Goal: Task Accomplishment & Management: Manage account settings

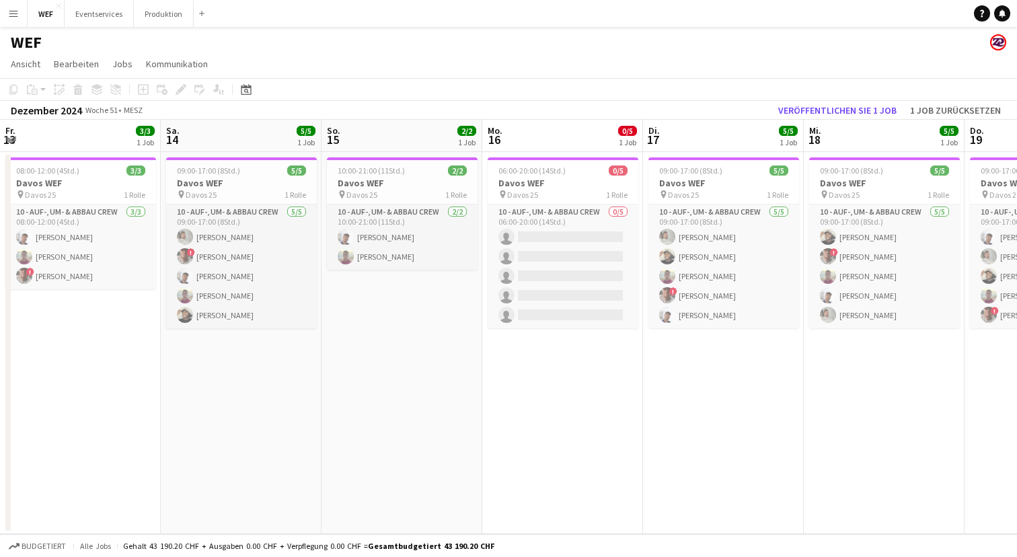
scroll to position [0, 570]
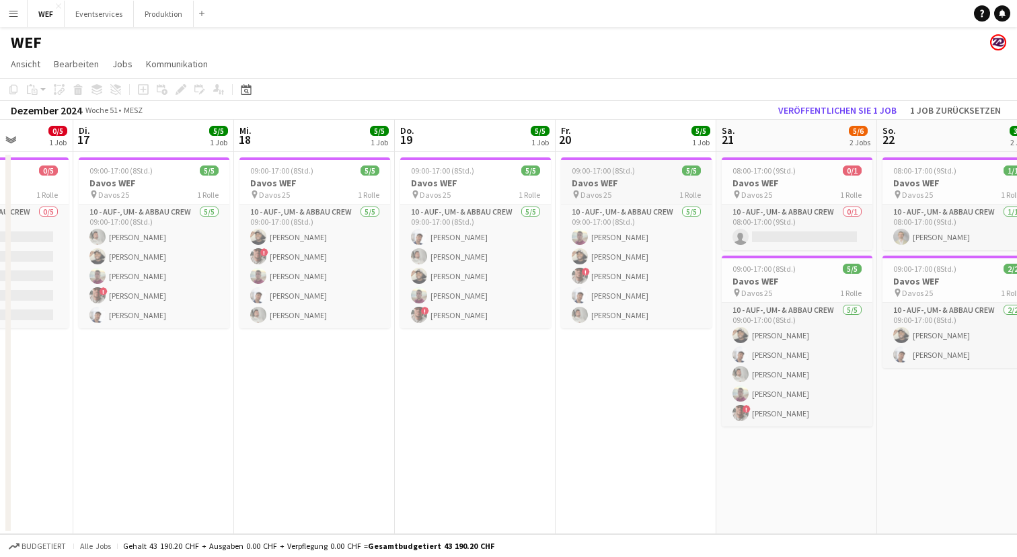
click at [627, 182] on h3 "Davos WEF" at bounding box center [636, 183] width 151 height 12
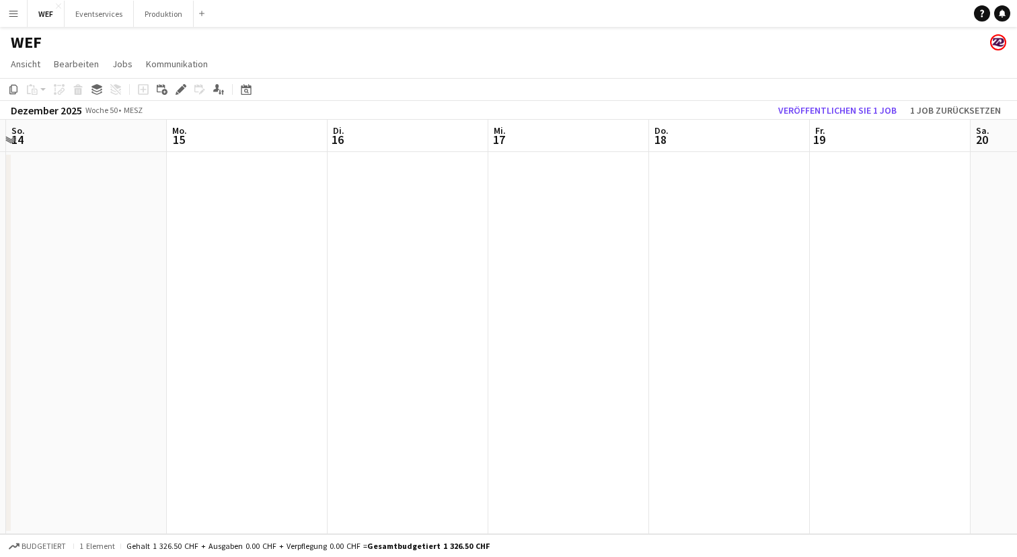
scroll to position [0, 311]
click at [270, 164] on app-date-cell at bounding box center [251, 343] width 161 height 382
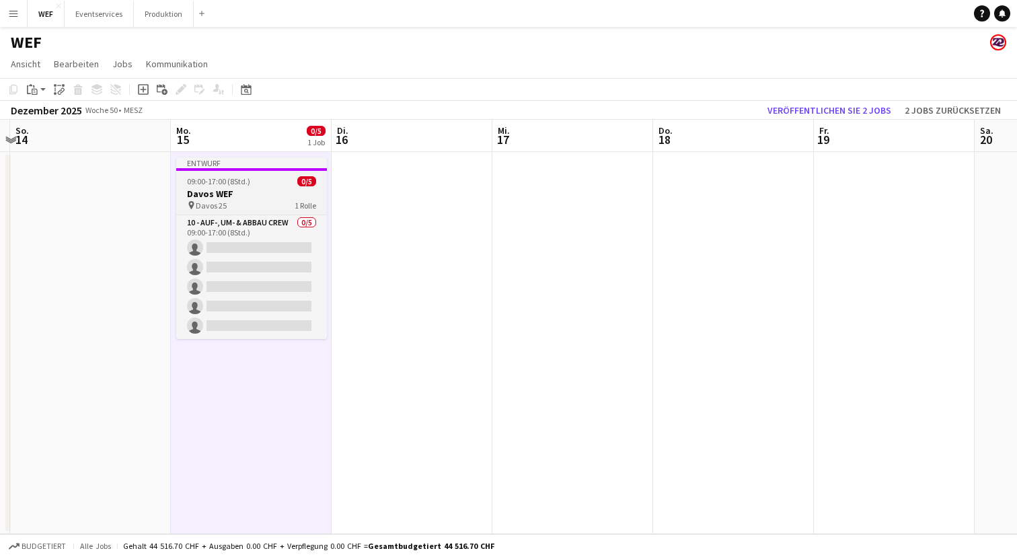
click at [256, 192] on h3 "Davos WEF" at bounding box center [251, 194] width 151 height 12
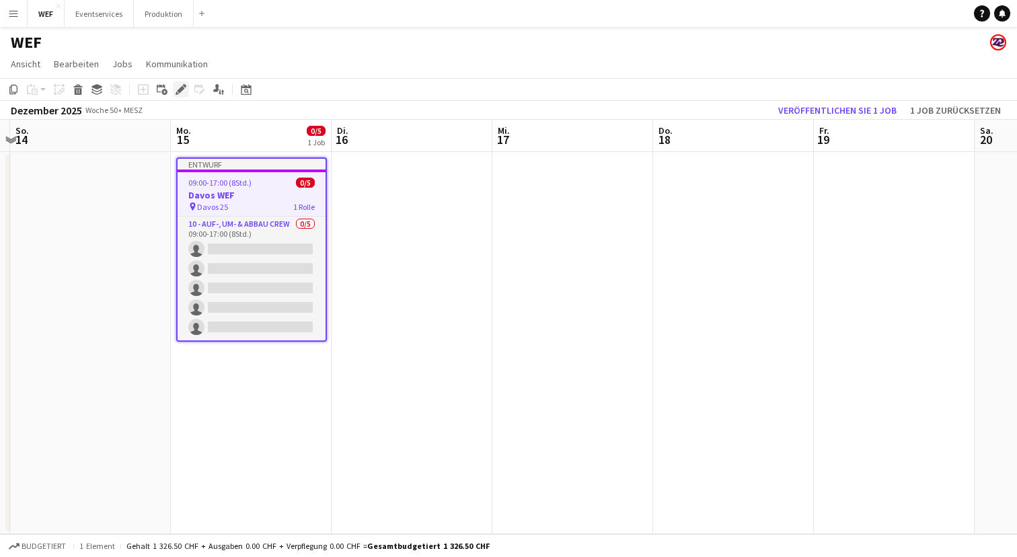
click at [182, 86] on icon "Bearbeiten" at bounding box center [181, 89] width 11 height 11
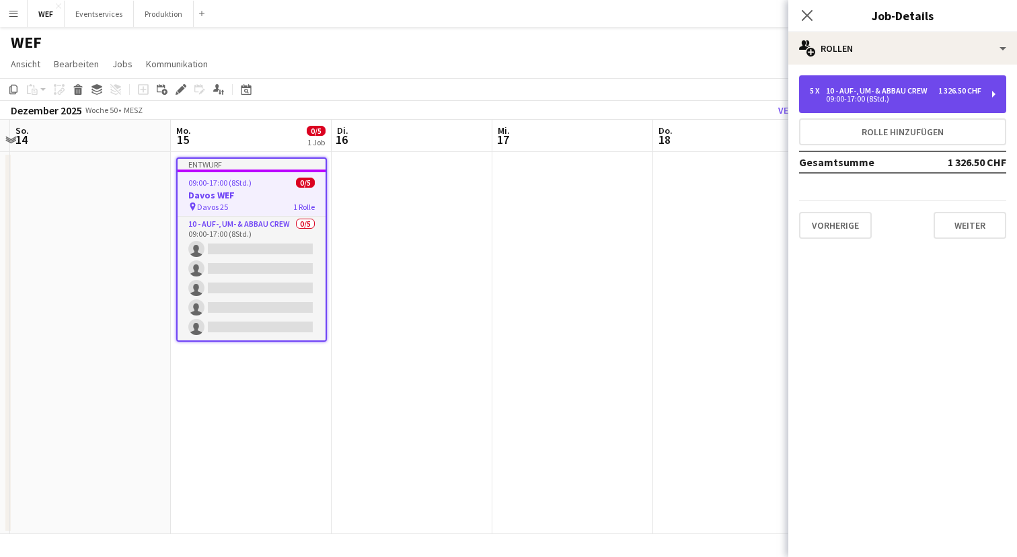
click at [952, 92] on div "1 326.50 CHF" at bounding box center [959, 90] width 43 height 9
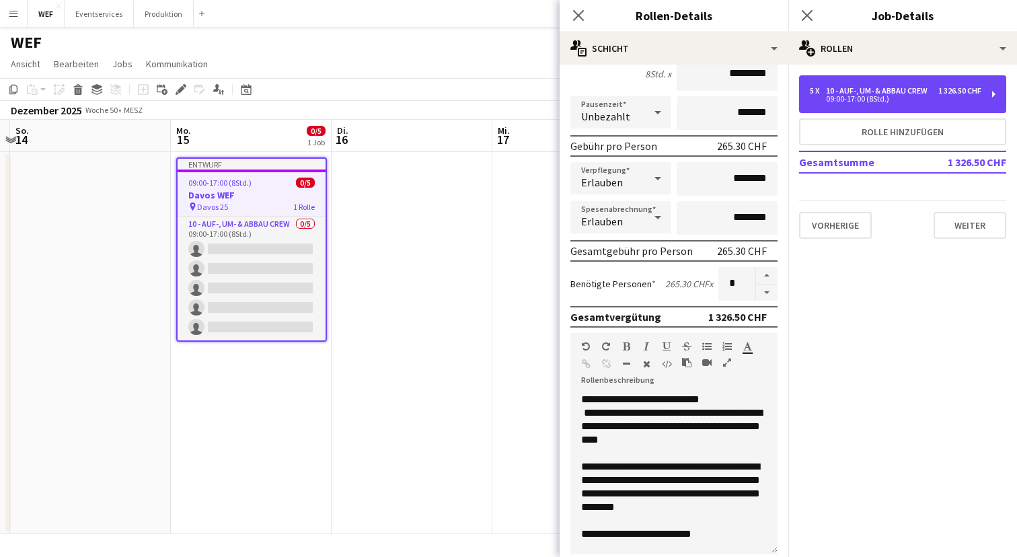
scroll to position [190, 0]
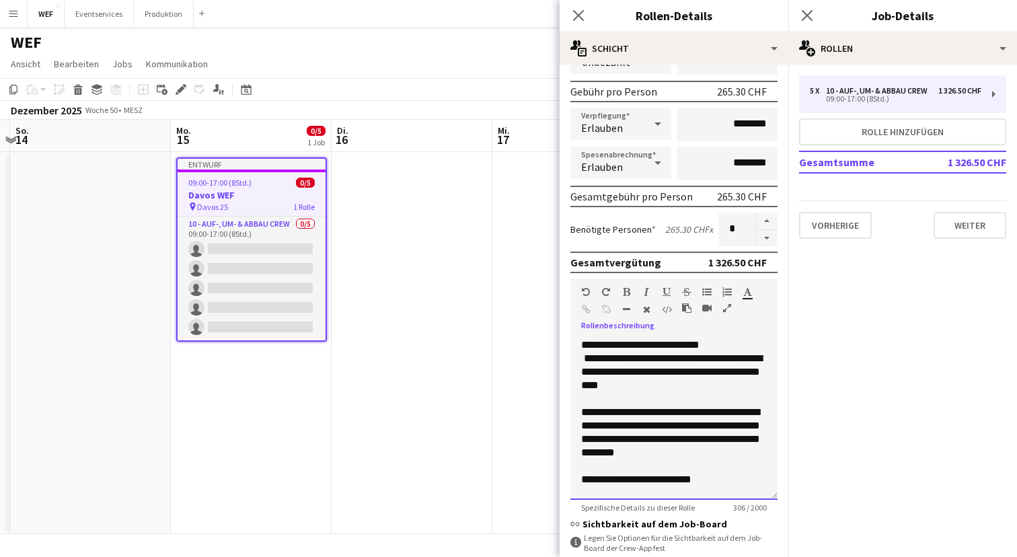
click at [712, 373] on span "**********" at bounding box center [671, 371] width 181 height 37
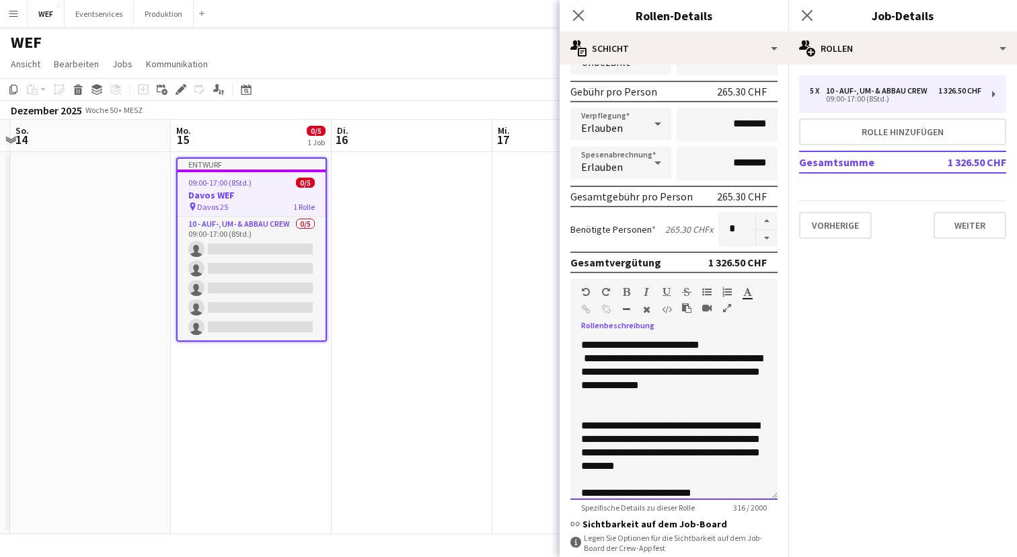
click at [697, 402] on div "**********" at bounding box center [674, 379] width 186 height 54
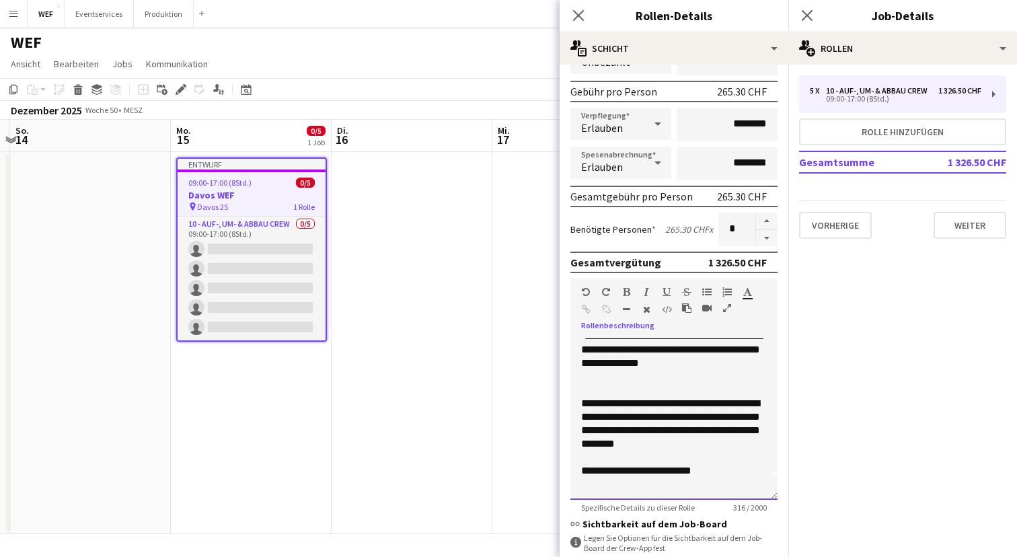
scroll to position [24, 0]
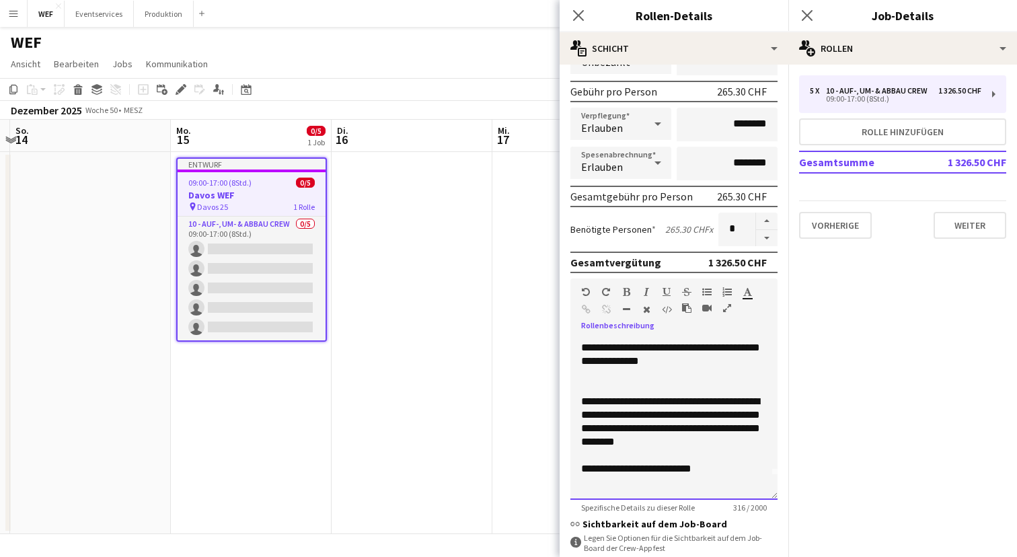
click at [728, 447] on div "**********" at bounding box center [674, 422] width 186 height 54
click at [650, 469] on div "**********" at bounding box center [674, 468] width 186 height 13
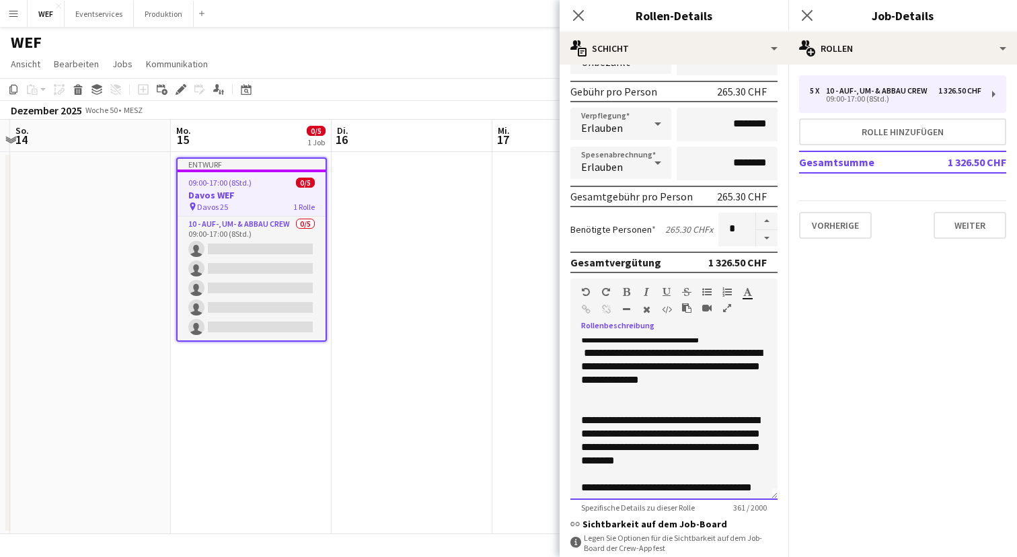
scroll to position [0, 0]
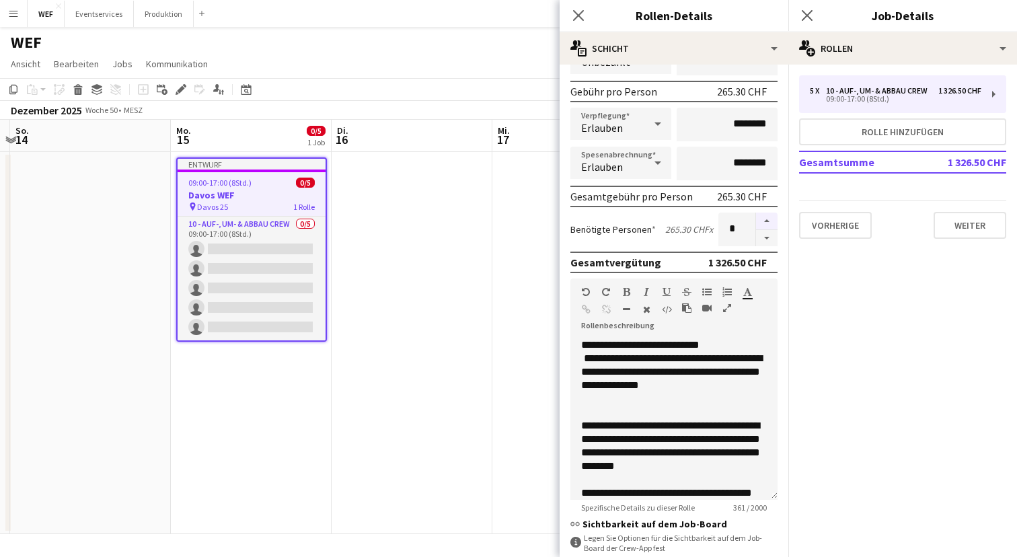
click at [770, 219] on button "button" at bounding box center [767, 221] width 22 height 17
type input "*"
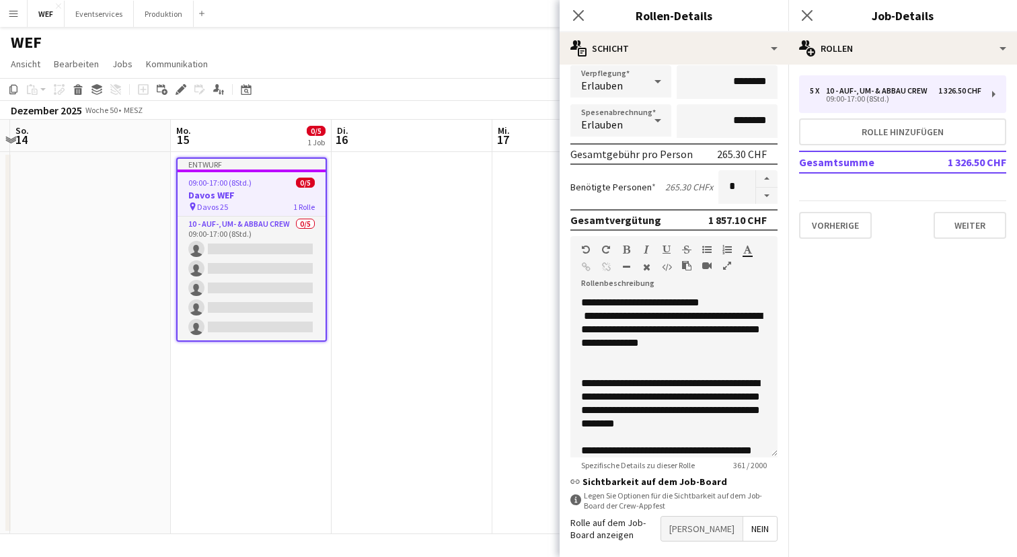
scroll to position [292, 0]
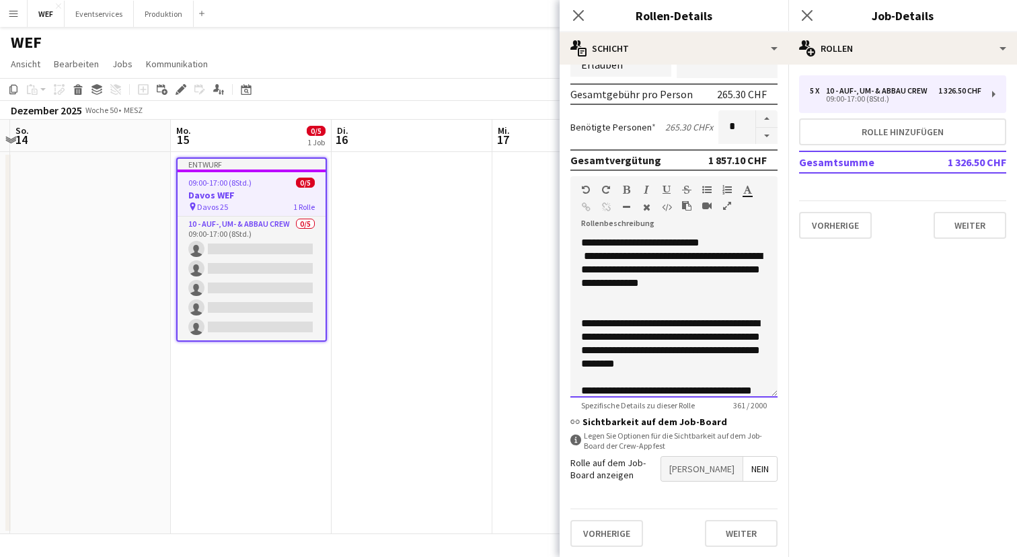
click at [673, 339] on span "**********" at bounding box center [670, 343] width 179 height 50
click at [685, 325] on span "**********" at bounding box center [670, 343] width 179 height 50
drag, startPoint x: 640, startPoint y: 338, endPoint x: 580, endPoint y: 338, distance: 59.8
click at [580, 338] on div "**********" at bounding box center [673, 316] width 207 height 161
click at [696, 336] on span "**********" at bounding box center [670, 336] width 179 height 37
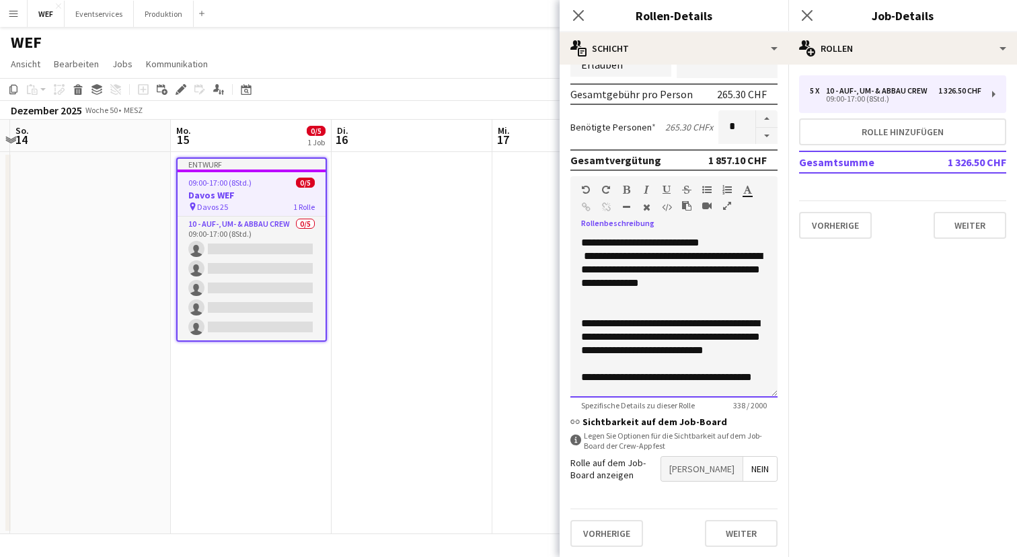
click at [583, 340] on span "**********" at bounding box center [670, 336] width 179 height 37
click at [656, 357] on div "**********" at bounding box center [674, 337] width 186 height 40
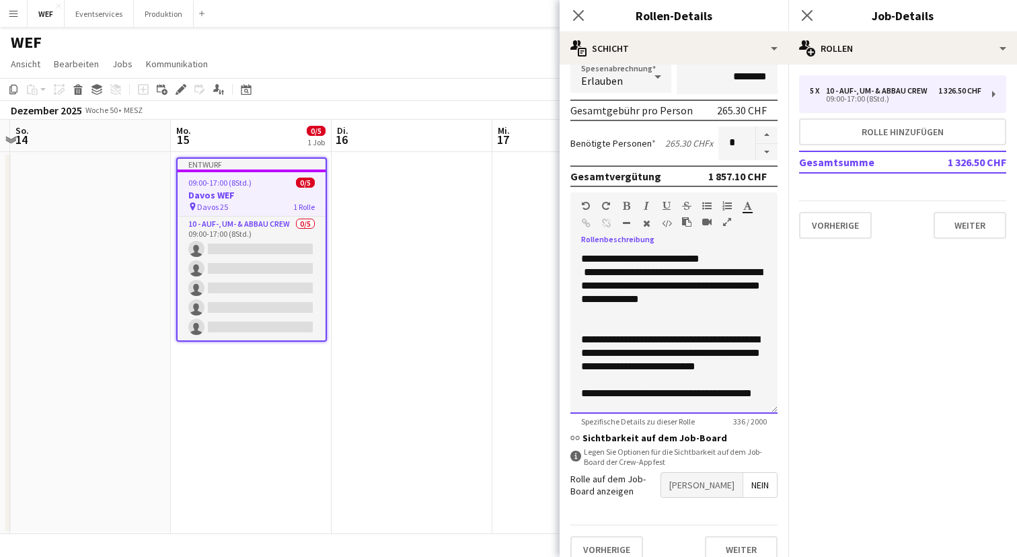
scroll to position [268, 0]
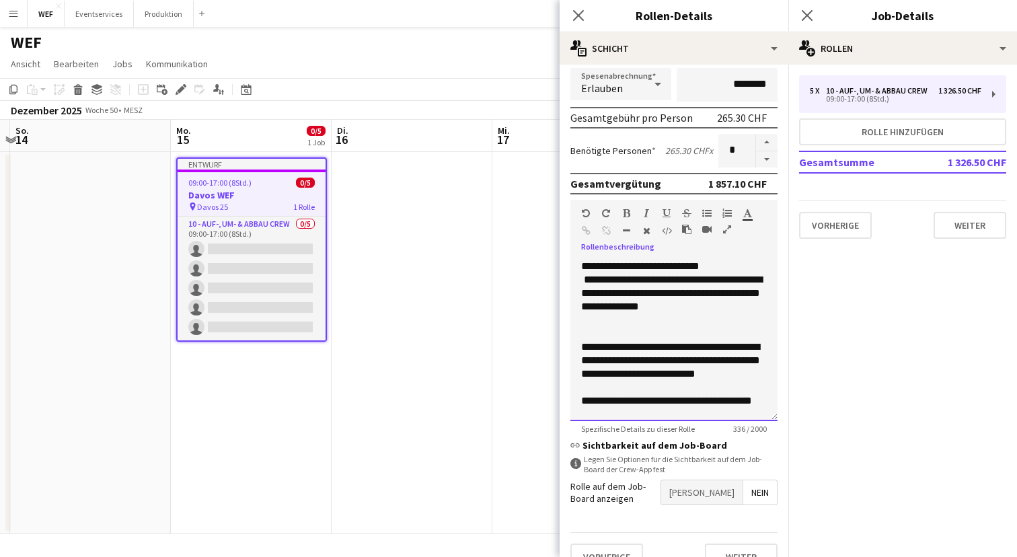
click at [584, 281] on span "**********" at bounding box center [671, 292] width 181 height 37
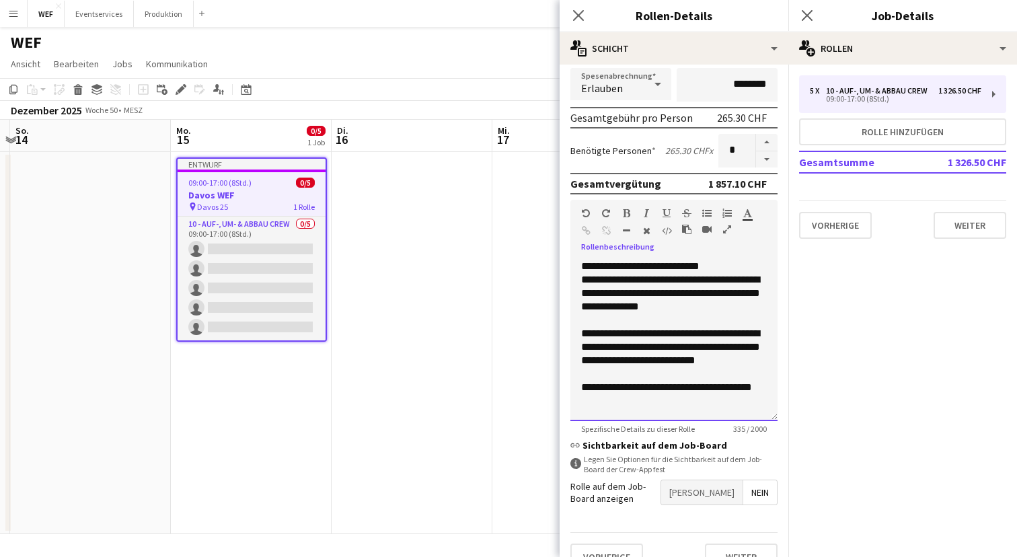
click at [670, 289] on span "**********" at bounding box center [670, 292] width 179 height 37
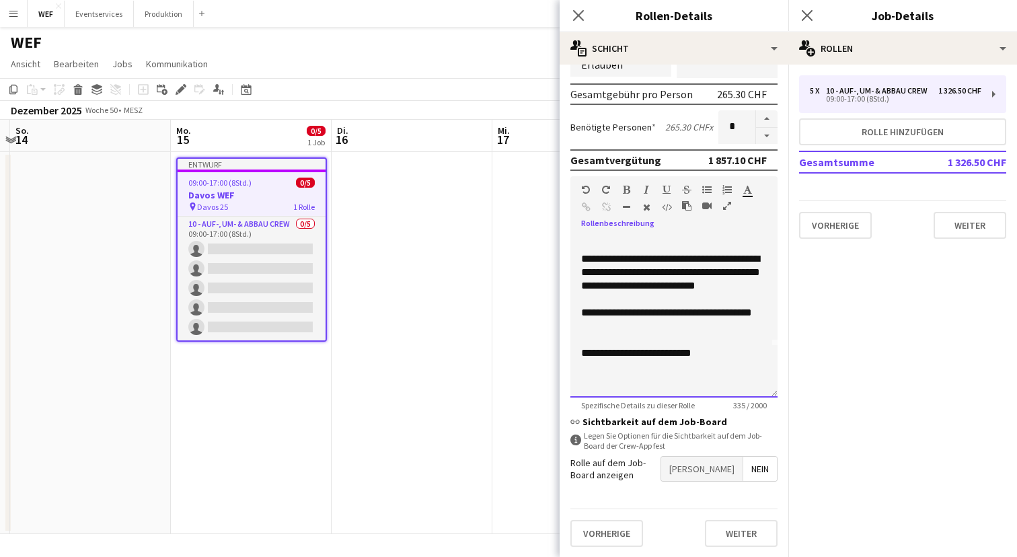
scroll to position [0, 0]
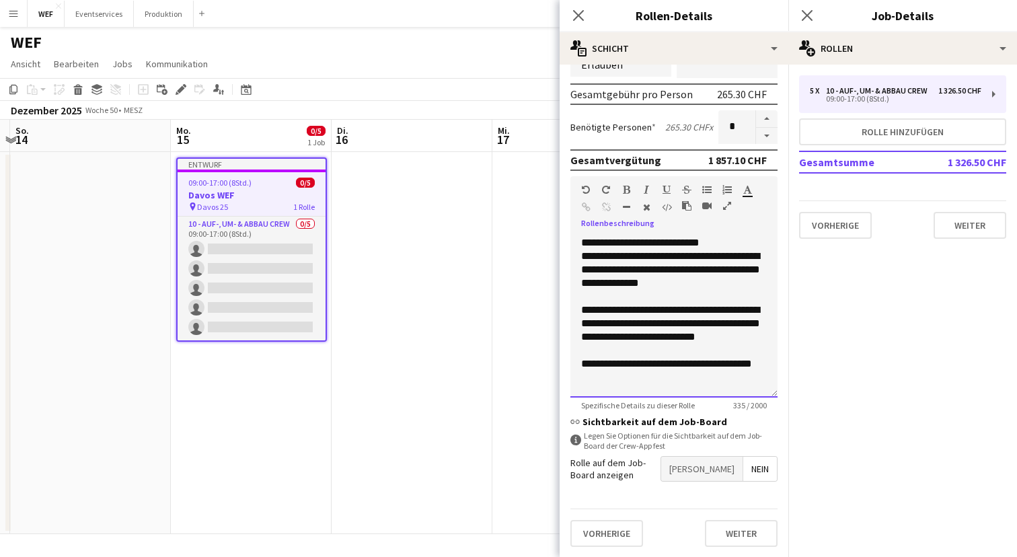
click at [709, 243] on div "**********" at bounding box center [673, 316] width 207 height 161
click at [633, 242] on div "**********" at bounding box center [673, 316] width 207 height 161
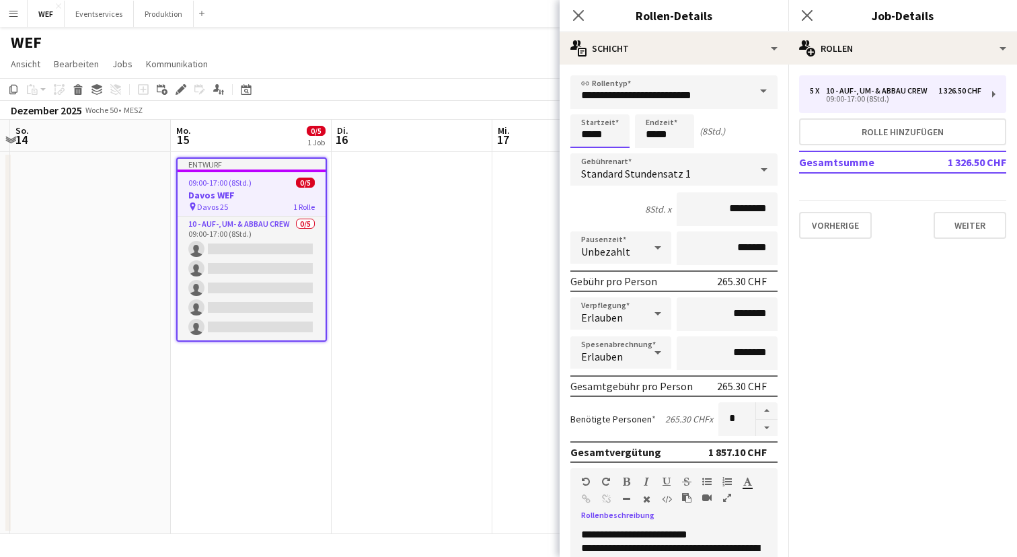
click at [590, 134] on input "*****" at bounding box center [599, 131] width 59 height 34
type input "*****"
click at [654, 136] on input "*****" at bounding box center [664, 131] width 59 height 34
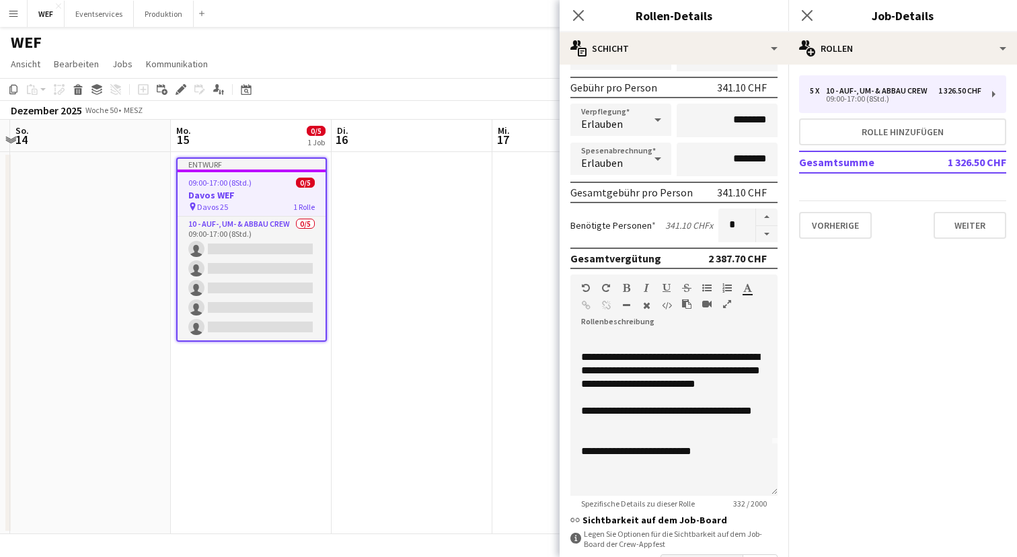
scroll to position [65, 0]
type input "*****"
click at [502, 358] on app-date-cell at bounding box center [572, 343] width 161 height 382
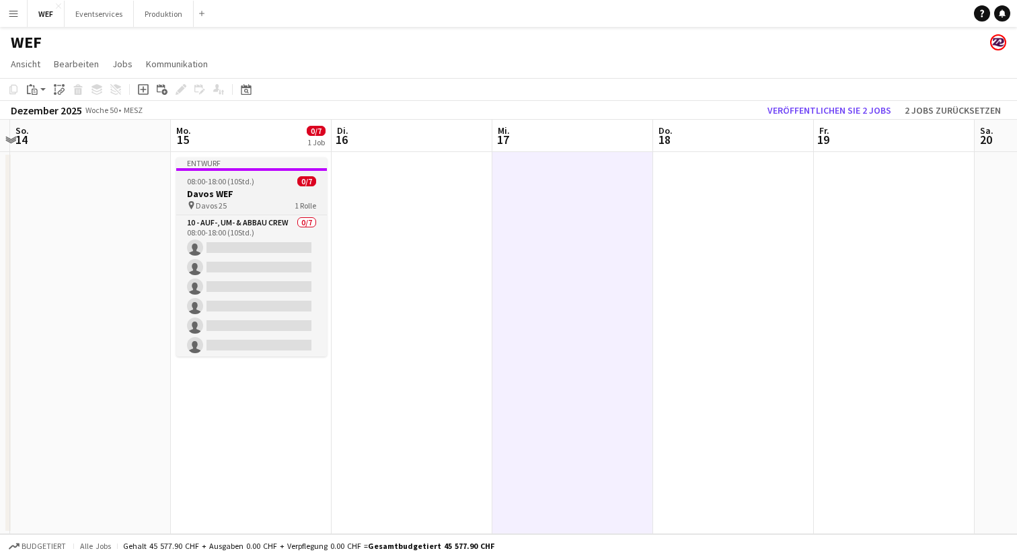
click at [260, 195] on h3 "Davos WEF" at bounding box center [251, 194] width 151 height 12
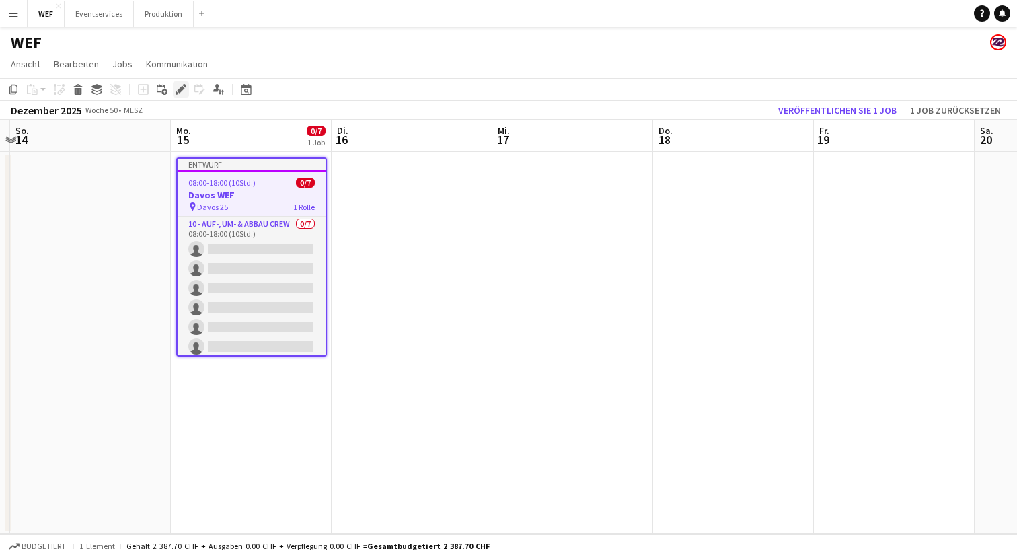
click at [180, 85] on icon "Bearbeiten" at bounding box center [181, 89] width 11 height 11
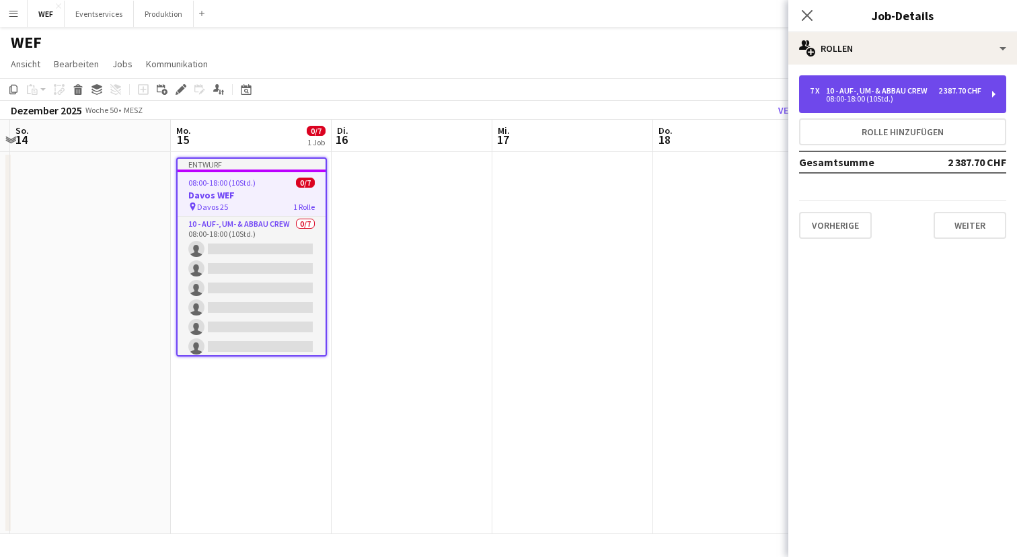
click at [876, 95] on div "08:00-18:00 (10Std.)" at bounding box center [895, 98] width 171 height 7
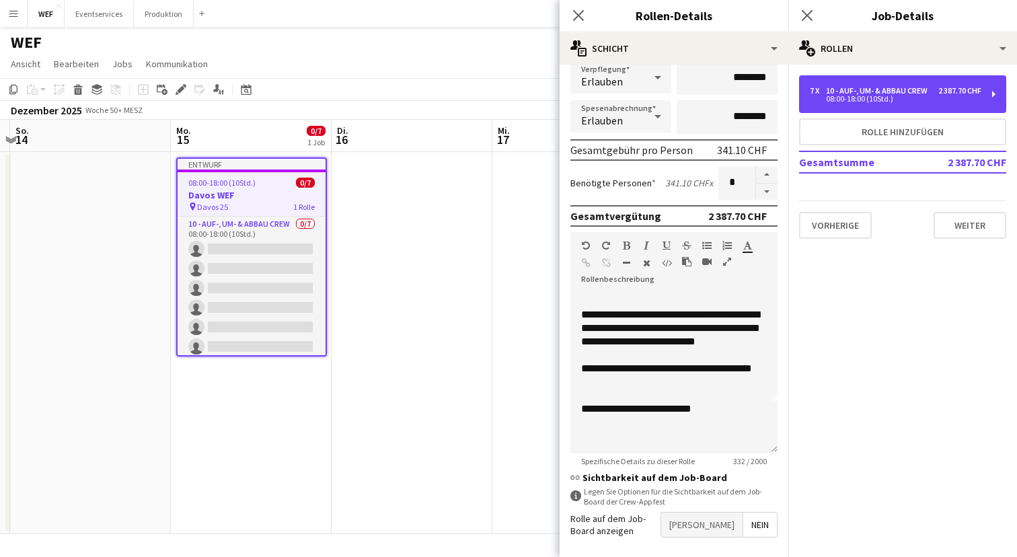
scroll to position [0, 0]
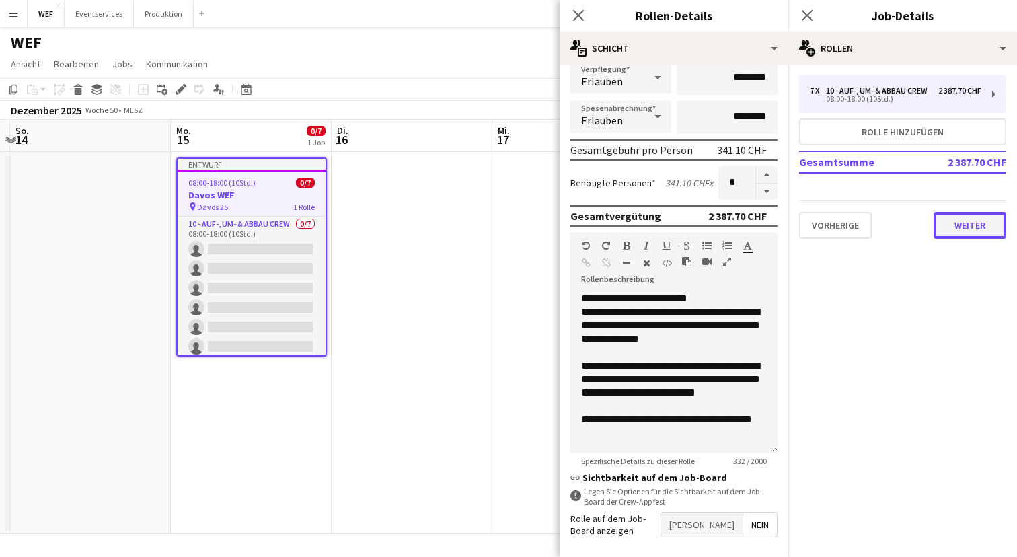
click at [963, 229] on button "Weiter" at bounding box center [969, 225] width 73 height 27
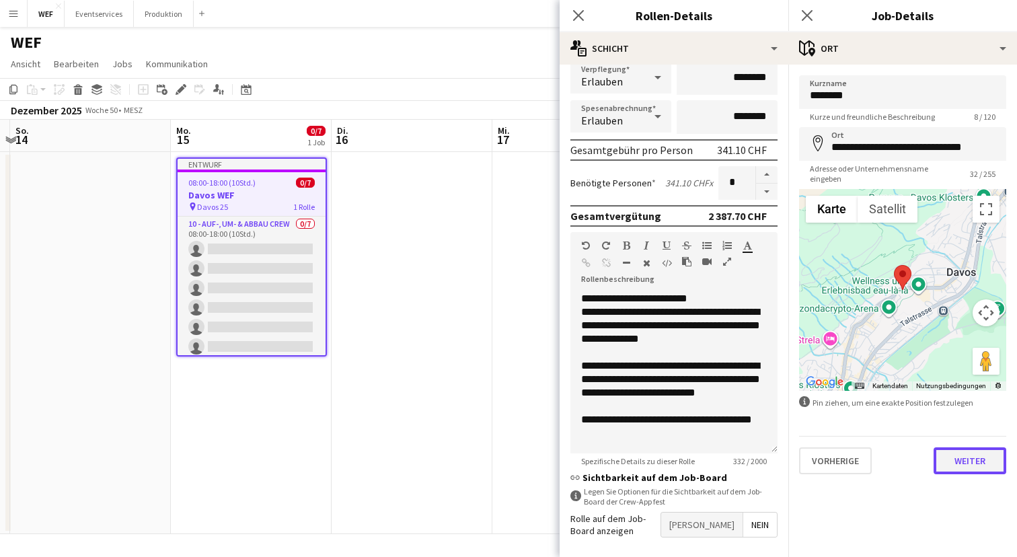
click at [966, 459] on button "Weiter" at bounding box center [969, 460] width 73 height 27
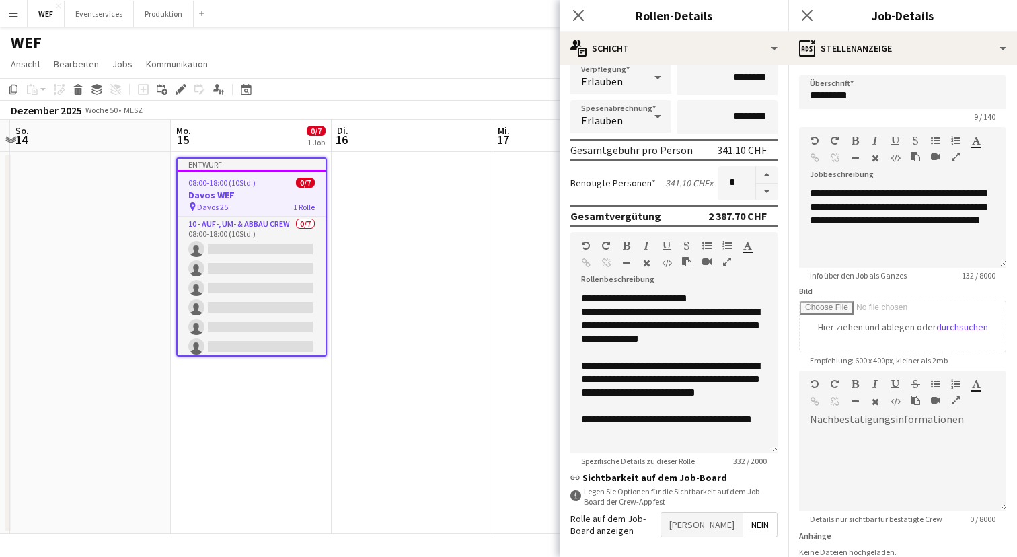
scroll to position [108, 0]
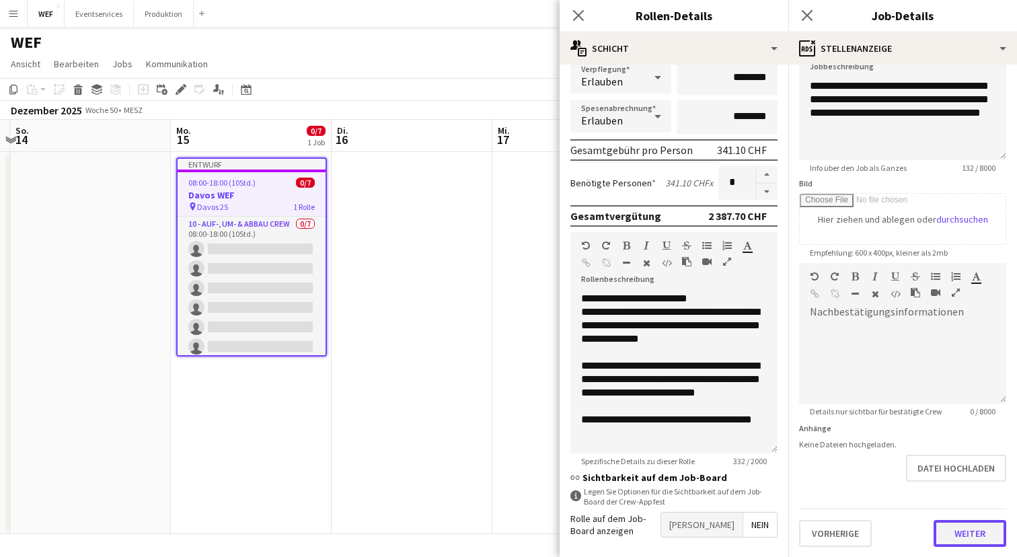
click at [973, 531] on button "Weiter" at bounding box center [969, 533] width 73 height 27
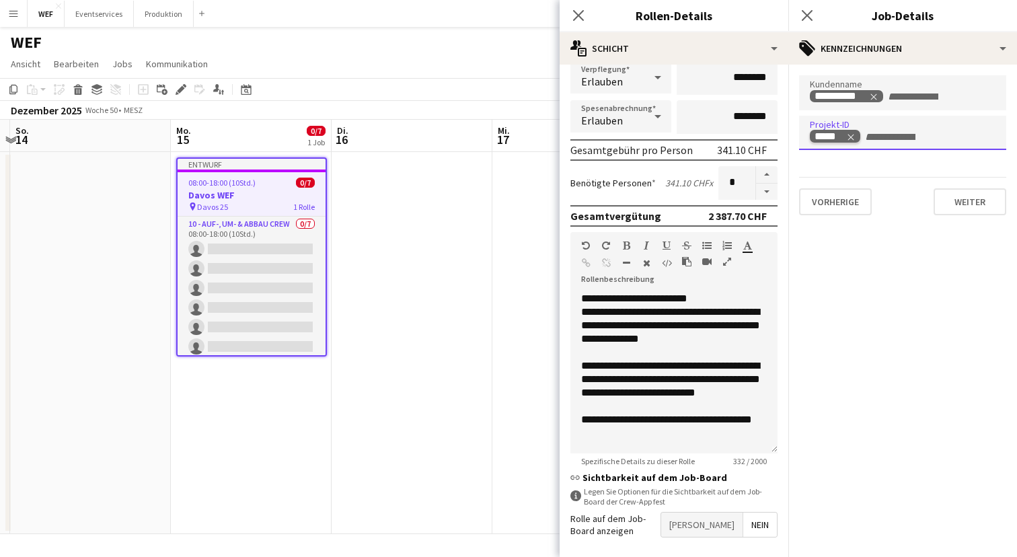
click at [851, 135] on icon "Remove tag" at bounding box center [850, 136] width 9 height 9
type input "*****"
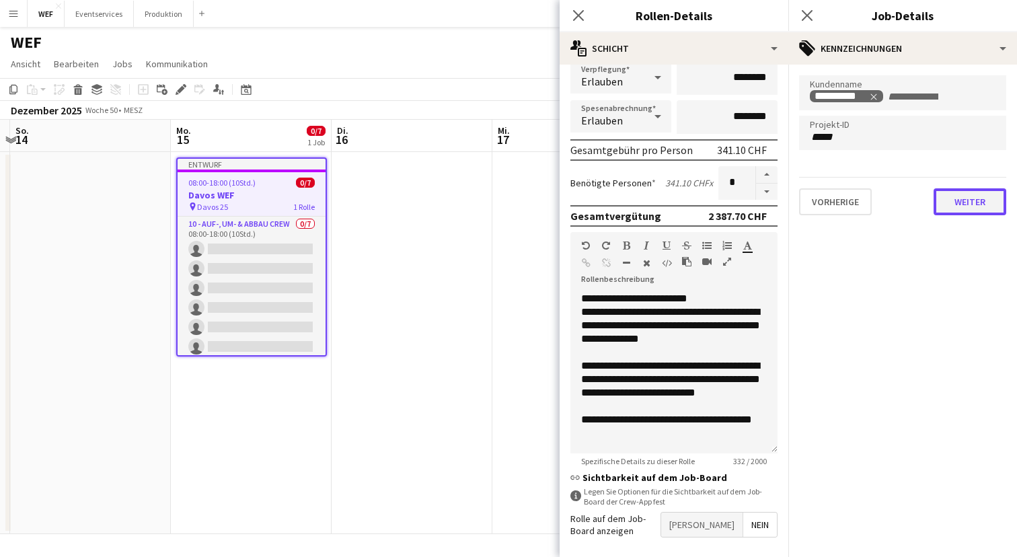
click at [963, 205] on button "Weiter" at bounding box center [969, 201] width 73 height 27
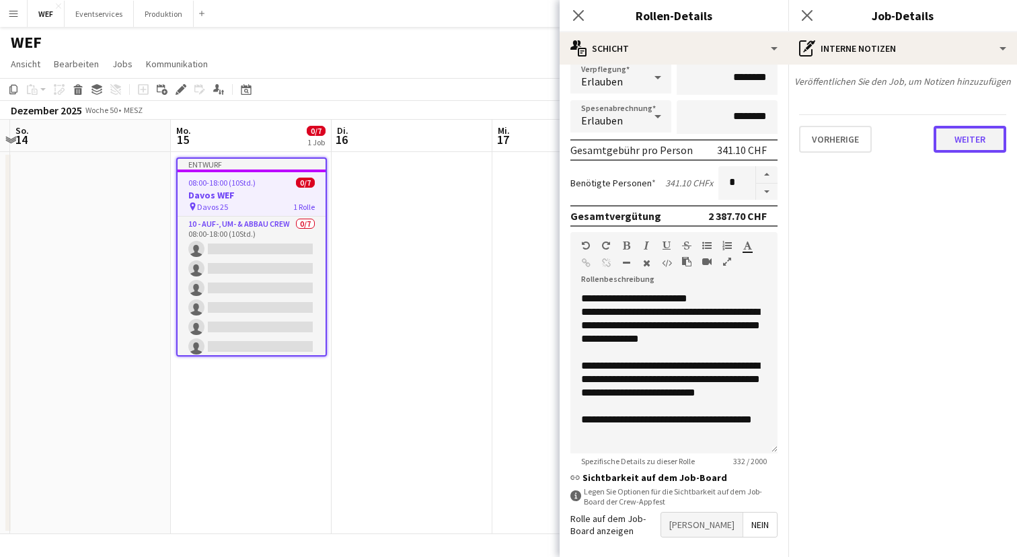
click at [976, 145] on button "Weiter" at bounding box center [969, 139] width 73 height 27
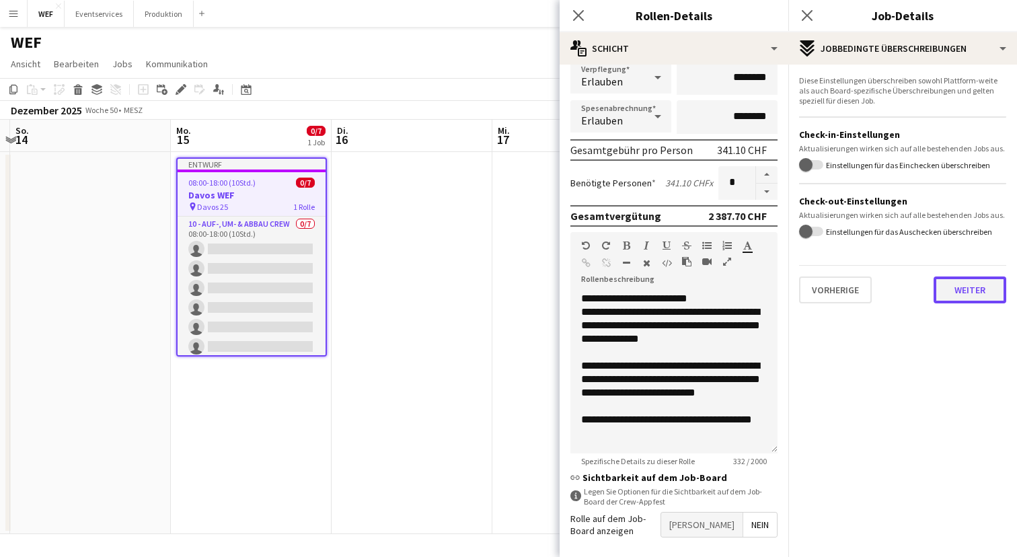
click at [976, 295] on button "Weiter" at bounding box center [969, 289] width 73 height 27
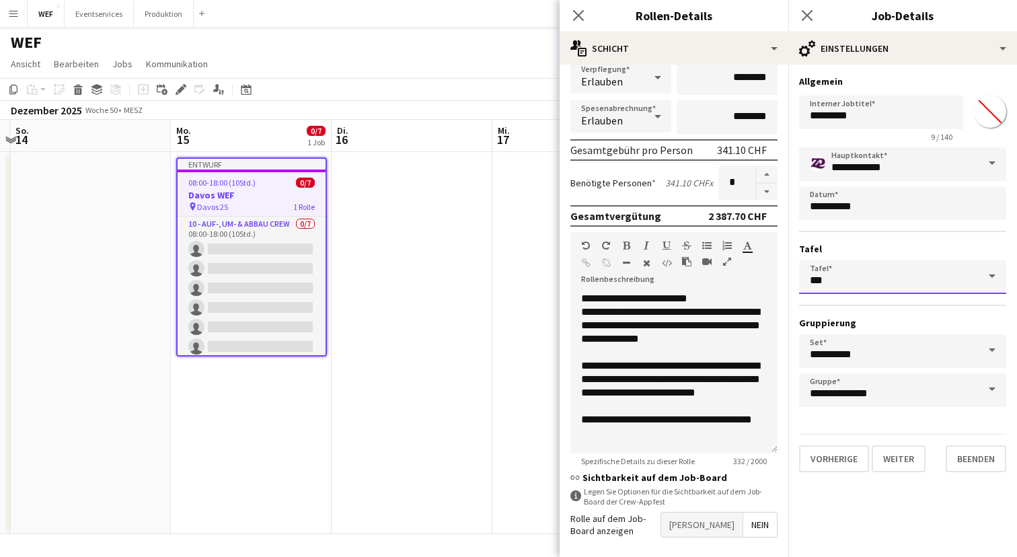
click at [894, 278] on input "***" at bounding box center [902, 277] width 207 height 34
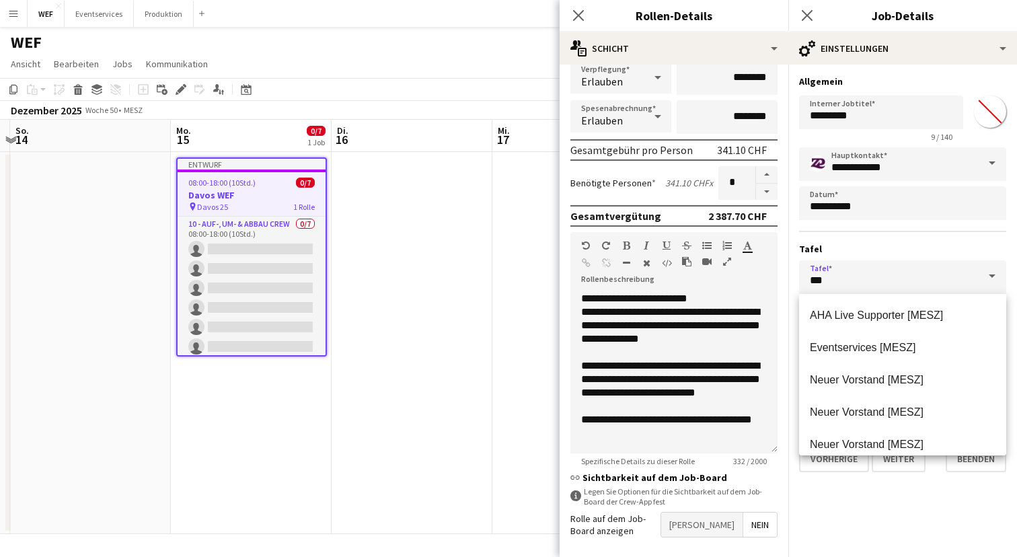
click at [918, 240] on div "**********" at bounding box center [902, 277] width 207 height 260
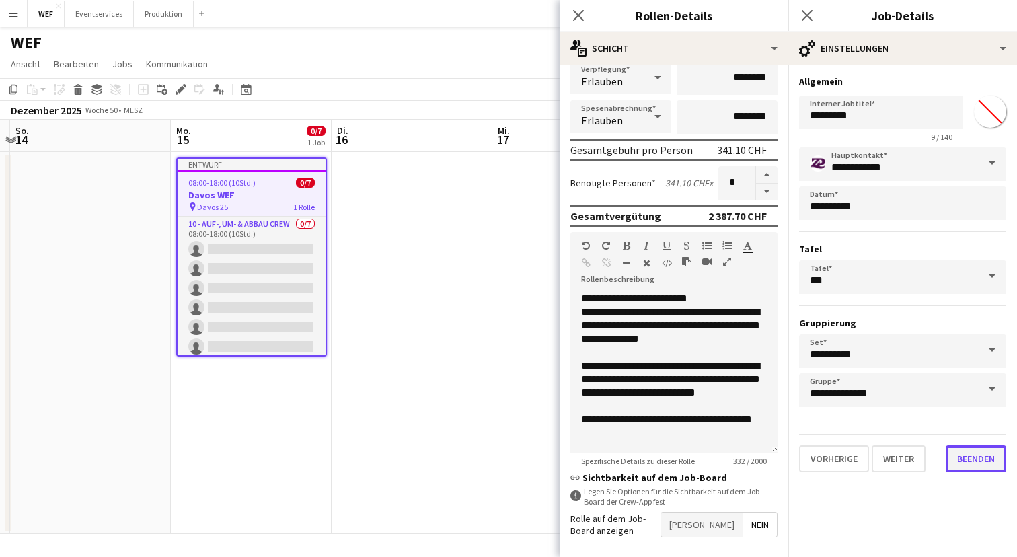
click at [985, 461] on button "Beenden" at bounding box center [975, 458] width 61 height 27
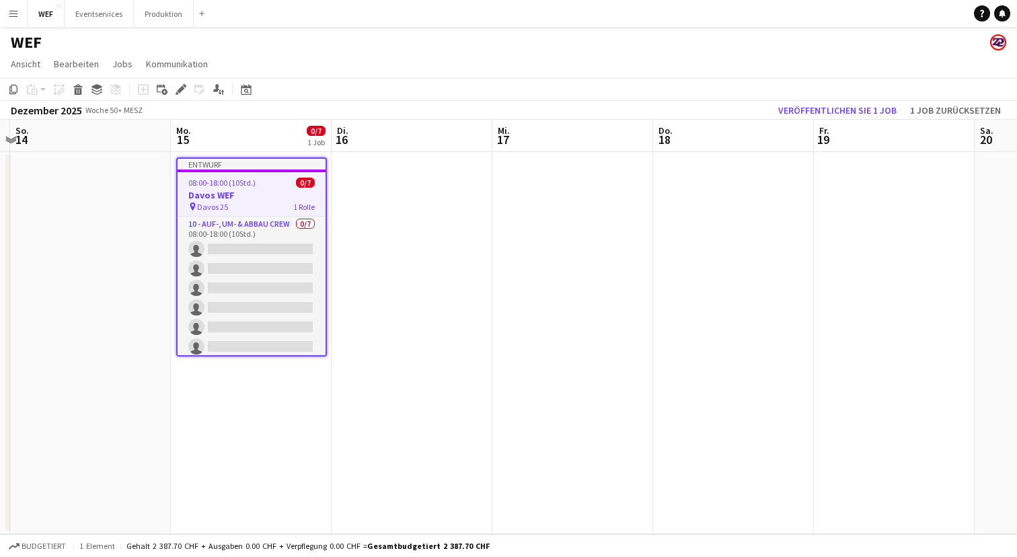
click at [386, 203] on app-date-cell at bounding box center [412, 343] width 161 height 382
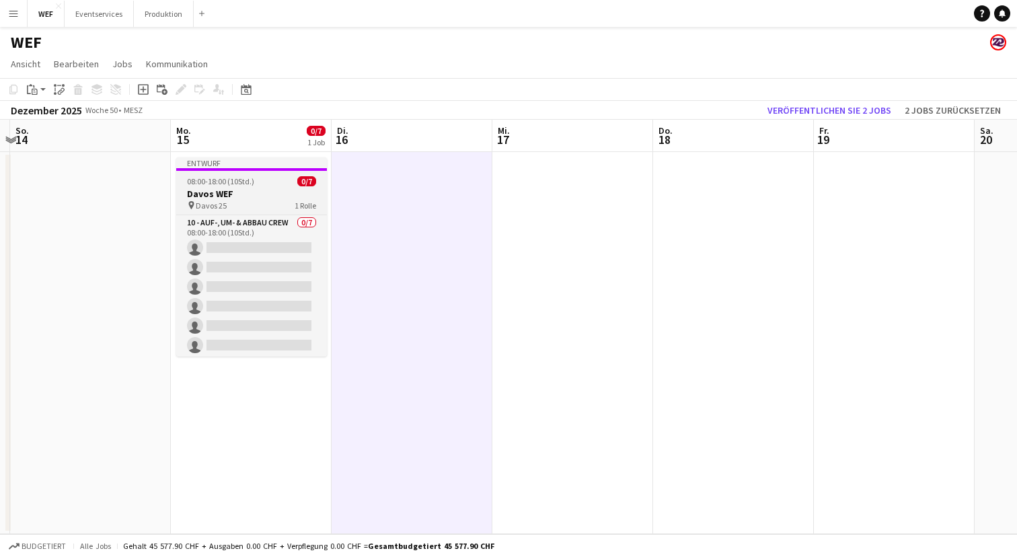
click at [244, 171] on app-job-card "Entwurf 08:00-18:00 (10Std.) 0/7 Davos WEF pin Davos 25 1 Rolle 10 - Auf-, Um- …" at bounding box center [251, 256] width 151 height 199
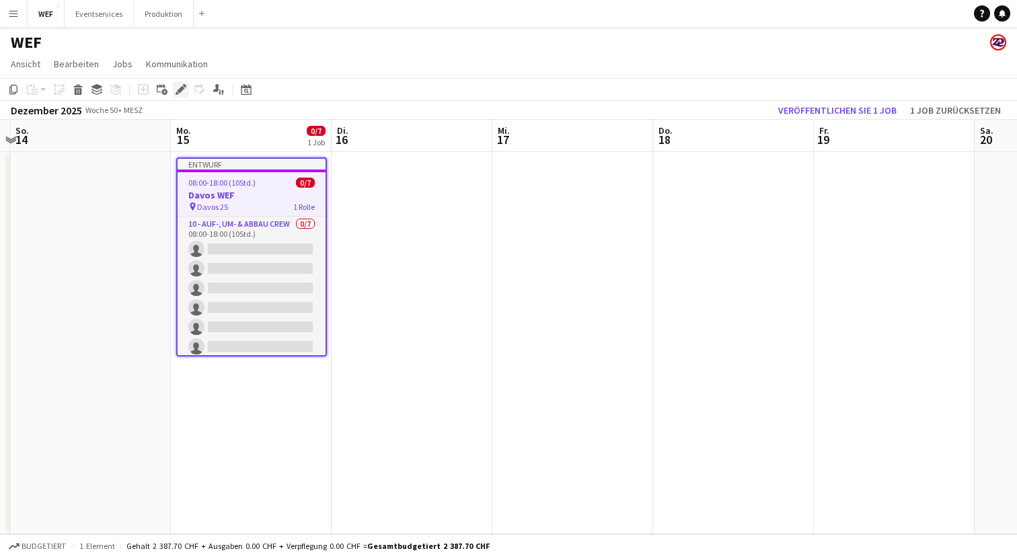
click at [181, 89] on icon at bounding box center [180, 89] width 7 height 7
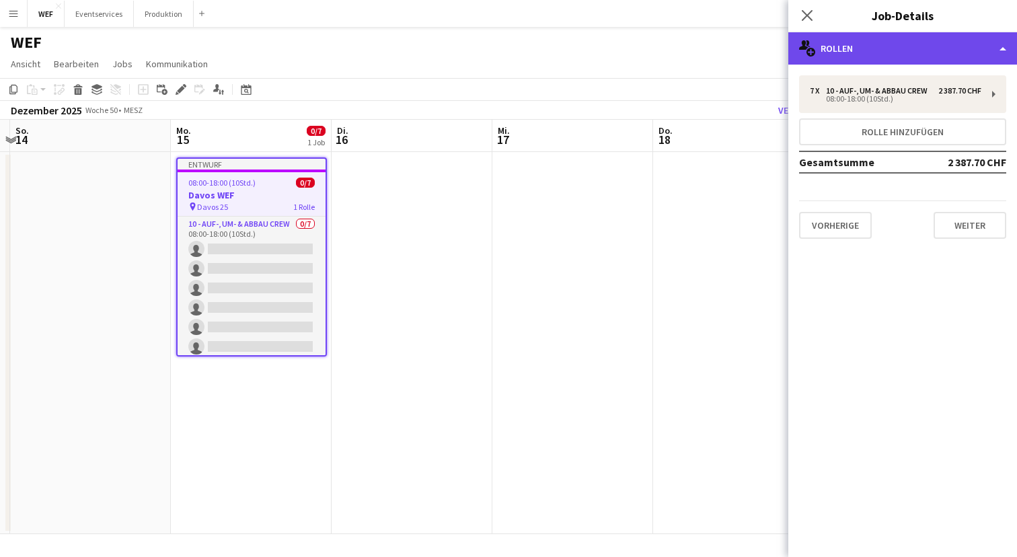
click at [963, 36] on div "multiple-users-add Rollen" at bounding box center [902, 48] width 229 height 32
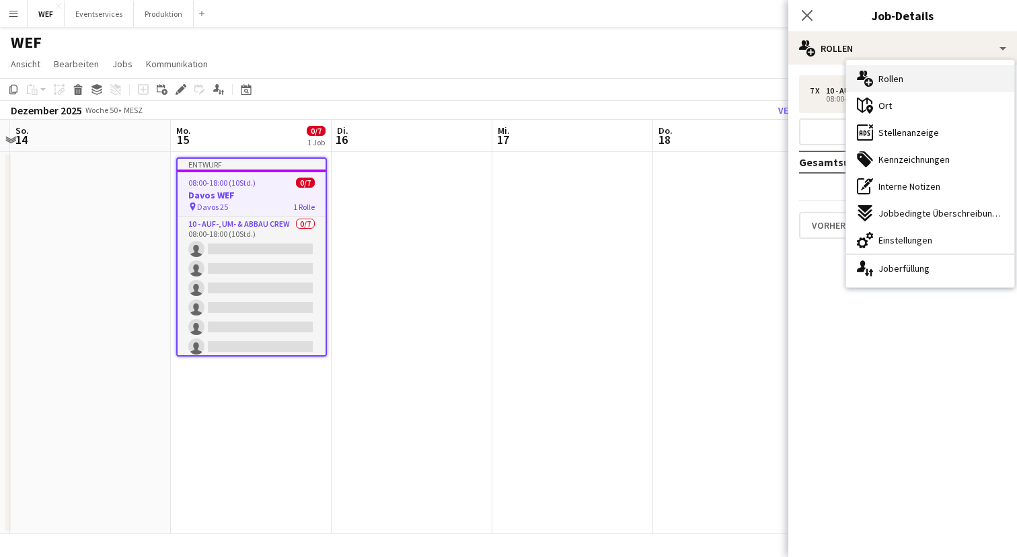
click at [923, 75] on div "multiple-users-add Rollen" at bounding box center [930, 78] width 168 height 27
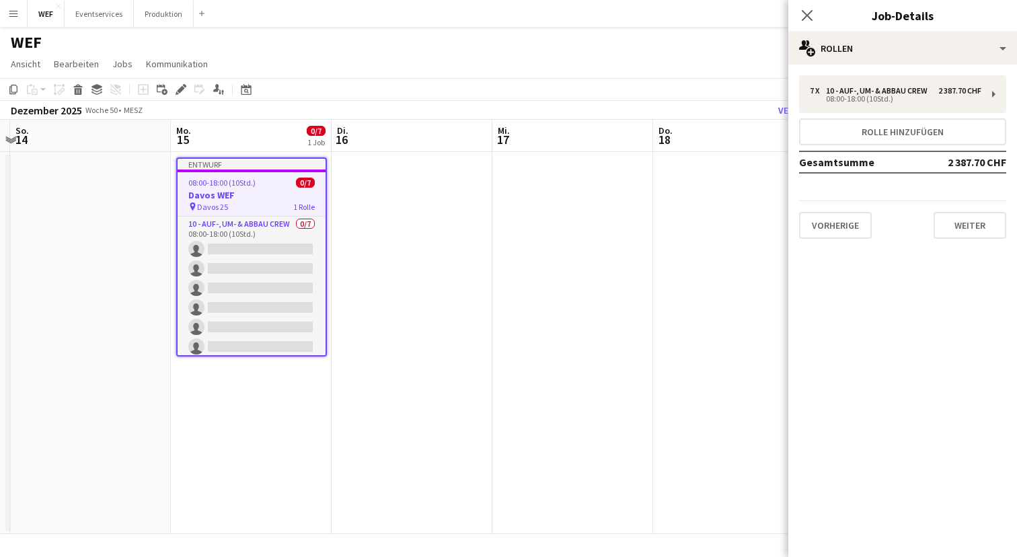
click at [256, 389] on app-date-cell "Entwurf 08:00-18:00 (10Std.) 0/7 Davos WEF pin Davos 25 1 Rolle 10 - Auf-, Um- …" at bounding box center [251, 343] width 161 height 382
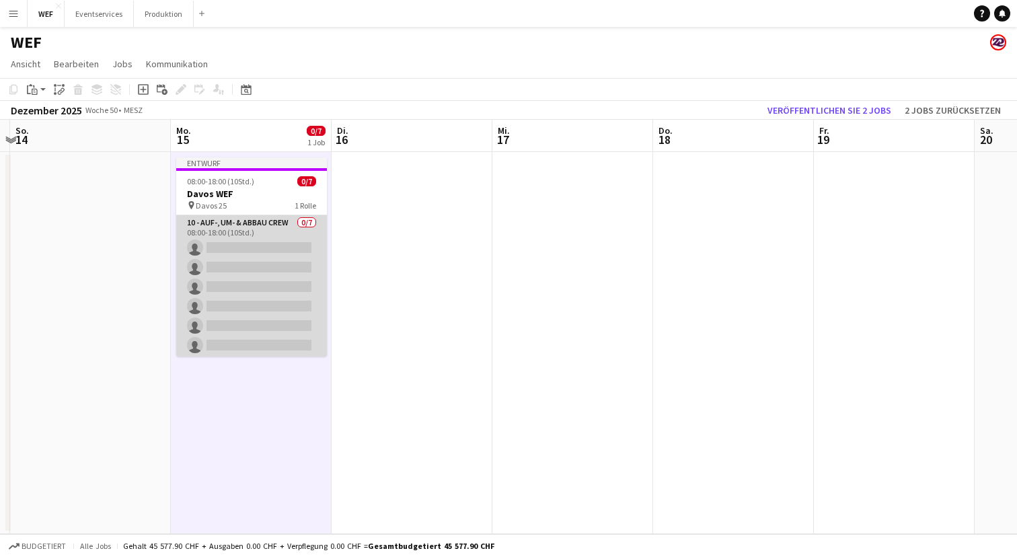
click at [237, 230] on app-card-role "10 - Auf-, Um- & Abbau Crew 0/7 08:00-18:00 (10Std.) single-neutral-actions sin…" at bounding box center [251, 296] width 151 height 163
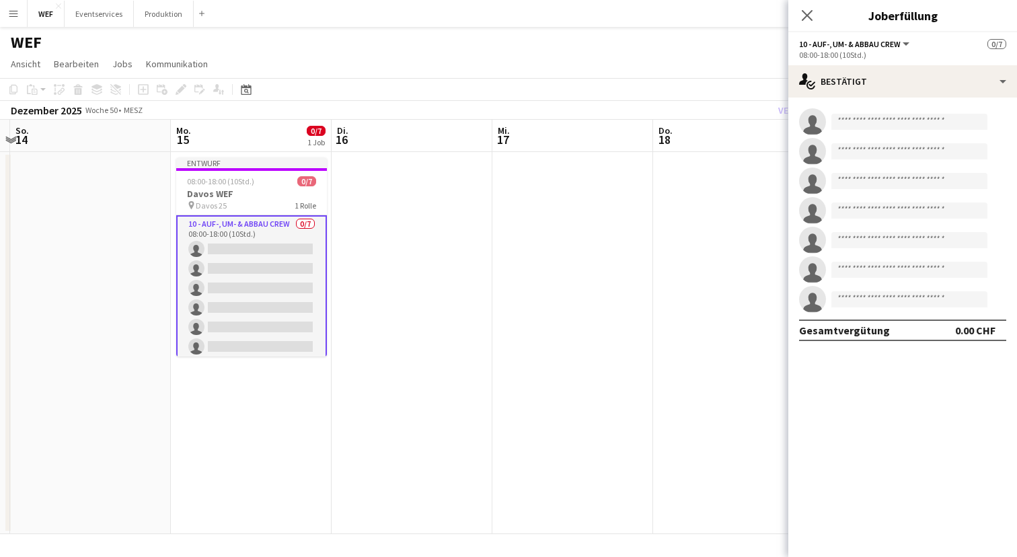
click at [459, 34] on div "WEF" at bounding box center [508, 40] width 1017 height 26
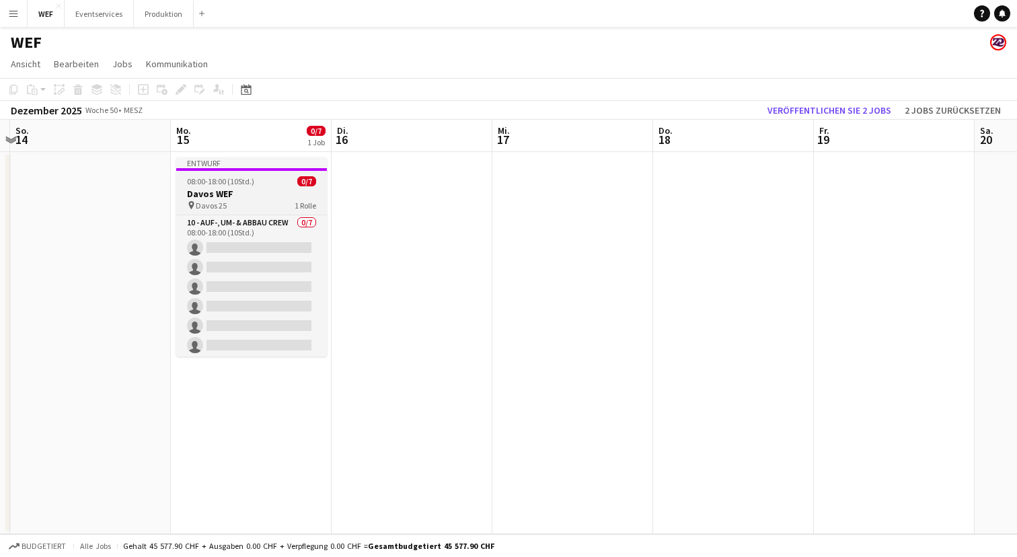
click at [280, 161] on div "Entwurf" at bounding box center [251, 162] width 151 height 11
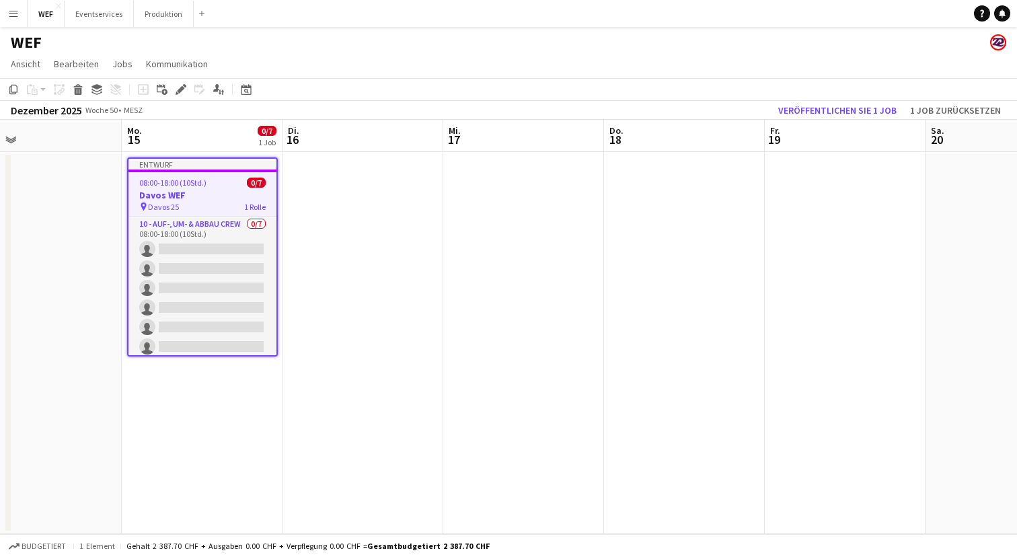
scroll to position [0, 369]
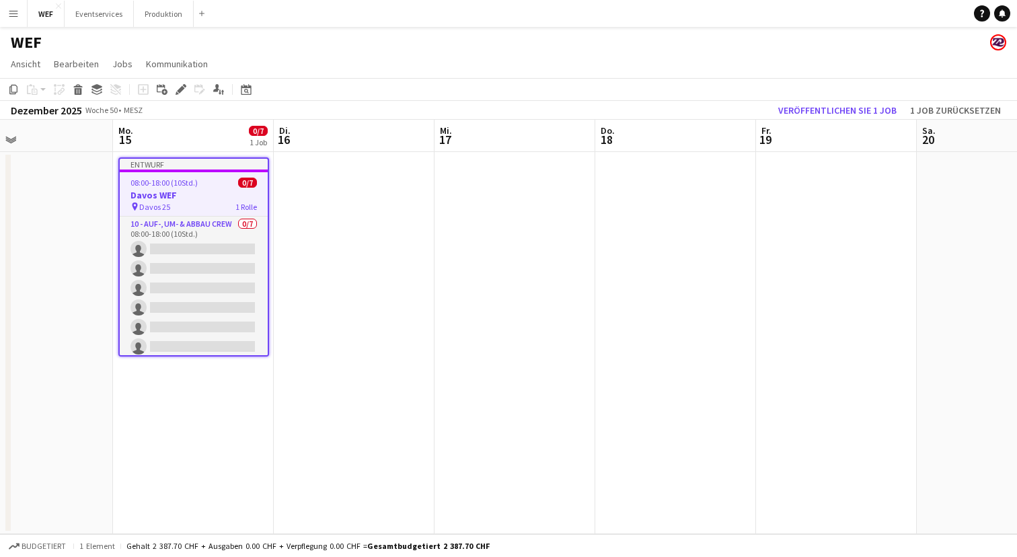
click at [239, 161] on div "Entwurf" at bounding box center [194, 164] width 148 height 11
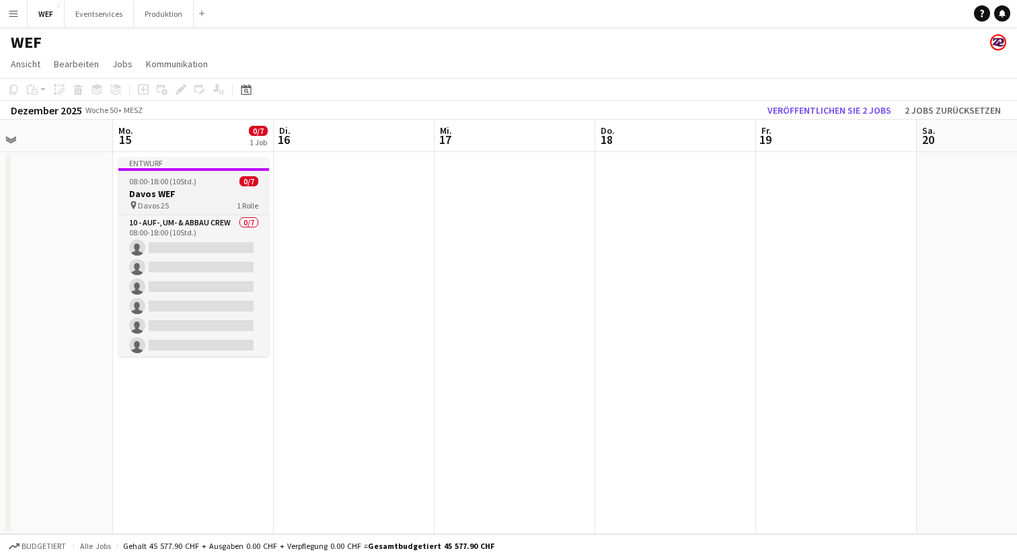
click at [212, 171] on app-job-card "Entwurf 08:00-18:00 (10Std.) 0/7 Davos WEF pin Davos 25 1 Rolle 10 - Auf-, Um- …" at bounding box center [193, 256] width 151 height 199
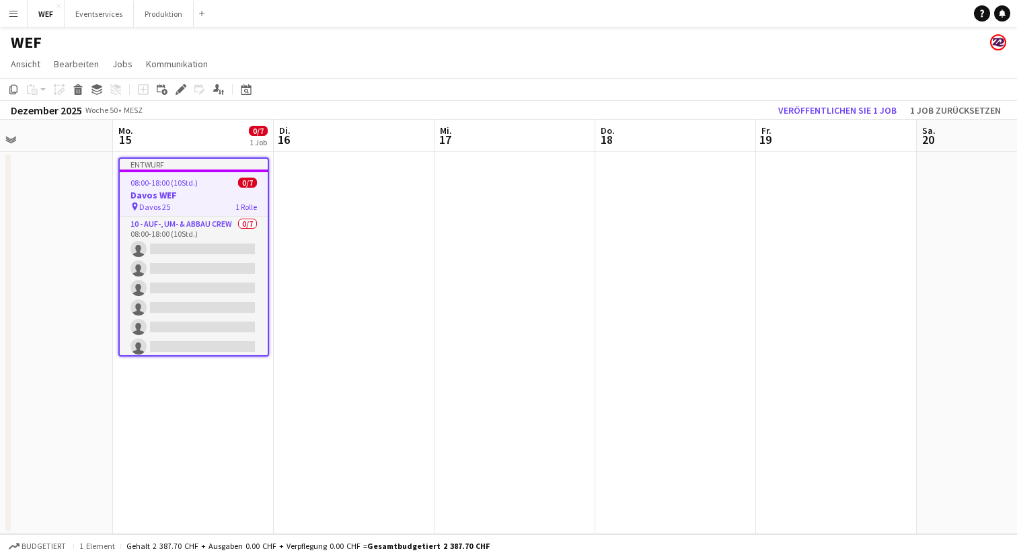
click at [319, 182] on app-date-cell at bounding box center [354, 343] width 161 height 382
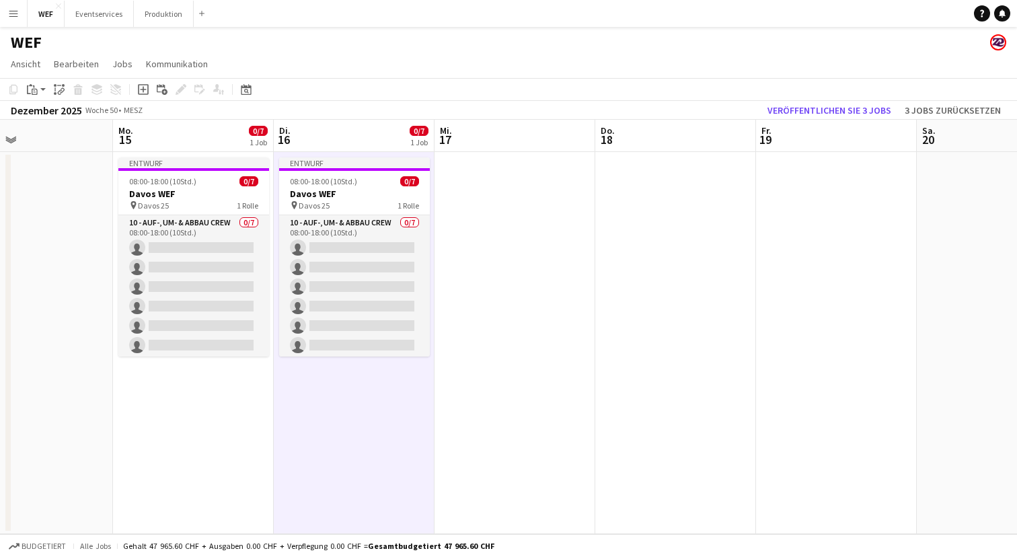
click at [470, 180] on app-date-cell at bounding box center [514, 343] width 161 height 382
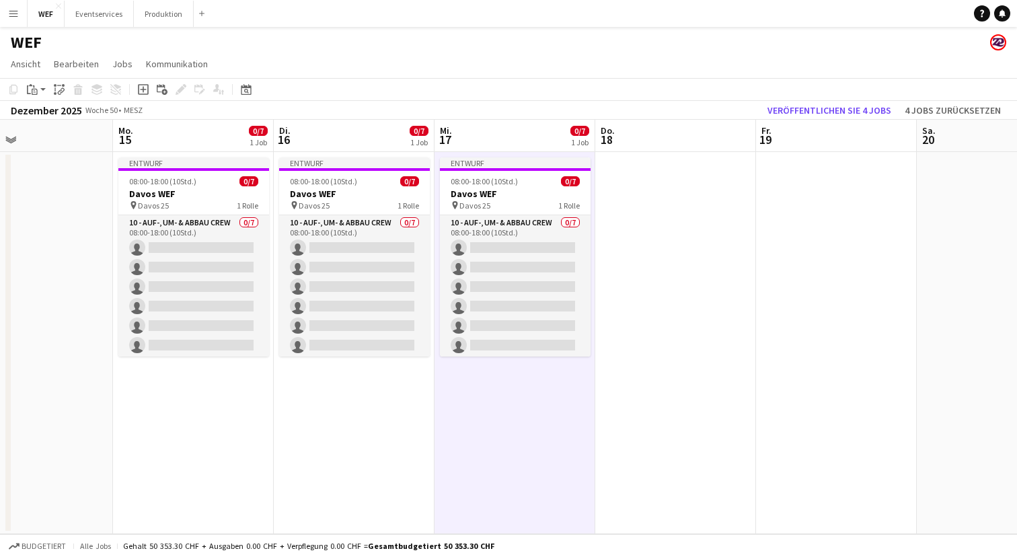
click at [631, 163] on app-date-cell at bounding box center [675, 343] width 161 height 382
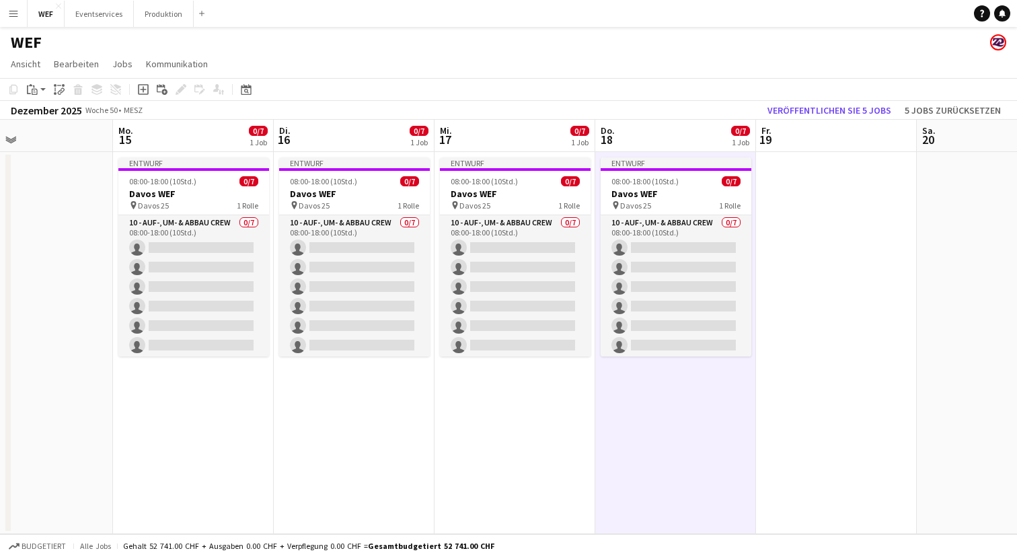
click at [852, 163] on app-date-cell at bounding box center [836, 343] width 161 height 382
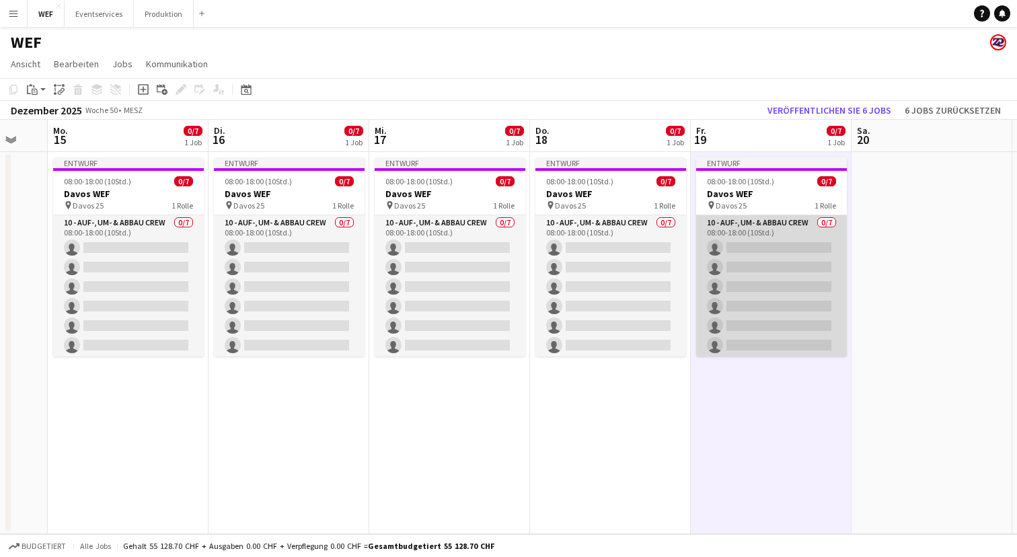
scroll to position [0, 437]
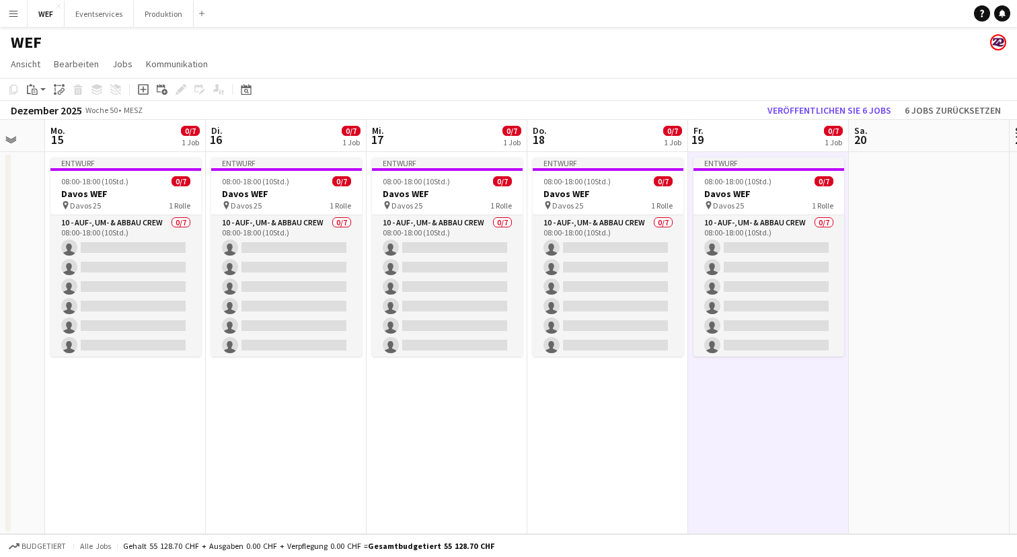
click at [886, 177] on app-date-cell at bounding box center [929, 343] width 161 height 382
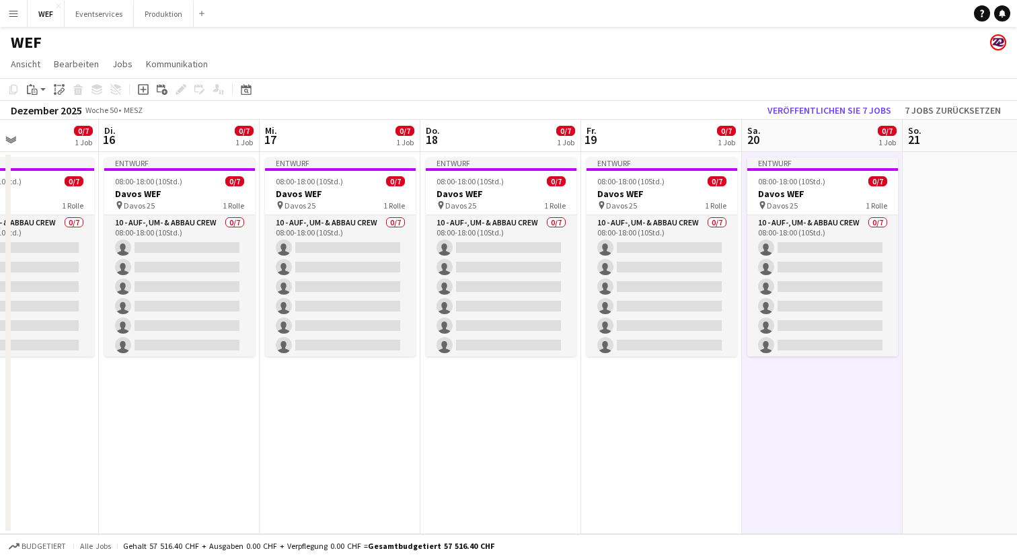
scroll to position [0, 549]
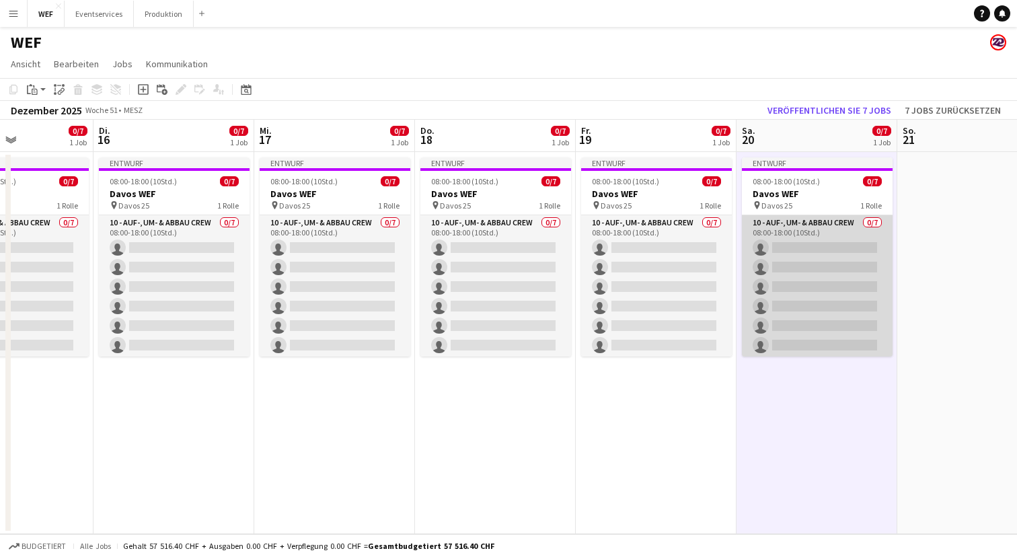
click at [834, 227] on app-card-role "10 - Auf-, Um- & Abbau Crew 0/7 08:00-18:00 (10Std.) single-neutral-actions sin…" at bounding box center [817, 296] width 151 height 163
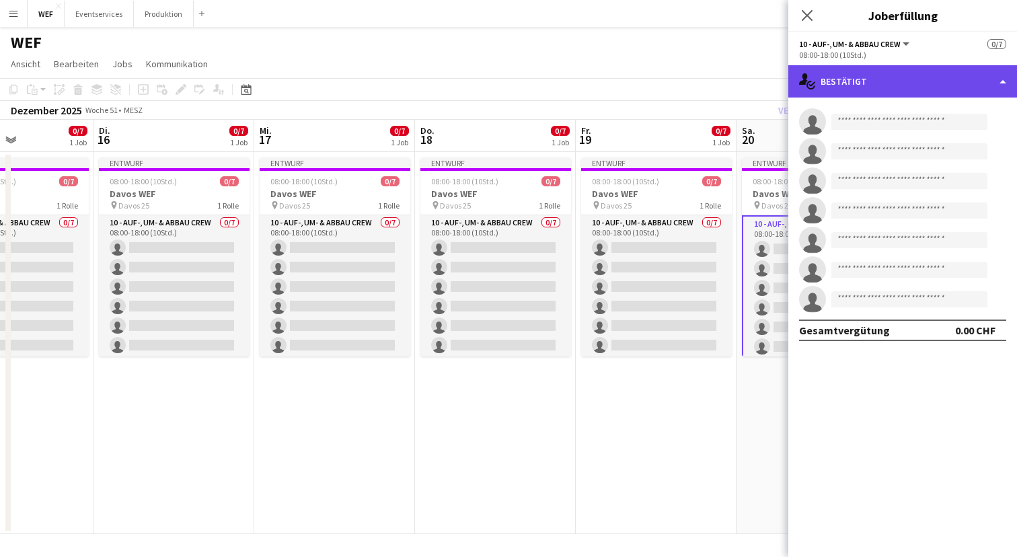
click at [993, 75] on div "single-neutral-actions-check-2 Bestätigt" at bounding box center [902, 81] width 229 height 32
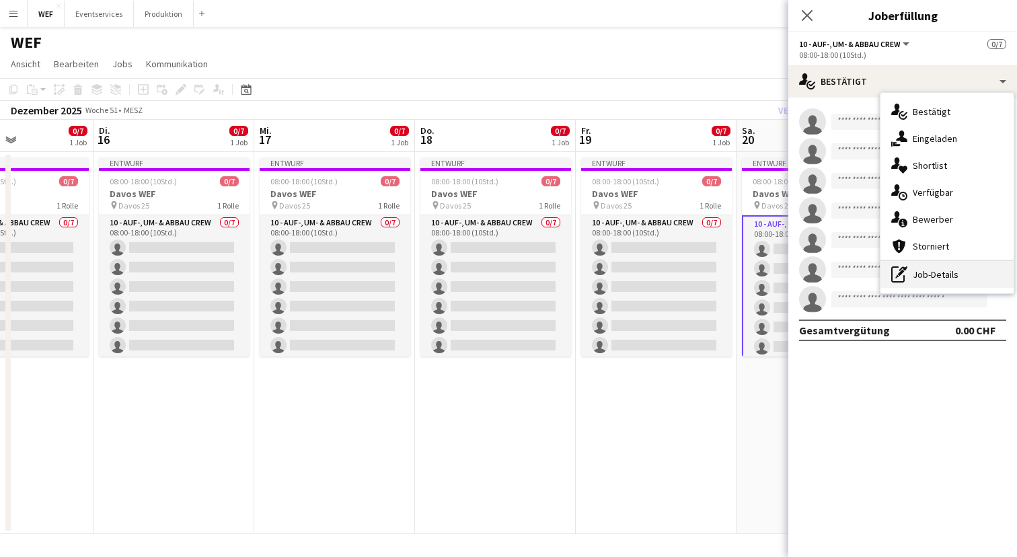
click at [946, 274] on div "pen-write Job-Details" at bounding box center [946, 274] width 133 height 27
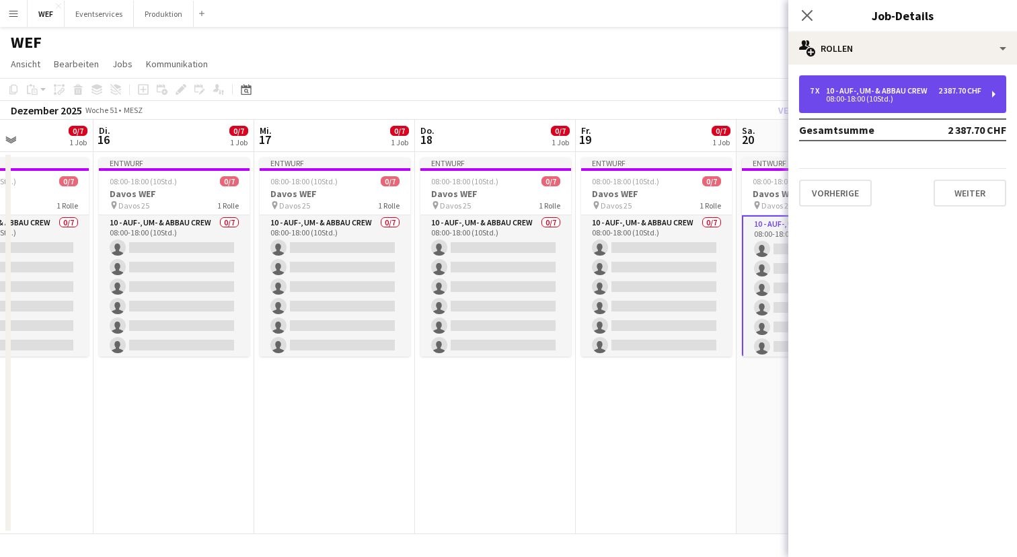
click at [901, 91] on div "10 - Auf-, Um- & Abbau Crew" at bounding box center [879, 90] width 107 height 9
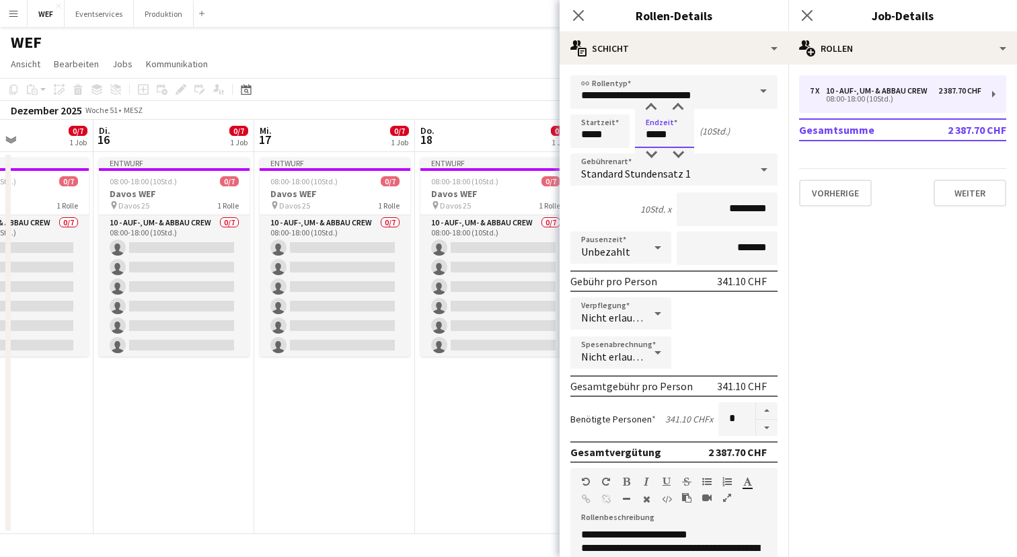
drag, startPoint x: 670, startPoint y: 134, endPoint x: 631, endPoint y: 133, distance: 39.0
click at [632, 133] on div "Startzeit ***** Endzeit ***** (10Std.)" at bounding box center [673, 131] width 207 height 34
type input "*****"
click at [981, 196] on button "Weiter" at bounding box center [969, 193] width 73 height 27
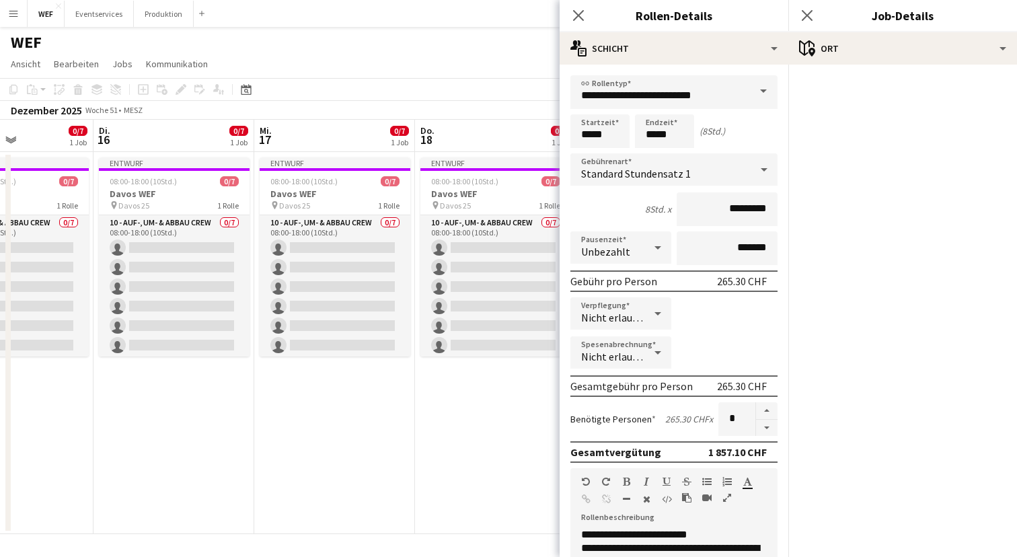
click at [981, 196] on mat-accordion "pencil3 Allgemeine Details 7 x 10 - Auf-, Um- & Abbau Crew 2 387.70 CHF 08:00-1…" at bounding box center [902, 311] width 229 height 492
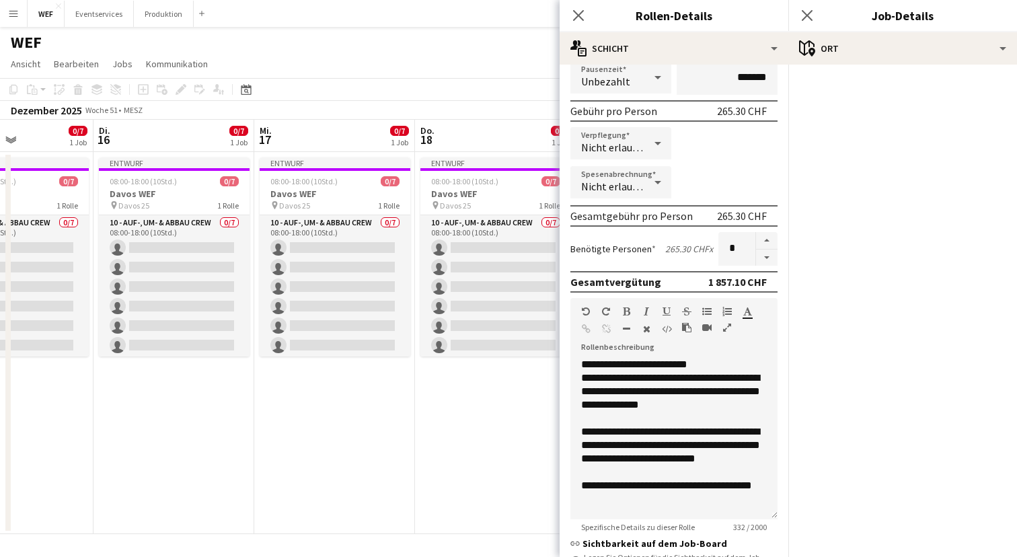
scroll to position [292, 0]
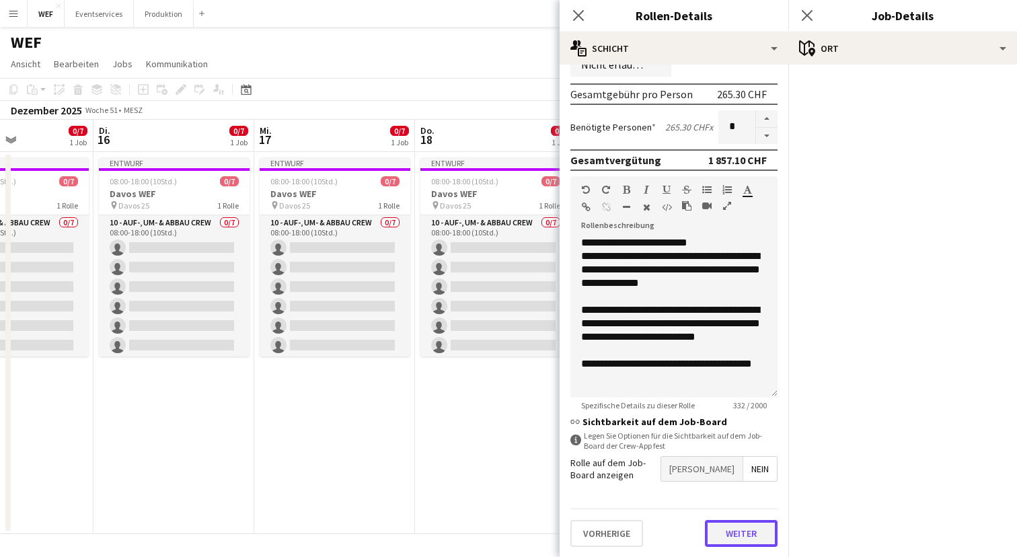
click at [736, 531] on button "Weiter" at bounding box center [741, 533] width 73 height 27
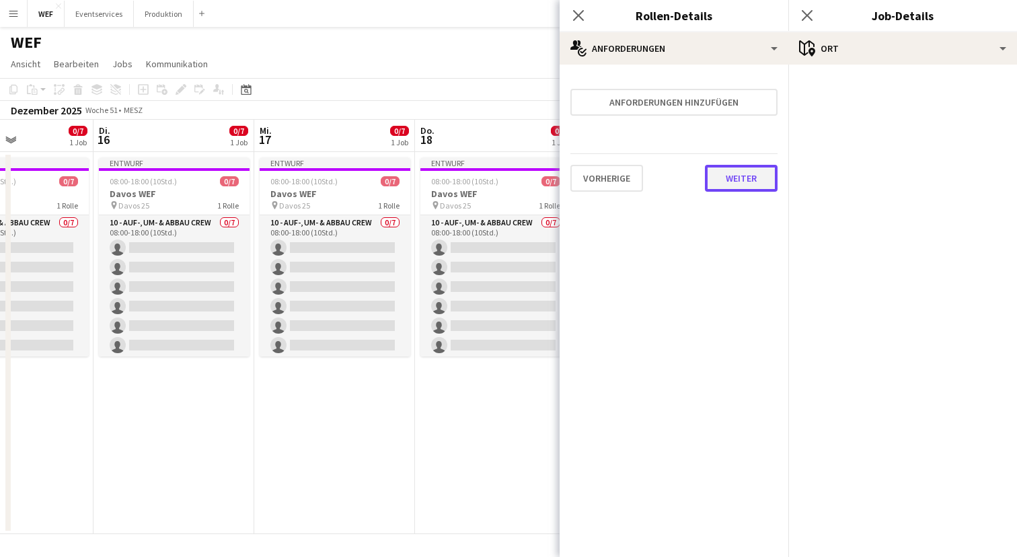
click at [753, 180] on button "Weiter" at bounding box center [741, 178] width 73 height 27
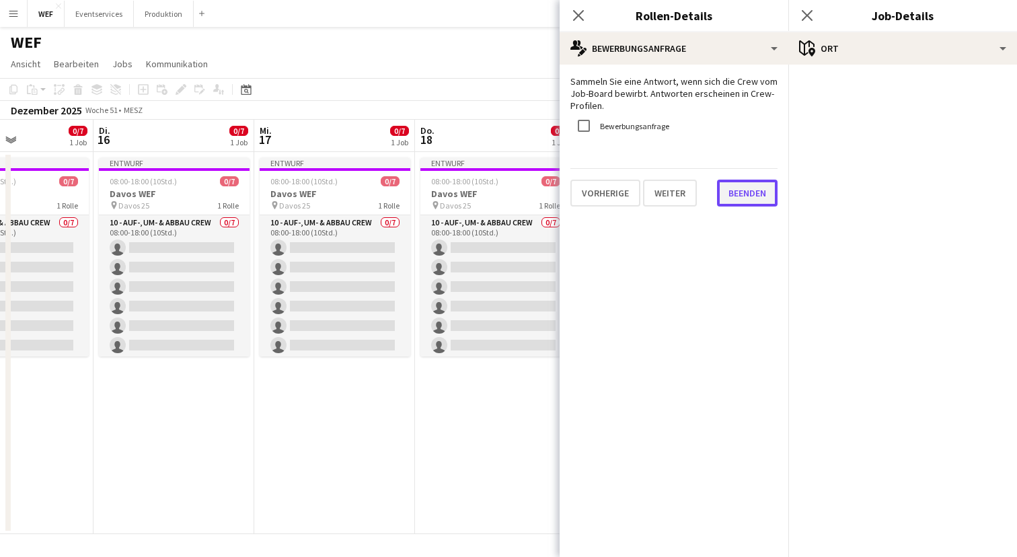
click at [758, 192] on button "Beenden" at bounding box center [747, 193] width 61 height 27
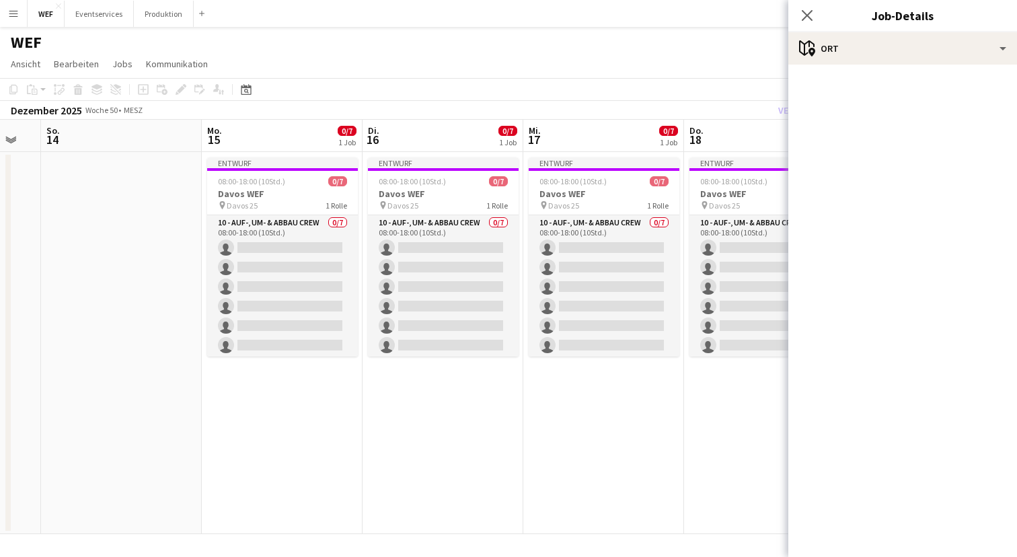
scroll to position [0, 280]
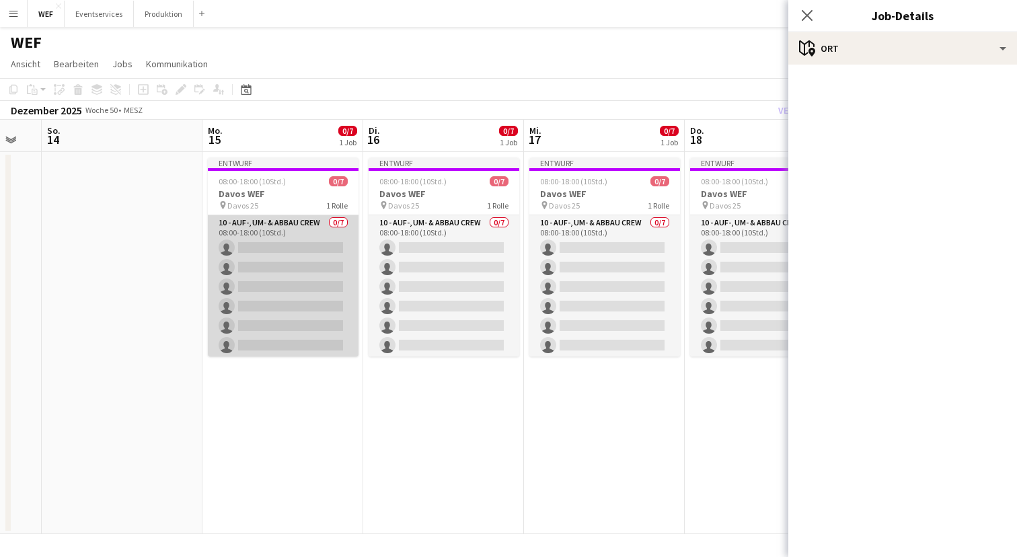
click at [303, 227] on app-card-role "10 - Auf-, Um- & Abbau Crew 0/7 08:00-18:00 (10Std.) single-neutral-actions sin…" at bounding box center [283, 296] width 151 height 163
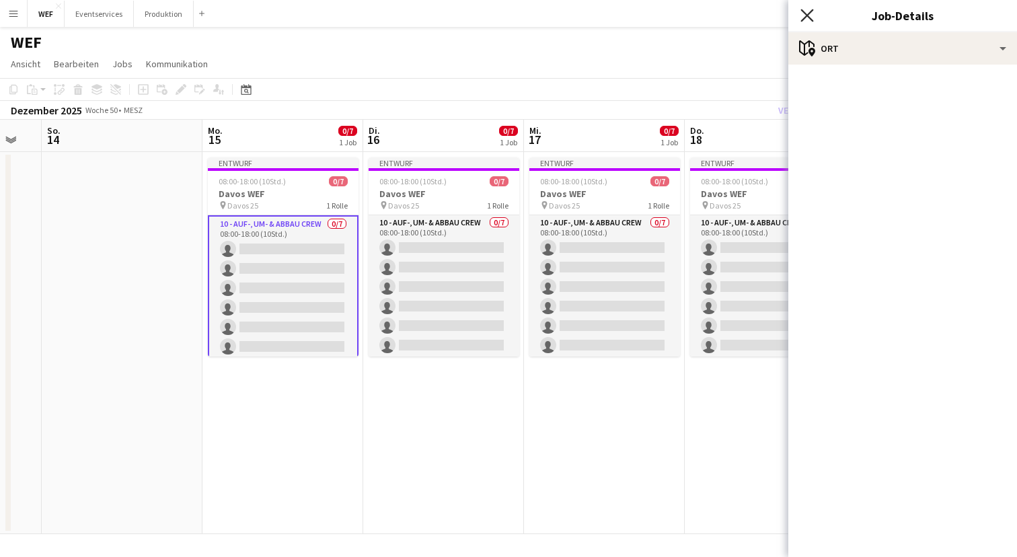
click at [801, 14] on icon "Pop-in schließen" at bounding box center [806, 15] width 13 height 13
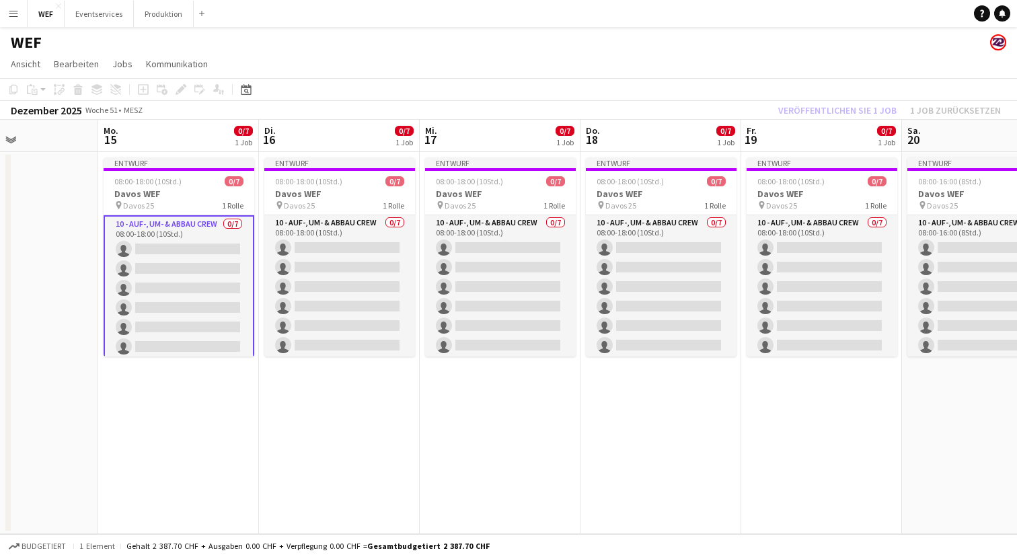
scroll to position [0, 361]
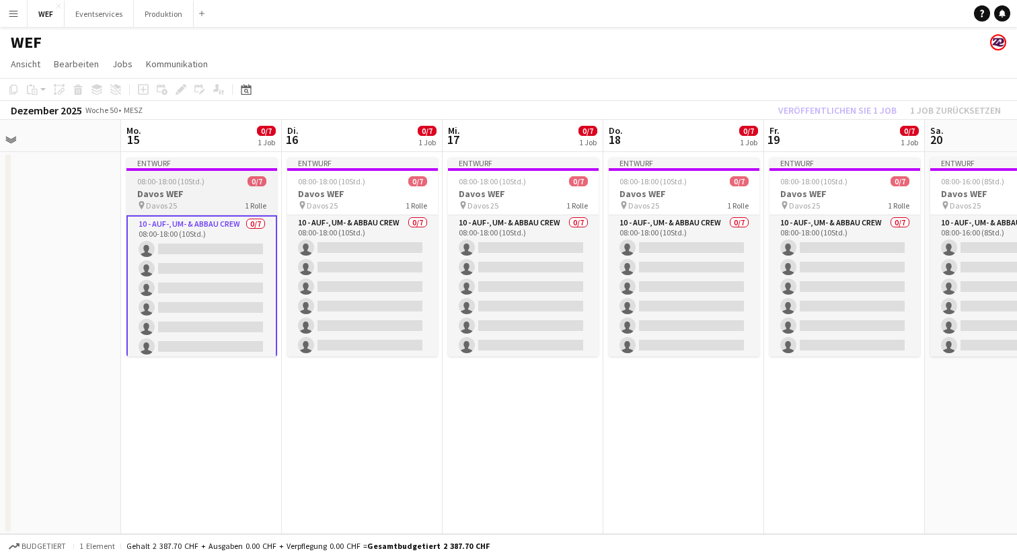
click at [209, 198] on h3 "Davos WEF" at bounding box center [201, 194] width 151 height 12
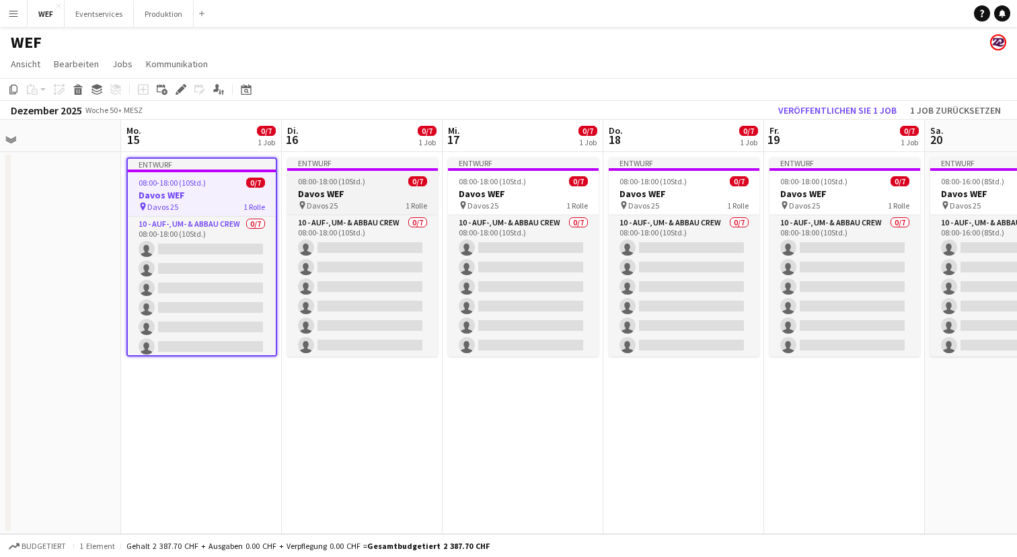
click at [354, 204] on div "pin Davos 25 1 Rolle" at bounding box center [362, 205] width 151 height 11
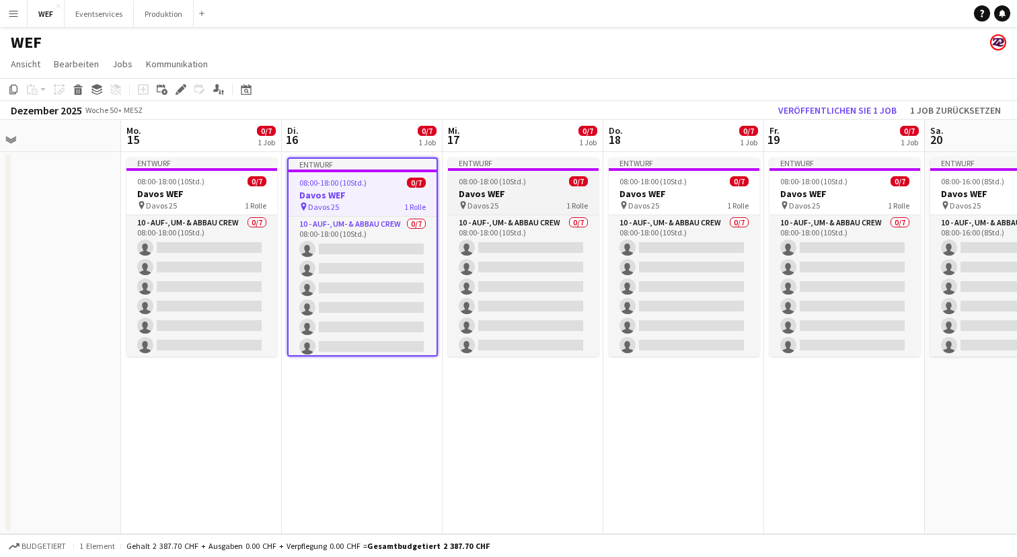
click at [496, 188] on h3 "Davos WEF" at bounding box center [523, 194] width 151 height 12
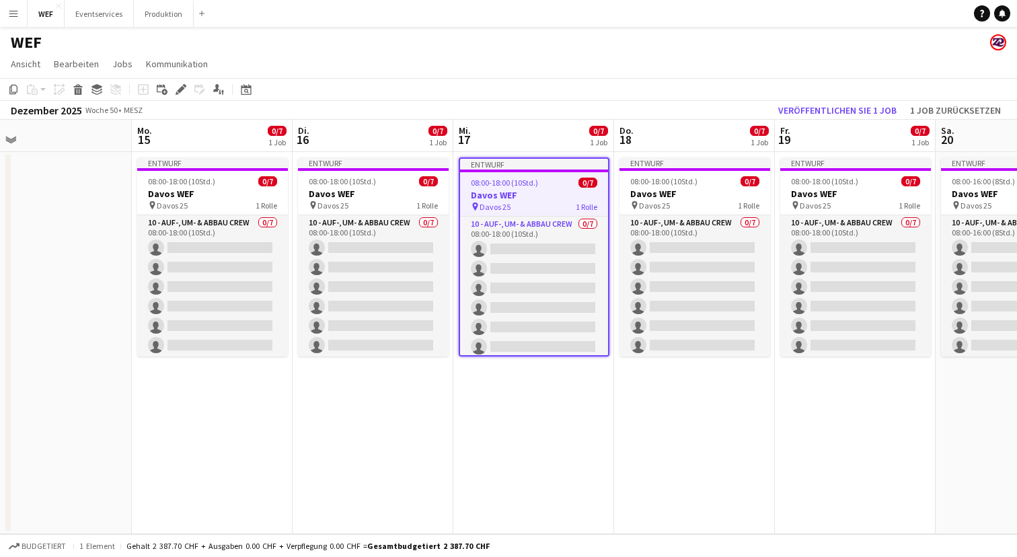
scroll to position [0, 516]
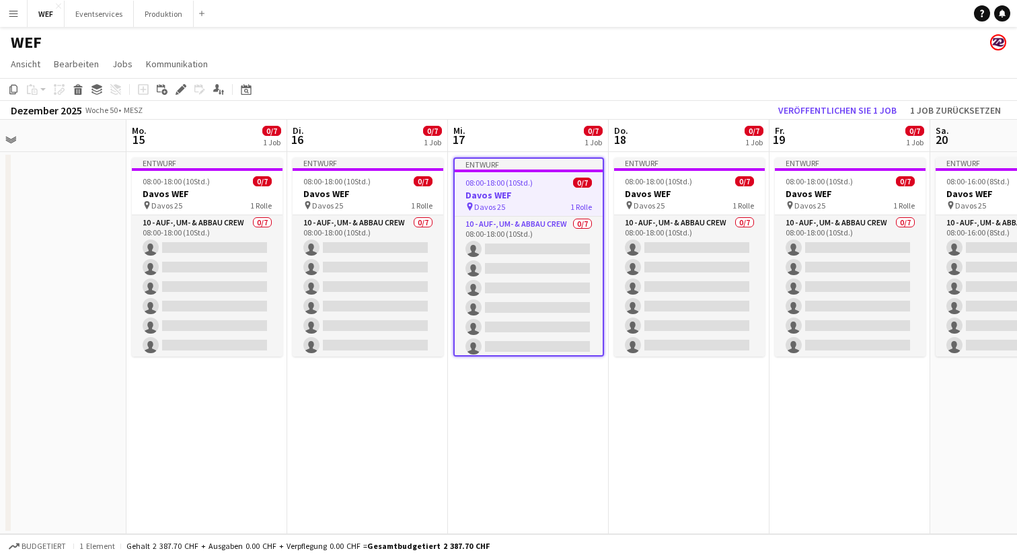
drag, startPoint x: 142, startPoint y: 424, endPoint x: 147, endPoint y: 375, distance: 49.4
click at [147, 375] on app-calendar-viewport "Do. 11 Fr. 12 Sa. 13 So. 14 Mo. 15 0/7 1 Job Di. 16 0/7 1 Job Mi. 17 0/7 1 Job …" at bounding box center [508, 327] width 1017 height 414
click at [348, 188] on h3 "Davos WEF" at bounding box center [368, 194] width 151 height 12
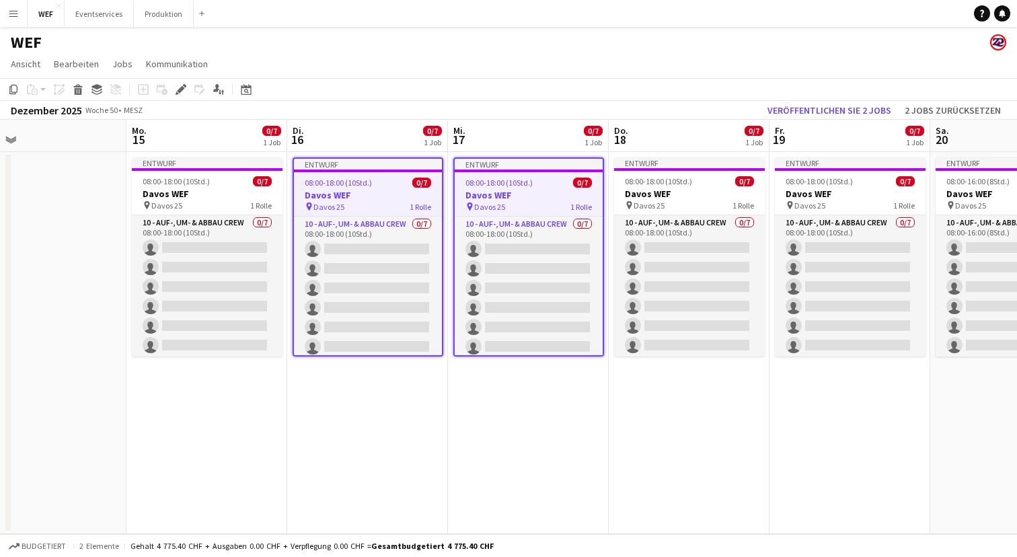
click at [396, 429] on app-date-cell "Entwurf 08:00-18:00 (10Std.) 0/7 Davos WEF pin Davos 25 1 Rolle 10 - Auf-, Um- …" at bounding box center [367, 343] width 161 height 382
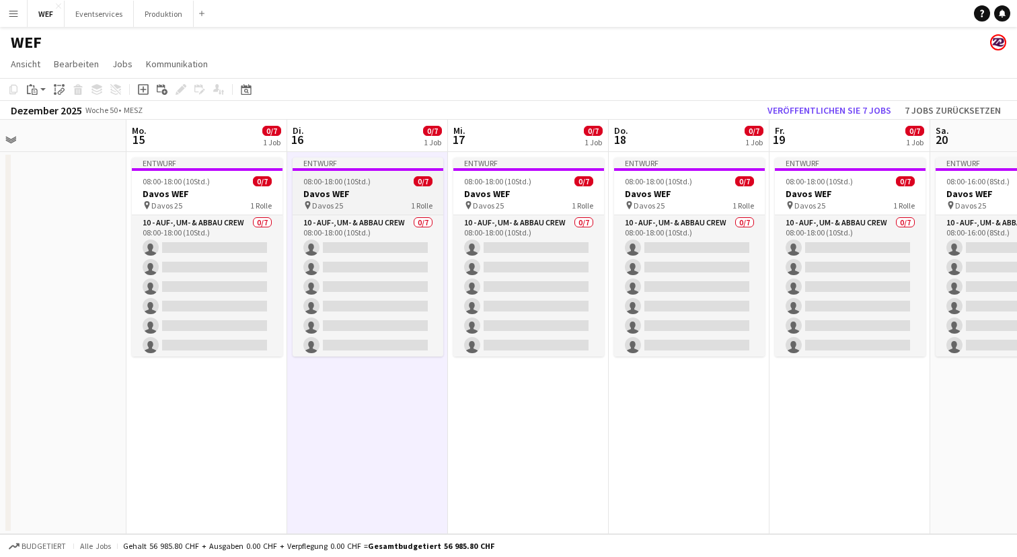
click at [355, 193] on h3 "Davos WEF" at bounding box center [368, 194] width 151 height 12
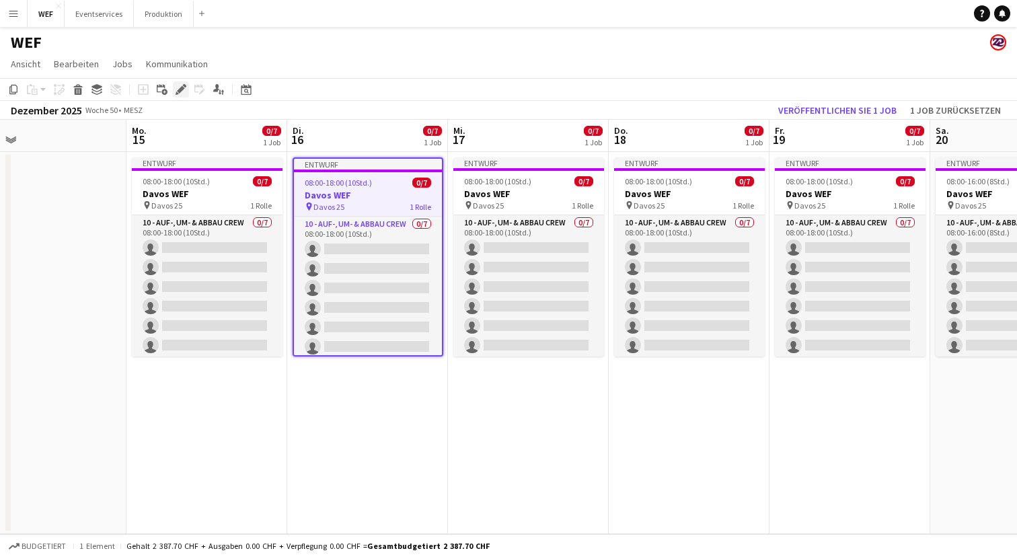
click at [179, 85] on icon "Bearbeiten" at bounding box center [181, 89] width 11 height 11
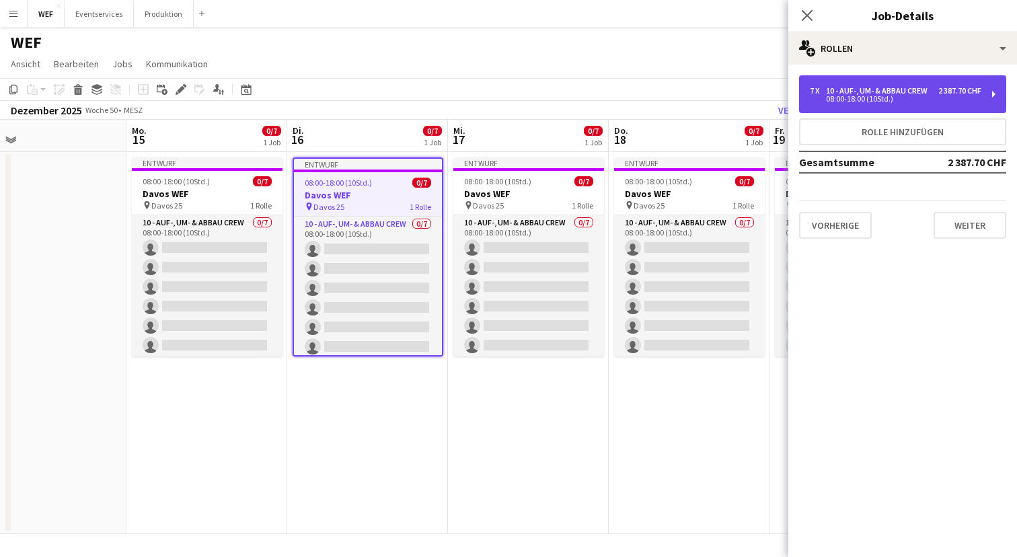
click at [969, 100] on div "08:00-18:00 (10Std.)" at bounding box center [895, 98] width 171 height 7
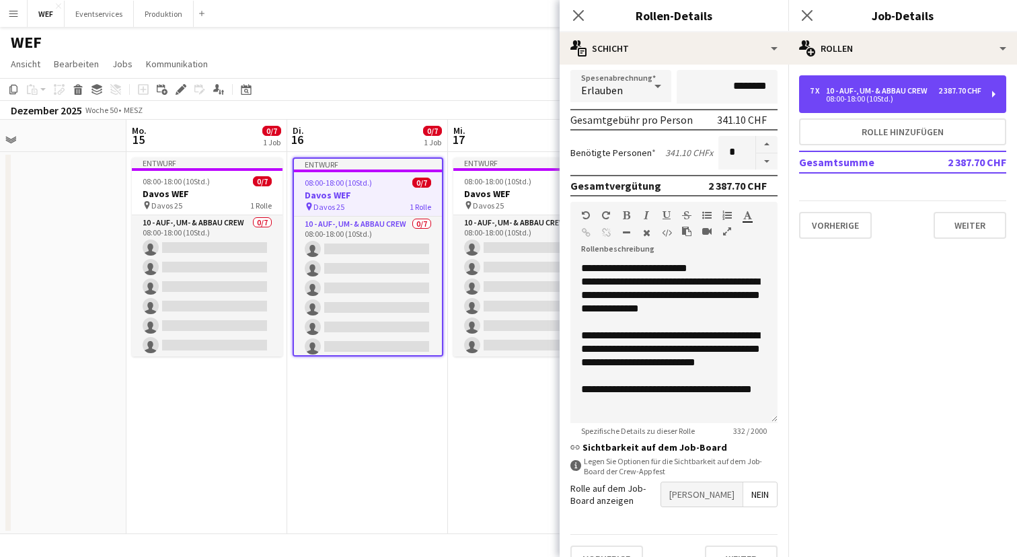
scroll to position [292, 0]
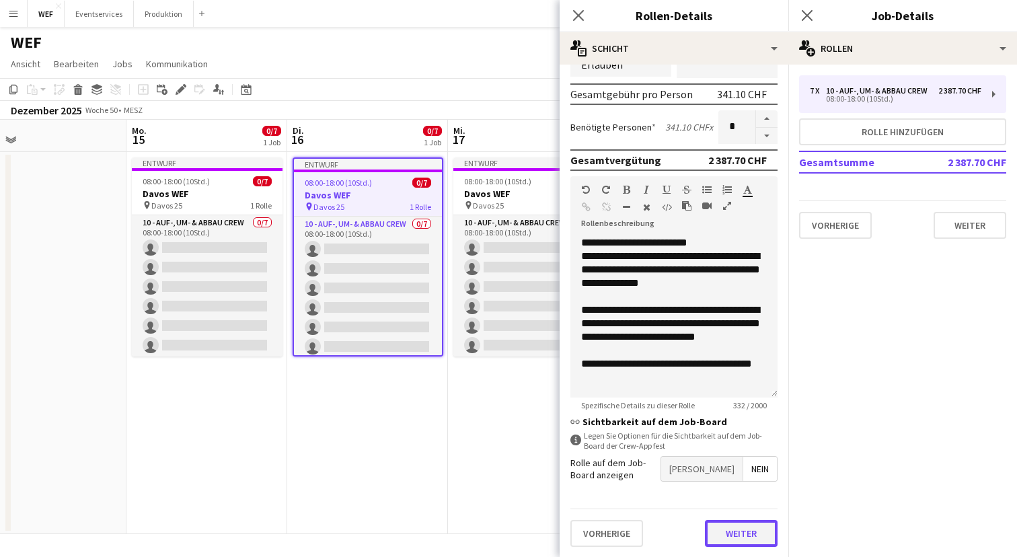
click at [742, 534] on button "Weiter" at bounding box center [741, 533] width 73 height 27
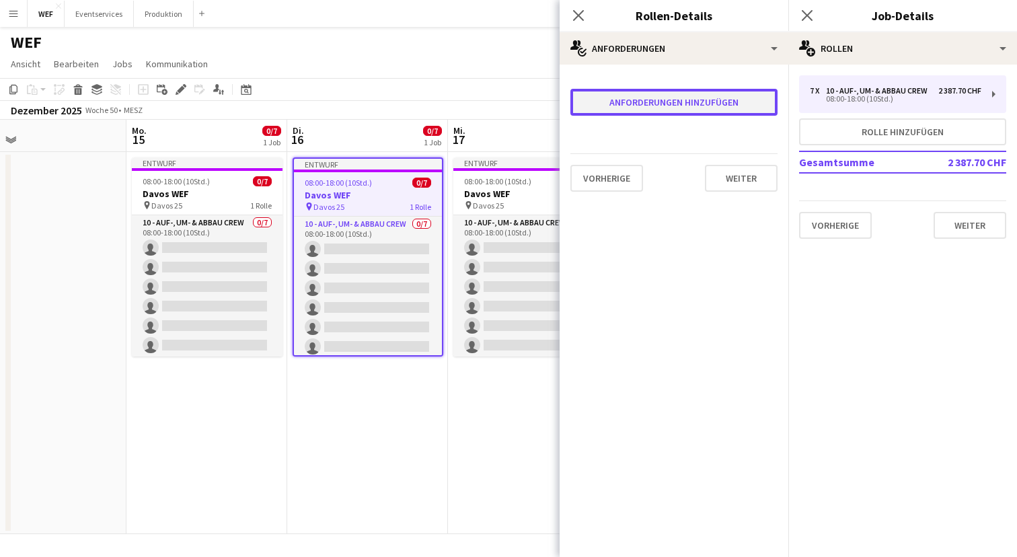
click at [723, 103] on button "Anforderungen hinzufügen" at bounding box center [673, 102] width 207 height 27
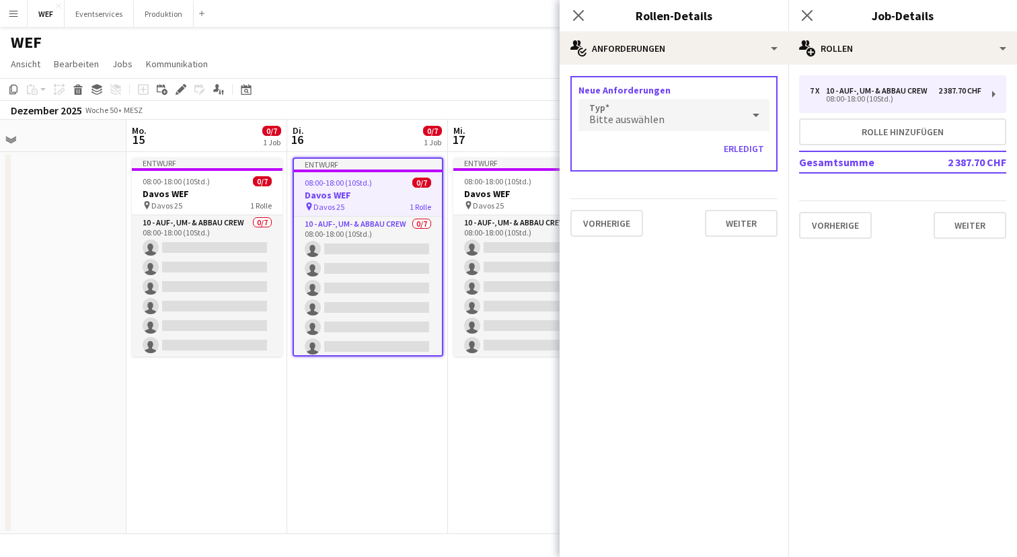
click at [688, 115] on div "Bitte auswählen" at bounding box center [660, 115] width 164 height 32
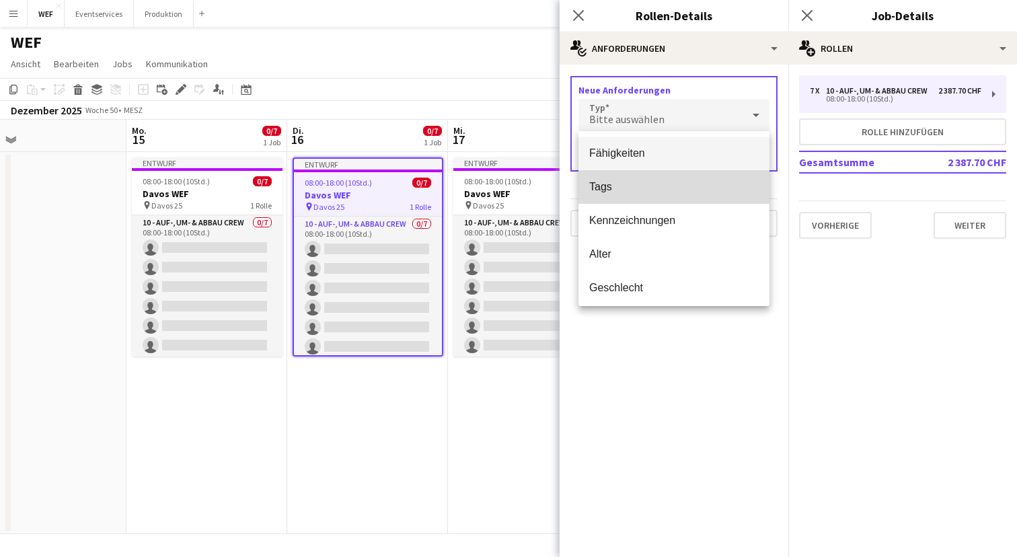
click at [646, 179] on mat-option "Tags" at bounding box center [673, 187] width 191 height 34
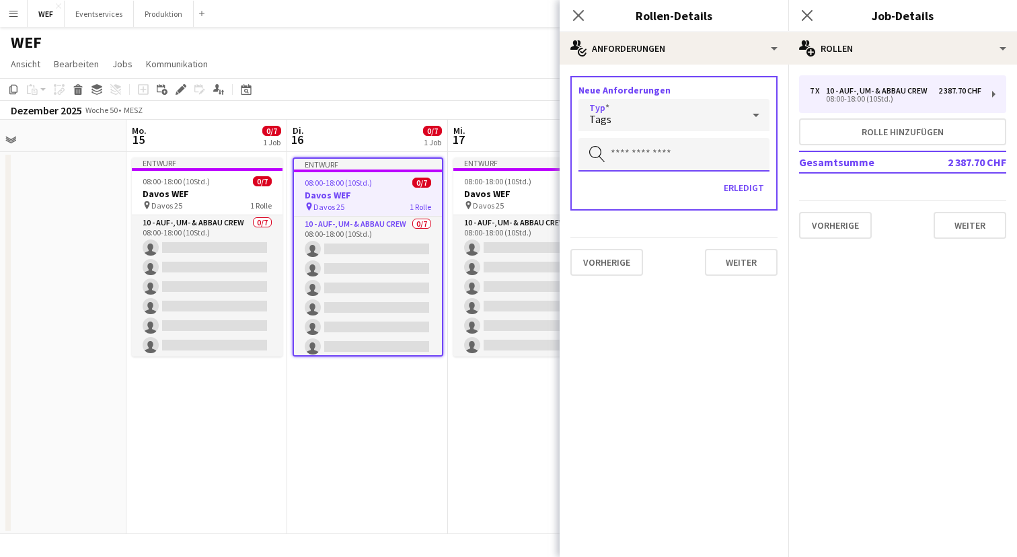
click at [681, 147] on input "text" at bounding box center [673, 155] width 191 height 34
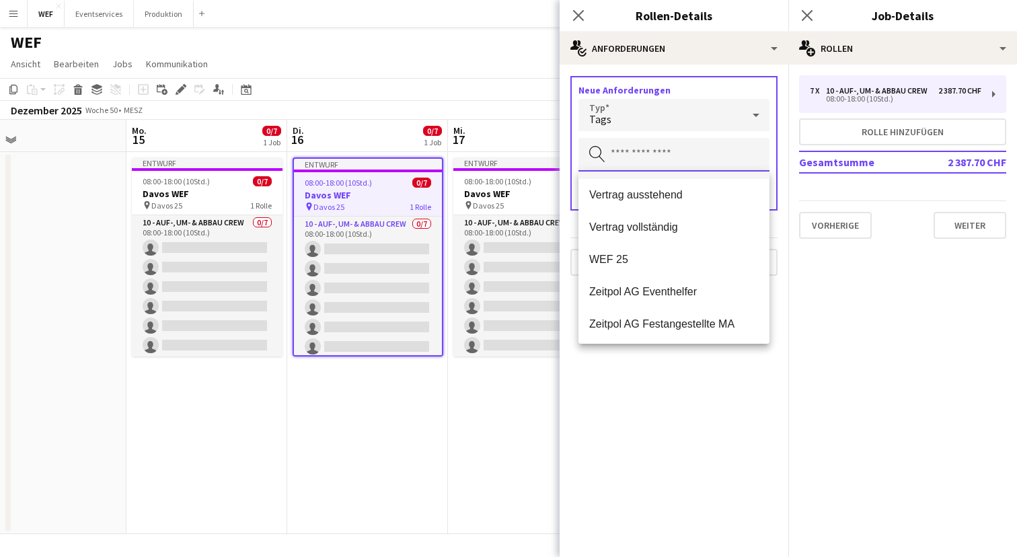
scroll to position [161, 0]
click at [675, 281] on mat-option "Zeitpol AG Eventhelfer" at bounding box center [673, 290] width 191 height 32
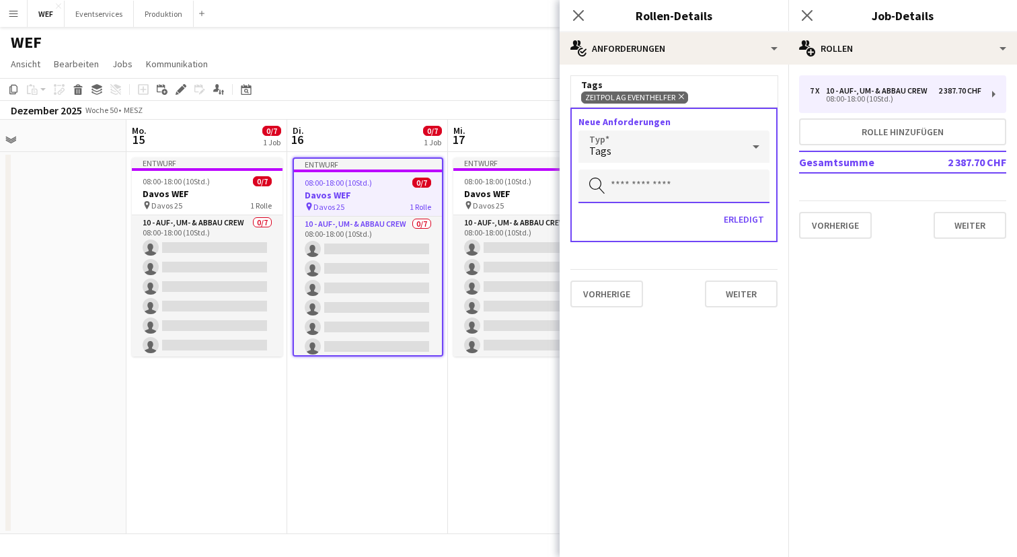
click at [677, 190] on input "text" at bounding box center [673, 186] width 191 height 34
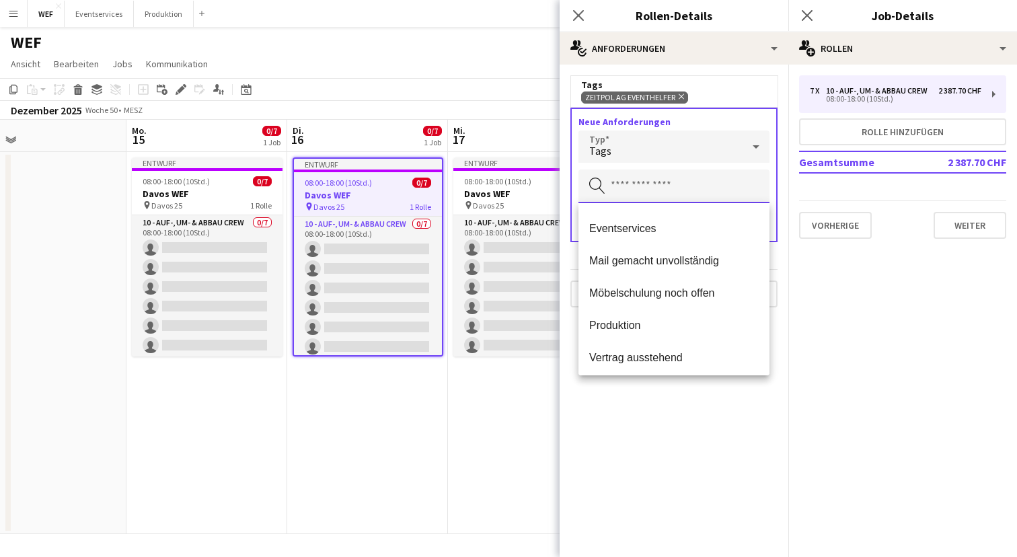
scroll to position [0, 0]
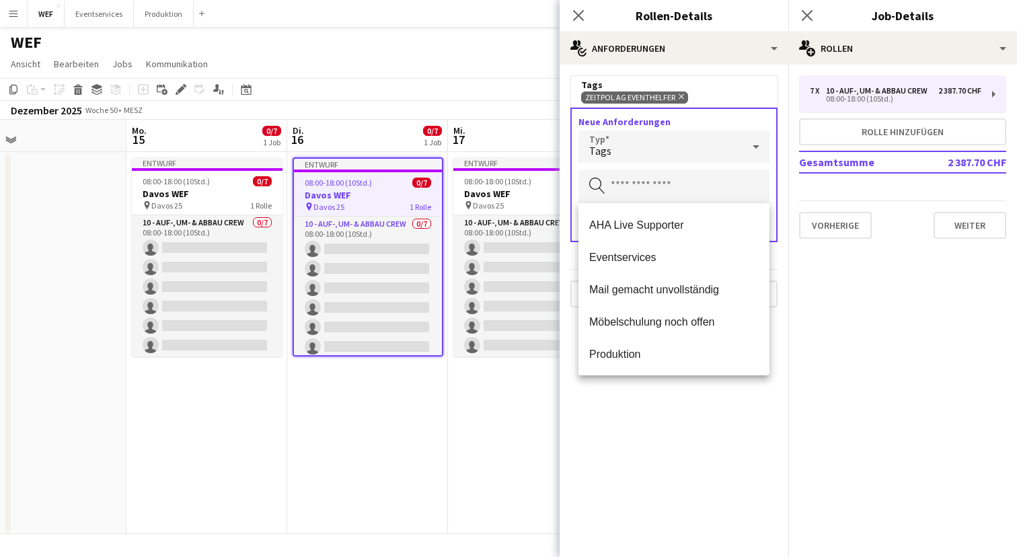
click at [682, 456] on mat-expansion-panel "medal-empty Anforderungen Tags Zeitpol AG Eventhelfer Entfernen Neue Anforderun…" at bounding box center [673, 311] width 229 height 492
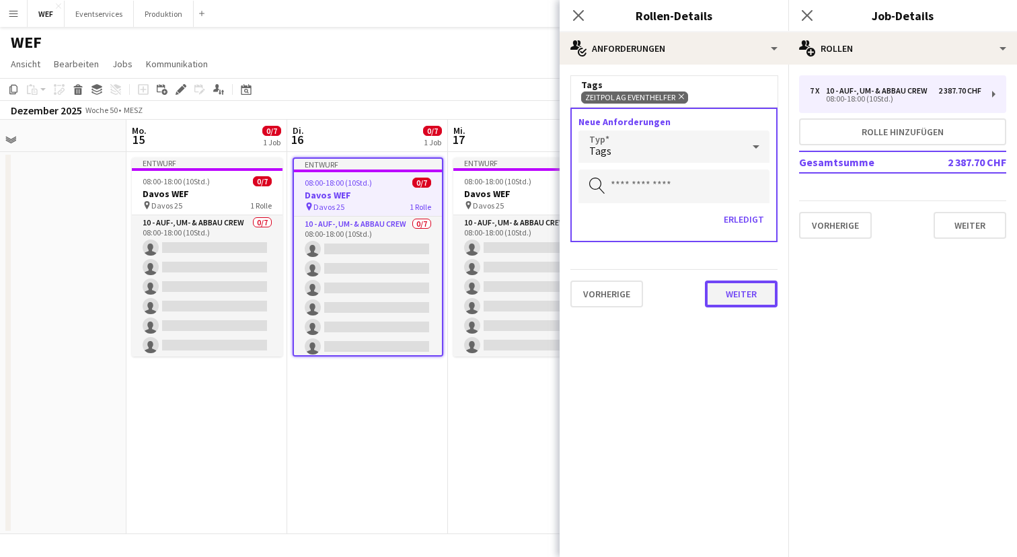
click at [742, 296] on button "Weiter" at bounding box center [741, 293] width 73 height 27
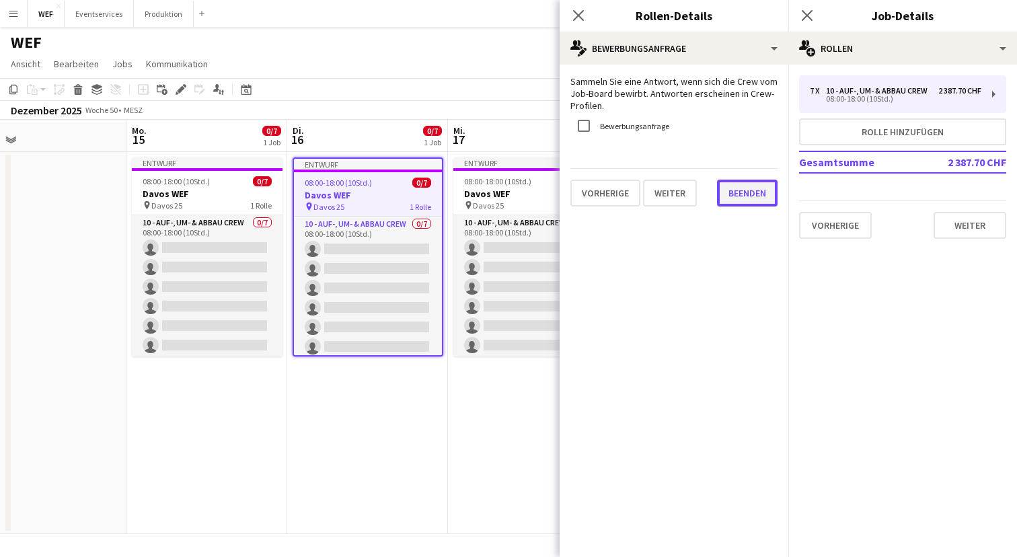
click at [759, 190] on button "Beenden" at bounding box center [747, 193] width 61 height 27
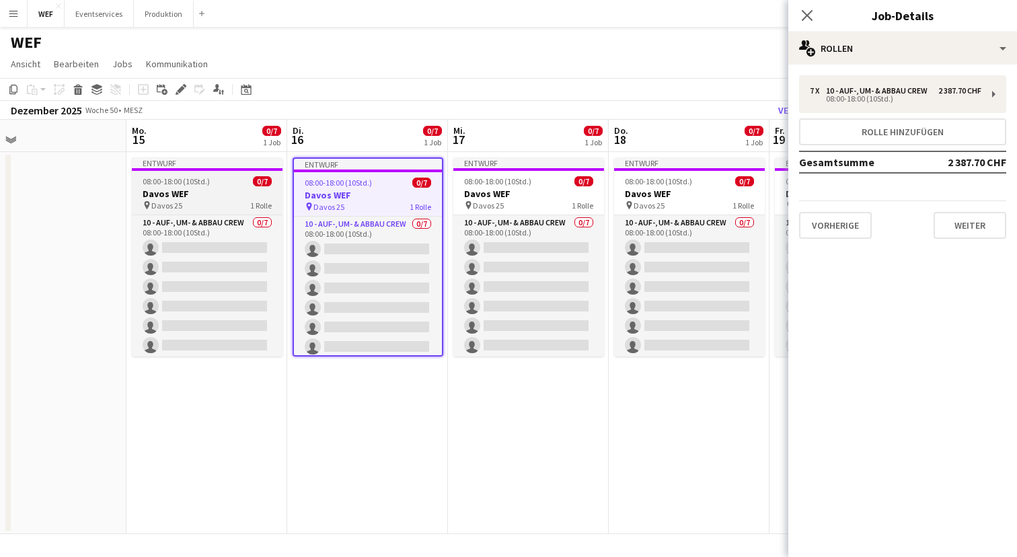
click at [233, 178] on div "08:00-18:00 (10Std.) 0/7" at bounding box center [207, 181] width 151 height 10
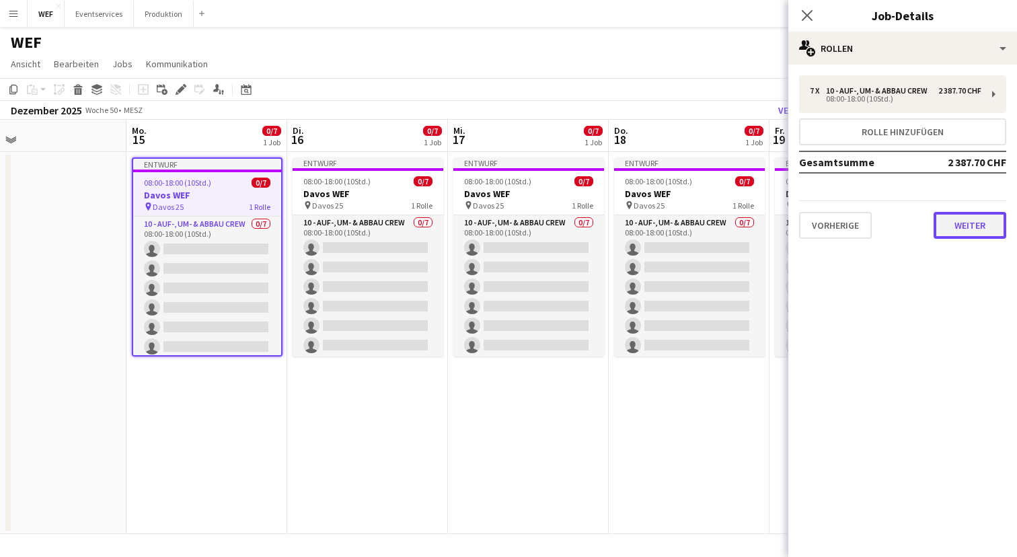
click at [976, 229] on button "Weiter" at bounding box center [969, 225] width 73 height 27
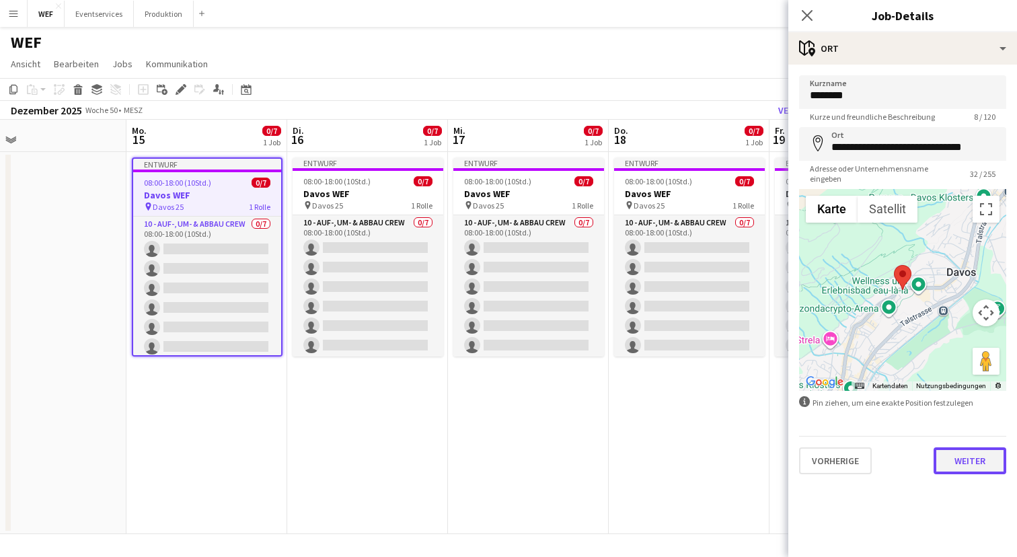
click at [961, 451] on button "Weiter" at bounding box center [969, 460] width 73 height 27
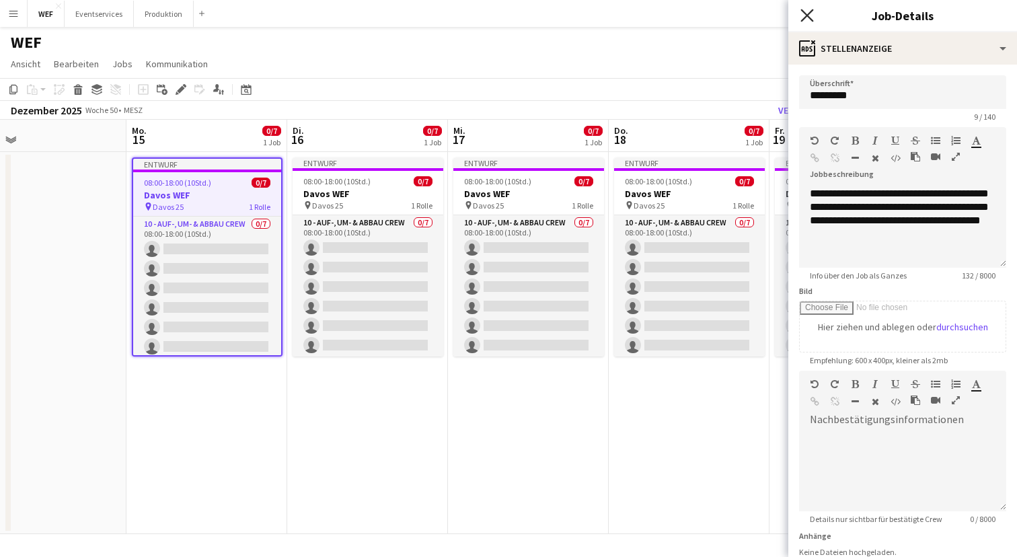
click at [806, 17] on icon at bounding box center [806, 15] width 13 height 13
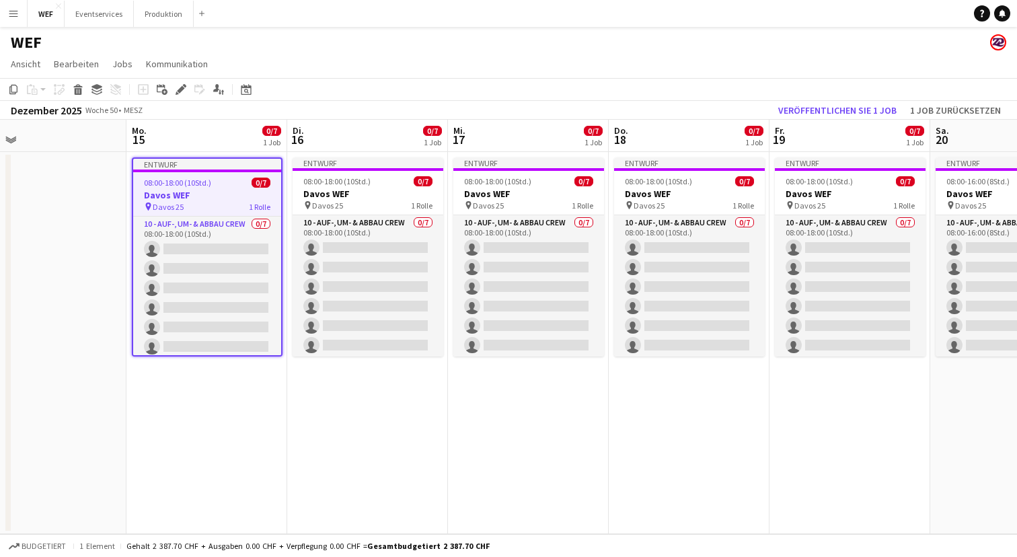
click at [222, 421] on app-date-cell "Entwurf 08:00-18:00 (10Std.) 0/7 Davos WEF pin Davos 25 1 Rolle 10 - Auf-, Um- …" at bounding box center [206, 343] width 161 height 382
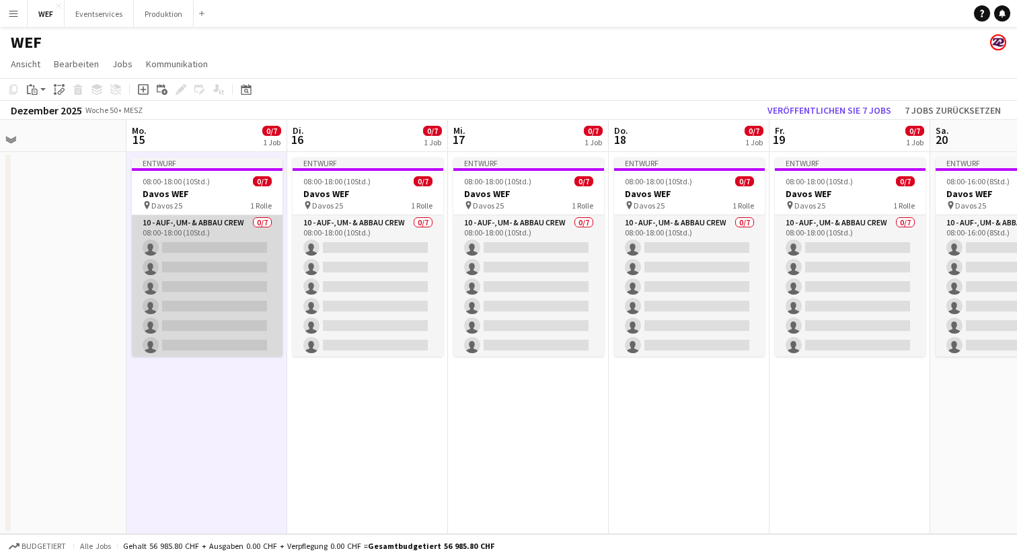
click at [227, 267] on app-card-role "10 - Auf-, Um- & Abbau Crew 0/7 08:00-18:00 (10Std.) single-neutral-actions sin…" at bounding box center [207, 296] width 151 height 163
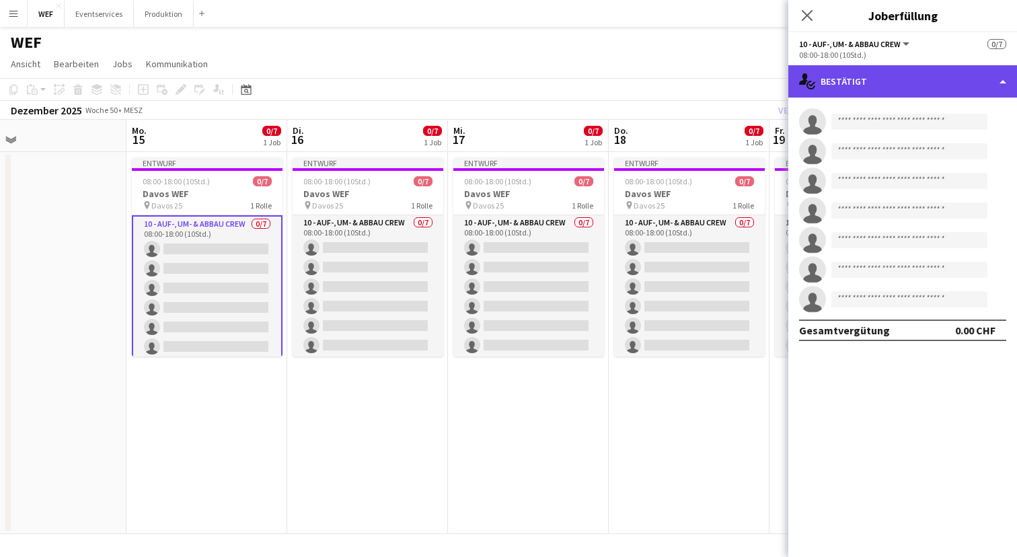
click at [914, 81] on div "single-neutral-actions-check-2 Bestätigt" at bounding box center [902, 81] width 229 height 32
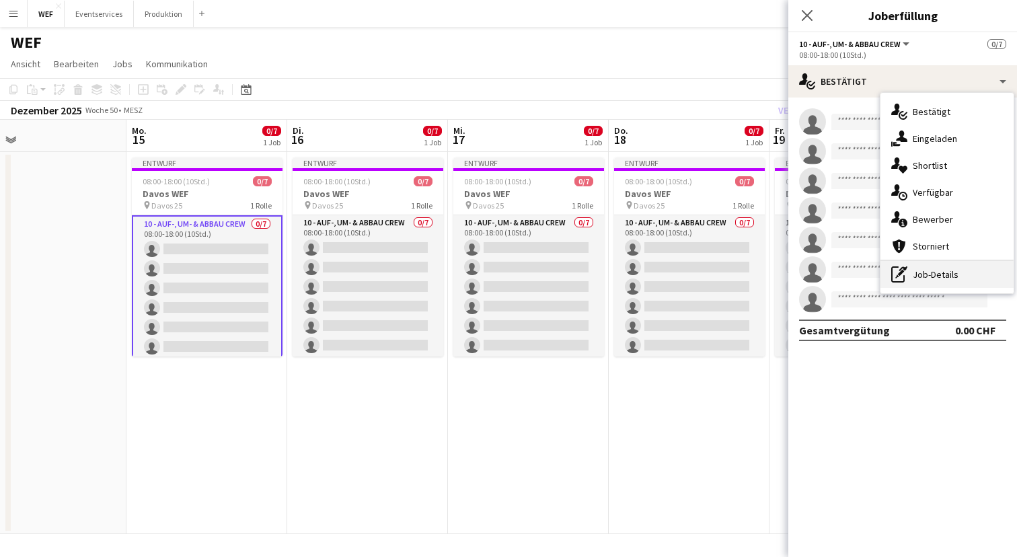
click at [971, 268] on div "pen-write Job-Details" at bounding box center [946, 274] width 133 height 27
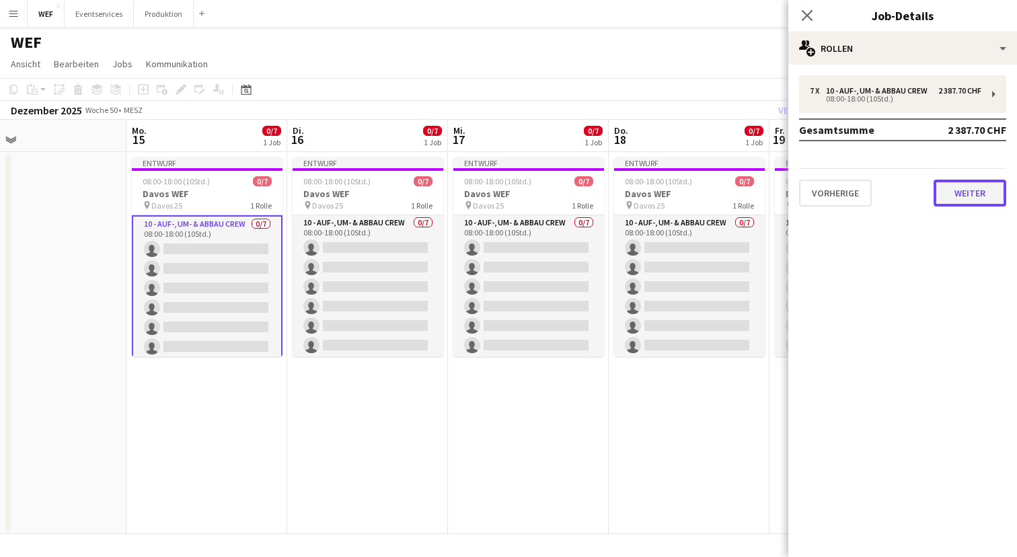
click at [972, 185] on button "Weiter" at bounding box center [969, 193] width 73 height 27
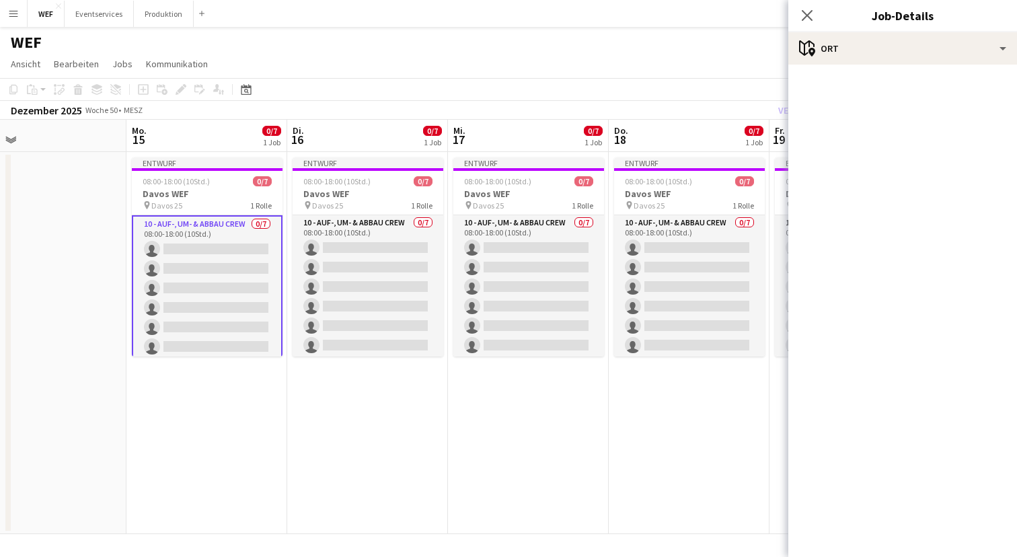
click at [809, 5] on div "Pop-in schließen" at bounding box center [807, 15] width 38 height 31
click at [806, 17] on icon "Pop-in schließen" at bounding box center [806, 15] width 13 height 13
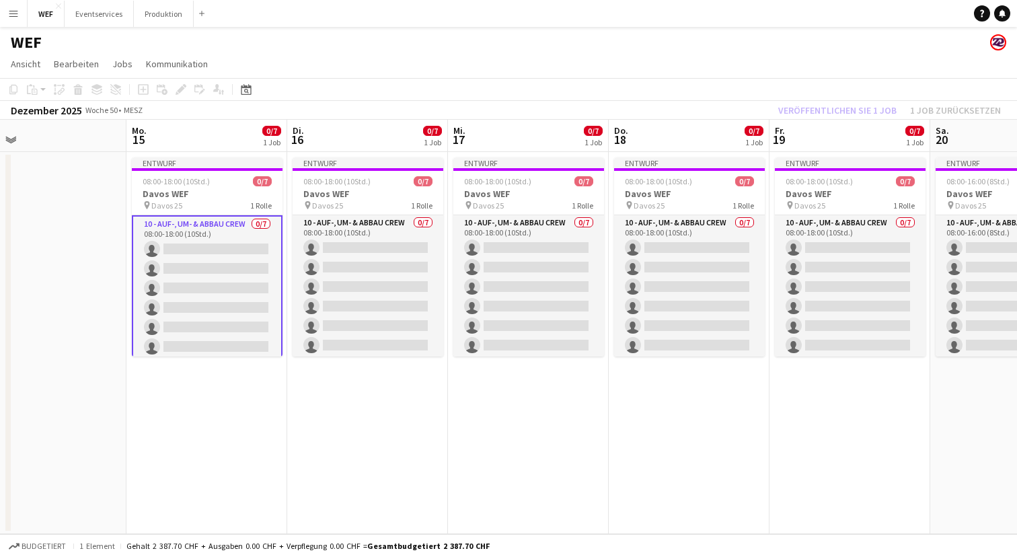
click at [233, 278] on app-card-role "10 - Auf-, Um- & Abbau Crew 0/7 08:00-18:00 (10Std.) single-neutral-actions sin…" at bounding box center [207, 297] width 151 height 165
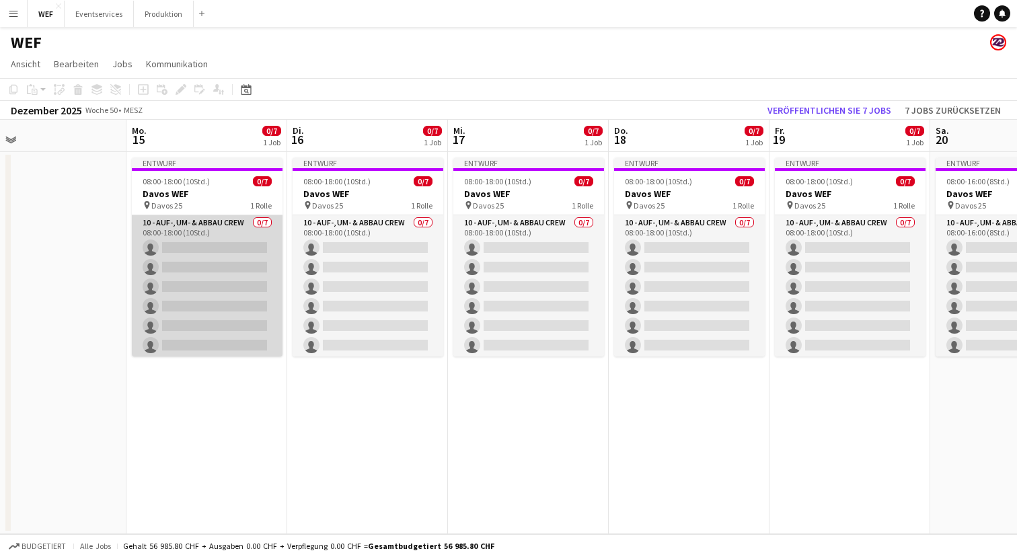
click at [241, 259] on app-card-role "10 - Auf-, Um- & Abbau Crew 0/7 08:00-18:00 (10Std.) single-neutral-actions sin…" at bounding box center [207, 296] width 151 height 163
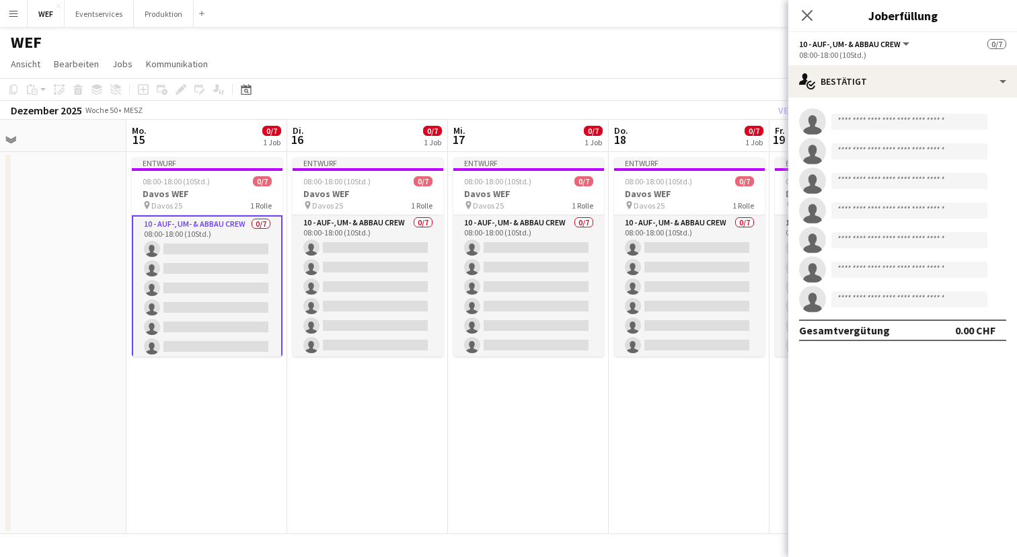
click at [178, 84] on div "Job hinzufügen Verknüpften Job hinzufügen Bearbeiten Verbundenen Job bearbeiten…" at bounding box center [175, 89] width 103 height 16
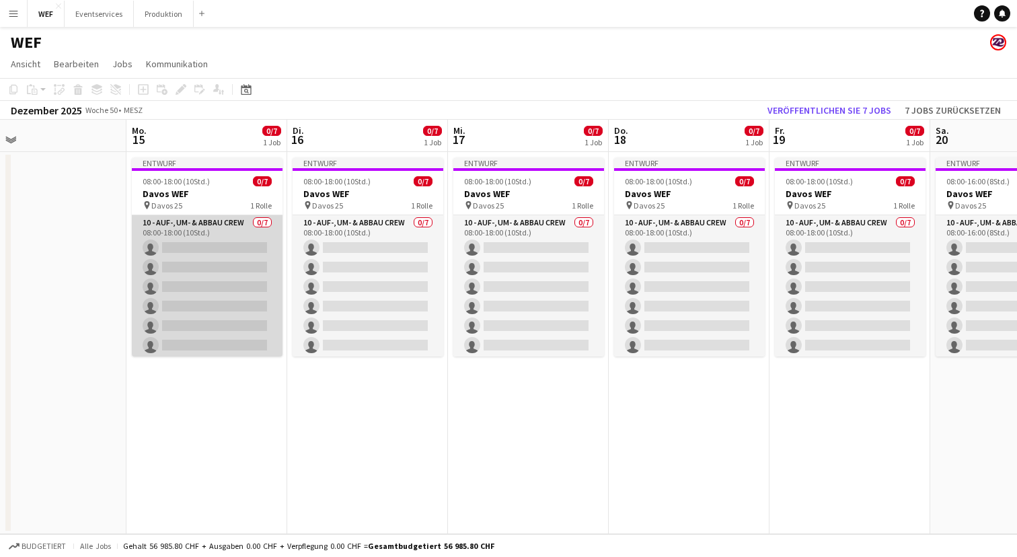
click at [221, 249] on app-card-role "10 - Auf-, Um- & Abbau Crew 0/7 08:00-18:00 (10Std.) single-neutral-actions sin…" at bounding box center [207, 296] width 151 height 163
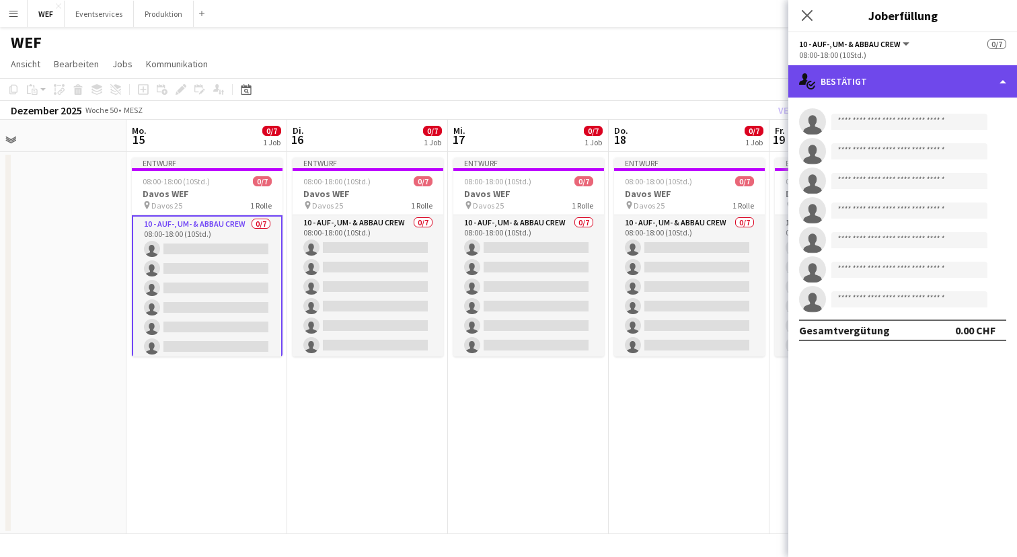
click at [950, 83] on div "single-neutral-actions-check-2 Bestätigt" at bounding box center [902, 81] width 229 height 32
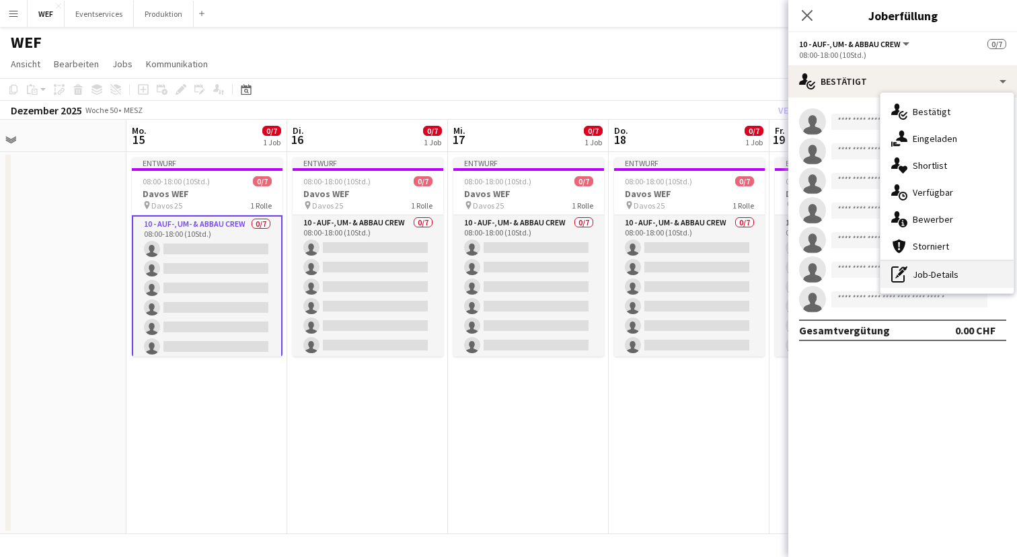
click at [962, 269] on div "pen-write Job-Details" at bounding box center [946, 274] width 133 height 27
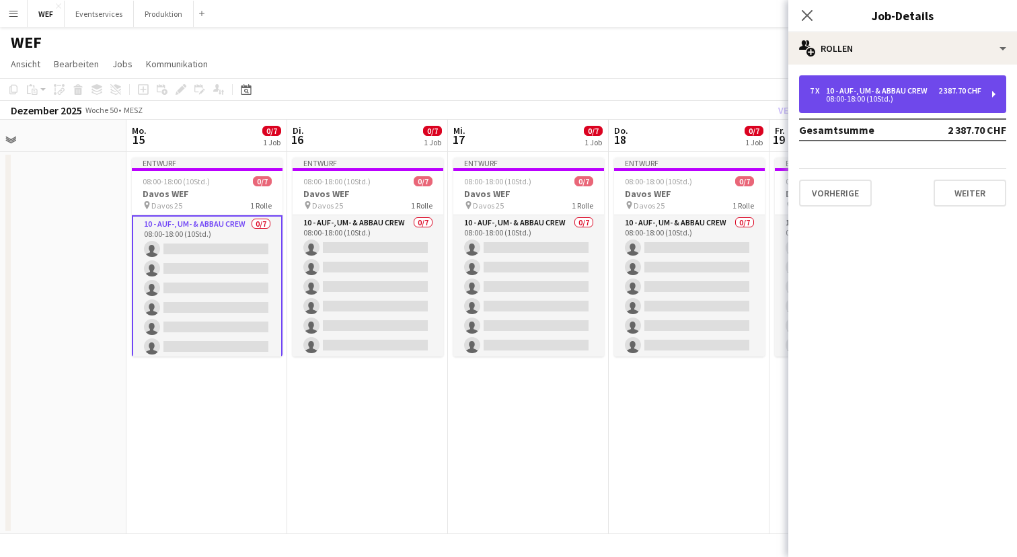
click at [912, 87] on div "10 - Auf-, Um- & Abbau Crew" at bounding box center [879, 90] width 107 height 9
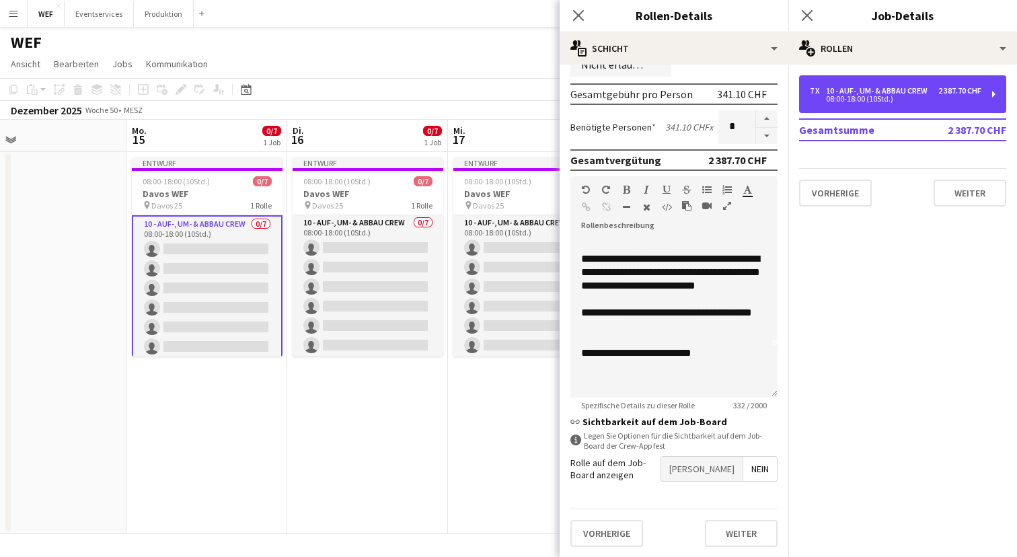
scroll to position [291, 0]
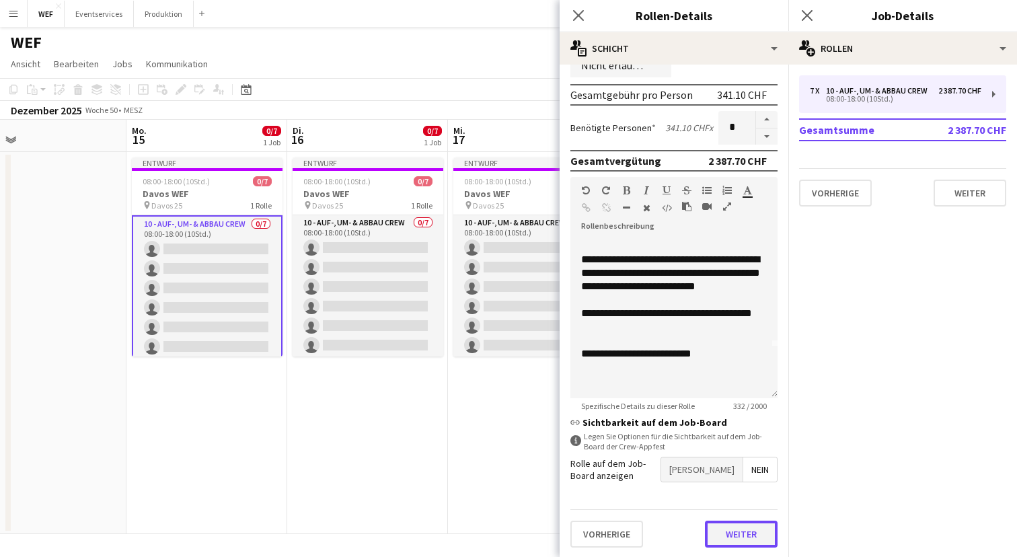
click at [744, 530] on button "Weiter" at bounding box center [741, 533] width 73 height 27
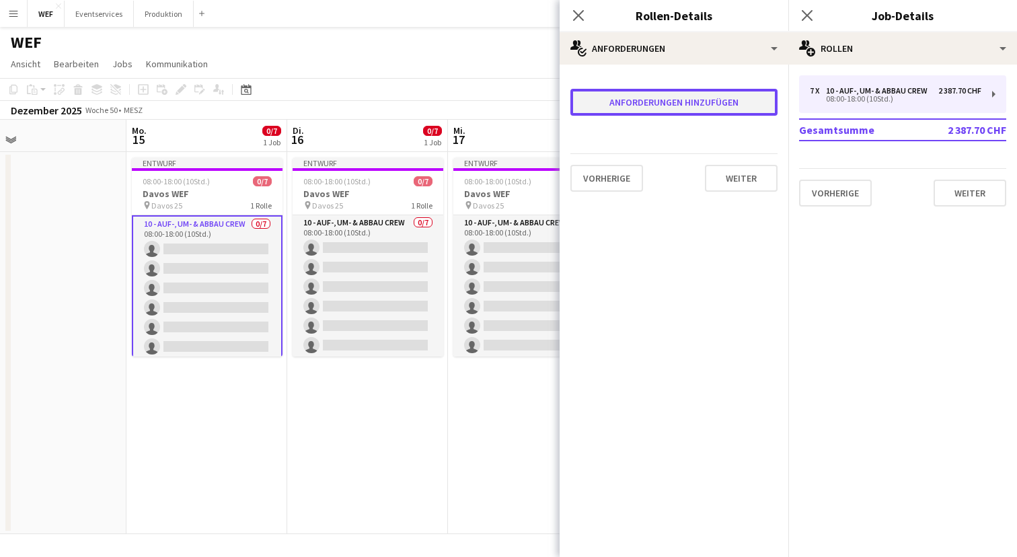
click at [722, 107] on button "Anforderungen hinzufügen" at bounding box center [673, 102] width 207 height 27
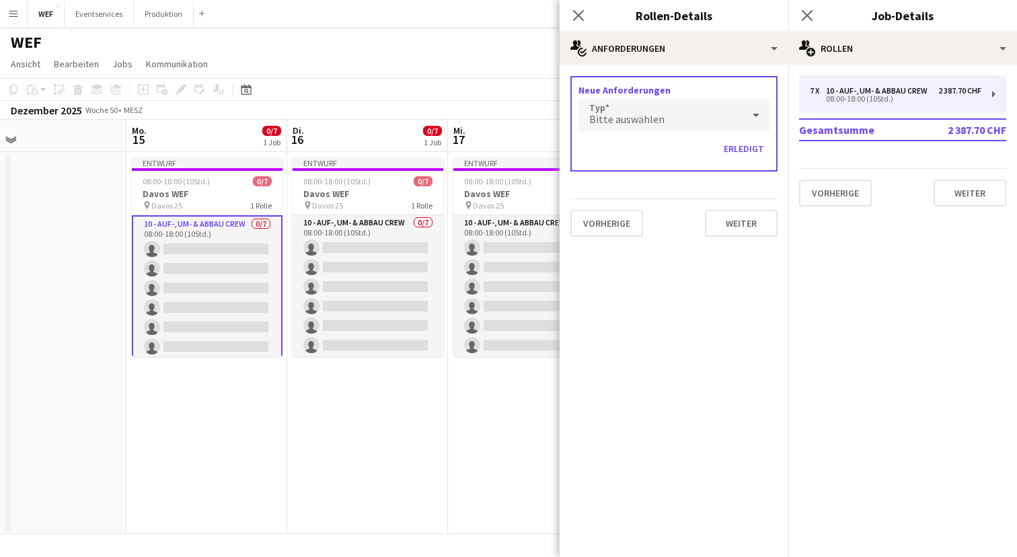
click at [674, 119] on div "Bitte auswählen" at bounding box center [660, 115] width 164 height 32
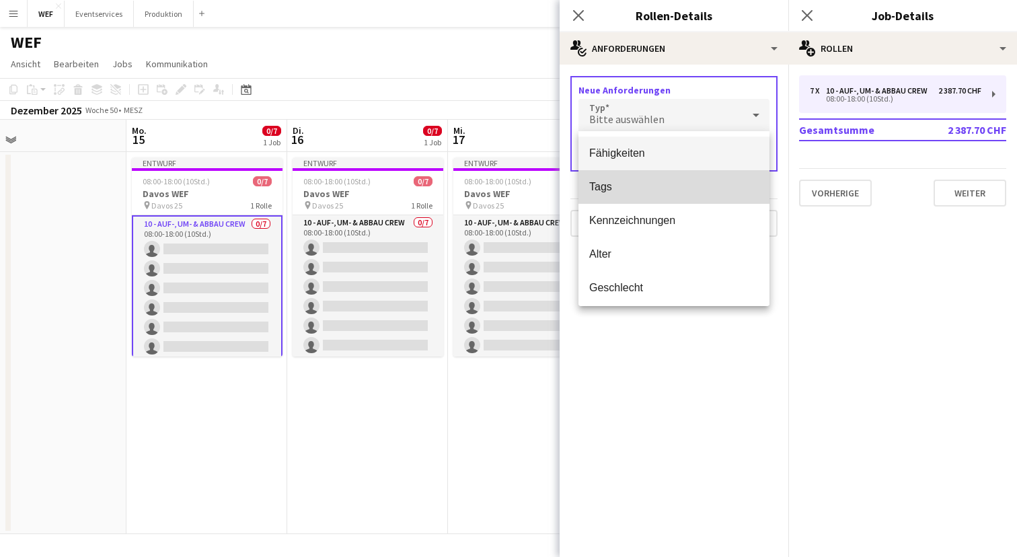
click at [641, 185] on span "Tags" at bounding box center [673, 186] width 169 height 13
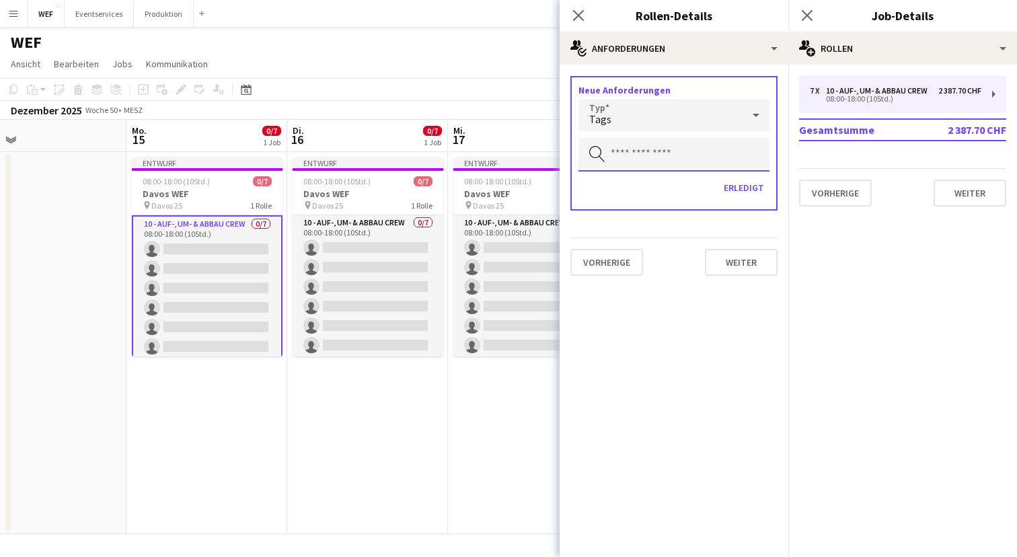
click at [639, 152] on input "text" at bounding box center [673, 155] width 191 height 34
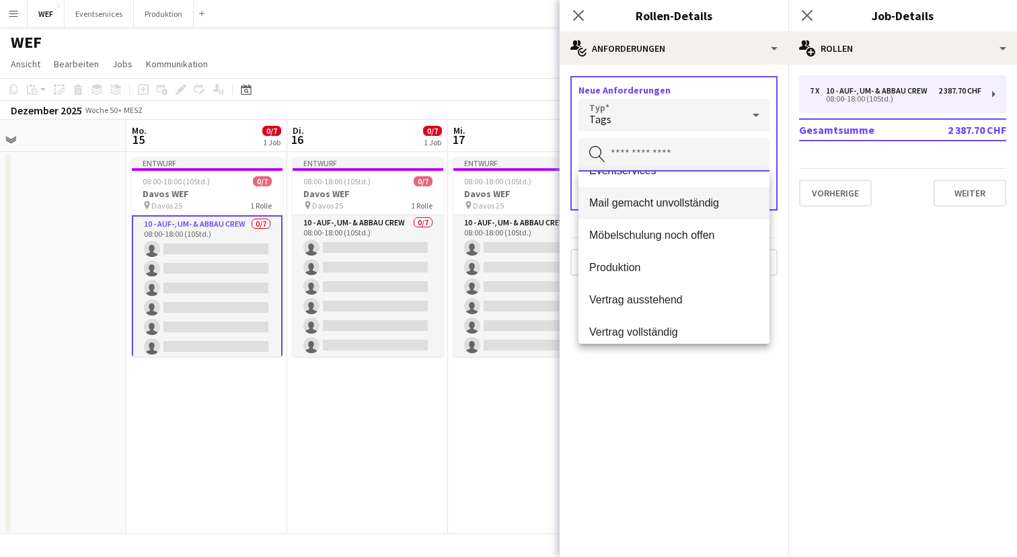
scroll to position [161, 0]
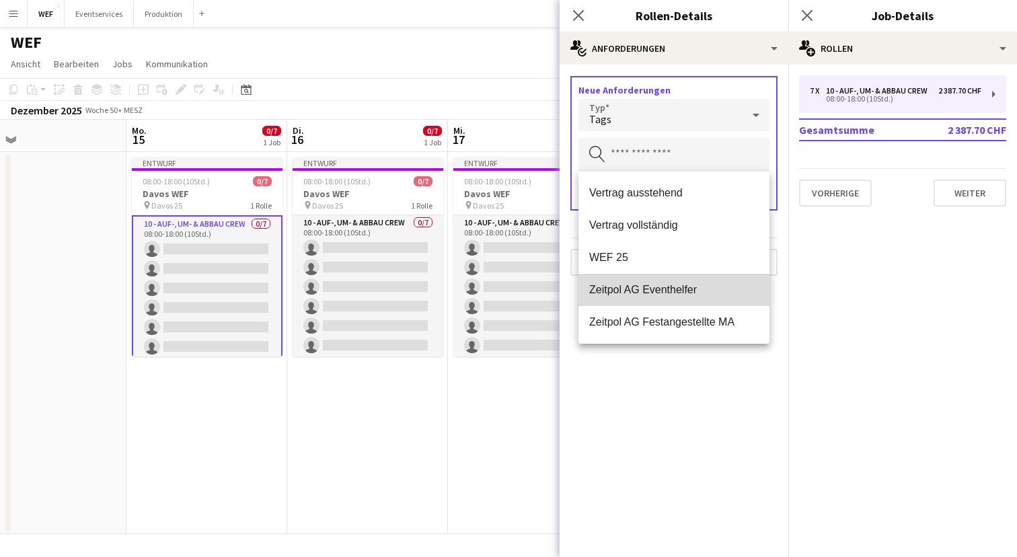
click at [658, 290] on span "Zeitpol AG Eventhelfer" at bounding box center [673, 289] width 169 height 13
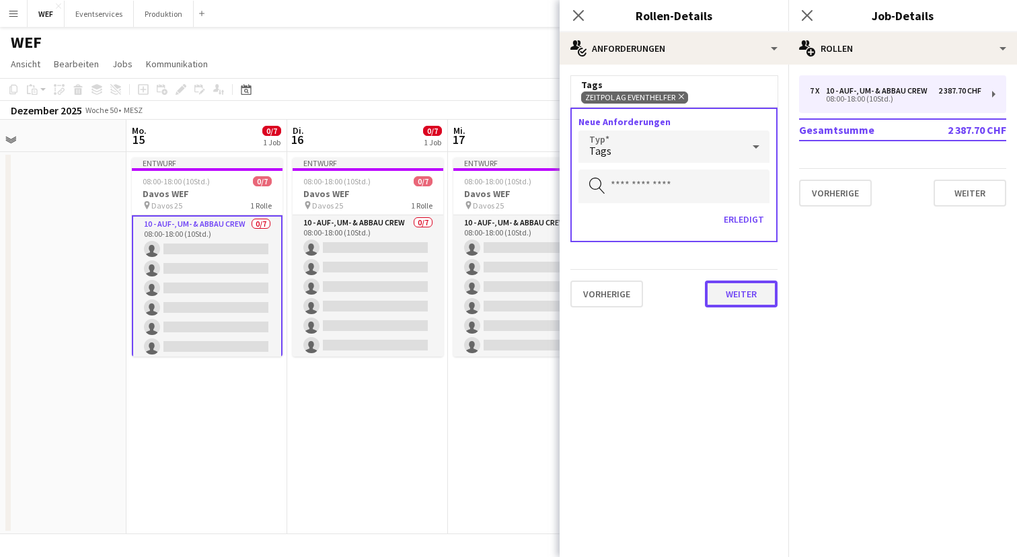
click at [742, 300] on button "Weiter" at bounding box center [741, 293] width 73 height 27
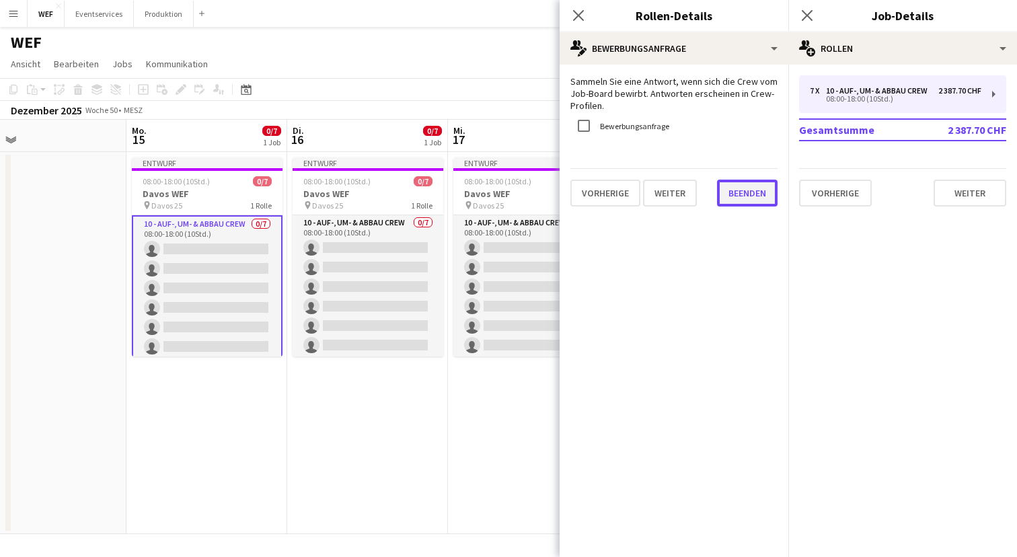
click at [754, 205] on button "Beenden" at bounding box center [747, 193] width 61 height 27
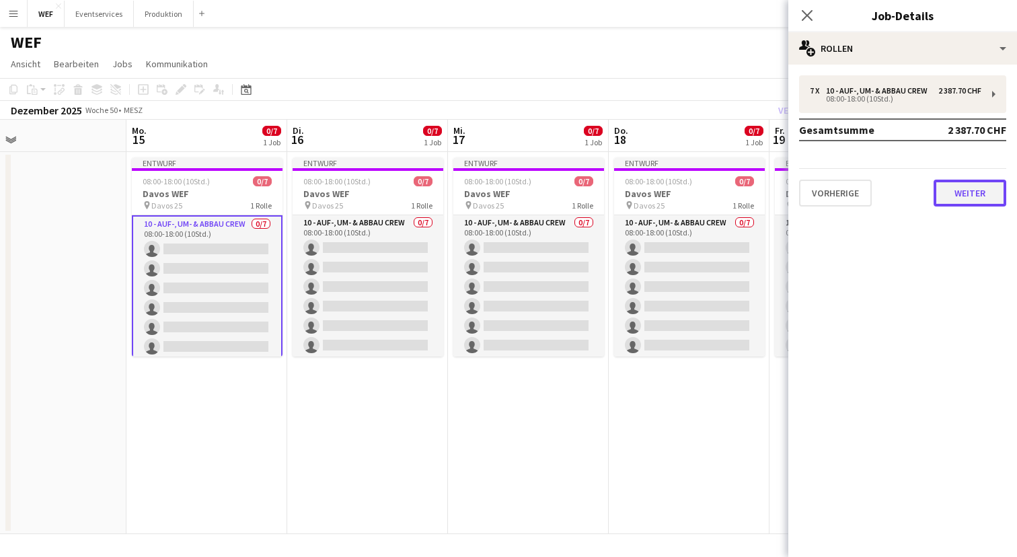
click at [977, 186] on button "Weiter" at bounding box center [969, 193] width 73 height 27
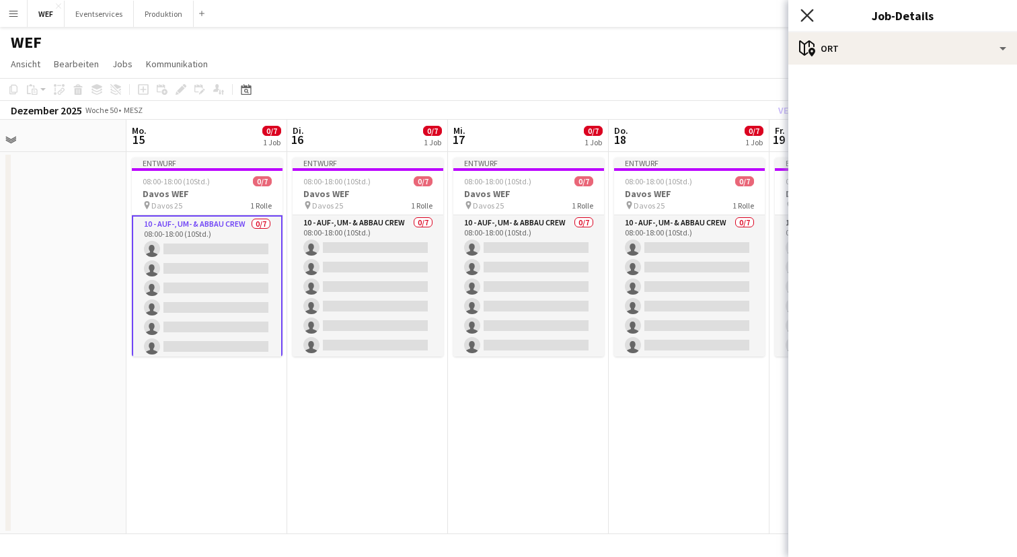
click at [810, 17] on icon "Pop-in schließen" at bounding box center [806, 15] width 13 height 13
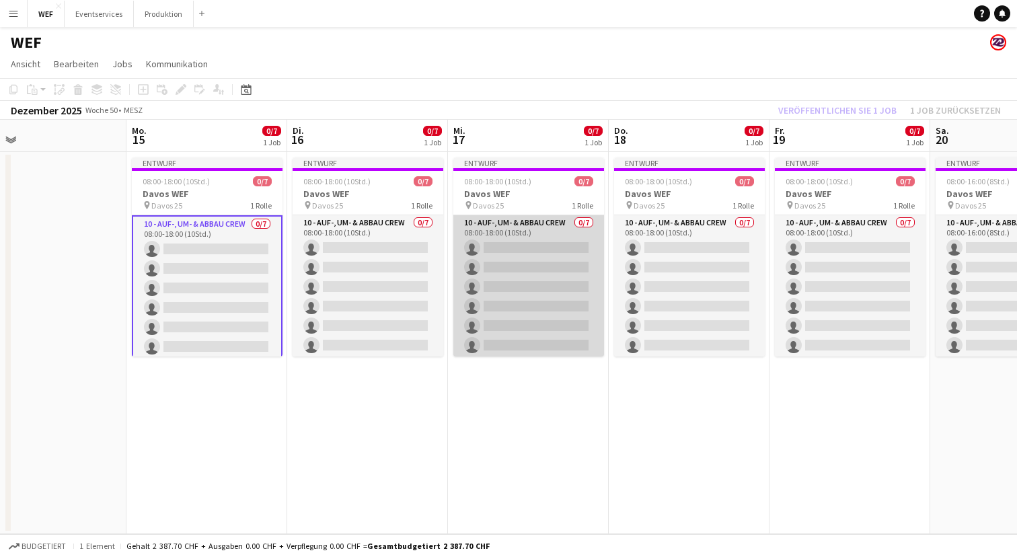
click at [543, 292] on app-card-role "10 - Auf-, Um- & Abbau Crew 0/7 08:00-18:00 (10Std.) single-neutral-actions sin…" at bounding box center [528, 296] width 151 height 163
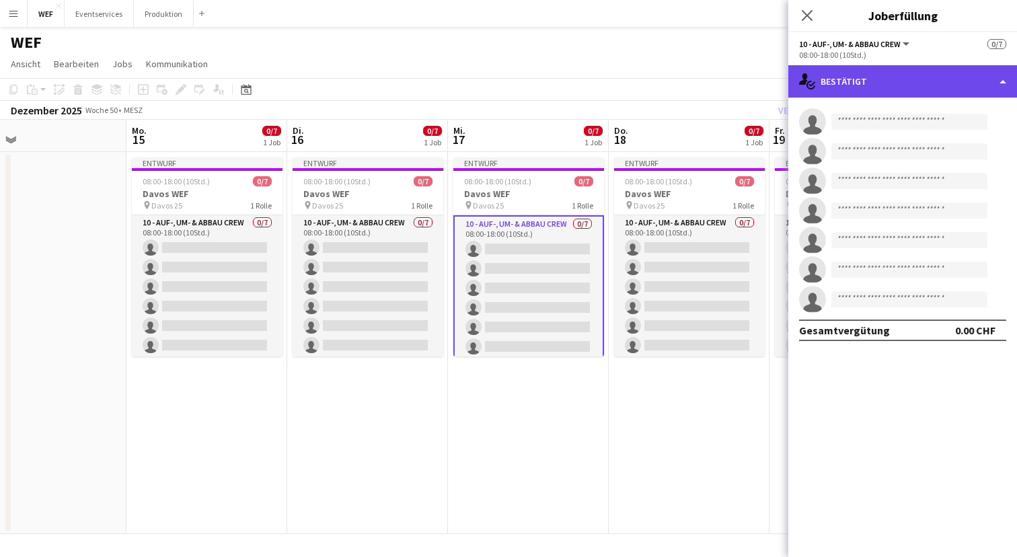
click at [960, 81] on div "single-neutral-actions-check-2 Bestätigt" at bounding box center [902, 81] width 229 height 32
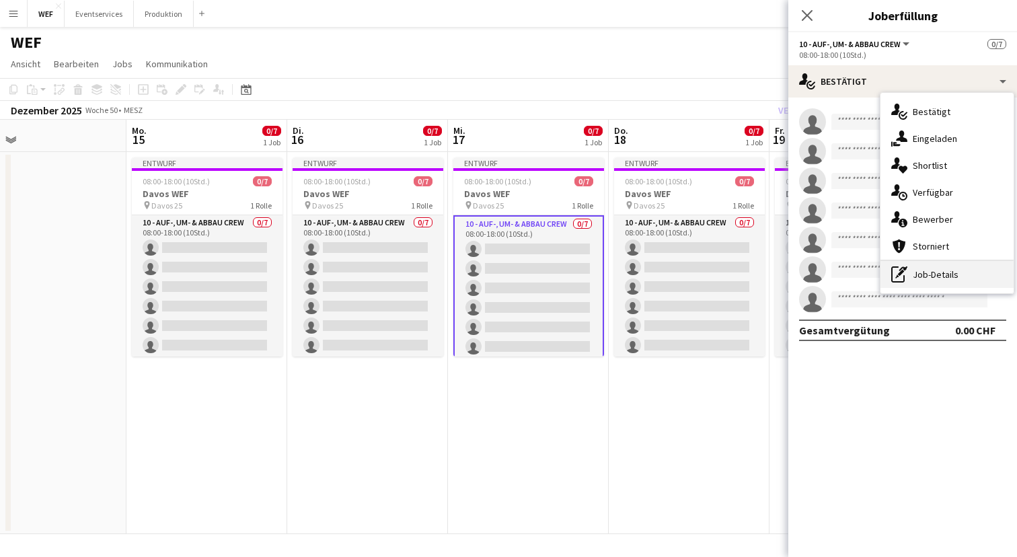
click at [926, 269] on div "pen-write Job-Details" at bounding box center [946, 274] width 133 height 27
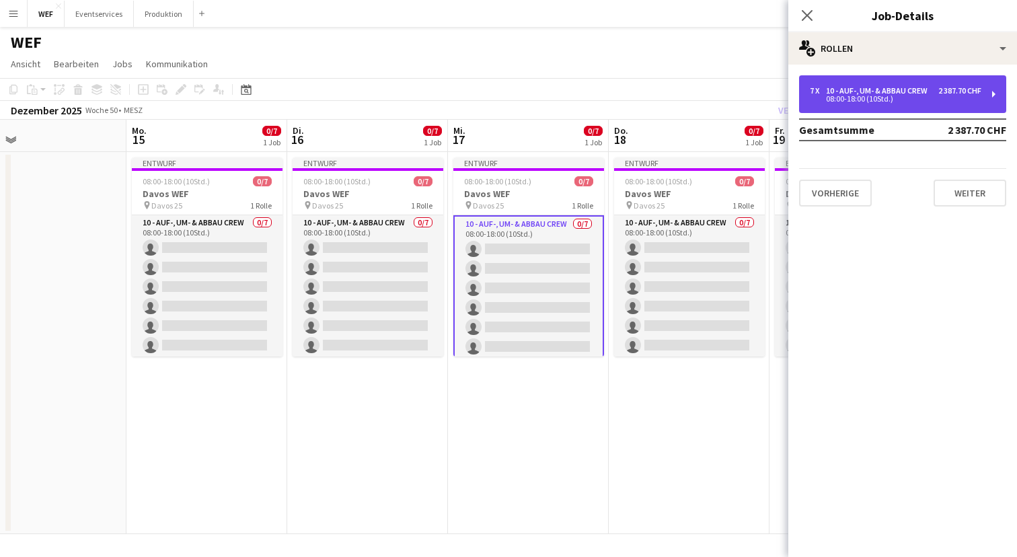
click at [944, 96] on div "08:00-18:00 (10Std.)" at bounding box center [895, 98] width 171 height 7
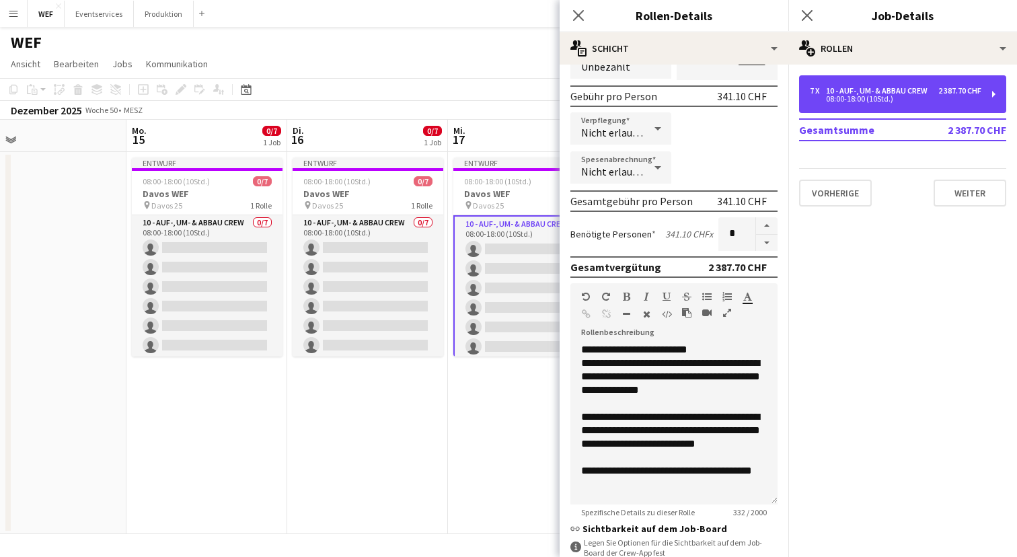
scroll to position [292, 0]
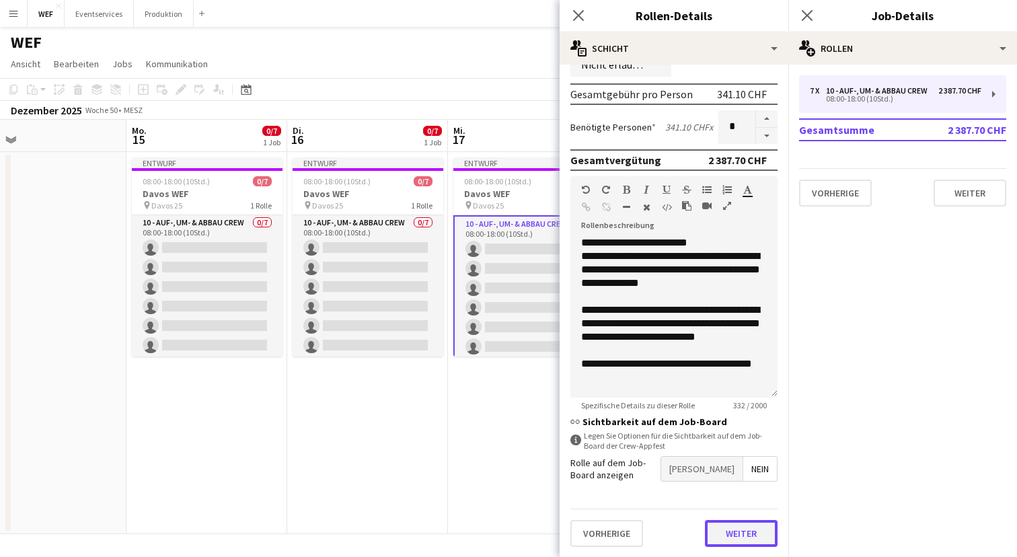
click at [748, 533] on button "Weiter" at bounding box center [741, 533] width 73 height 27
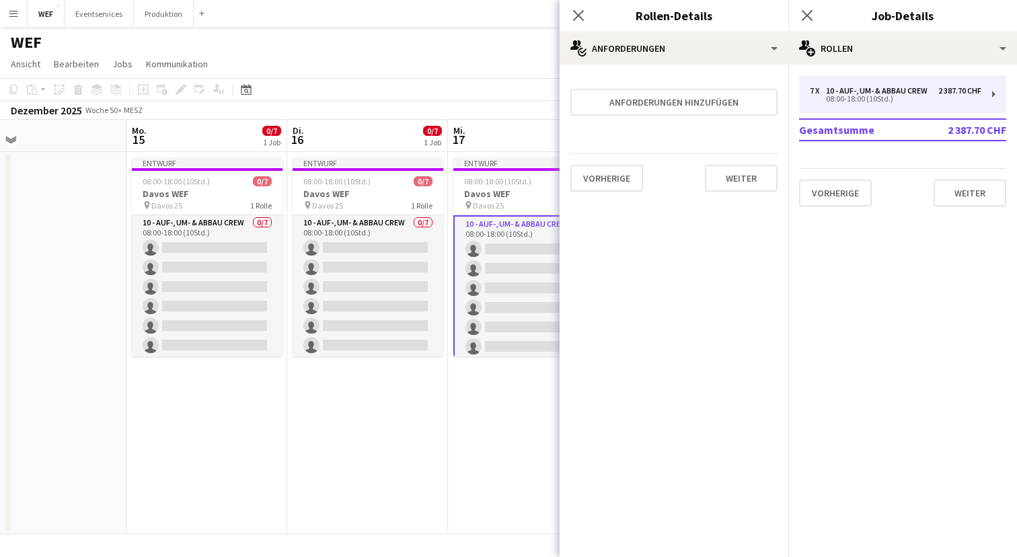
scroll to position [0, 0]
click at [709, 85] on form "Anforderungen hinzufügen Vorherige Weiter" at bounding box center [673, 138] width 229 height 127
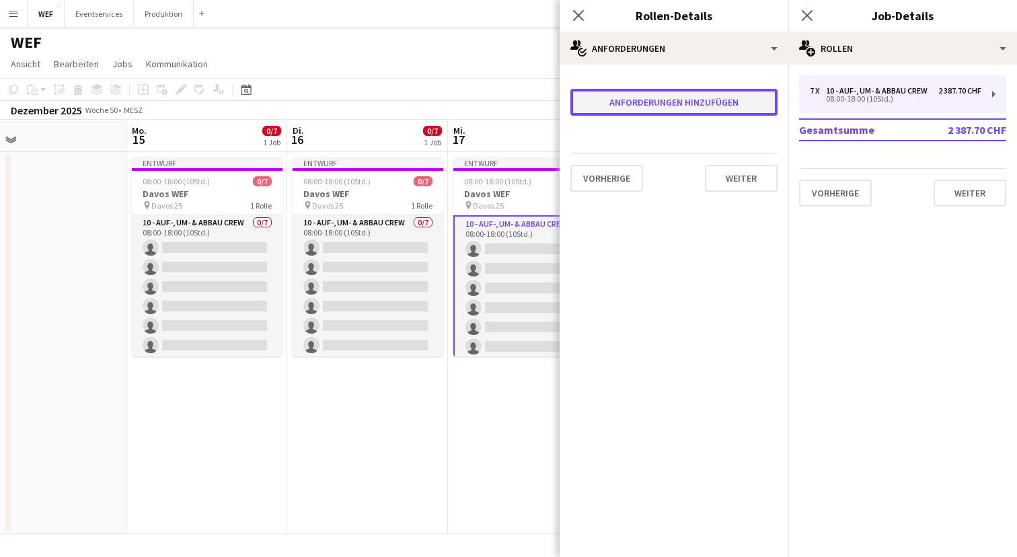
click at [704, 106] on button "Anforderungen hinzufügen" at bounding box center [673, 102] width 207 height 27
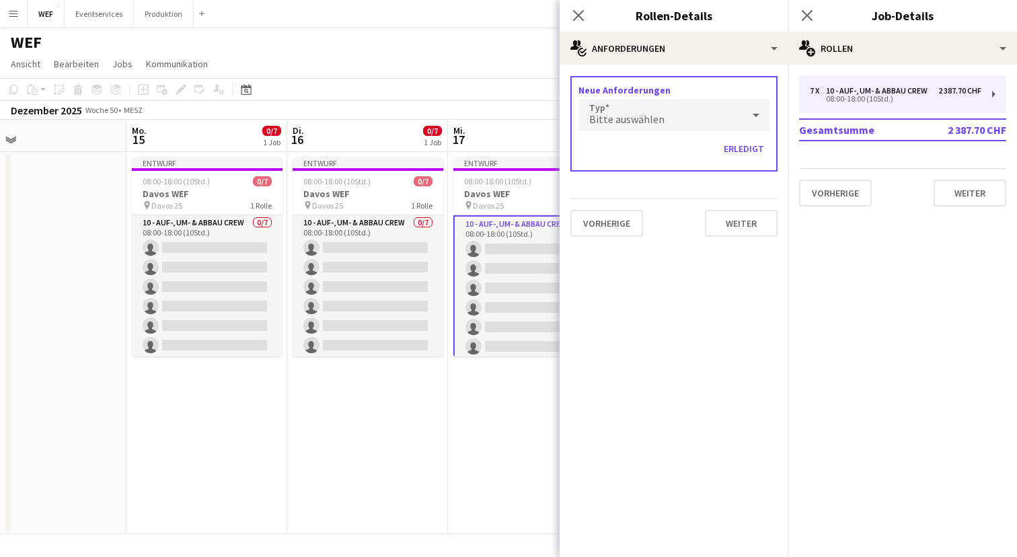
click at [665, 112] on div "Bitte auswählen" at bounding box center [660, 115] width 164 height 32
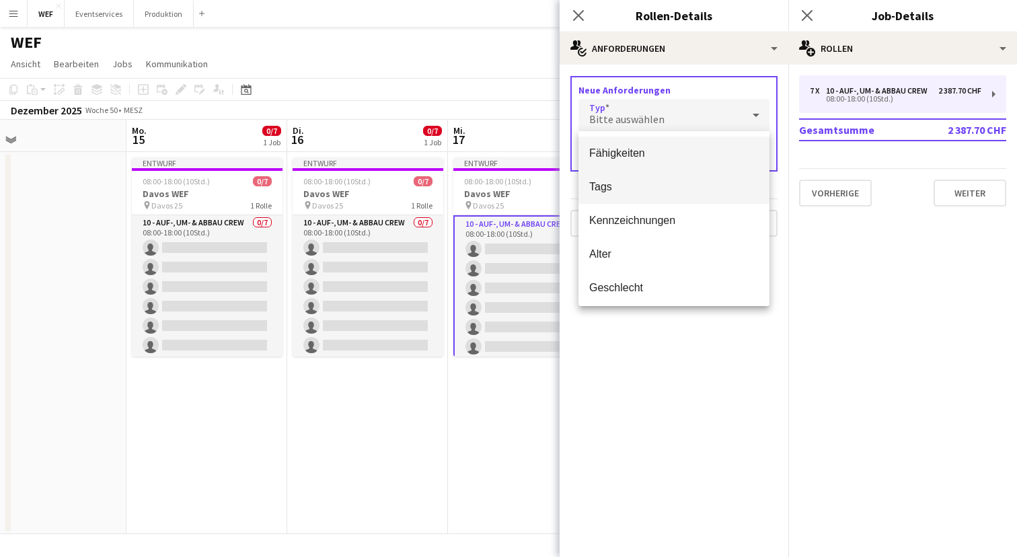
click at [640, 189] on span "Tags" at bounding box center [673, 186] width 169 height 13
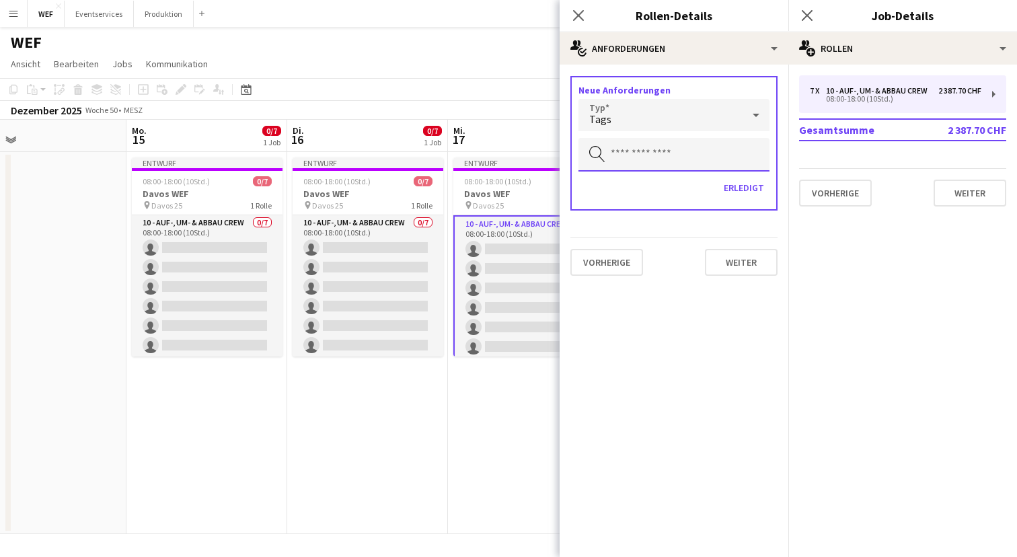
click at [725, 156] on input "text" at bounding box center [673, 155] width 191 height 34
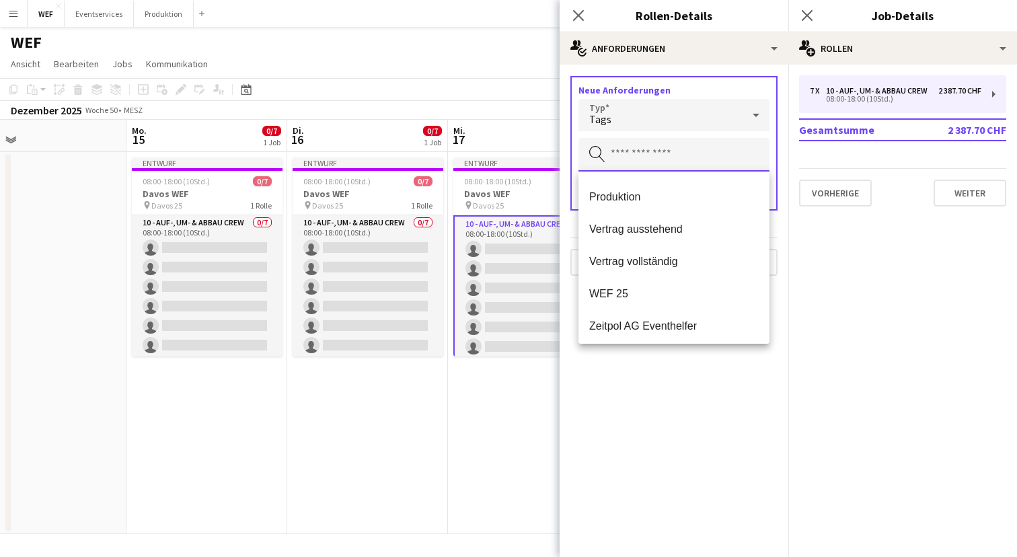
scroll to position [161, 0]
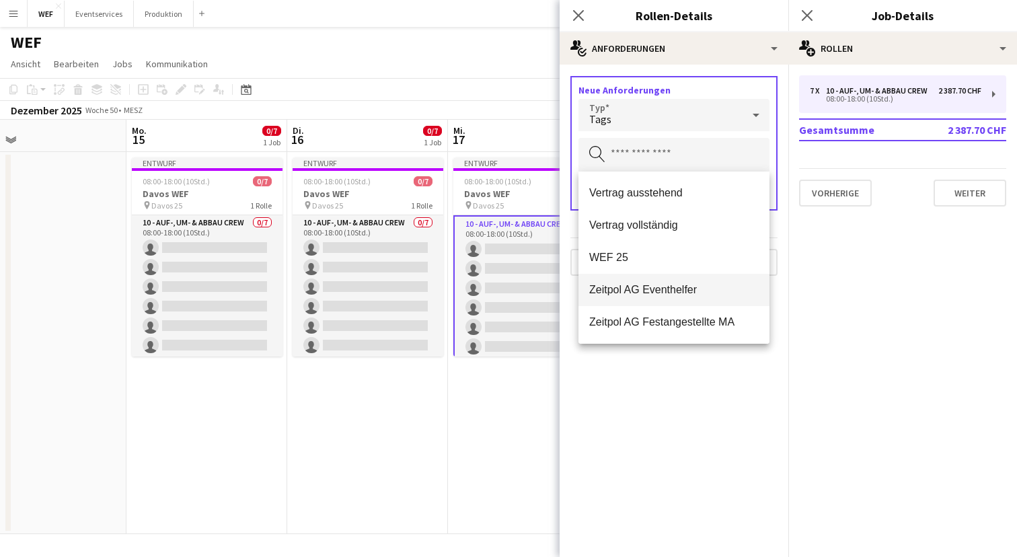
click at [668, 288] on span "Zeitpol AG Eventhelfer" at bounding box center [673, 289] width 169 height 13
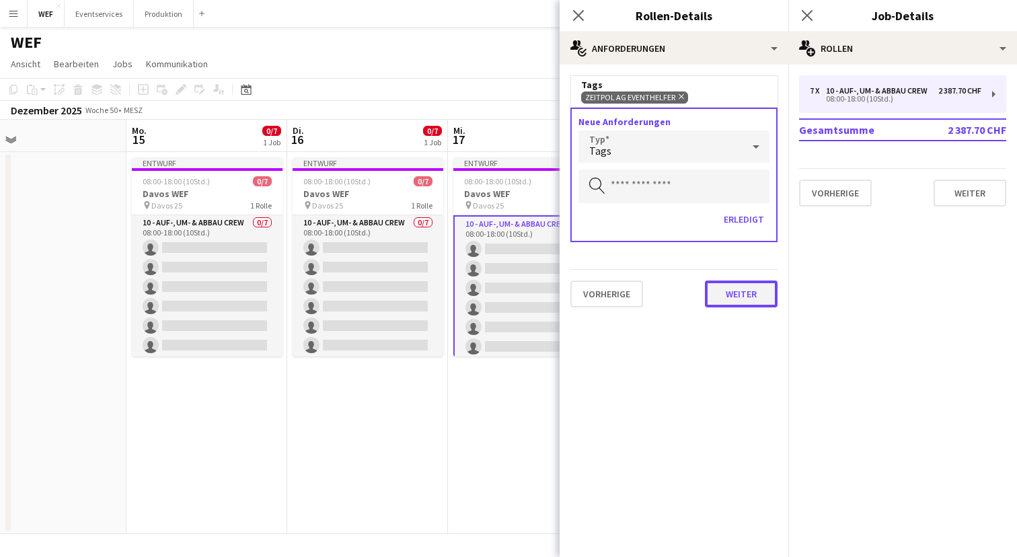
click at [743, 291] on button "Weiter" at bounding box center [741, 293] width 73 height 27
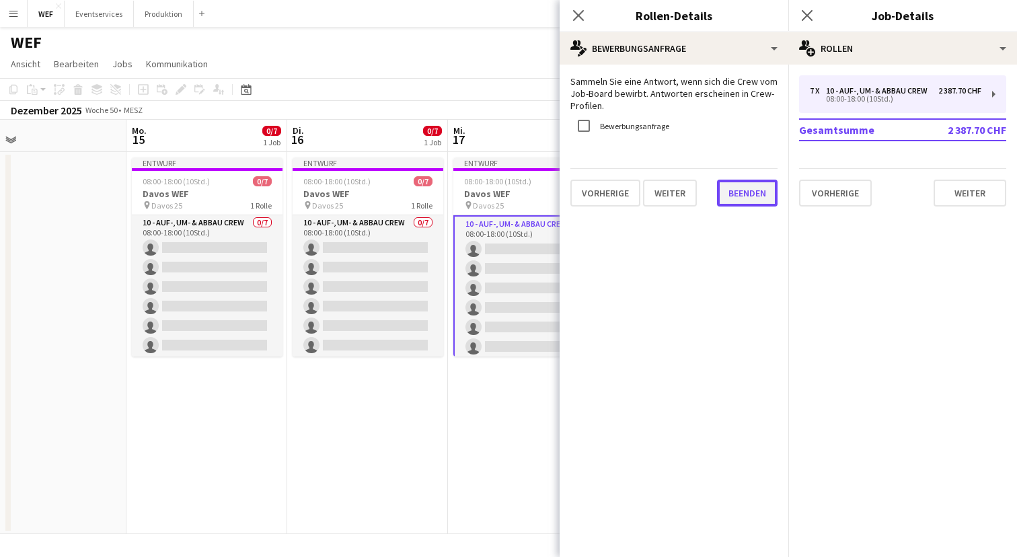
click at [754, 192] on button "Beenden" at bounding box center [747, 193] width 61 height 27
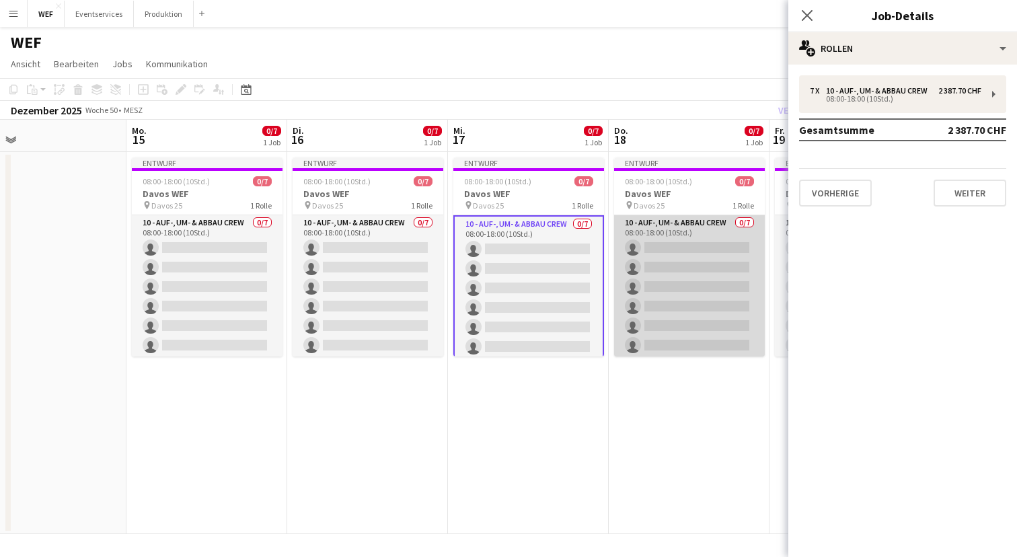
click at [664, 289] on app-card-role "10 - Auf-, Um- & Abbau Crew 0/7 08:00-18:00 (10Std.) single-neutral-actions sin…" at bounding box center [689, 296] width 151 height 163
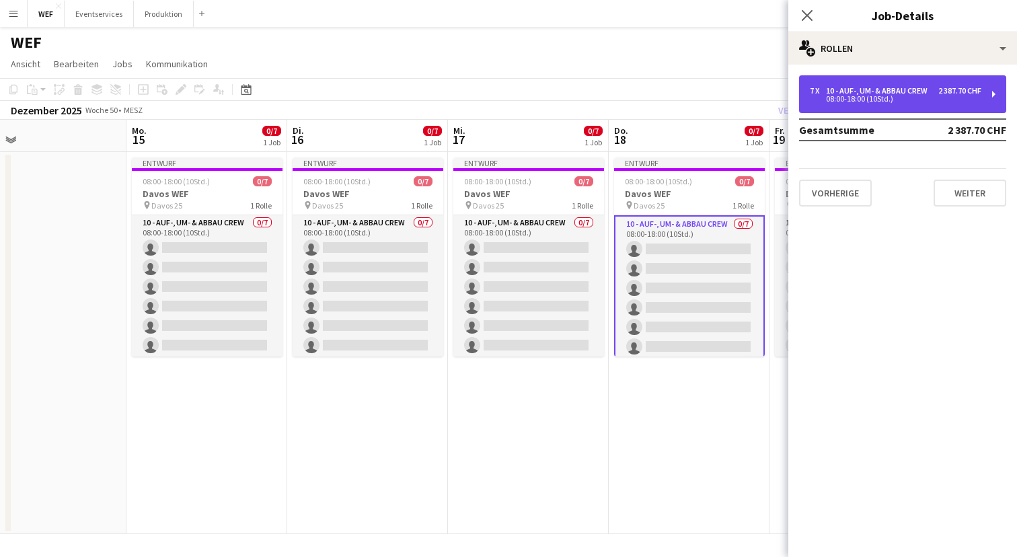
click at [894, 91] on div "10 - Auf-, Um- & Abbau Crew" at bounding box center [879, 90] width 107 height 9
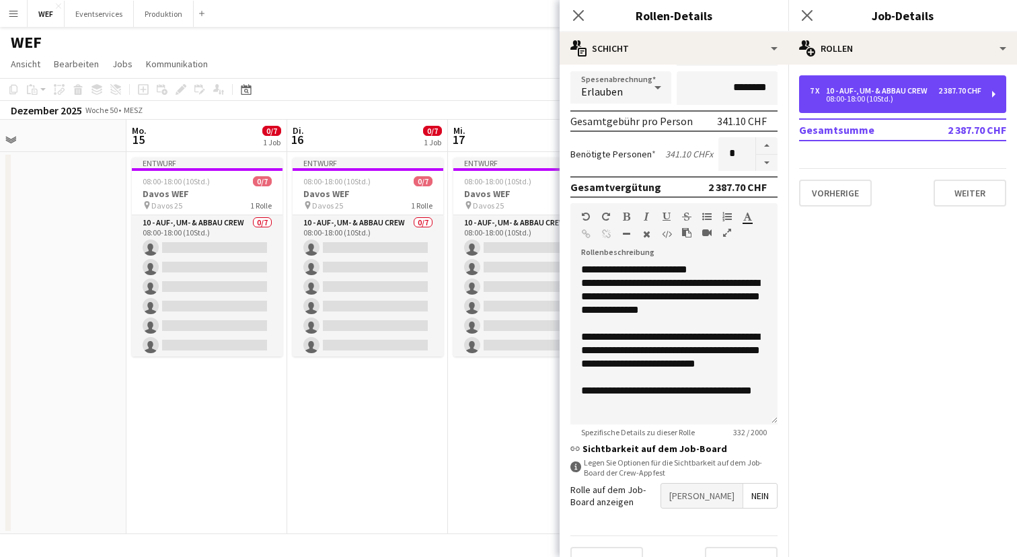
scroll to position [65, 0]
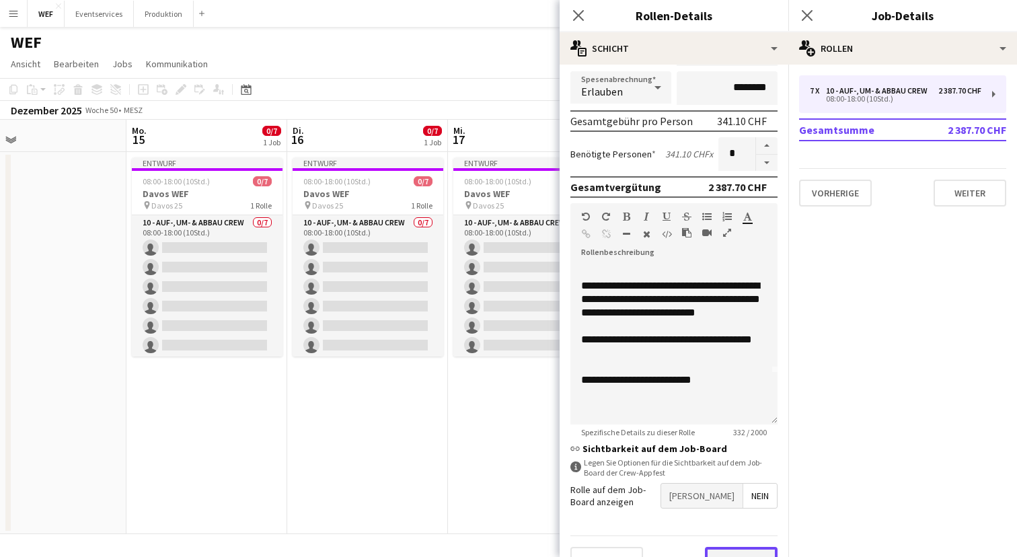
click at [750, 549] on button "Weiter" at bounding box center [741, 560] width 73 height 27
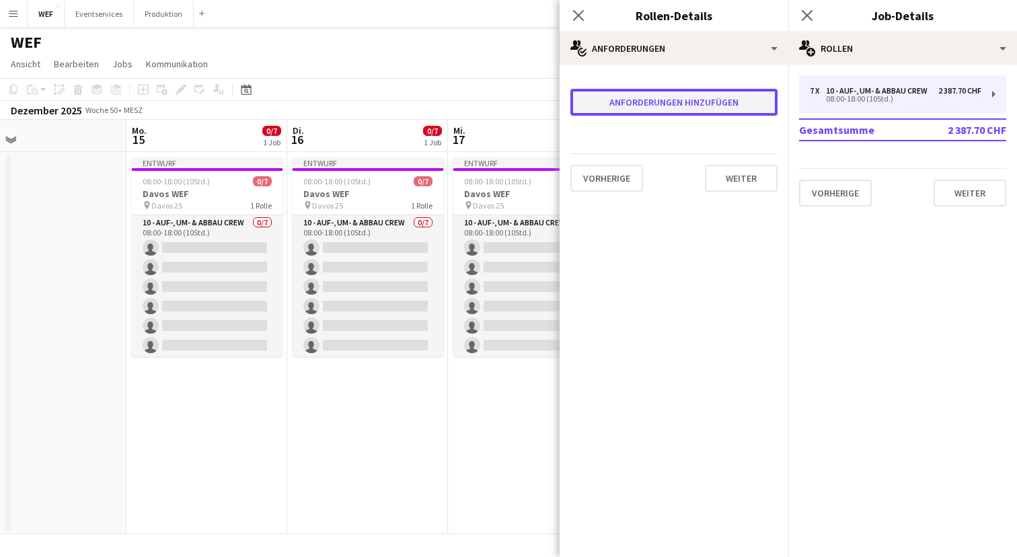
click at [710, 102] on button "Anforderungen hinzufügen" at bounding box center [673, 102] width 207 height 27
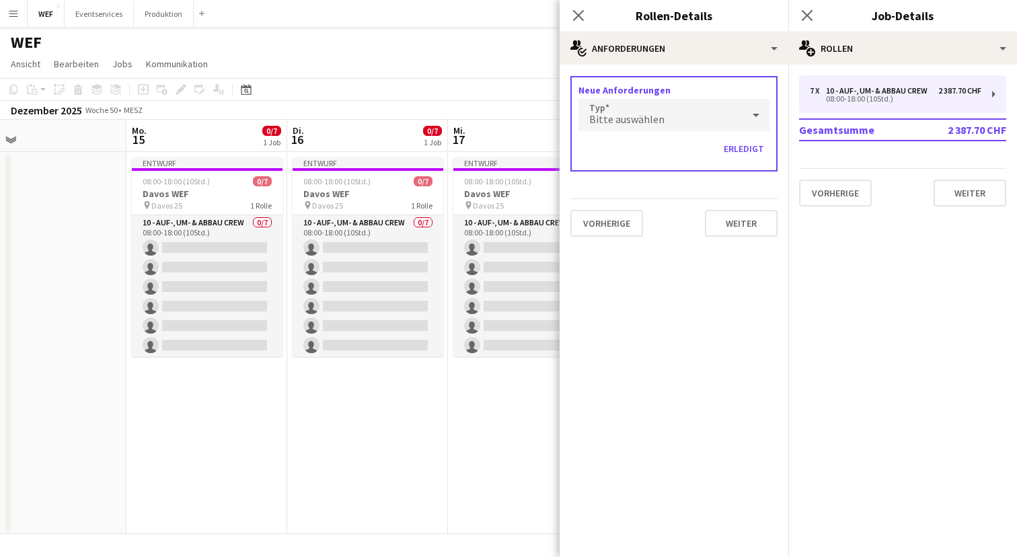
click at [651, 111] on div "Bitte auswählen" at bounding box center [660, 115] width 164 height 32
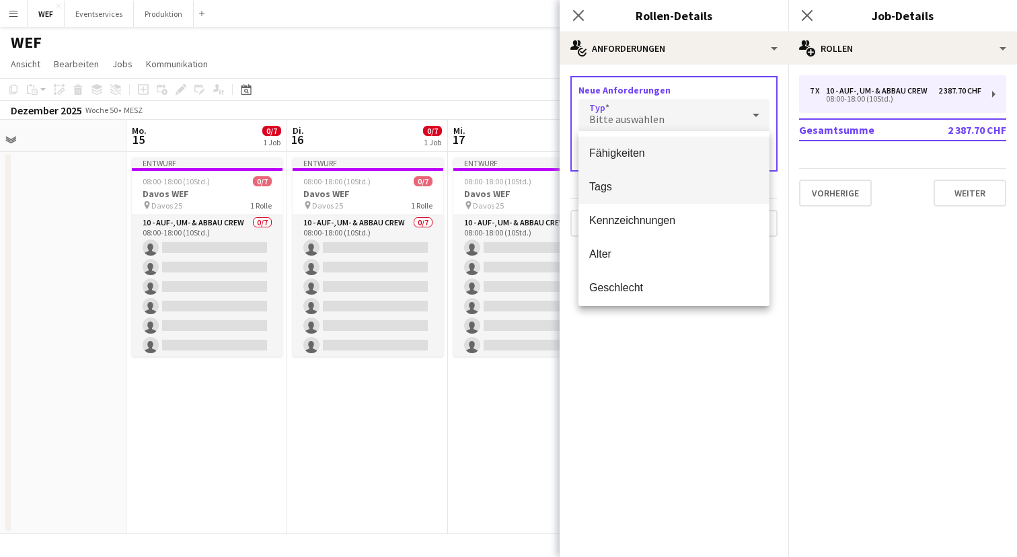
click at [629, 185] on span "Tags" at bounding box center [673, 186] width 169 height 13
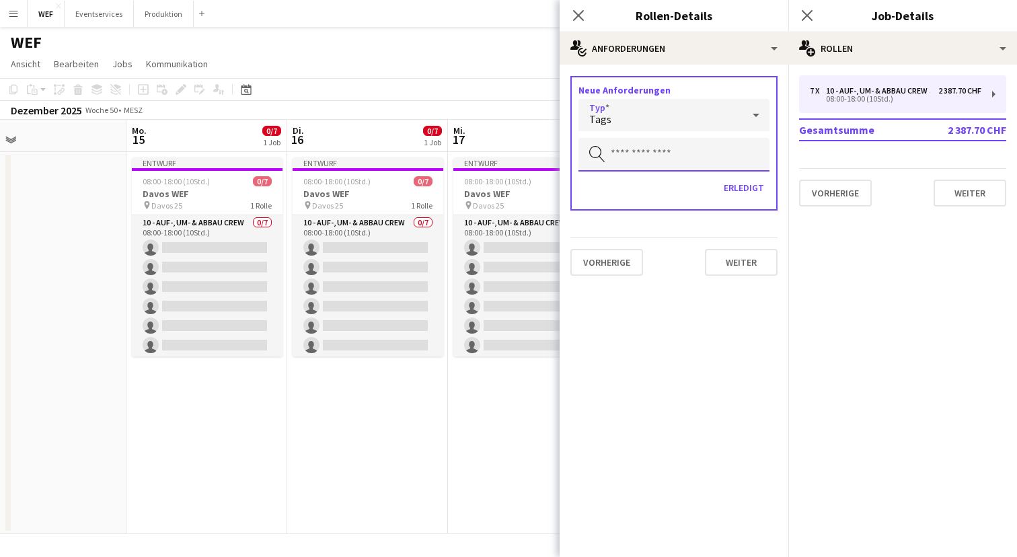
click at [677, 156] on input "text" at bounding box center [673, 155] width 191 height 34
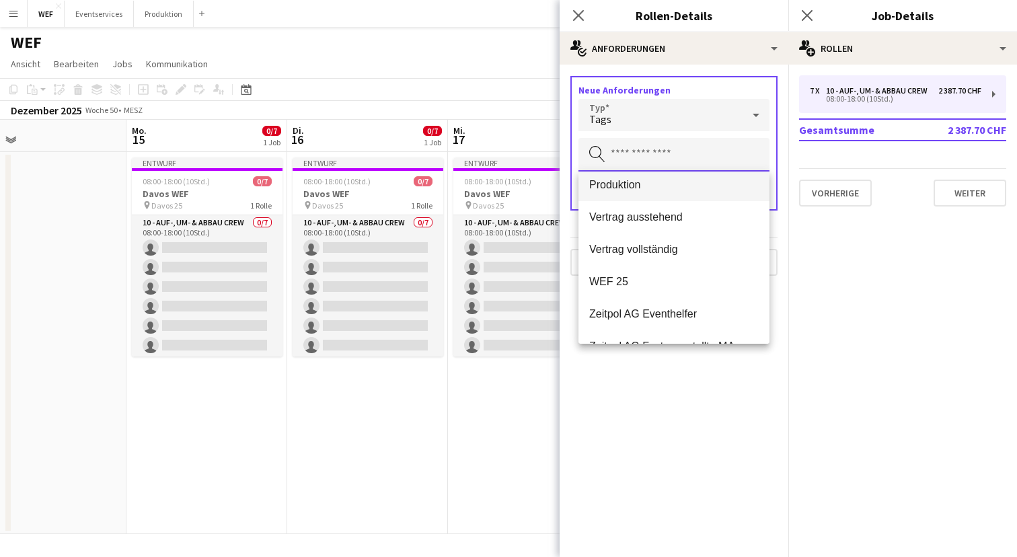
scroll to position [161, 0]
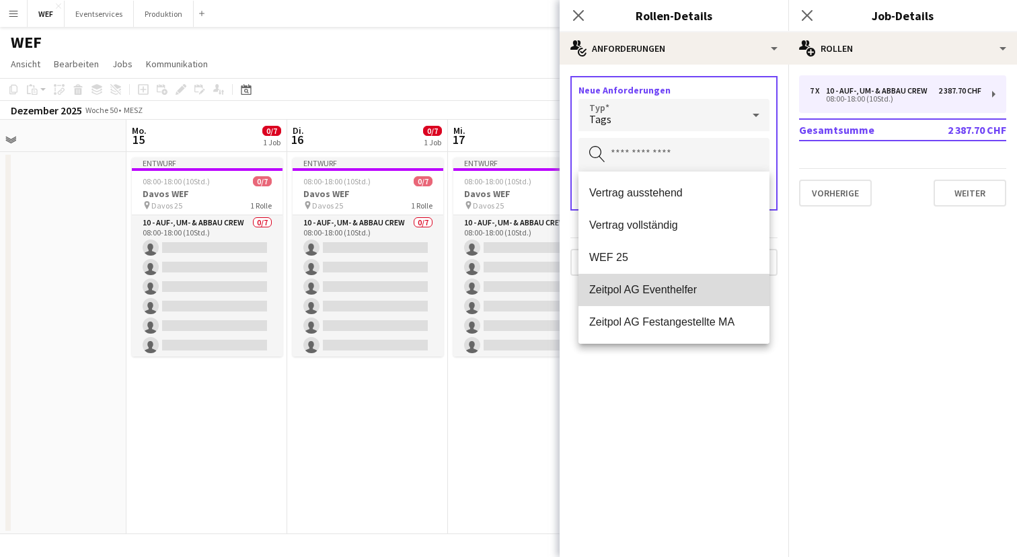
click at [679, 295] on span "Zeitpol AG Eventhelfer" at bounding box center [673, 289] width 169 height 13
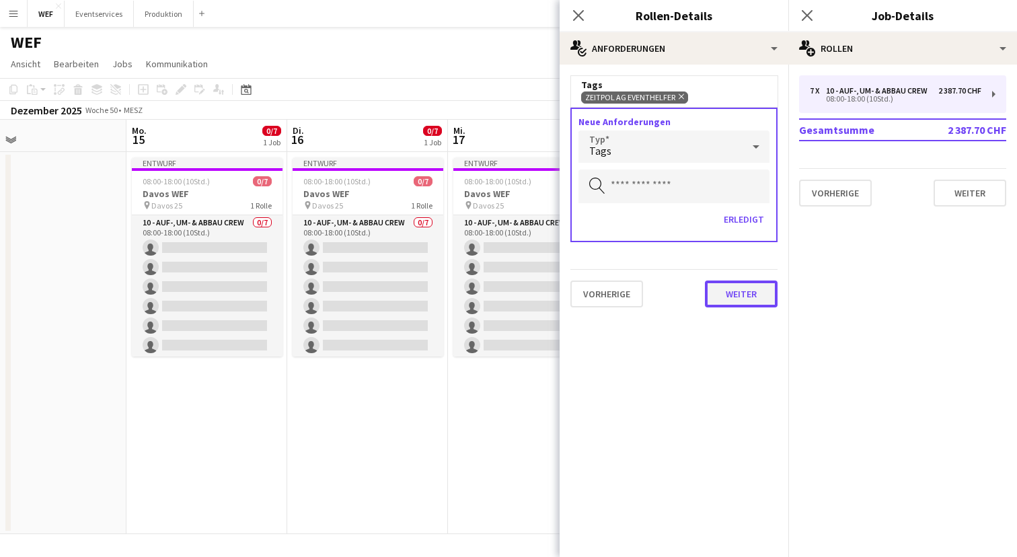
click at [738, 286] on button "Weiter" at bounding box center [741, 293] width 73 height 27
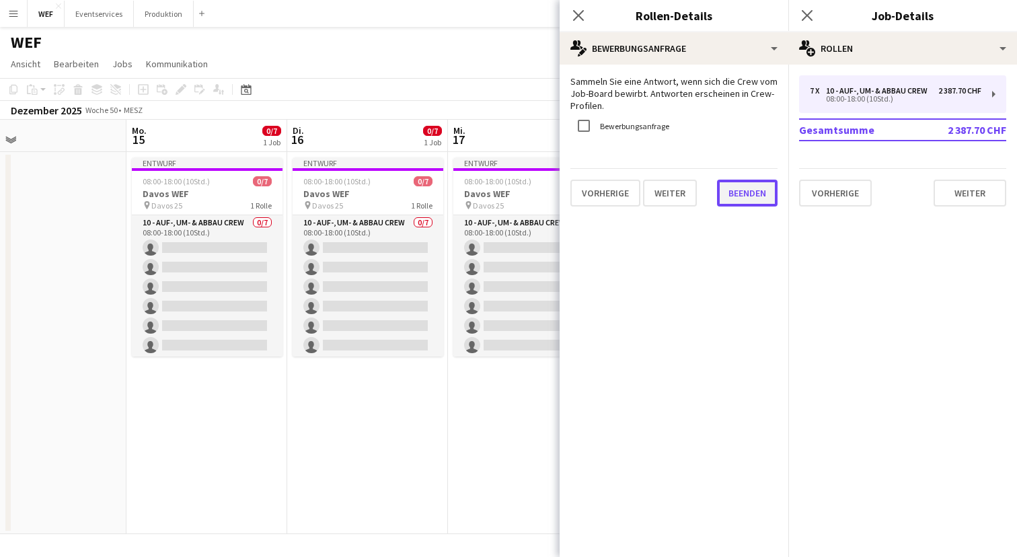
click at [753, 192] on button "Beenden" at bounding box center [747, 193] width 61 height 27
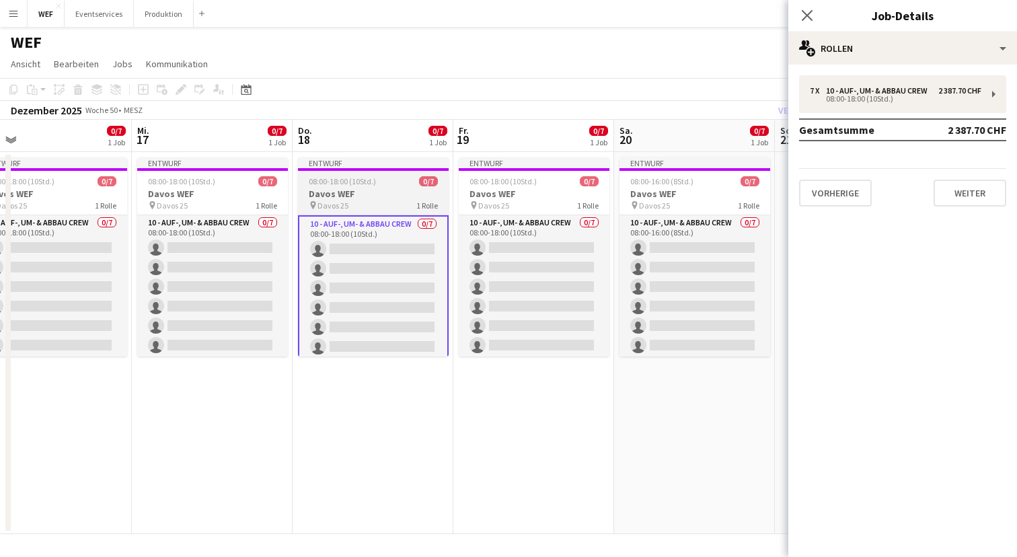
scroll to position [0, 537]
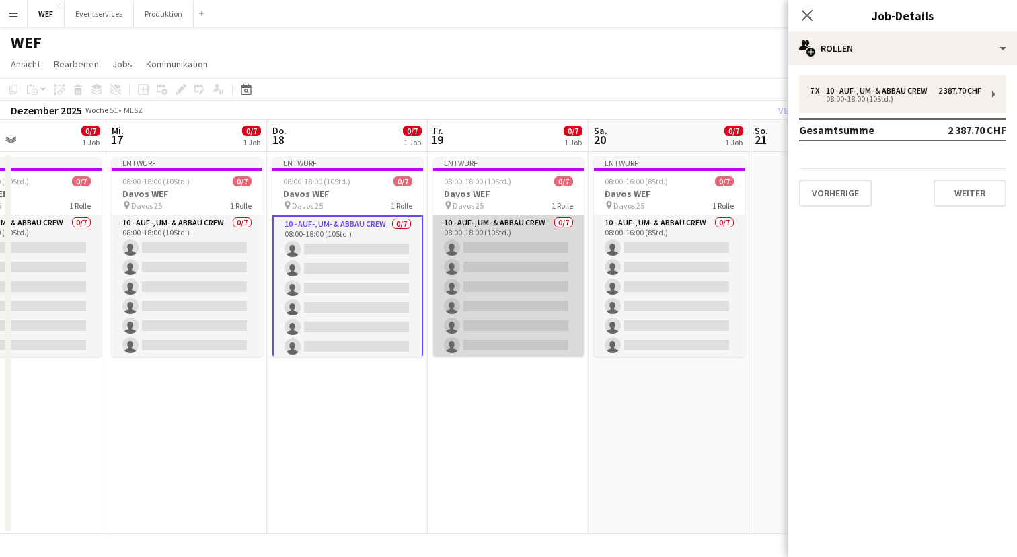
click at [521, 274] on app-card-role "10 - Auf-, Um- & Abbau Crew 0/7 08:00-18:00 (10Std.) single-neutral-actions sin…" at bounding box center [508, 296] width 151 height 163
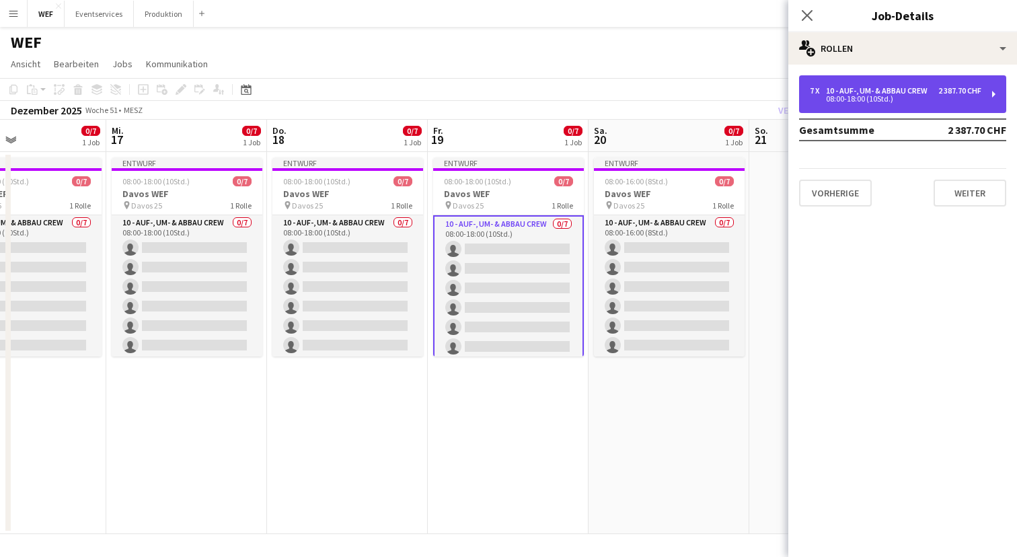
click at [884, 100] on div "08:00-18:00 (10Std.)" at bounding box center [895, 98] width 171 height 7
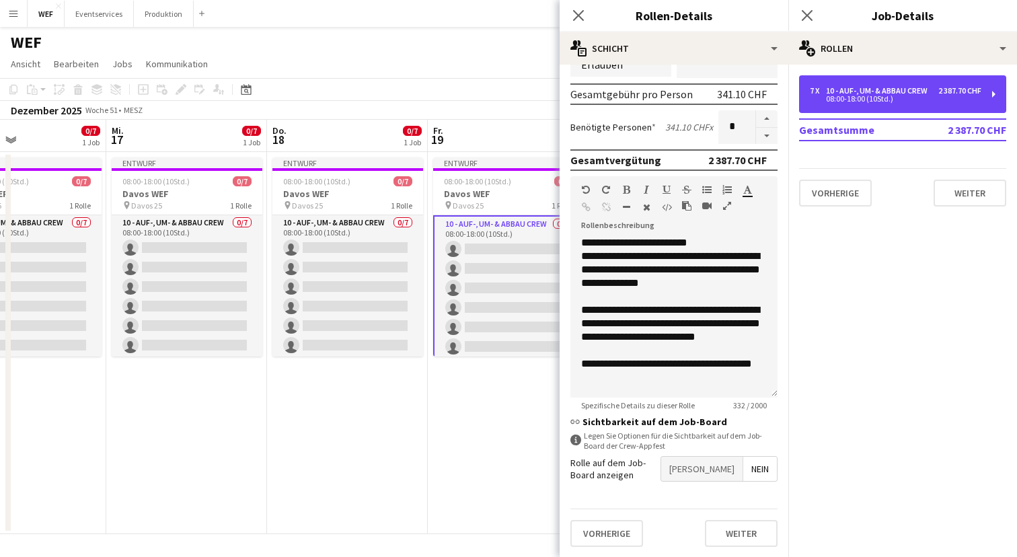
scroll to position [32, 0]
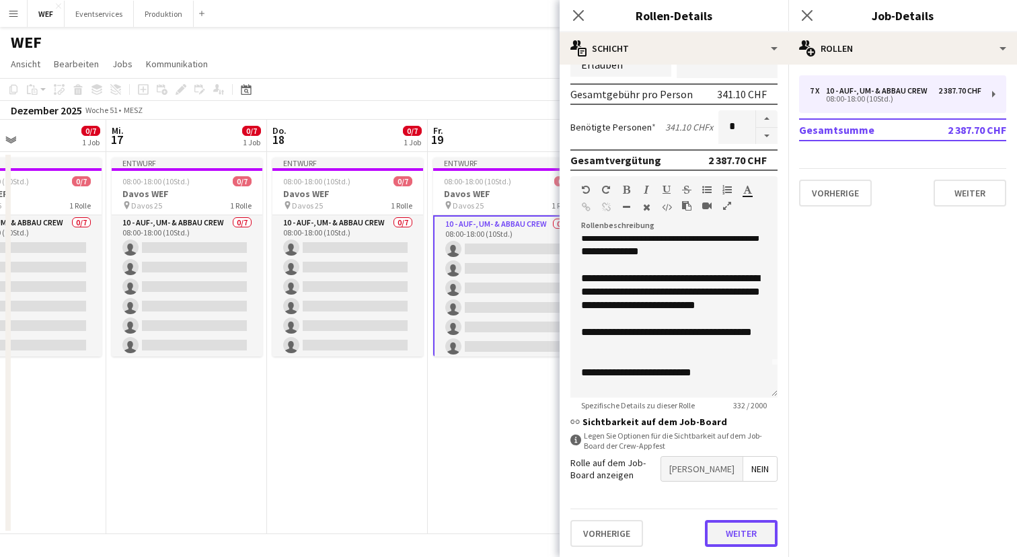
click at [735, 533] on button "Weiter" at bounding box center [741, 533] width 73 height 27
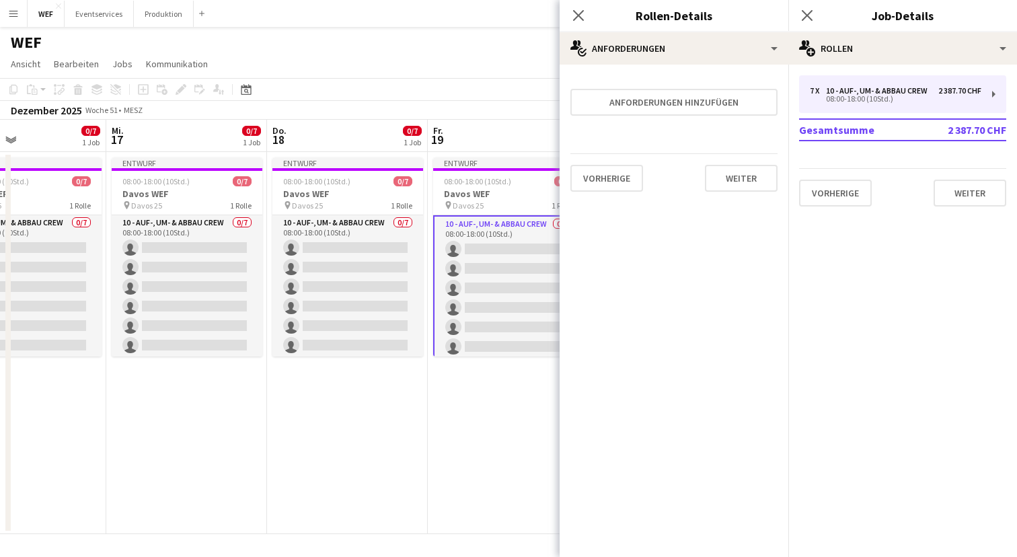
scroll to position [0, 0]
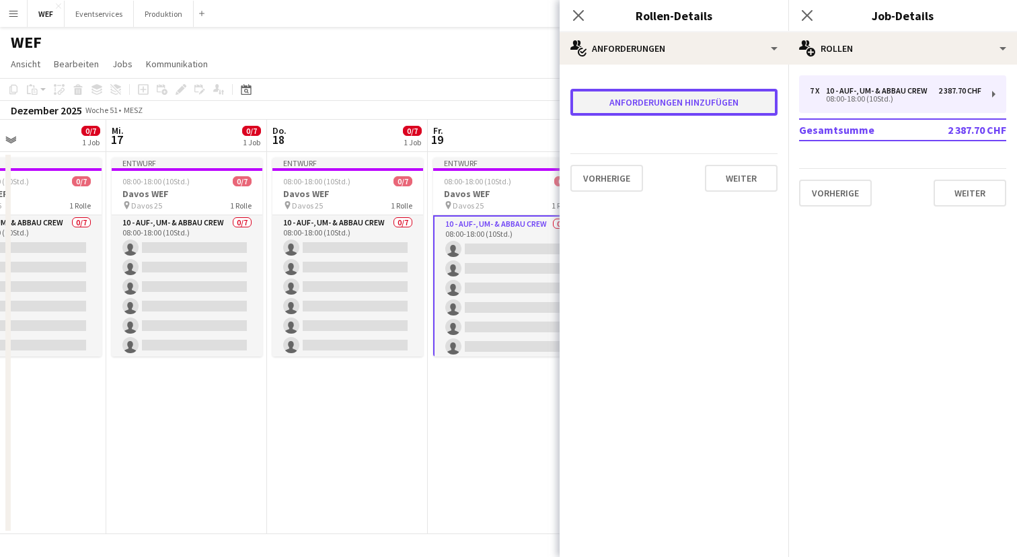
click at [664, 95] on button "Anforderungen hinzufügen" at bounding box center [673, 102] width 207 height 27
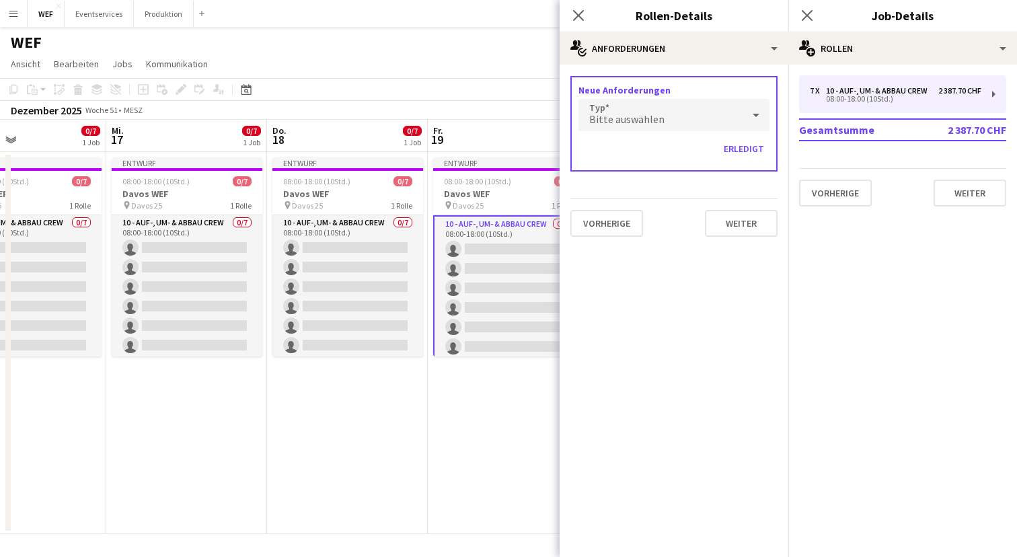
click at [664, 119] on div "Bitte auswählen" at bounding box center [660, 115] width 164 height 32
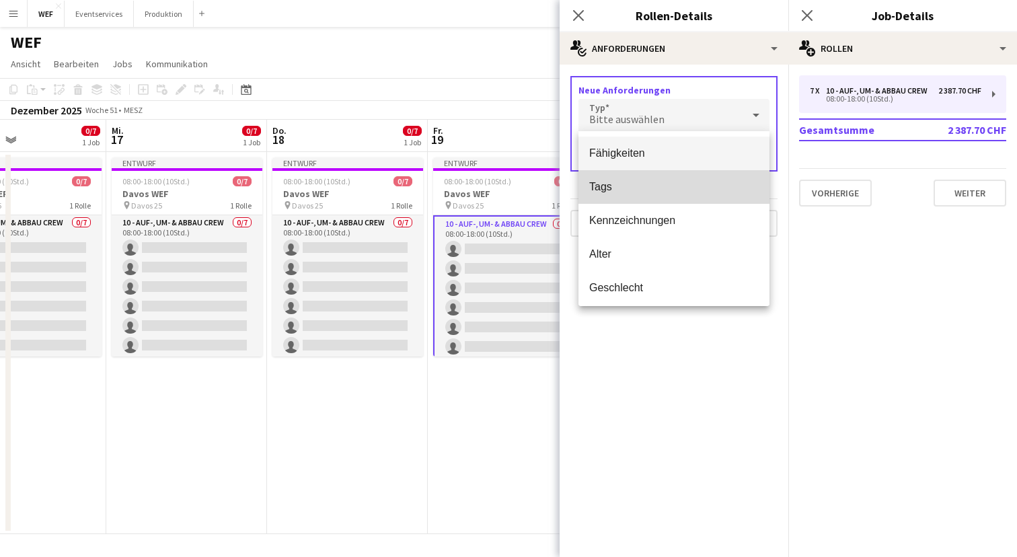
click at [630, 188] on span "Tags" at bounding box center [673, 186] width 169 height 13
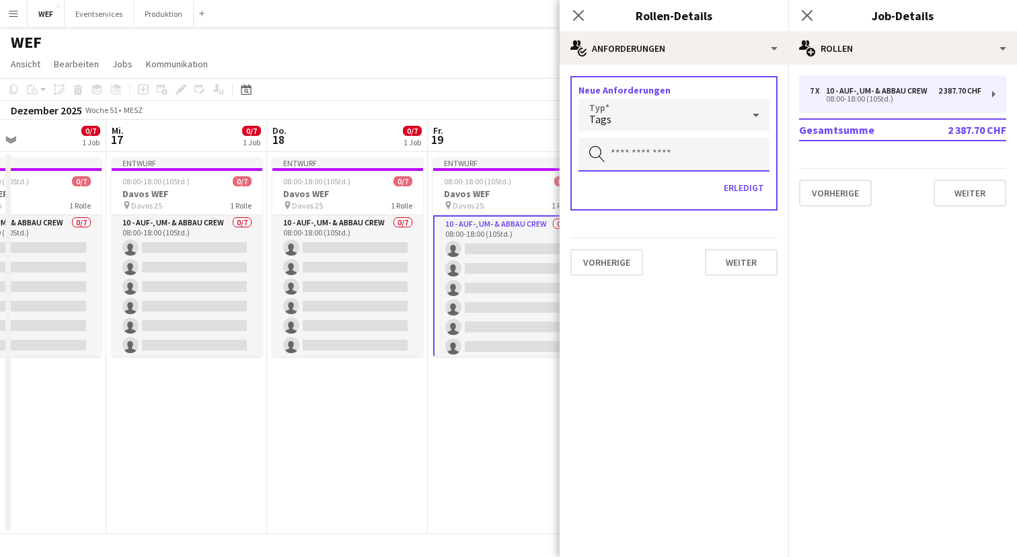
click at [681, 161] on input "text" at bounding box center [673, 155] width 191 height 34
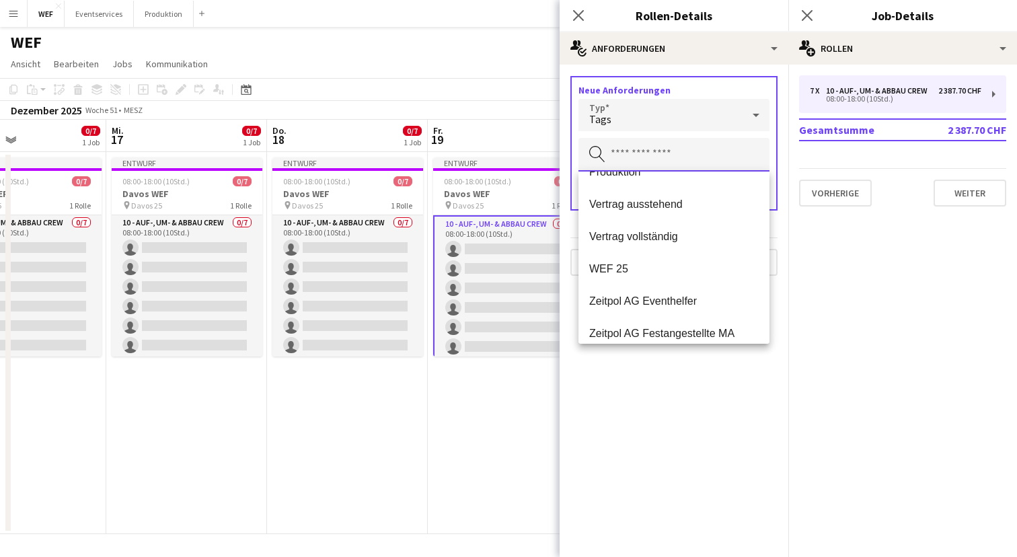
scroll to position [161, 0]
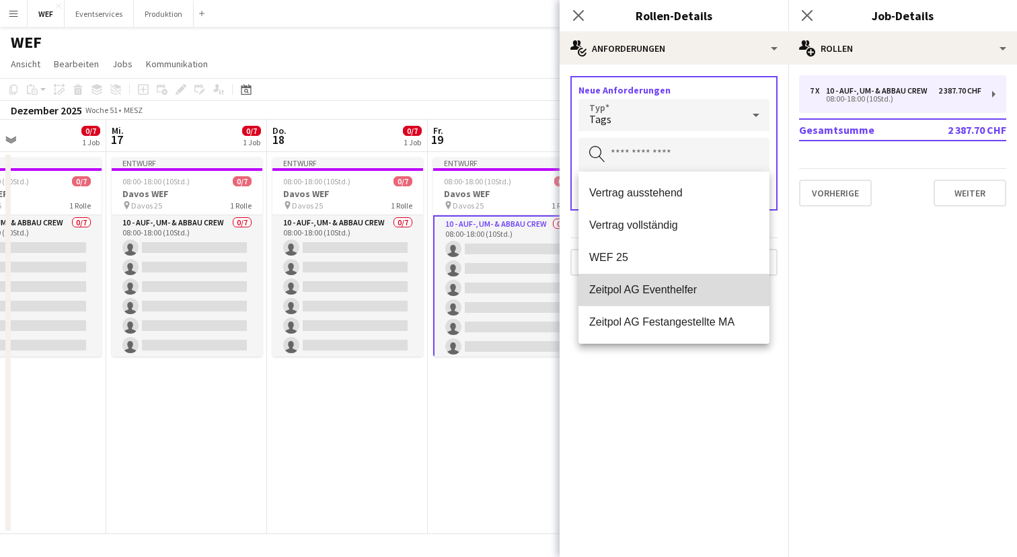
click at [668, 299] on mat-option "Zeitpol AG Eventhelfer" at bounding box center [673, 290] width 191 height 32
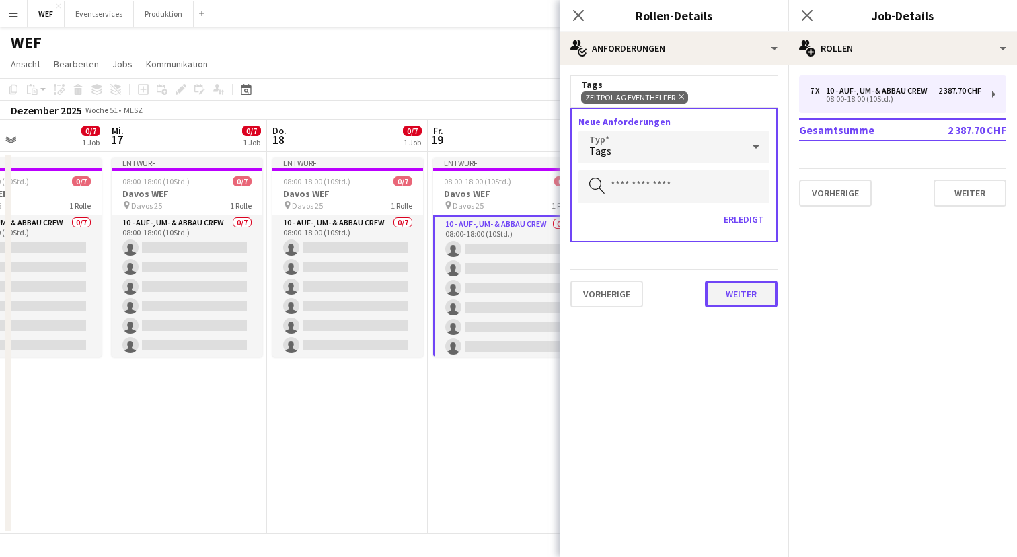
click at [737, 292] on button "Weiter" at bounding box center [741, 293] width 73 height 27
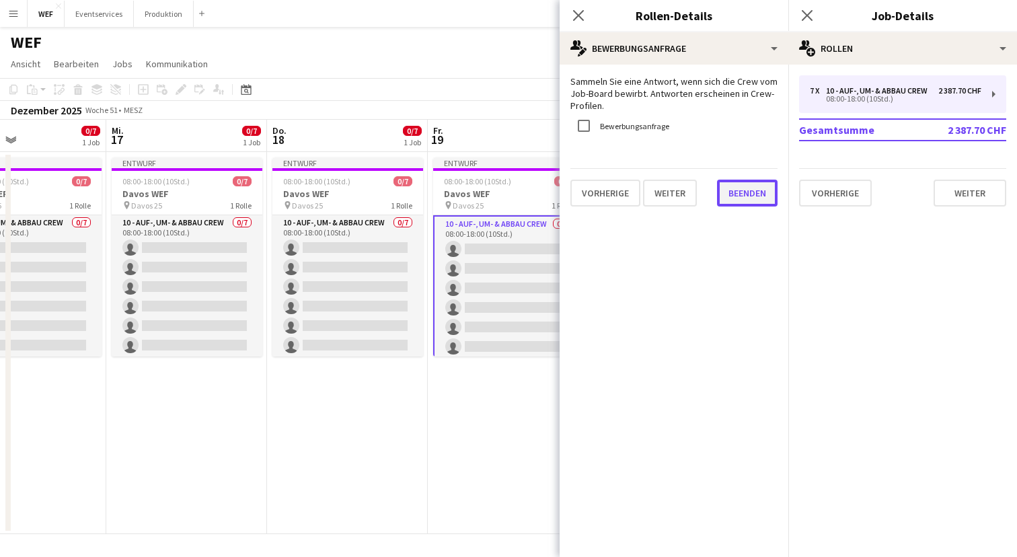
click at [737, 192] on button "Beenden" at bounding box center [747, 193] width 61 height 27
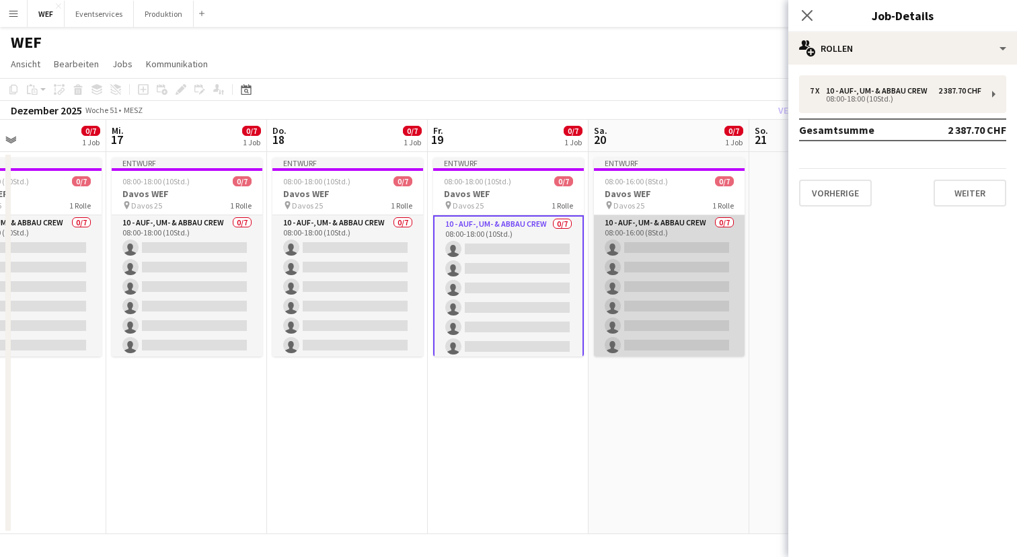
click at [701, 270] on app-card-role "10 - Auf-, Um- & Abbau Crew 0/7 08:00-16:00 (8Std.) single-neutral-actions sing…" at bounding box center [669, 296] width 151 height 163
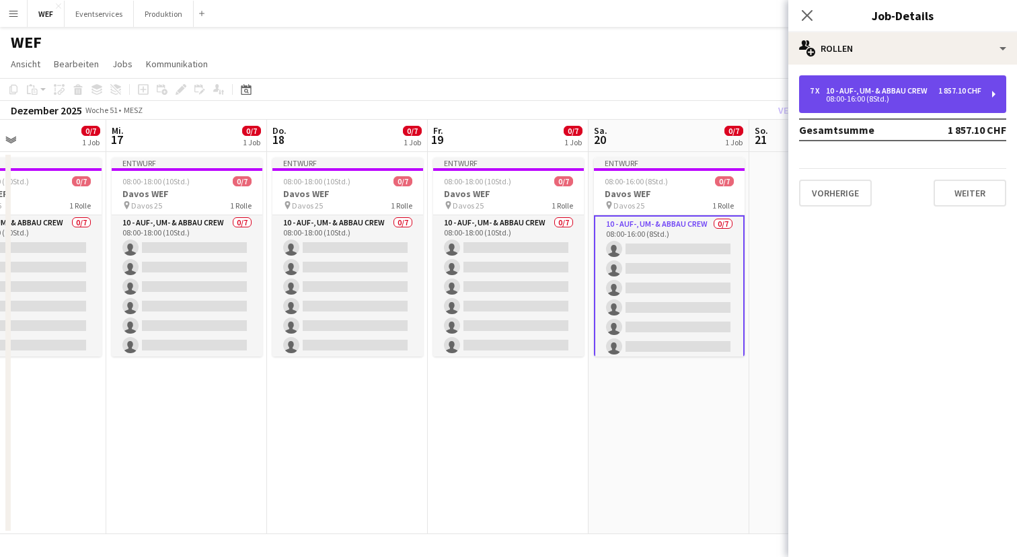
click at [878, 106] on div "7 x 10 - Auf-, Um- & Abbau Crew 1 857.10 CHF 08:00-16:00 (8Std.)" at bounding box center [902, 94] width 207 height 38
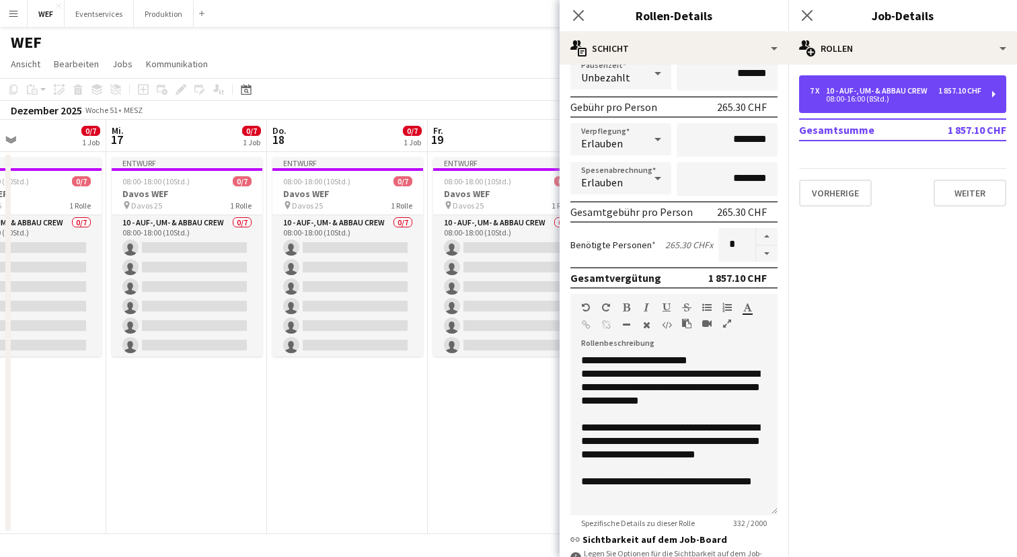
scroll to position [292, 0]
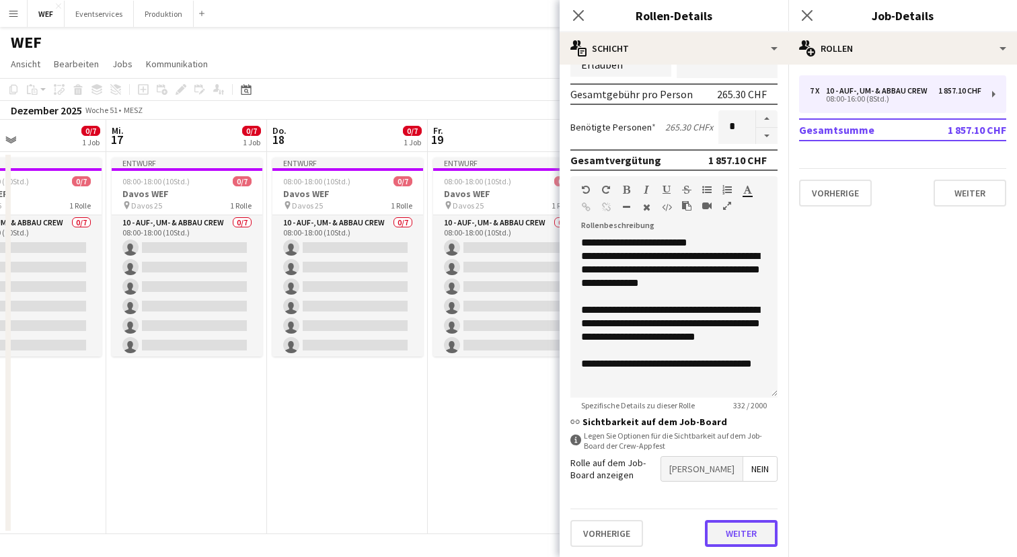
click at [732, 533] on button "Weiter" at bounding box center [741, 533] width 73 height 27
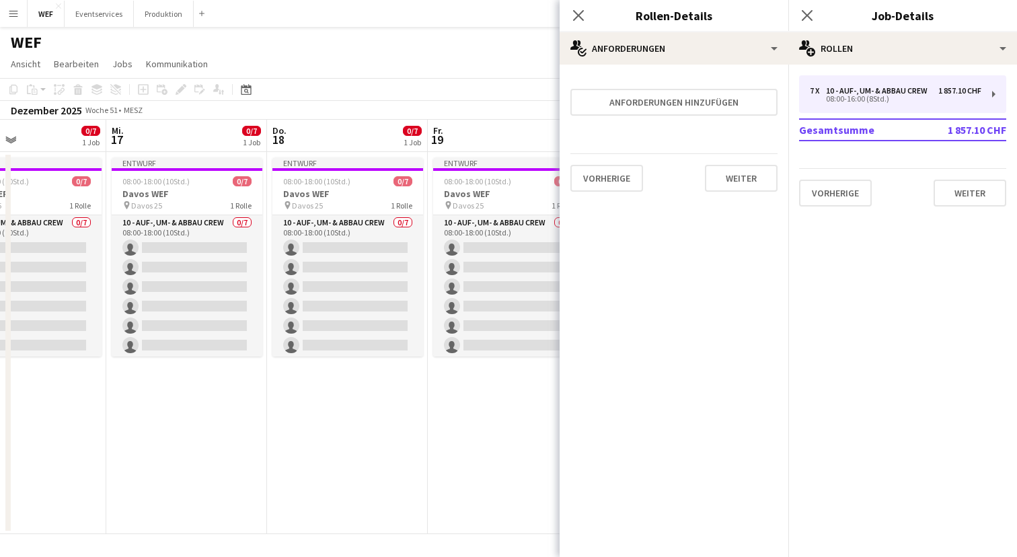
scroll to position [0, 0]
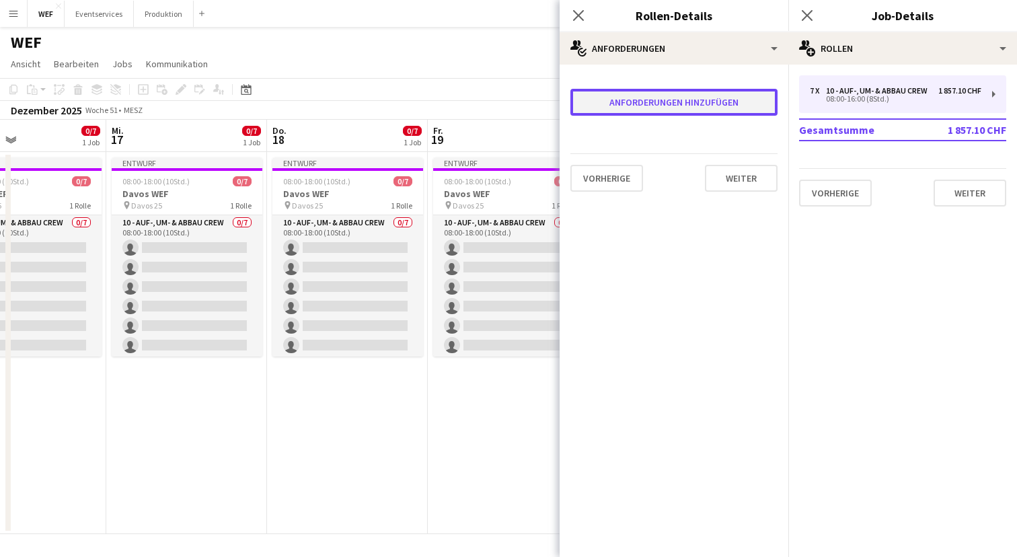
click at [668, 114] on button "Anforderungen hinzufügen" at bounding box center [673, 102] width 207 height 27
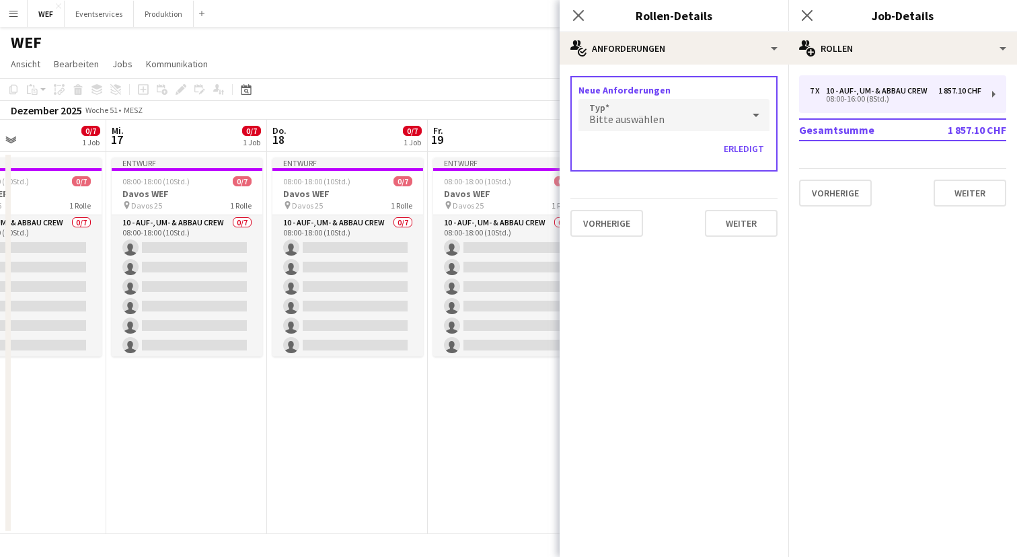
click at [652, 116] on span "Bitte auswählen" at bounding box center [626, 118] width 75 height 13
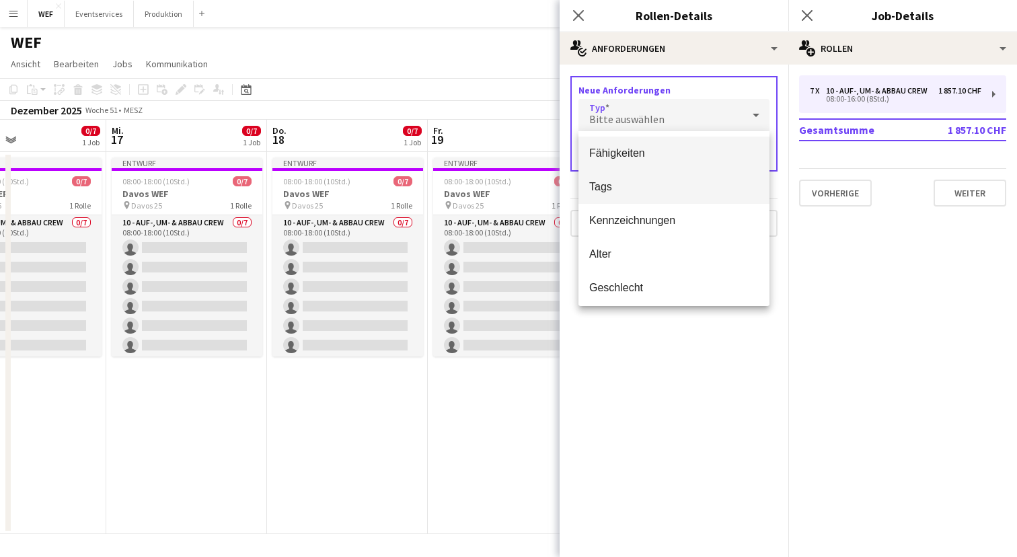
click at [625, 182] on span "Tags" at bounding box center [673, 186] width 169 height 13
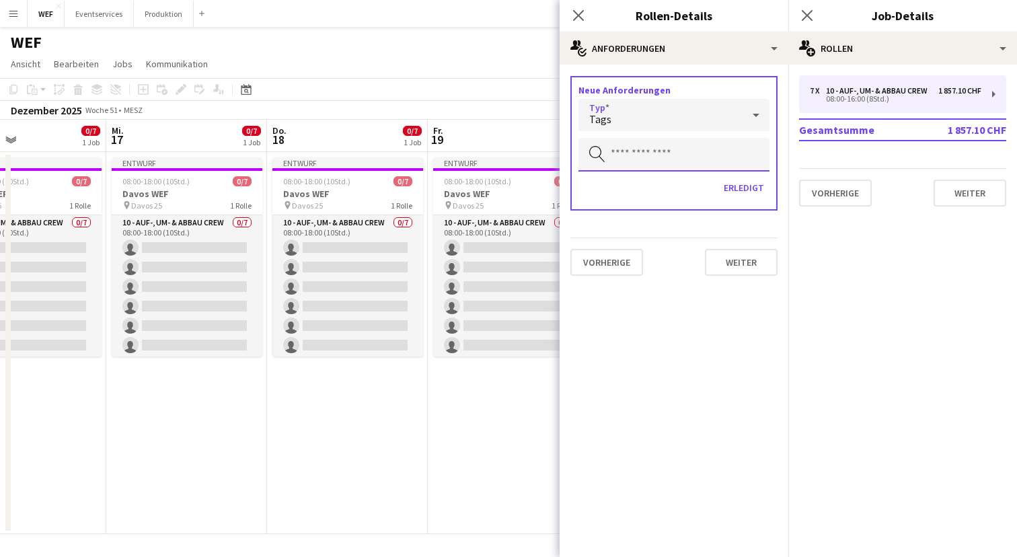
click at [654, 157] on input "text" at bounding box center [673, 155] width 191 height 34
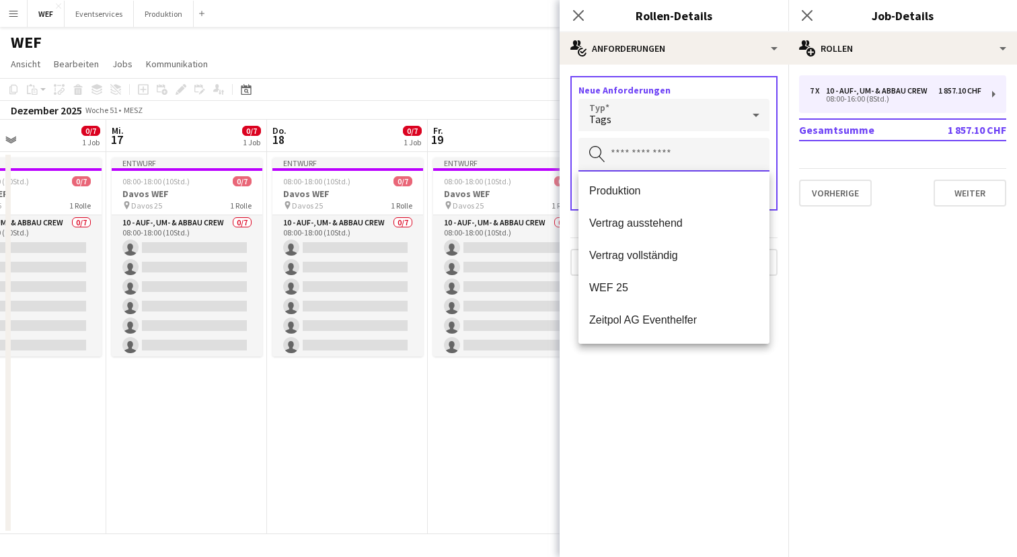
scroll to position [161, 0]
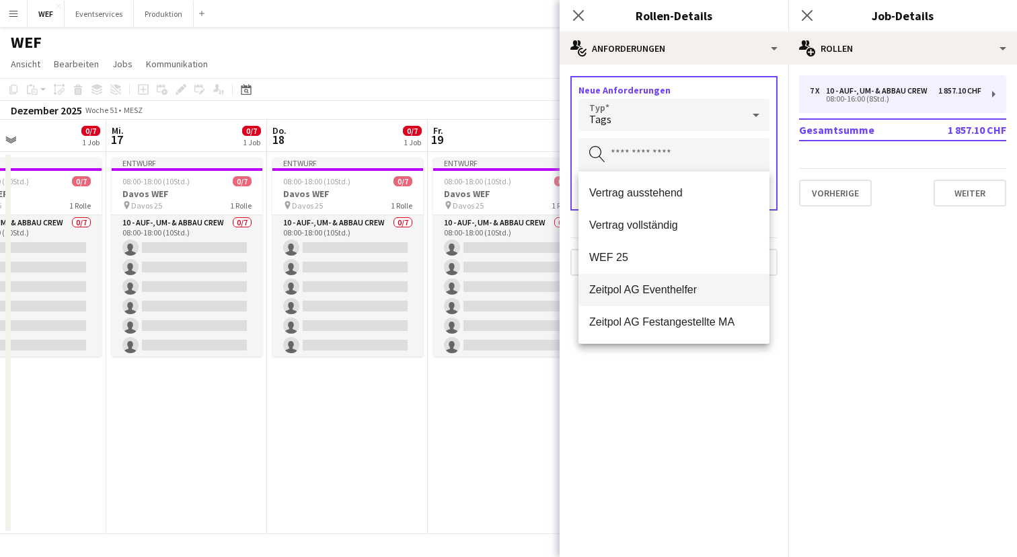
click at [651, 290] on span "Zeitpol AG Eventhelfer" at bounding box center [673, 289] width 169 height 13
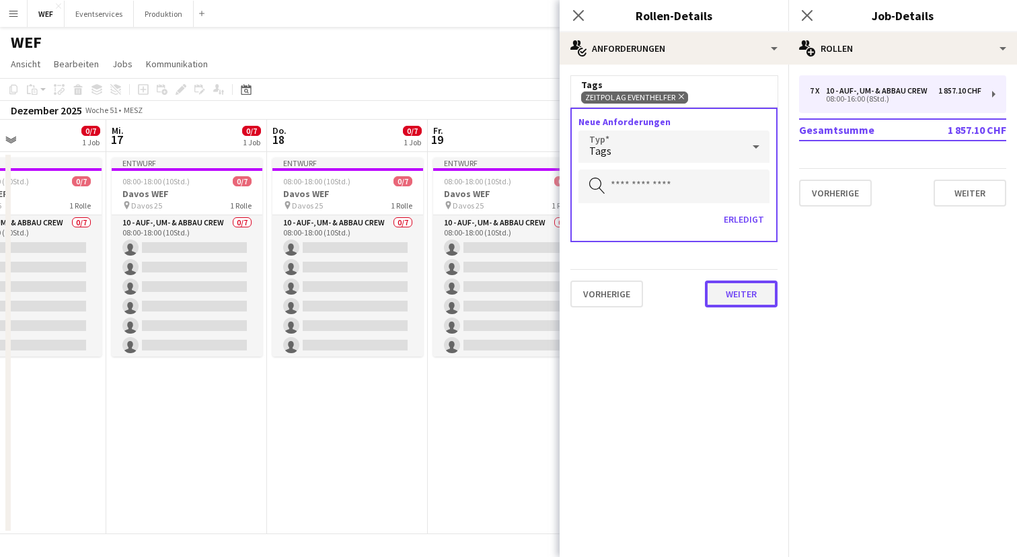
click at [740, 289] on button "Weiter" at bounding box center [741, 293] width 73 height 27
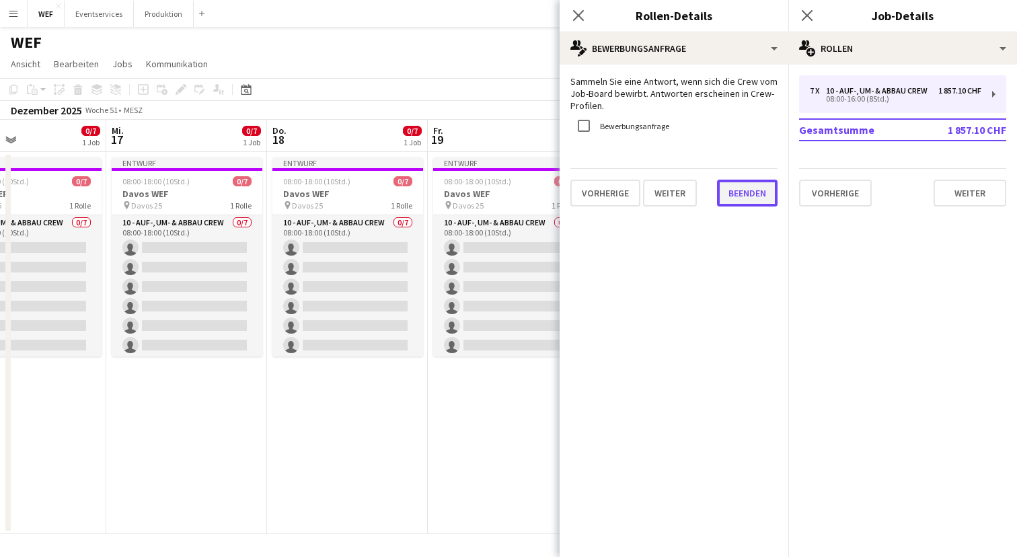
click at [739, 197] on button "Beenden" at bounding box center [747, 193] width 61 height 27
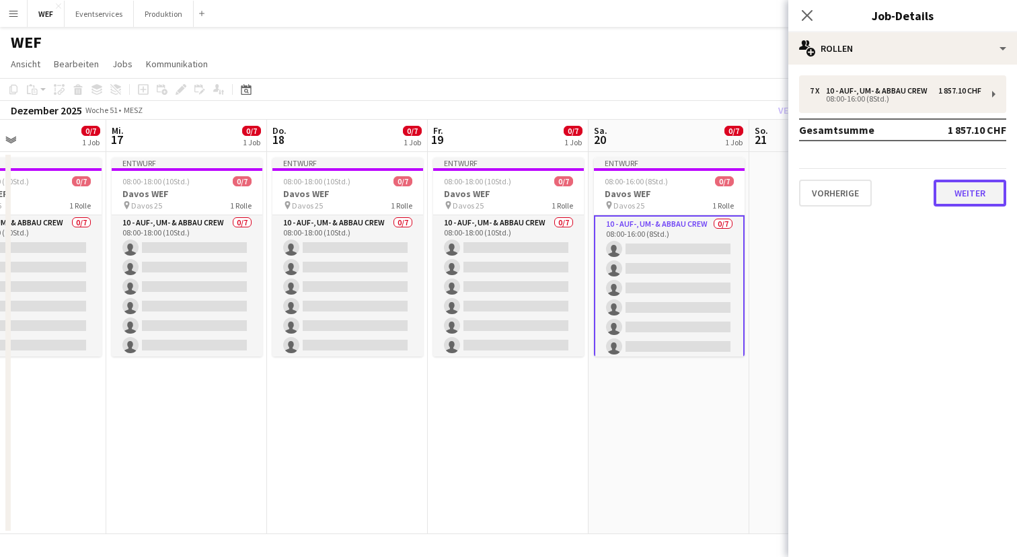
click at [973, 202] on button "Weiter" at bounding box center [969, 193] width 73 height 27
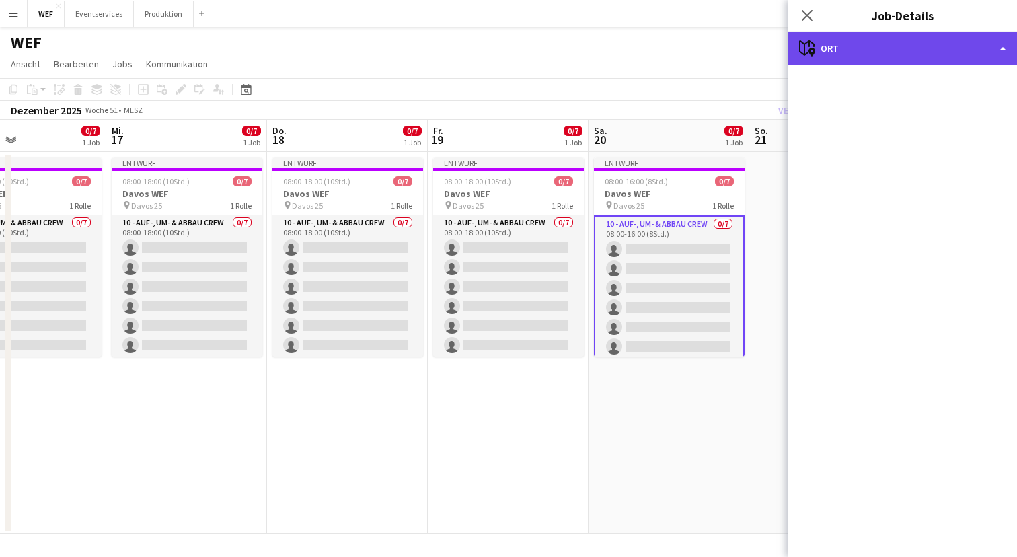
click at [844, 48] on div "maps-pin-1 Ort" at bounding box center [902, 48] width 229 height 32
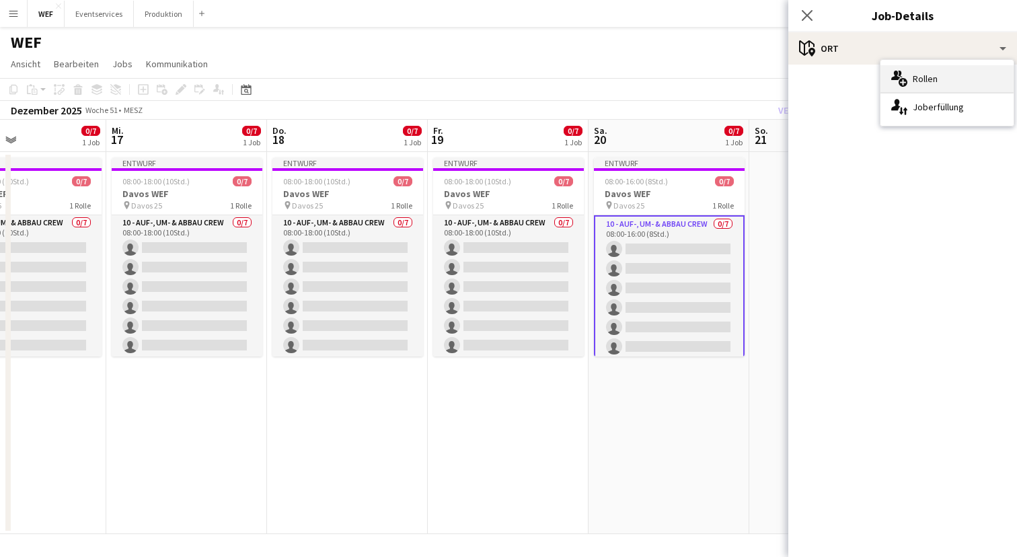
click at [927, 74] on span "Rollen" at bounding box center [925, 79] width 25 height 12
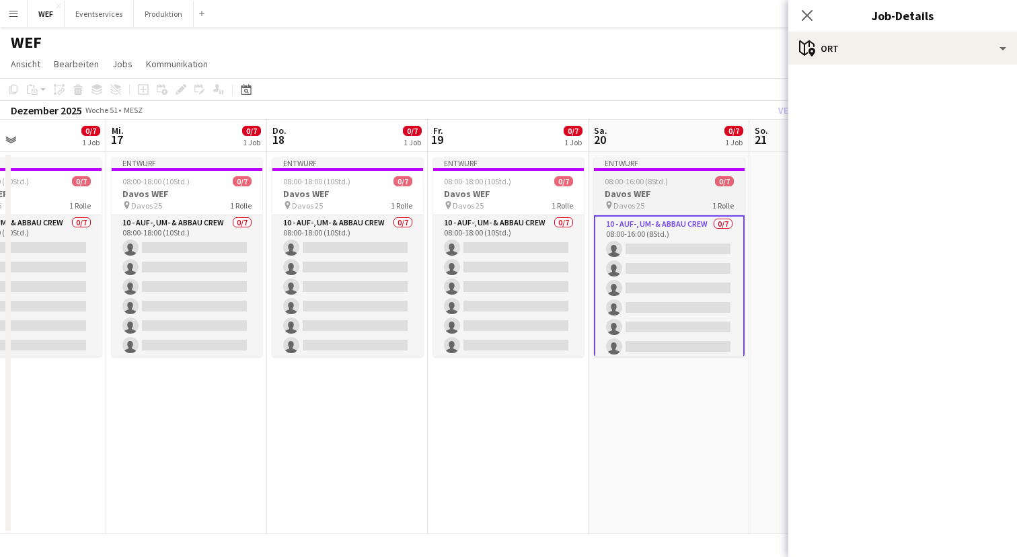
click at [704, 176] on div "08:00-16:00 (8Std.) 0/7" at bounding box center [669, 181] width 151 height 10
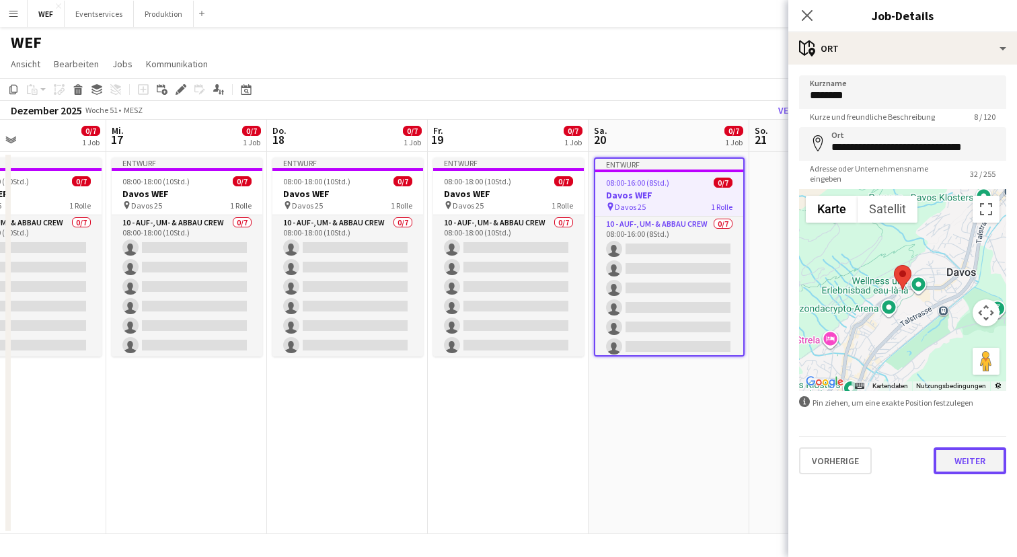
click at [970, 453] on button "Weiter" at bounding box center [969, 460] width 73 height 27
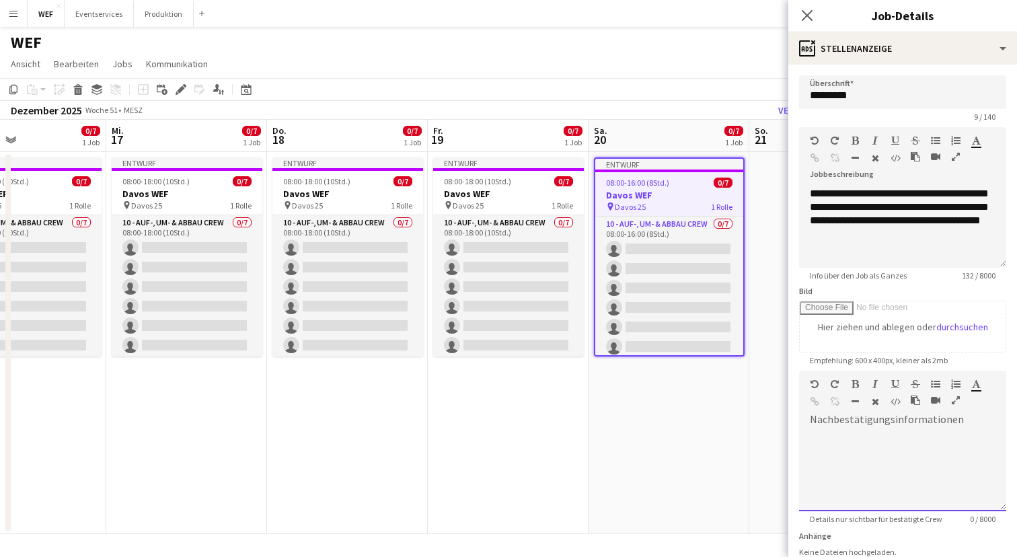
click at [970, 453] on div at bounding box center [902, 470] width 207 height 81
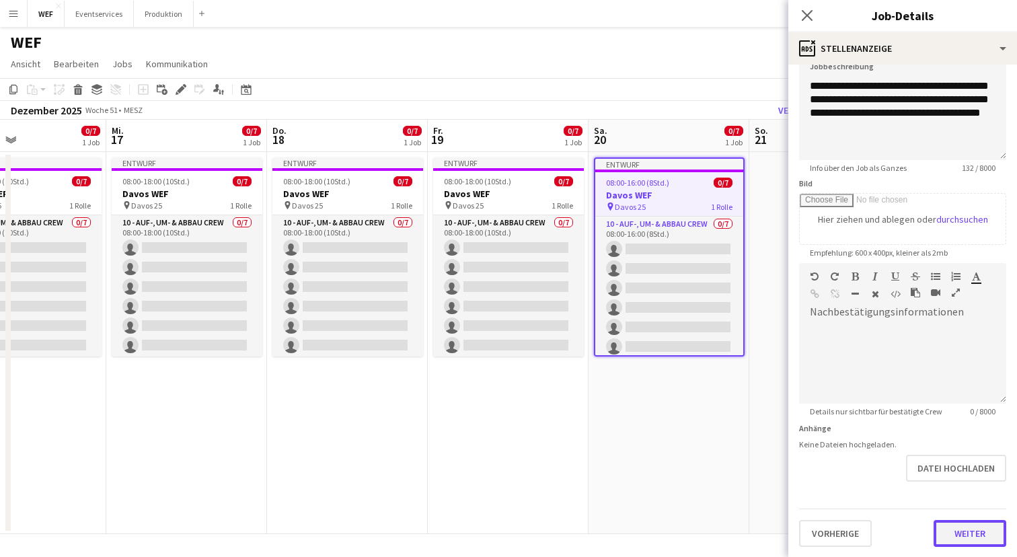
click at [970, 540] on button "Weiter" at bounding box center [969, 533] width 73 height 27
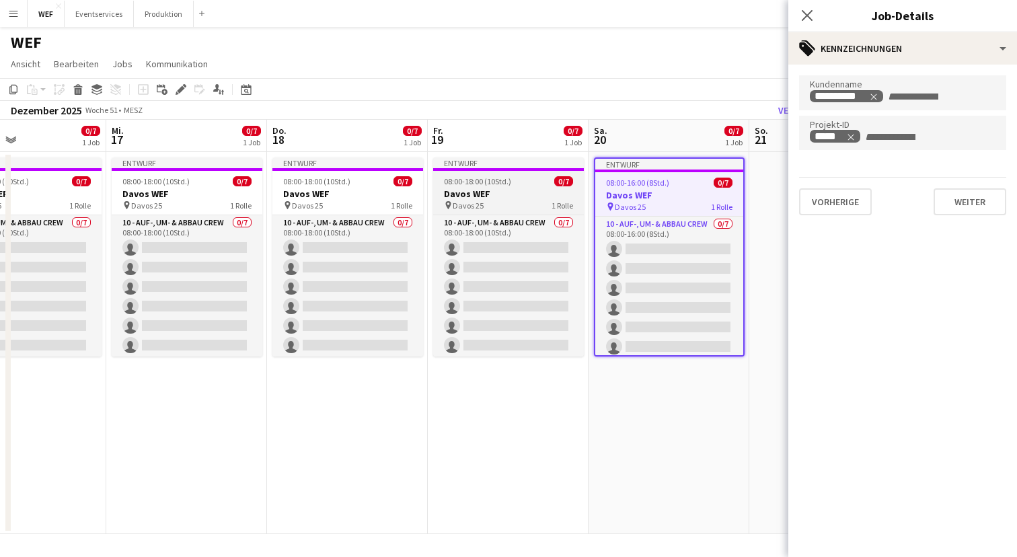
click at [528, 184] on div "08:00-18:00 (10Std.) 0/7" at bounding box center [508, 181] width 151 height 10
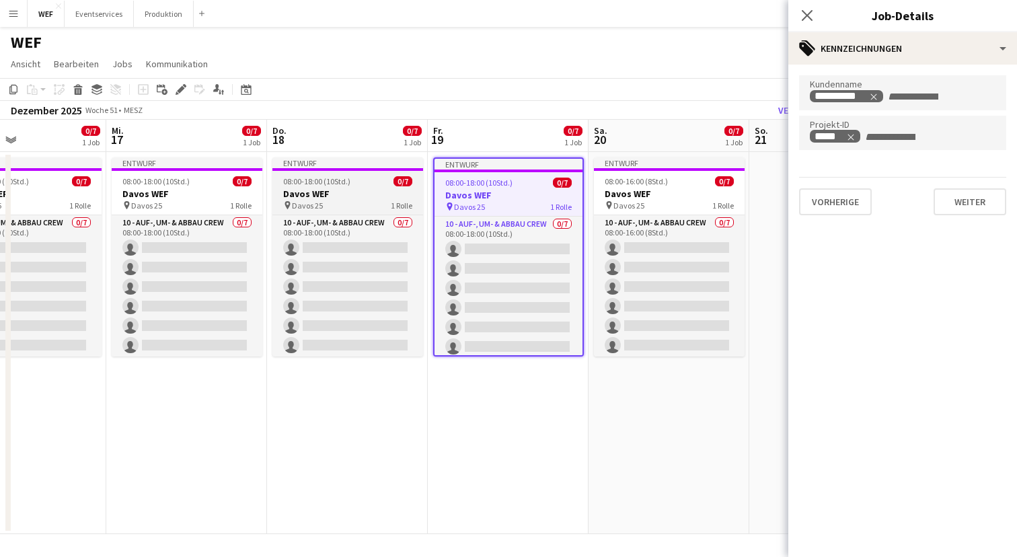
click at [361, 186] on app-job-card "Entwurf 08:00-18:00 (10Std.) 0/7 Davos WEF pin Davos 25 1 Rolle 10 - Auf-, Um- …" at bounding box center [347, 256] width 151 height 199
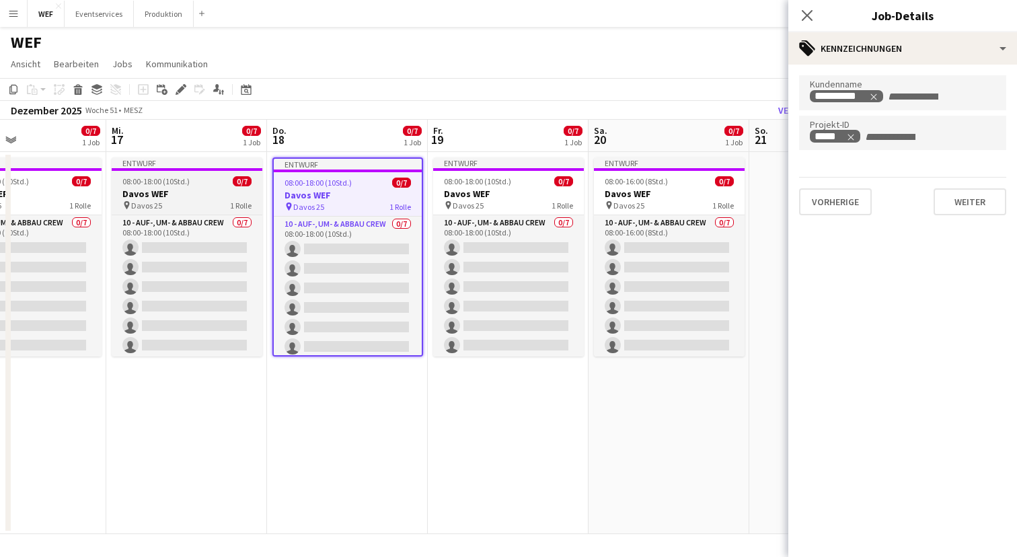
click at [202, 201] on div "pin Davos 25 1 Rolle" at bounding box center [187, 205] width 151 height 11
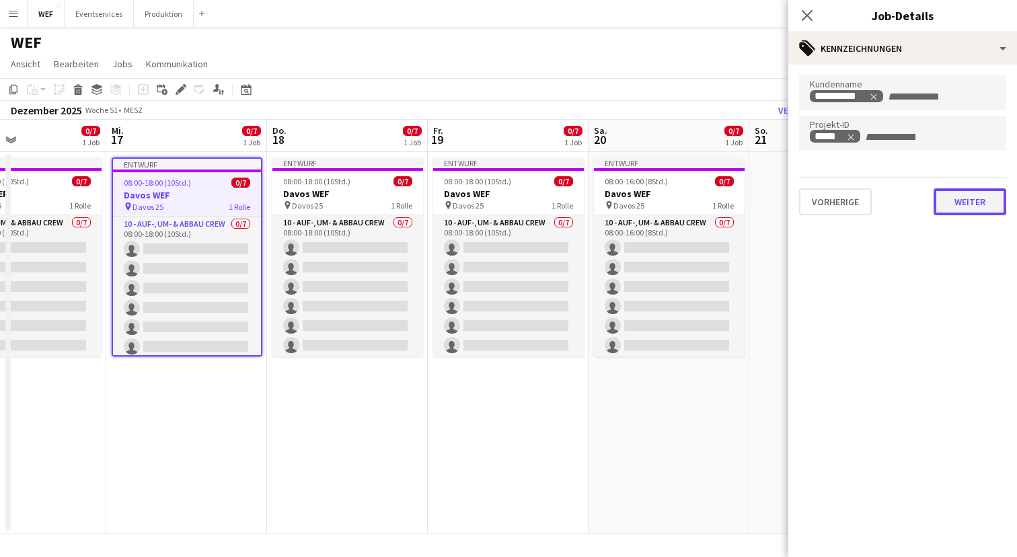
click at [961, 213] on button "Weiter" at bounding box center [969, 201] width 73 height 27
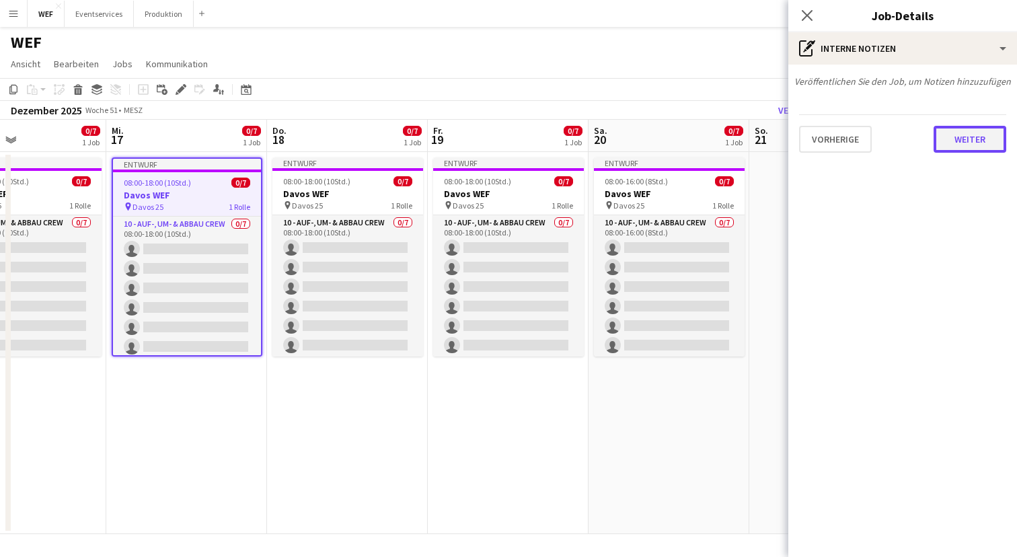
click at [976, 143] on button "Weiter" at bounding box center [969, 139] width 73 height 27
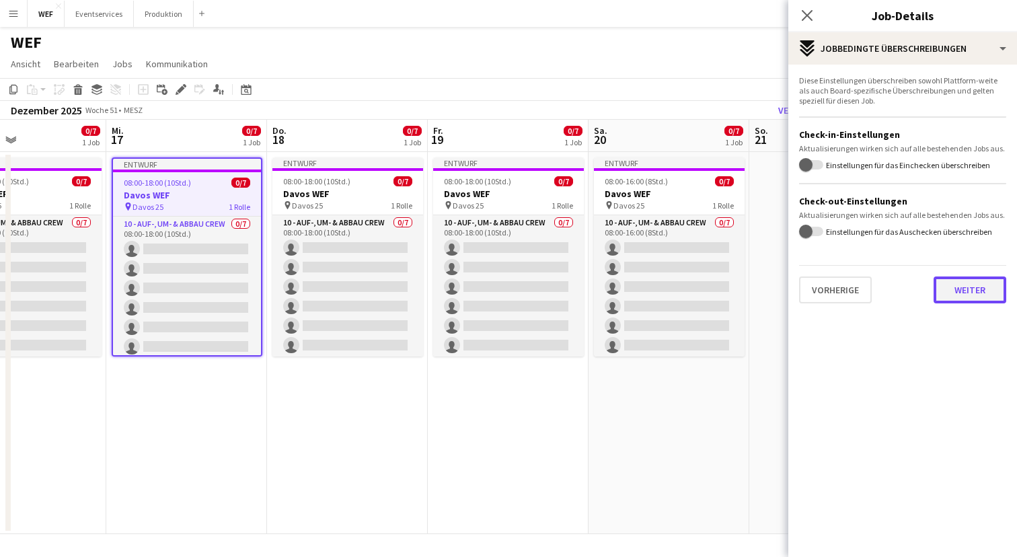
click at [972, 288] on button "Weiter" at bounding box center [969, 289] width 73 height 27
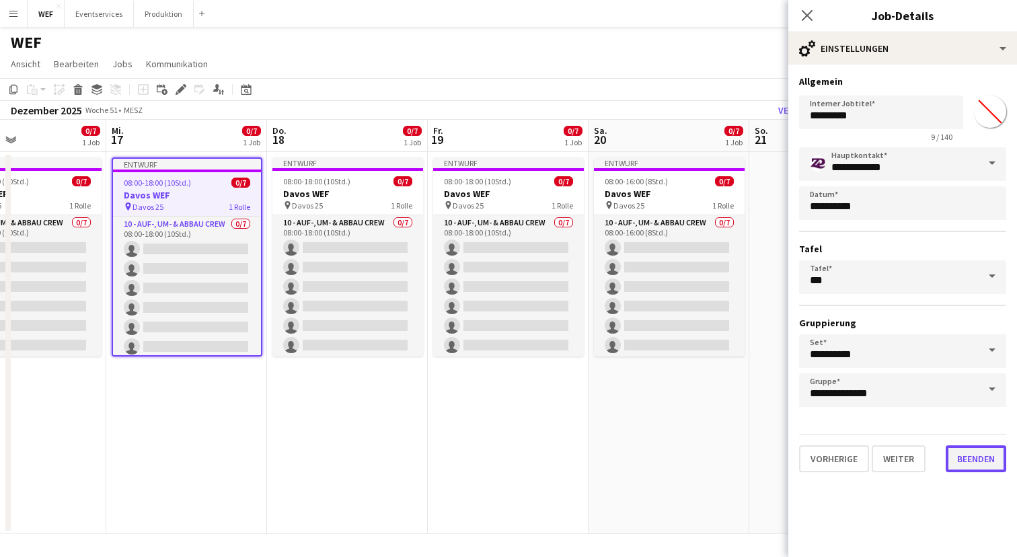
click at [958, 451] on button "Beenden" at bounding box center [975, 458] width 61 height 27
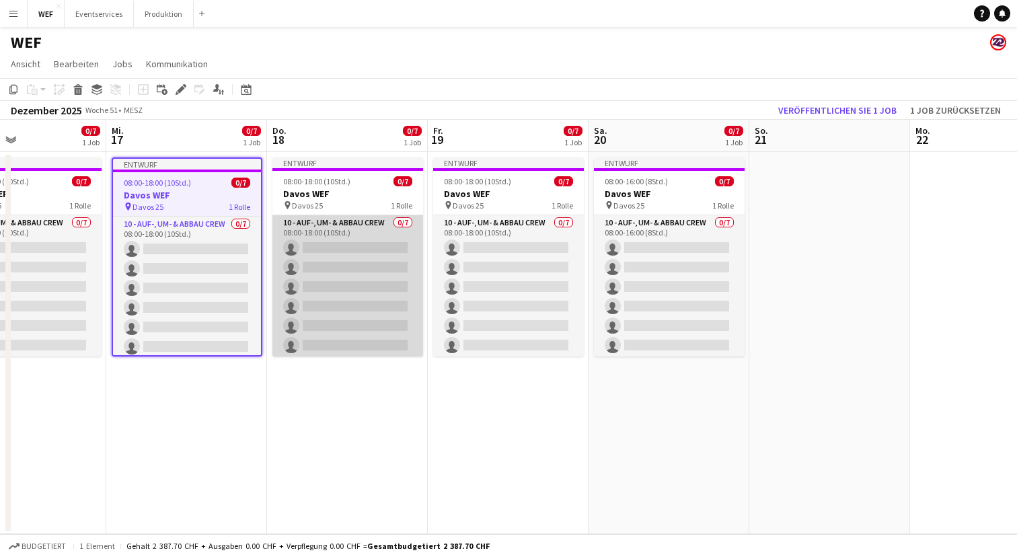
click at [364, 244] on app-card-role "10 - Auf-, Um- & Abbau Crew 0/7 08:00-18:00 (10Std.) single-neutral-actions sin…" at bounding box center [347, 296] width 151 height 163
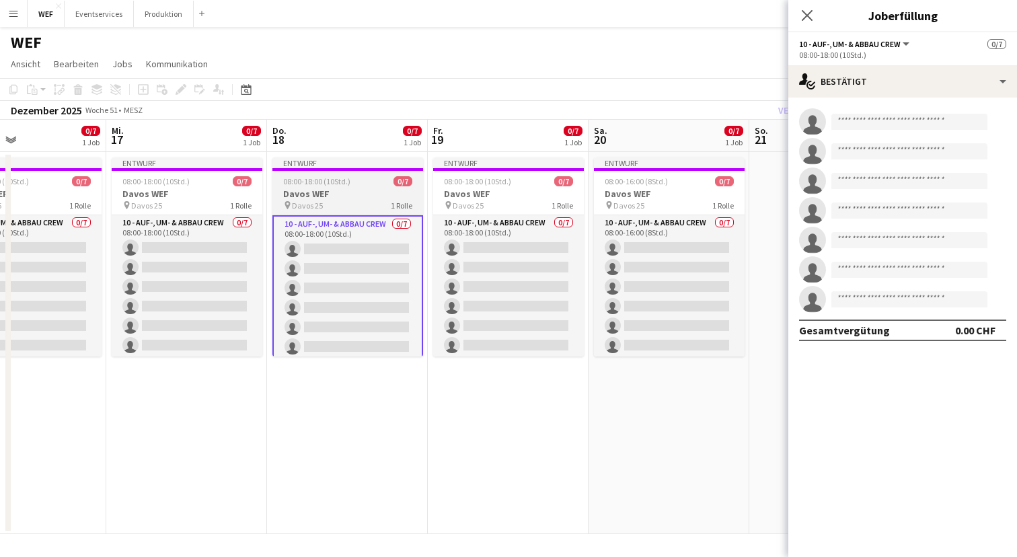
click at [342, 200] on div "pin Davos 25 1 Rolle" at bounding box center [347, 205] width 151 height 11
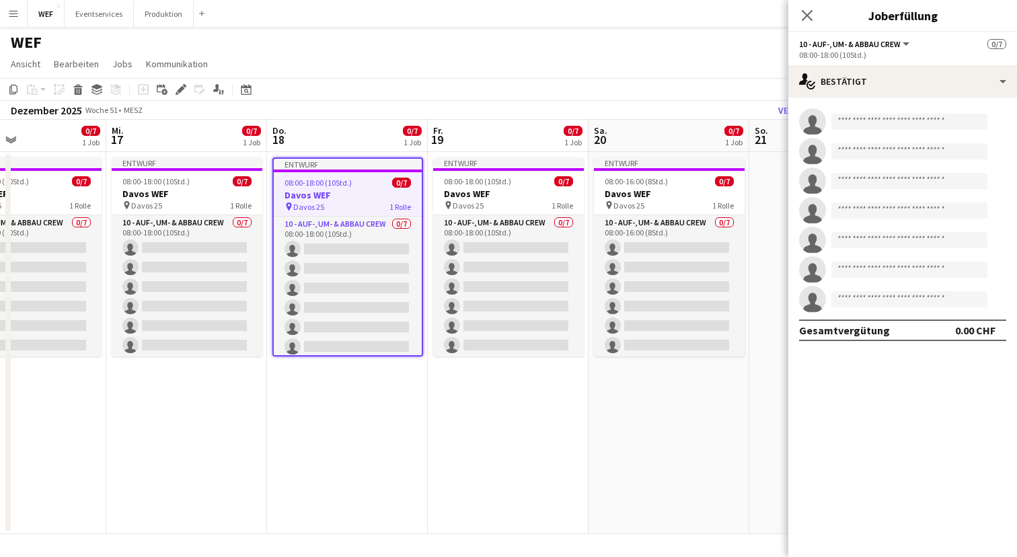
click at [728, 440] on app-date-cell "Entwurf 08:00-16:00 (8Std.) 0/7 Davos WEF pin Davos 25 1 Rolle 10 - Auf-, Um- &…" at bounding box center [668, 343] width 161 height 382
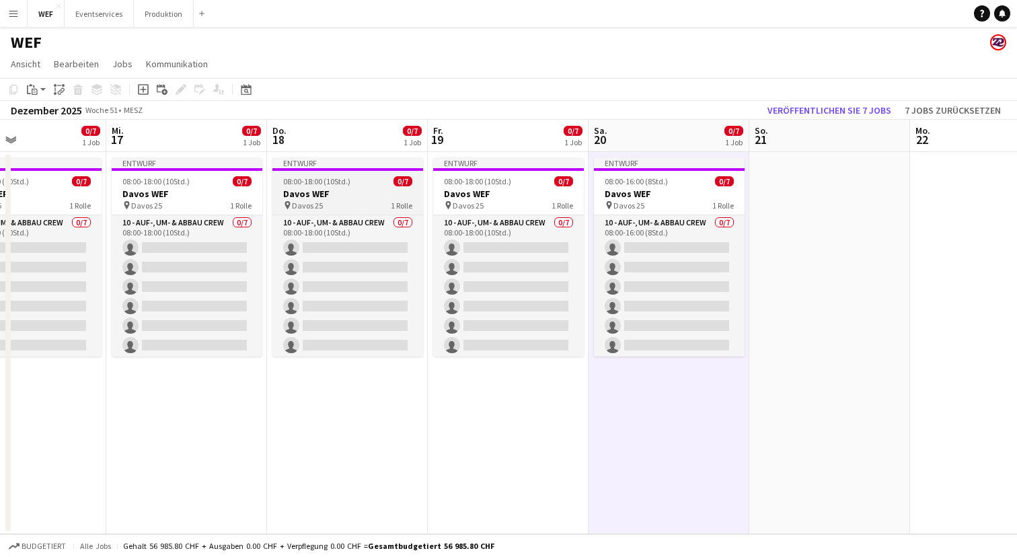
click at [364, 192] on h3 "Davos WEF" at bounding box center [347, 194] width 151 height 12
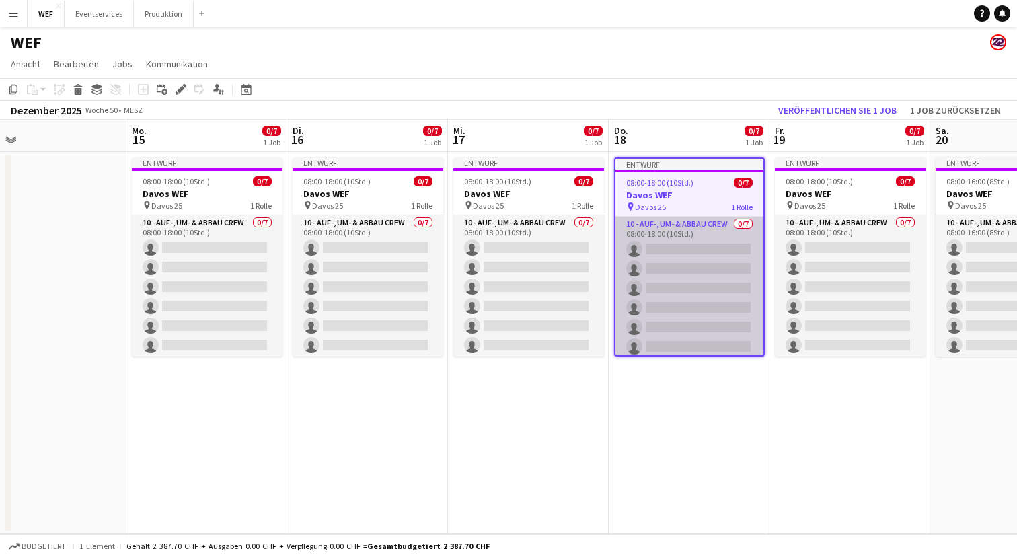
scroll to position [0, 362]
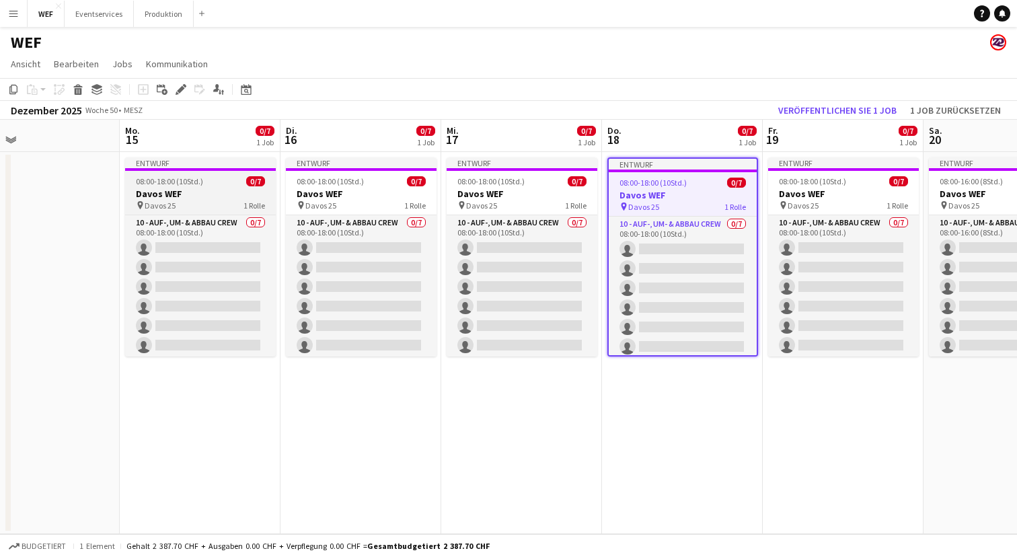
click at [189, 188] on h3 "Davos WEF" at bounding box center [200, 194] width 151 height 12
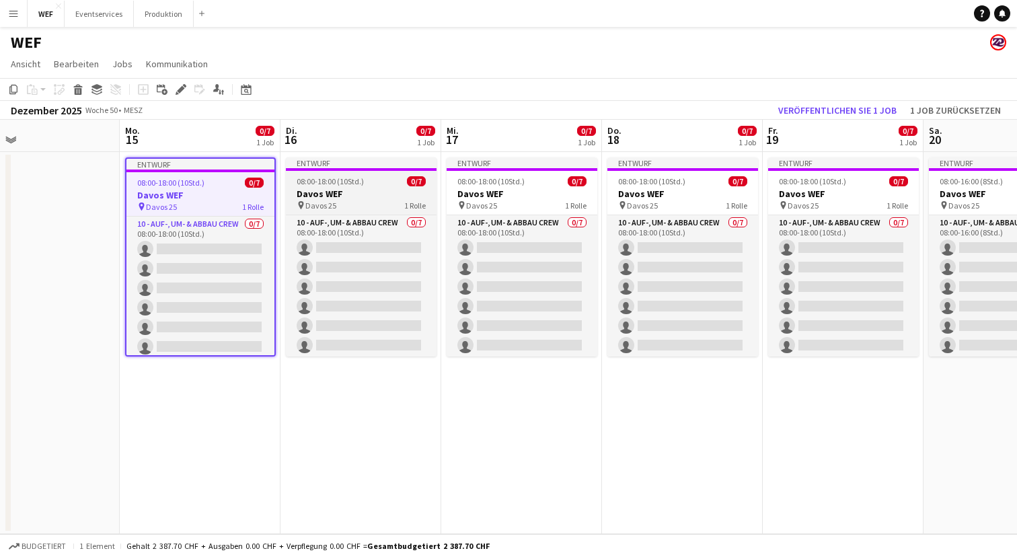
click at [355, 190] on h3 "Davos WEF" at bounding box center [361, 194] width 151 height 12
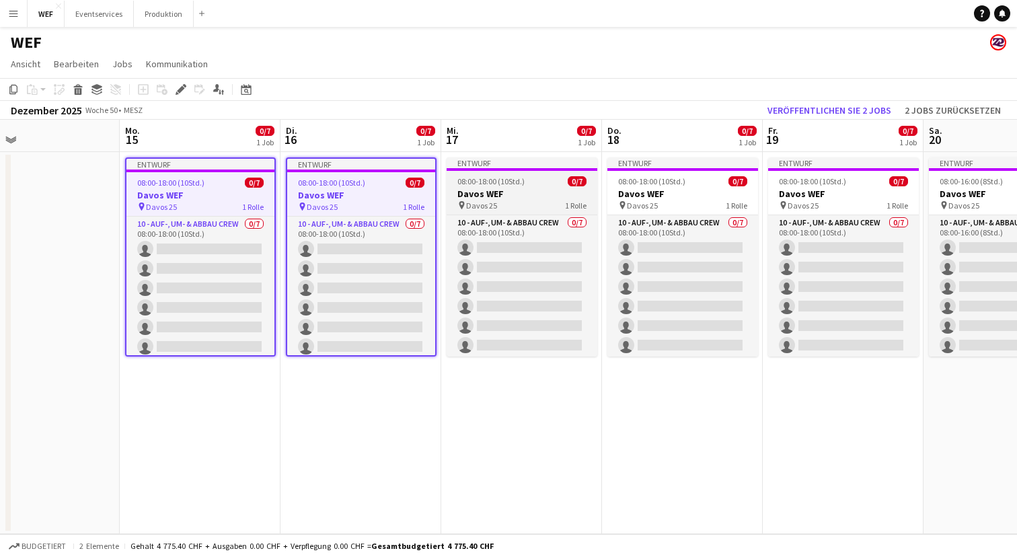
click at [468, 184] on span "08:00-18:00 (10Std.)" at bounding box center [490, 181] width 67 height 10
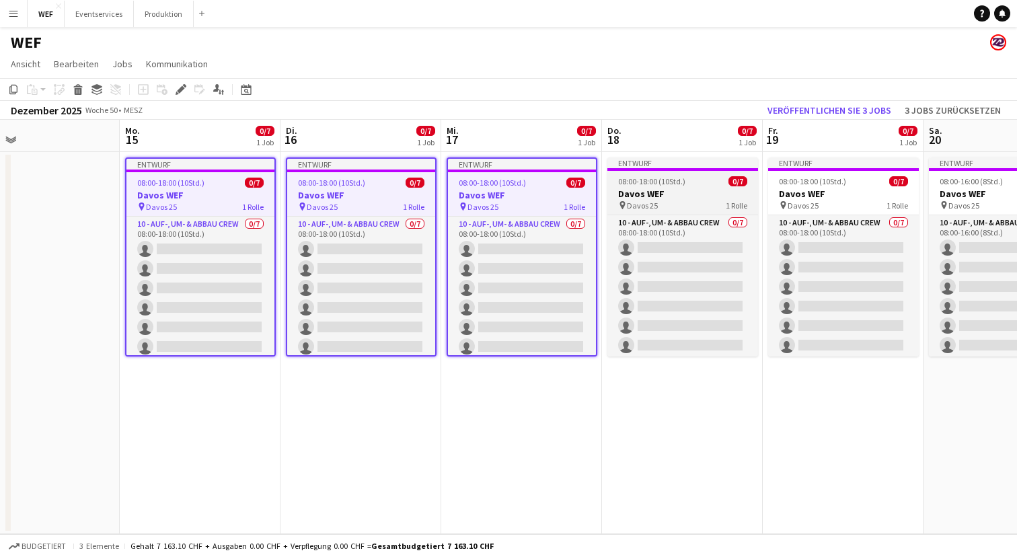
click at [678, 192] on h3 "Davos WEF" at bounding box center [682, 194] width 151 height 12
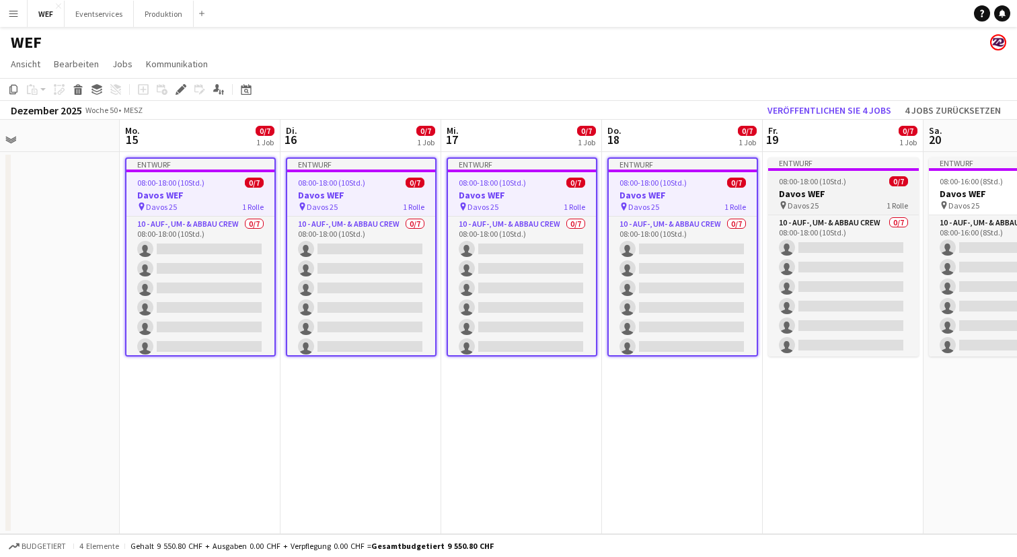
click at [833, 185] on span "08:00-18:00 (10Std.)" at bounding box center [812, 181] width 67 height 10
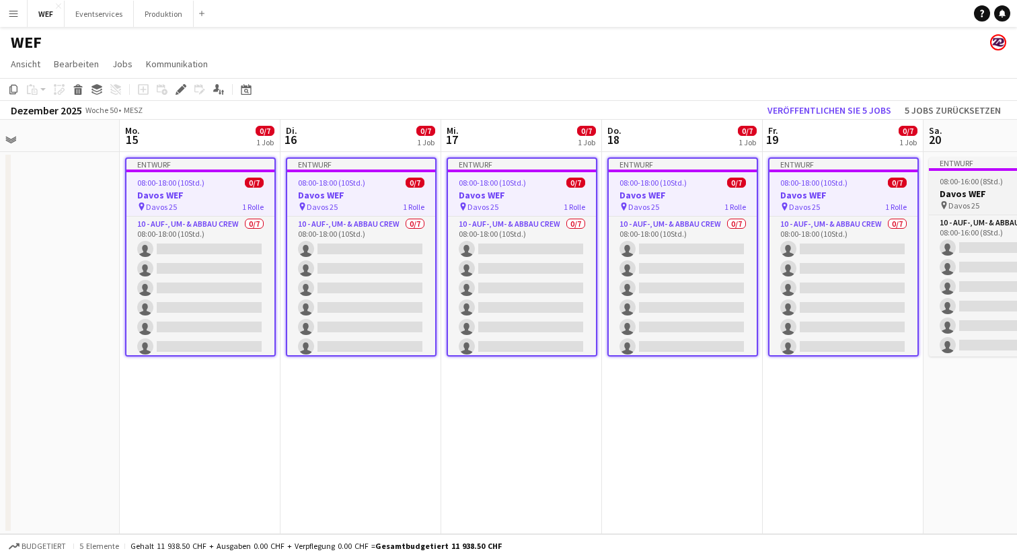
click at [969, 191] on h3 "Davos WEF" at bounding box center [1004, 194] width 151 height 12
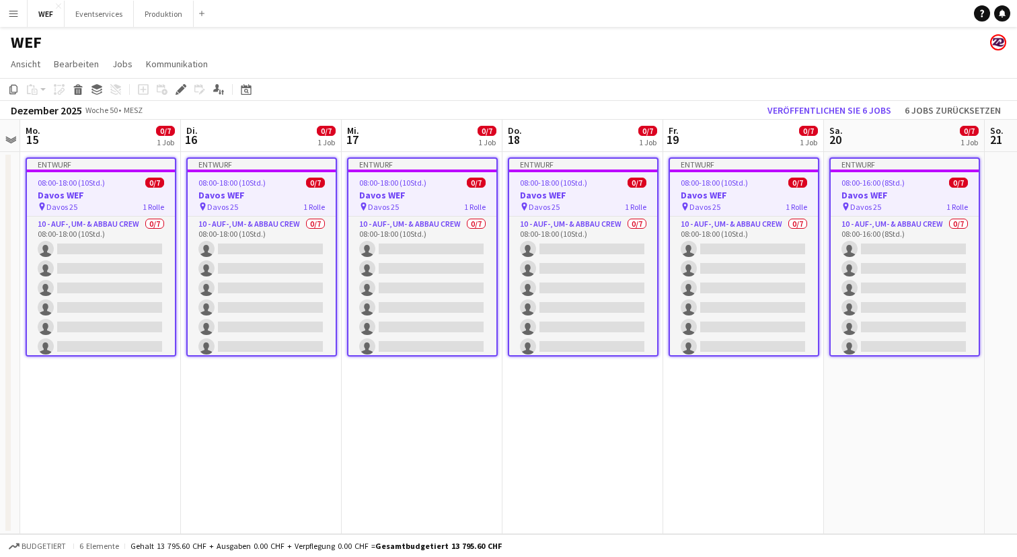
scroll to position [0, 475]
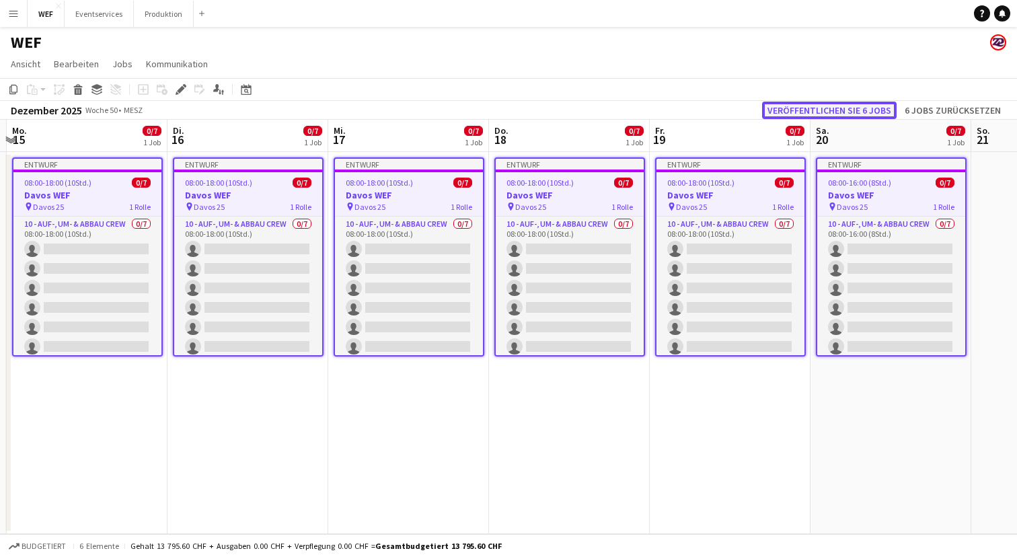
click at [862, 114] on button "Veröffentlichen Sie 6 Jobs" at bounding box center [829, 110] width 134 height 17
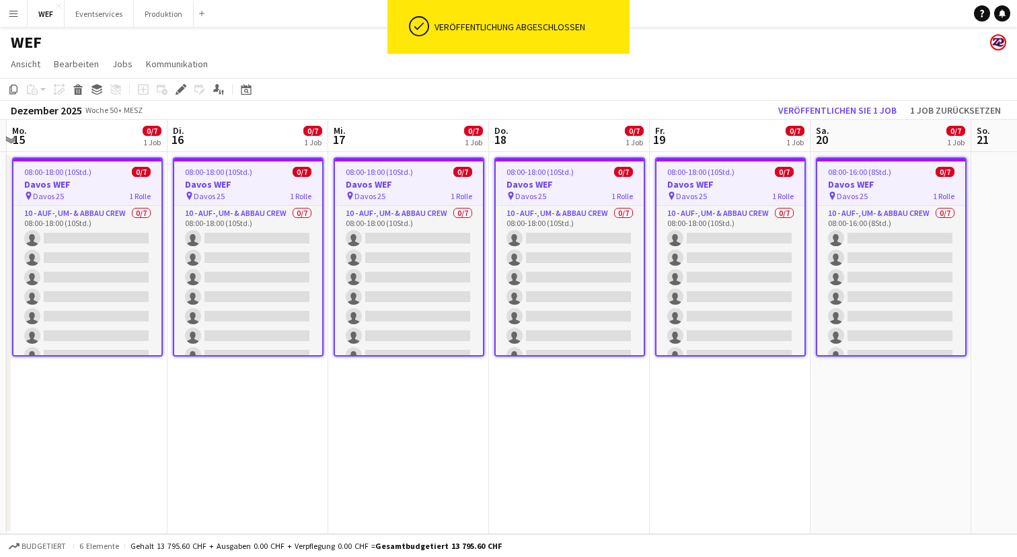
click at [570, 454] on app-date-cell "08:00-18:00 (10Std.) 0/7 Davos WEF pin Davos 25 1 Rolle 10 - Auf-, Um- & Abbau …" at bounding box center [569, 343] width 161 height 382
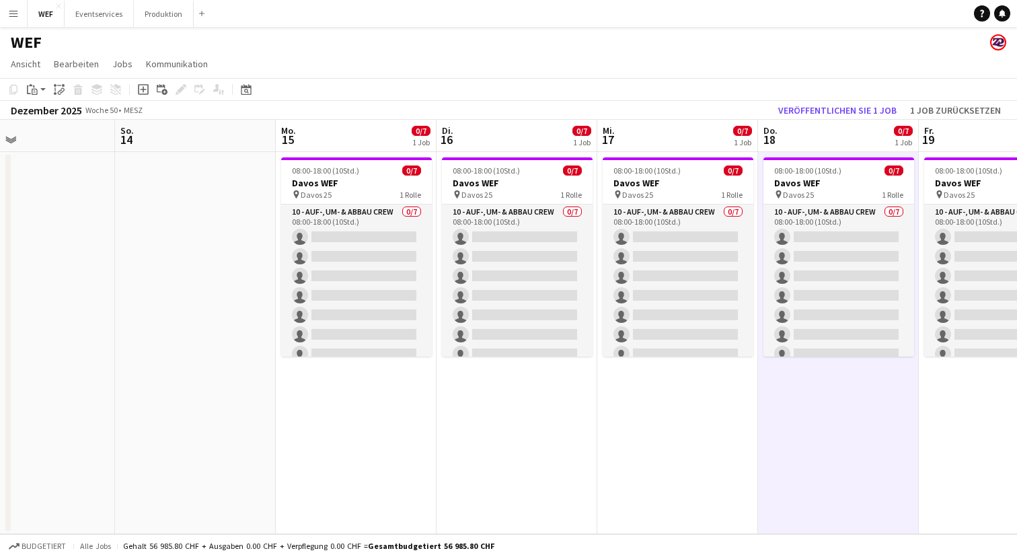
scroll to position [0, 531]
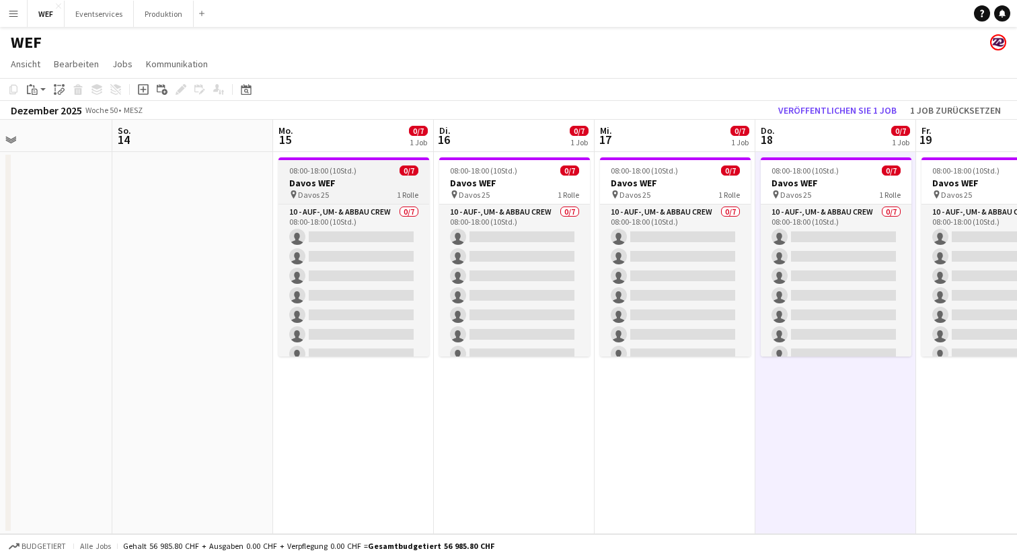
click at [308, 196] on span "Davos 25" at bounding box center [313, 195] width 31 height 10
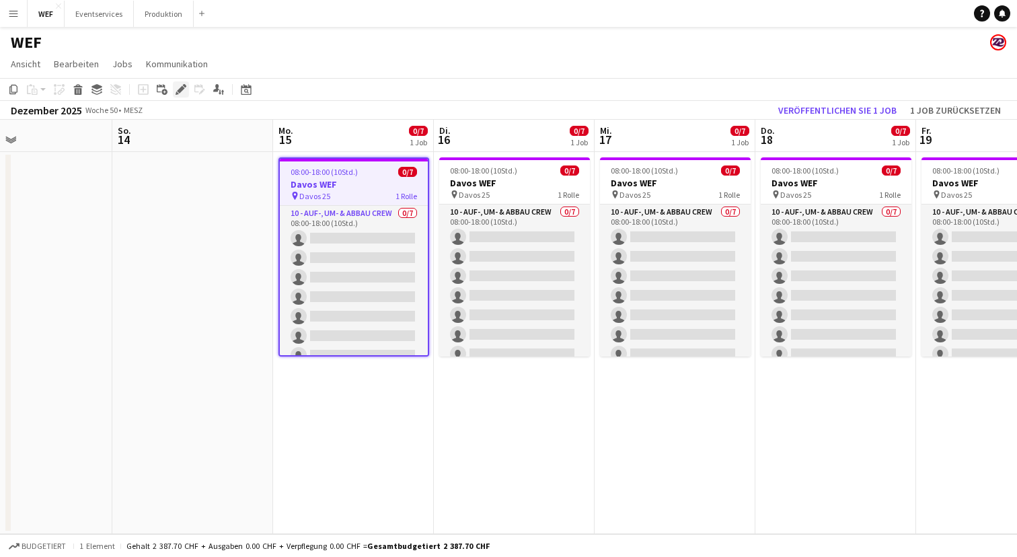
click at [181, 91] on icon at bounding box center [180, 89] width 7 height 7
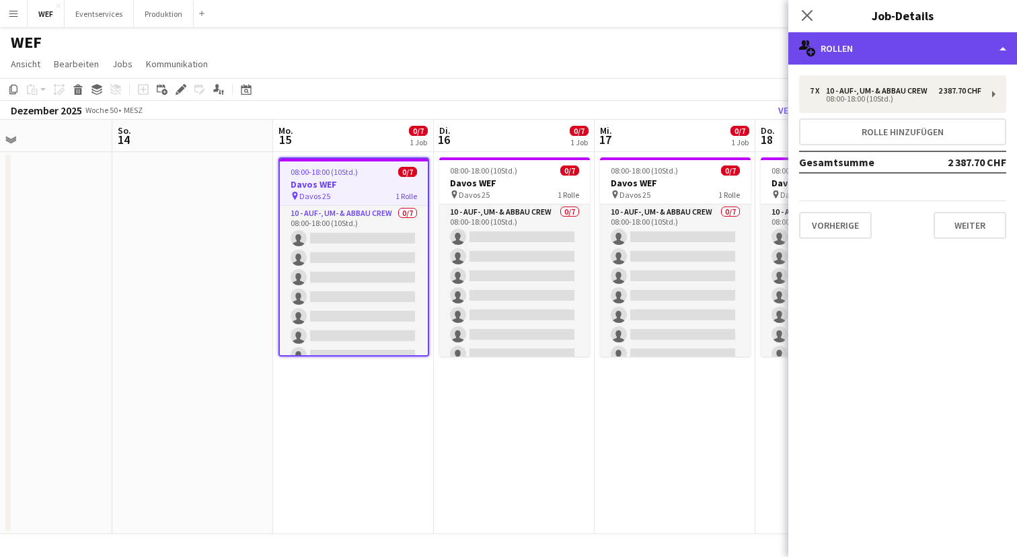
click at [1003, 39] on div "multiple-users-add Rollen" at bounding box center [902, 48] width 229 height 32
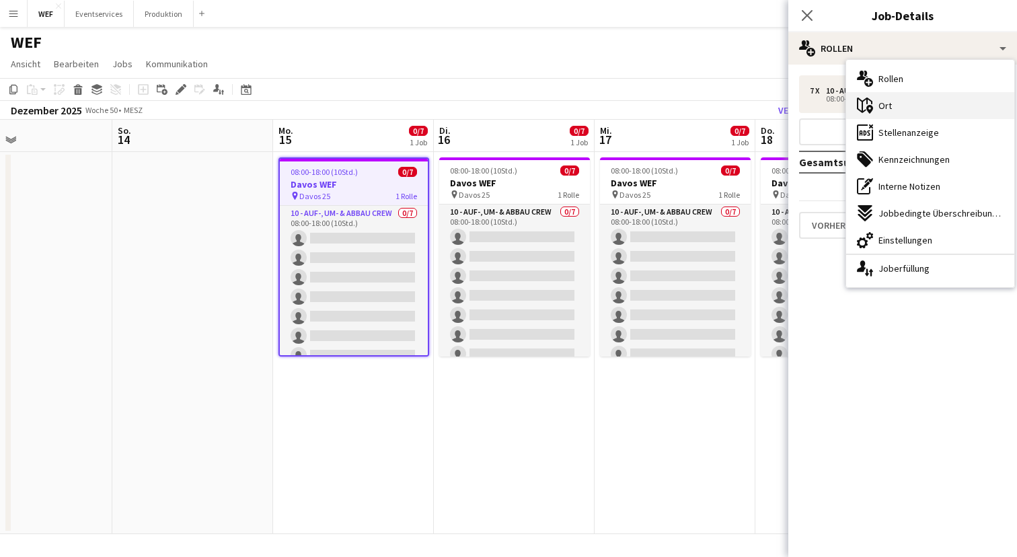
click at [917, 107] on div "maps-pin-1 Ort" at bounding box center [930, 105] width 168 height 27
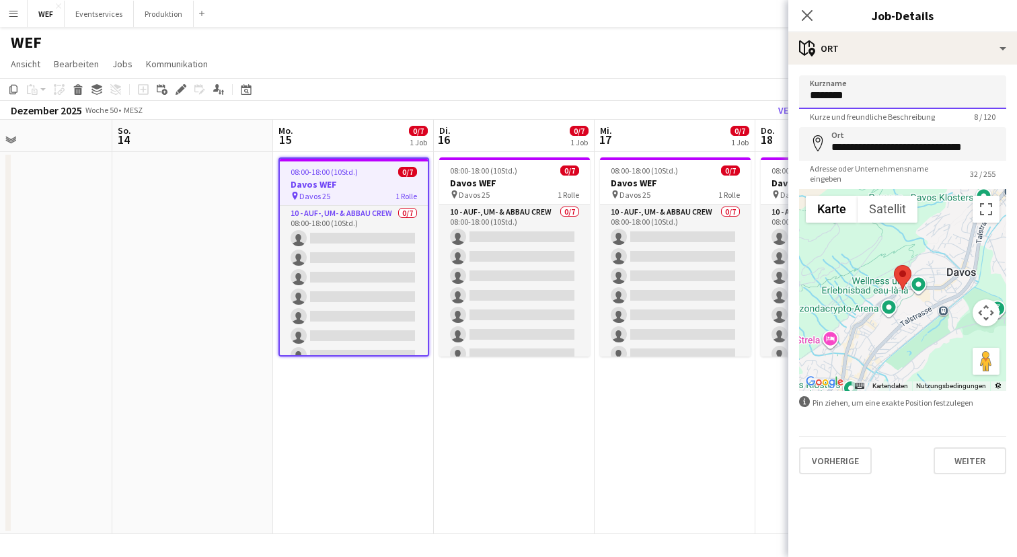
click at [884, 100] on input "********" at bounding box center [902, 92] width 207 height 34
click at [985, 465] on button "Weiter" at bounding box center [969, 460] width 73 height 27
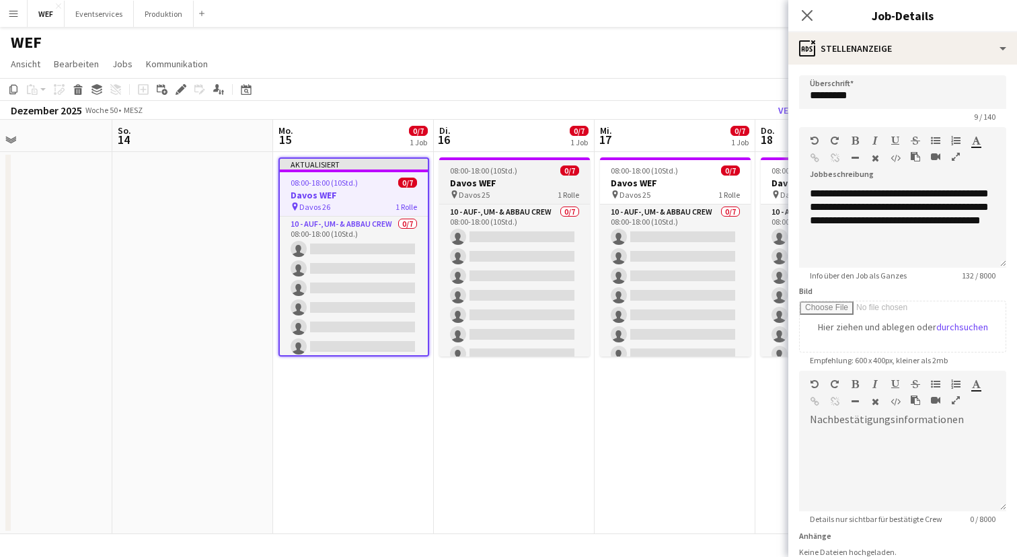
click at [511, 187] on h3 "Davos WEF" at bounding box center [514, 183] width 151 height 12
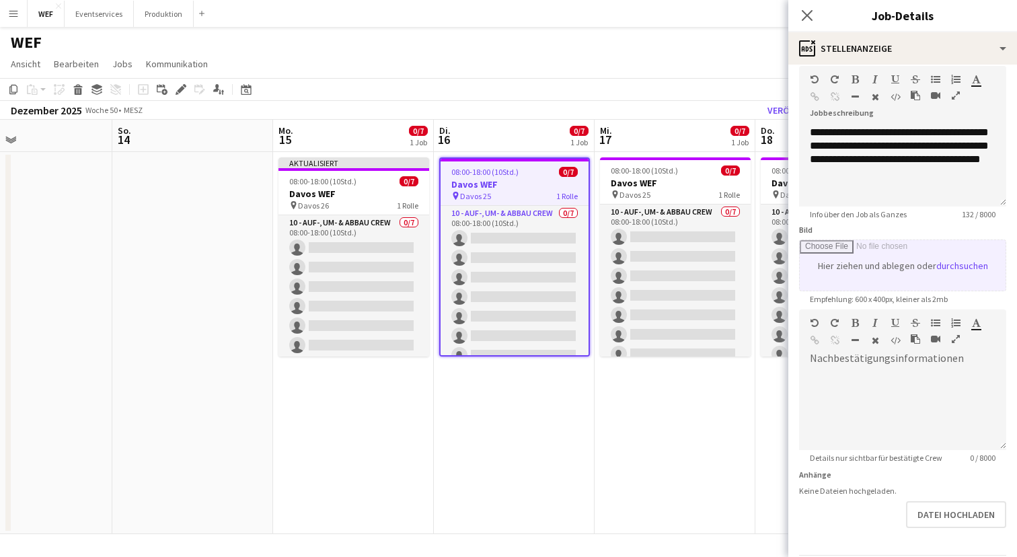
scroll to position [108, 0]
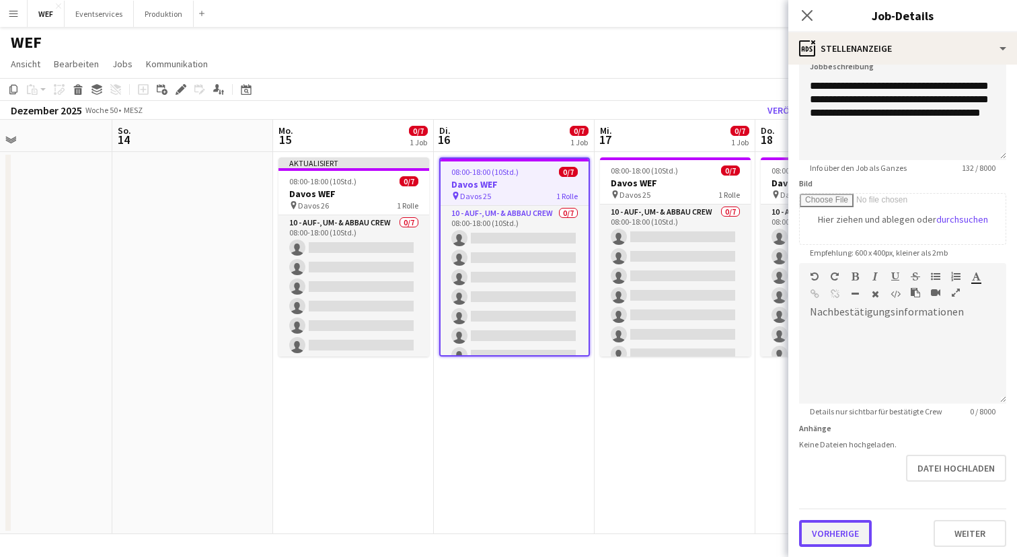
click at [846, 528] on button "Vorherige" at bounding box center [835, 533] width 73 height 27
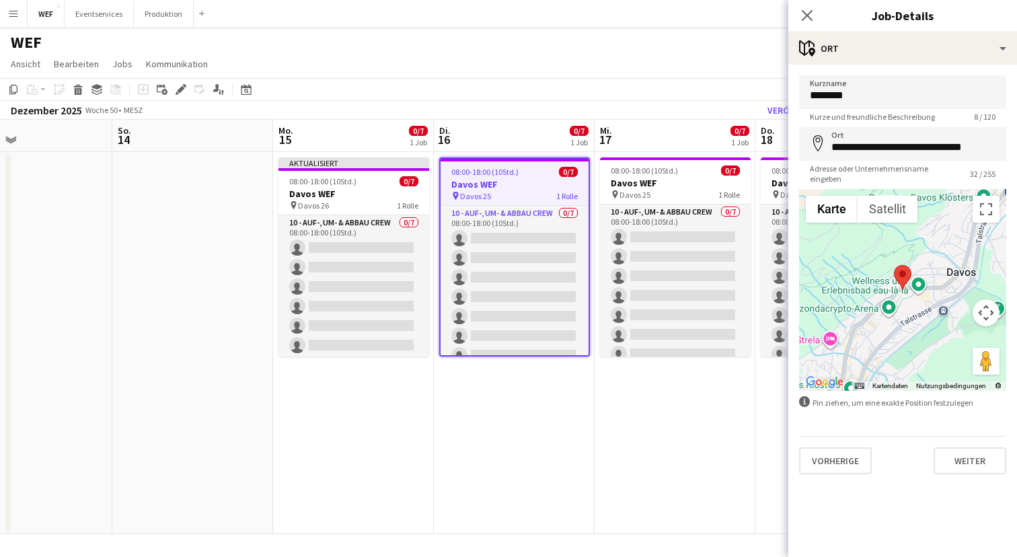
scroll to position [0, 0]
click at [861, 98] on input "********" at bounding box center [902, 92] width 207 height 34
click at [677, 192] on div "pin Davos 25 1 Rolle" at bounding box center [675, 194] width 151 height 11
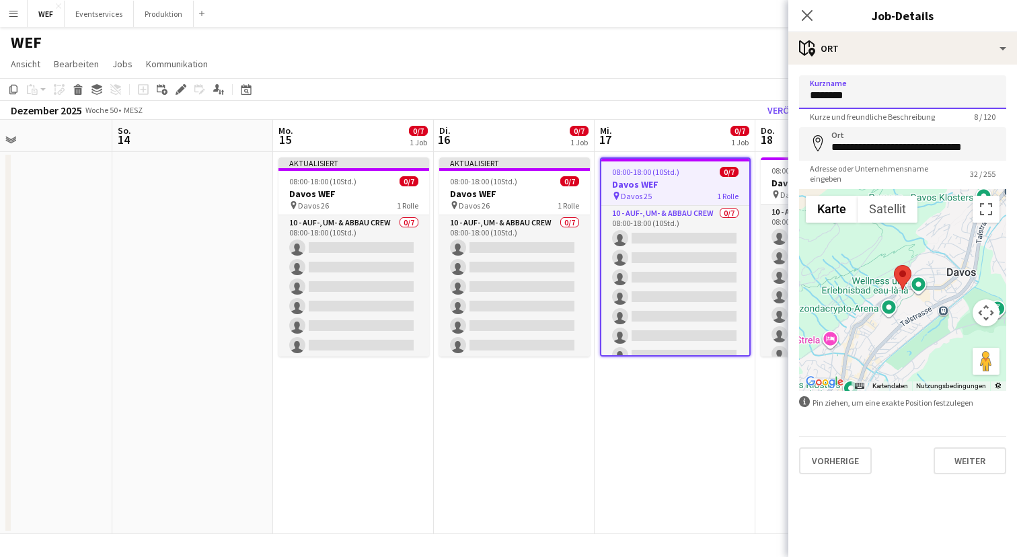
click at [884, 94] on input "********" at bounding box center [902, 92] width 207 height 34
click at [771, 182] on h3 "Davos WEF" at bounding box center [836, 183] width 151 height 12
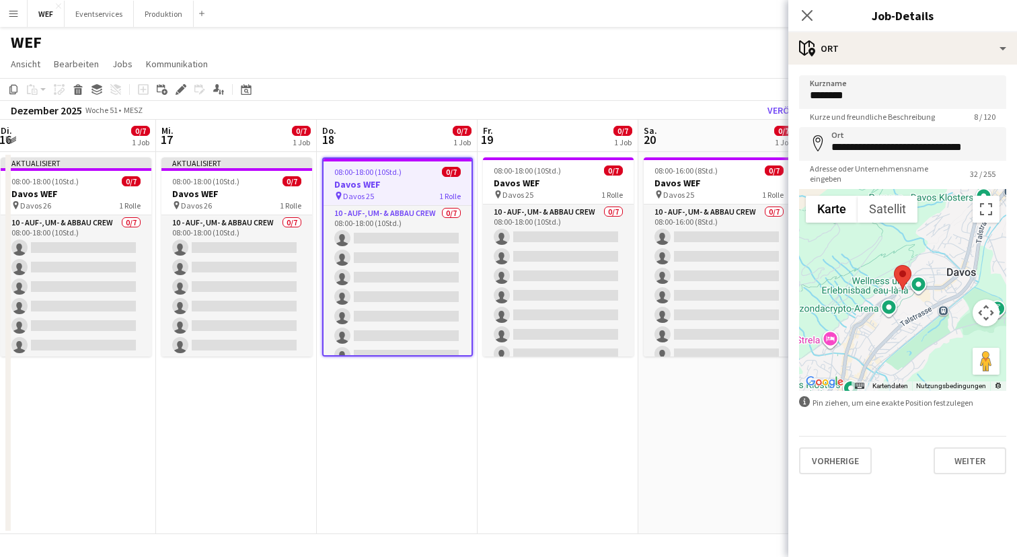
scroll to position [0, 327]
click at [907, 91] on input "********" at bounding box center [902, 92] width 207 height 34
click at [562, 193] on div "pin Davos 25 1 Rolle" at bounding box center [557, 194] width 151 height 11
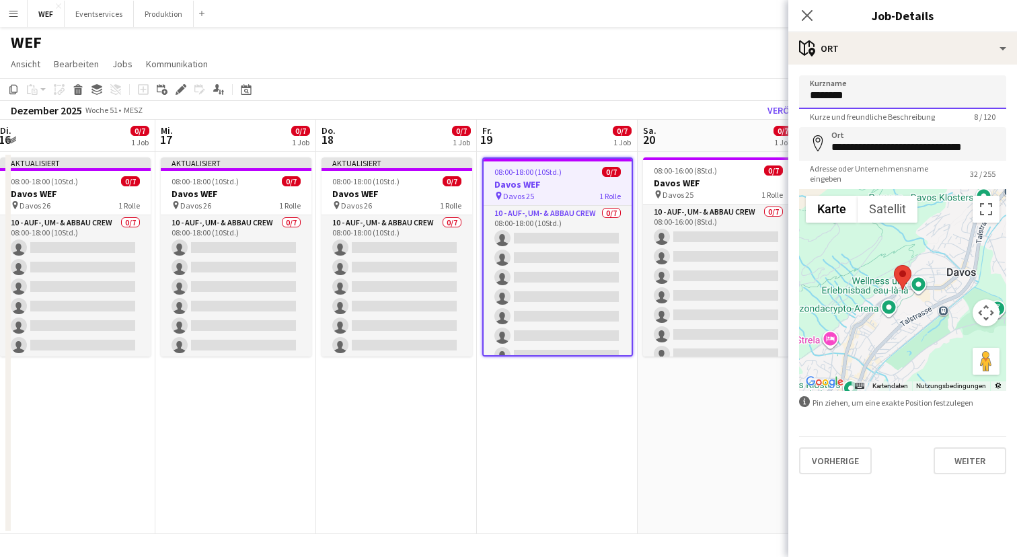
click at [879, 101] on input "********" at bounding box center [902, 92] width 207 height 34
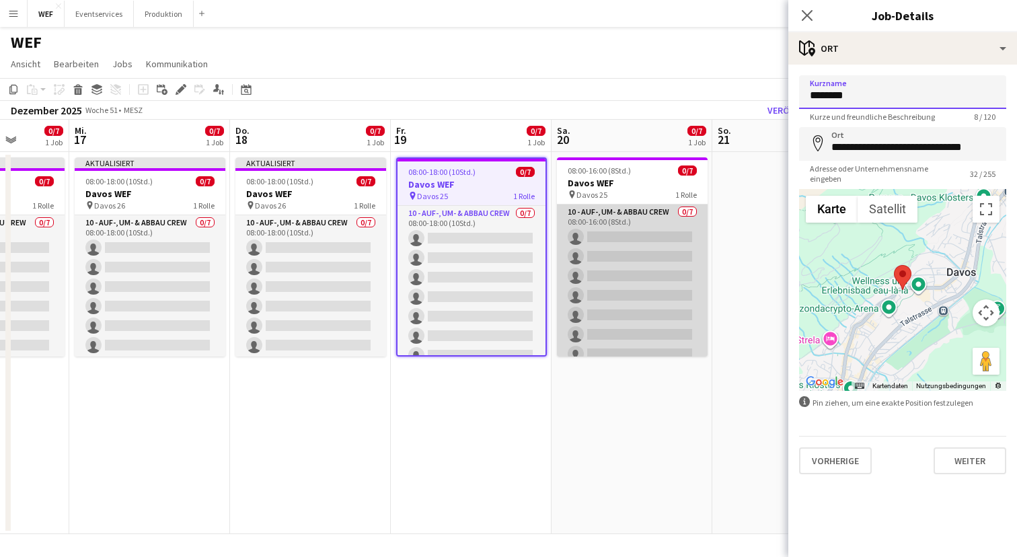
scroll to position [0, 425]
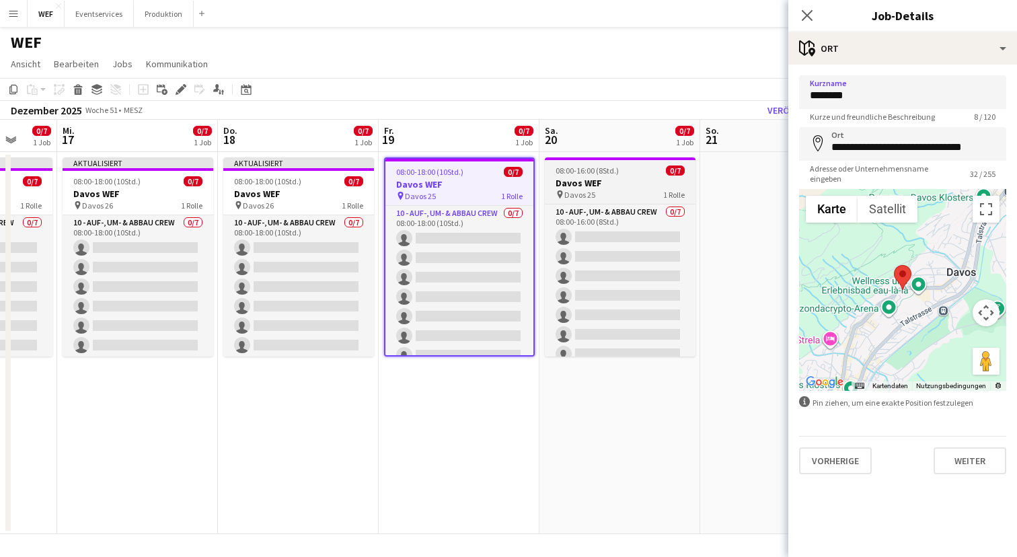
click at [614, 190] on div "pin Davos 25 1 Rolle" at bounding box center [620, 194] width 151 height 11
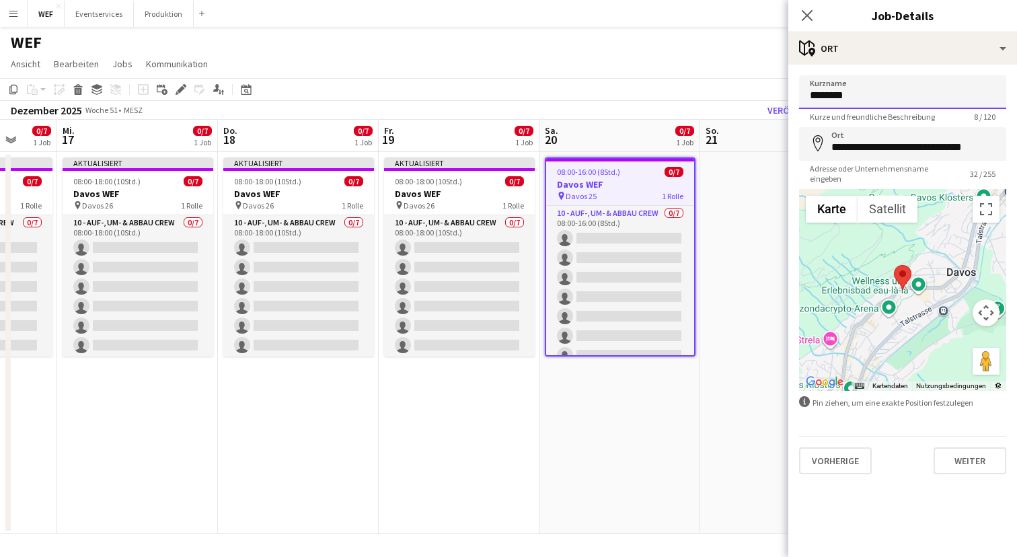
click at [923, 93] on input "********" at bounding box center [902, 92] width 207 height 34
type input "********"
click at [969, 449] on button "Weiter" at bounding box center [969, 460] width 73 height 27
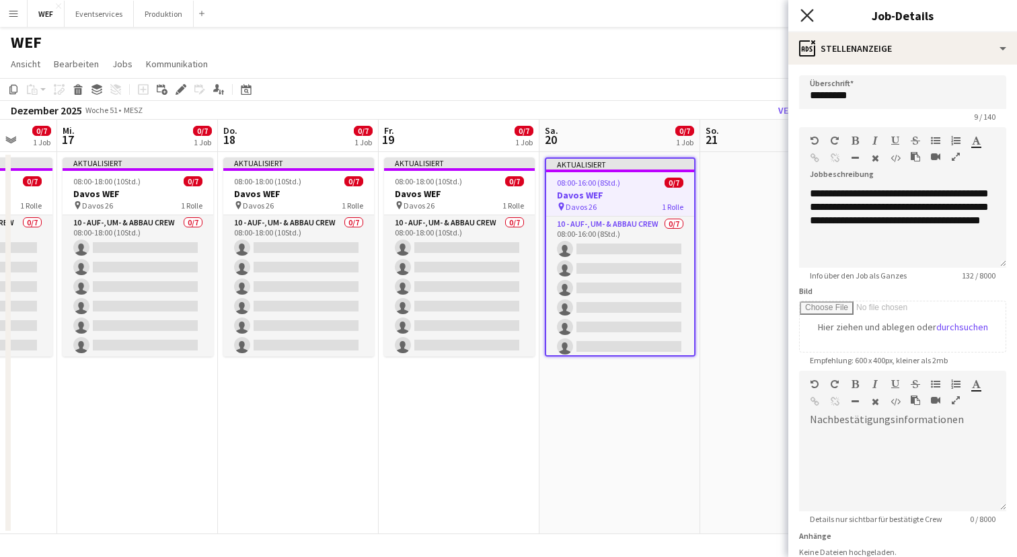
click at [804, 15] on icon "Pop-in schließen" at bounding box center [806, 15] width 13 height 13
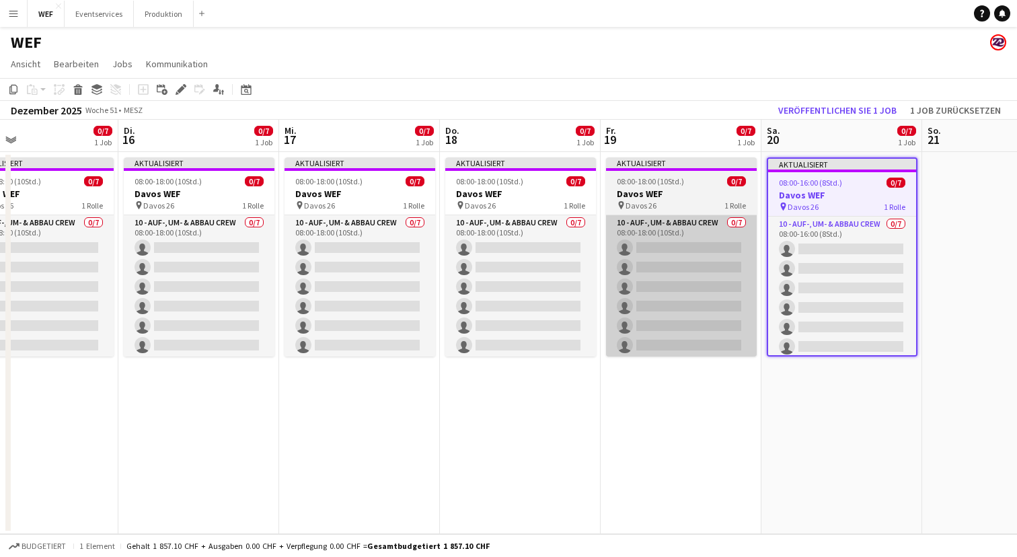
scroll to position [0, 356]
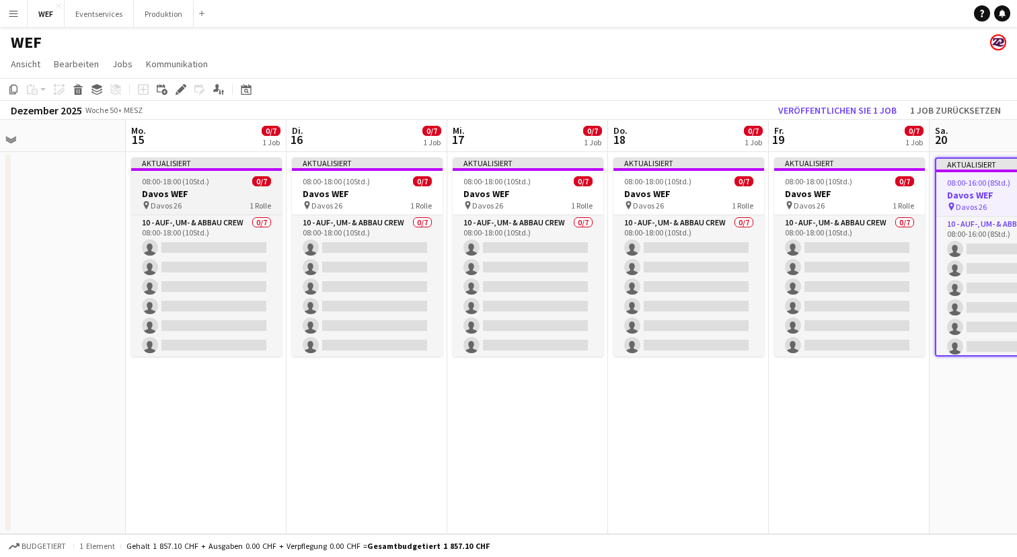
click at [213, 200] on div "pin Davos 26 1 Rolle" at bounding box center [206, 205] width 151 height 11
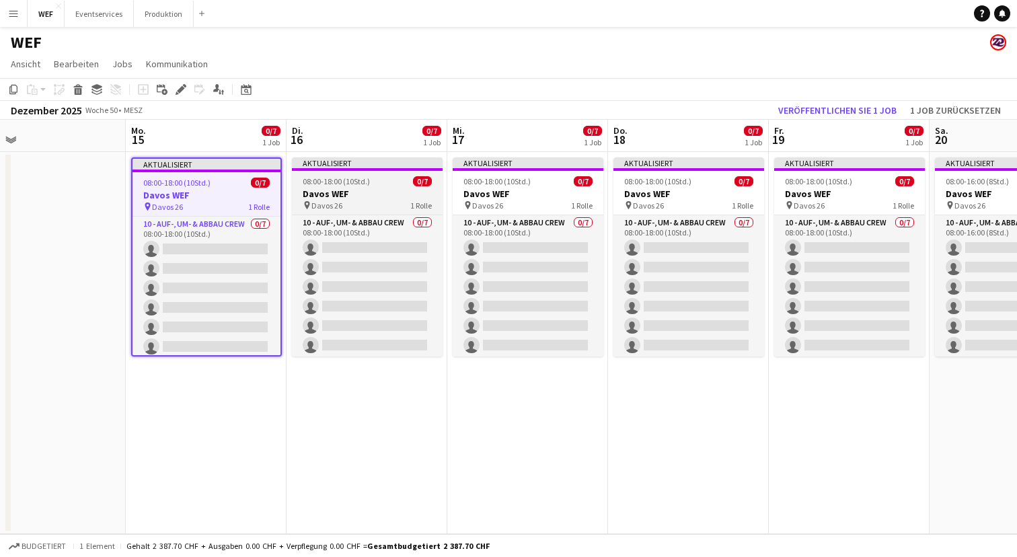
click at [364, 185] on span "08:00-18:00 (10Std.)" at bounding box center [336, 181] width 67 height 10
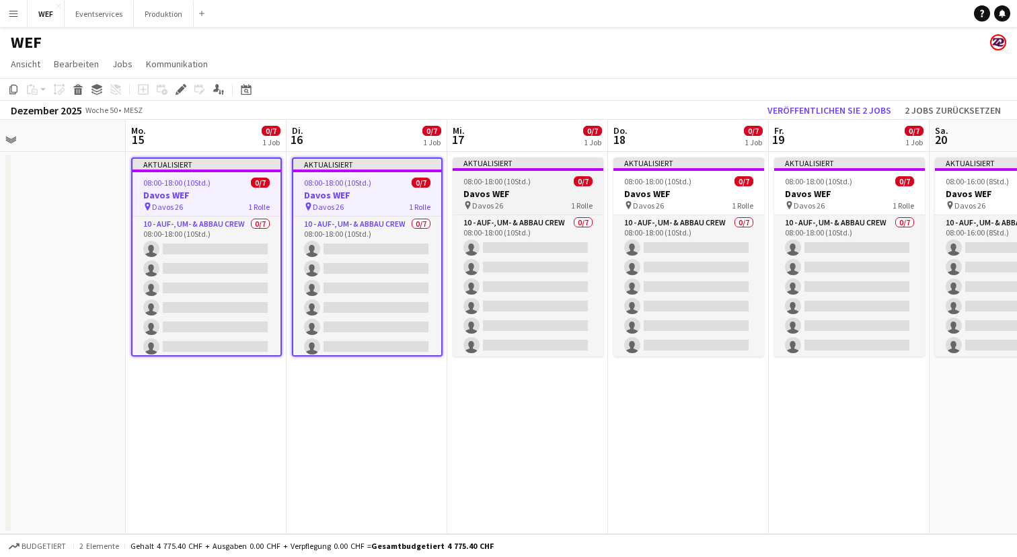
click at [500, 200] on div "pin Davos 26 1 Rolle" at bounding box center [528, 205] width 151 height 11
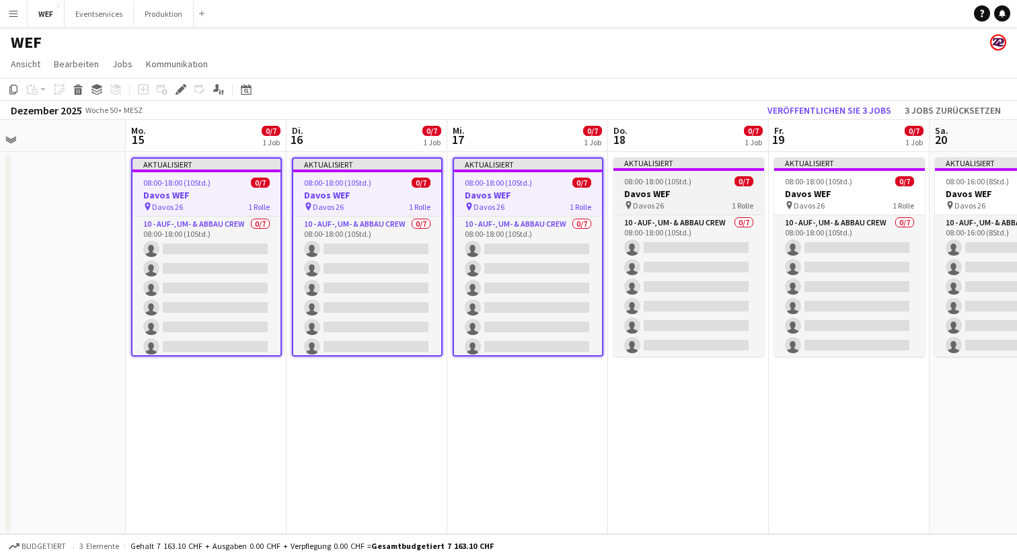
click at [640, 200] on span "Davos 26" at bounding box center [648, 205] width 31 height 10
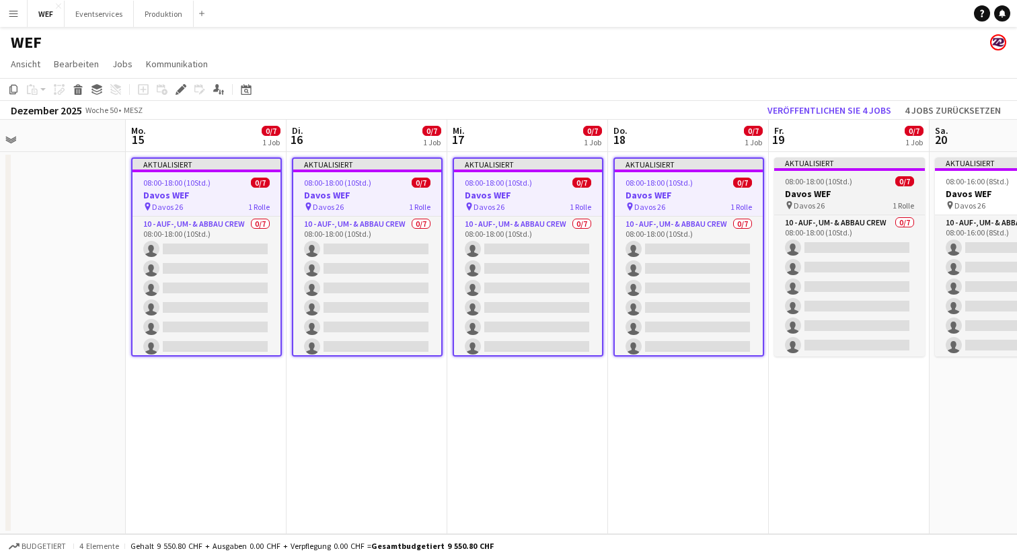
click at [807, 211] on app-job-card "Aktualisiert 08:00-18:00 (10Std.) 0/7 Davos WEF pin Davos 26 1 Rolle 10 - Auf-,…" at bounding box center [849, 256] width 151 height 199
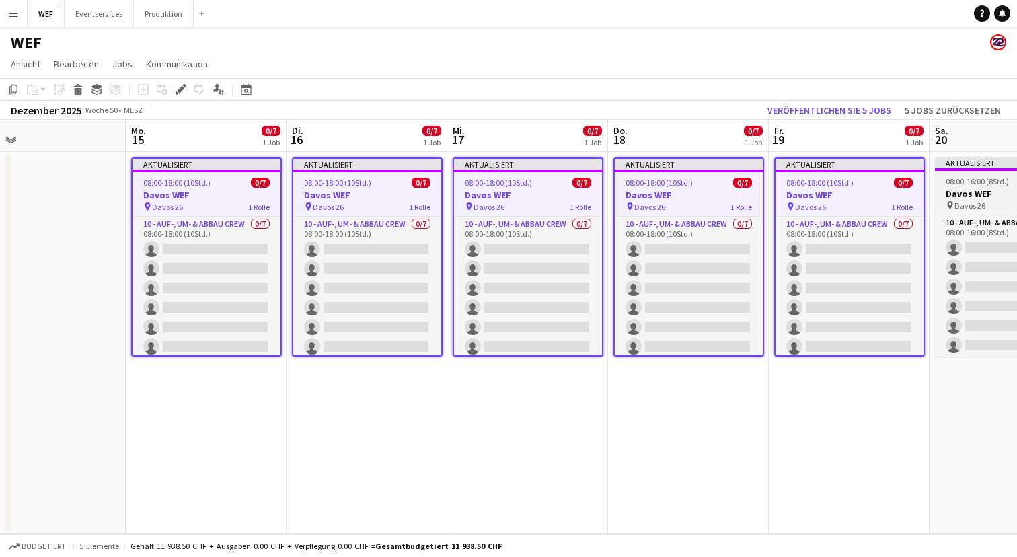
click at [995, 192] on h3 "Davos WEF" at bounding box center [1010, 194] width 151 height 12
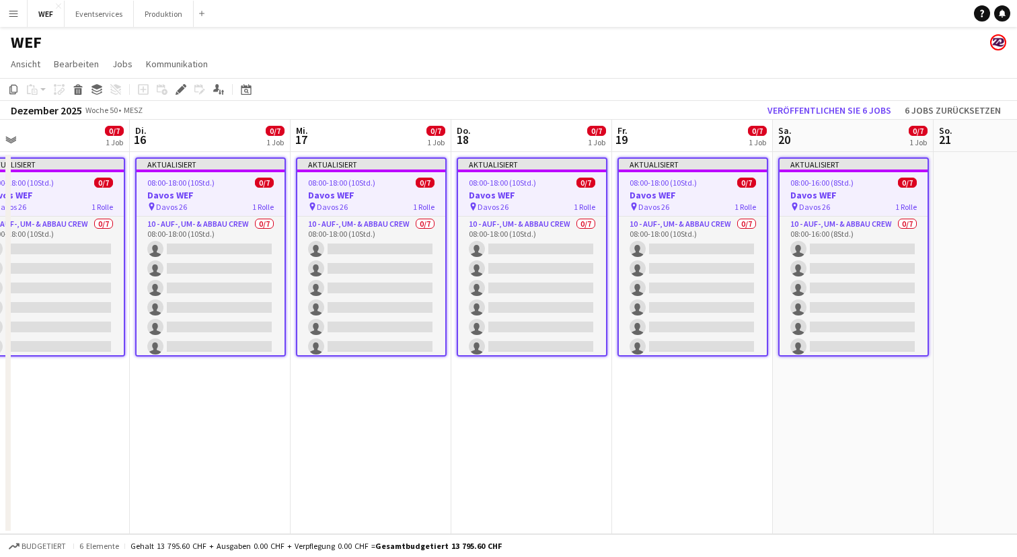
scroll to position [0, 573]
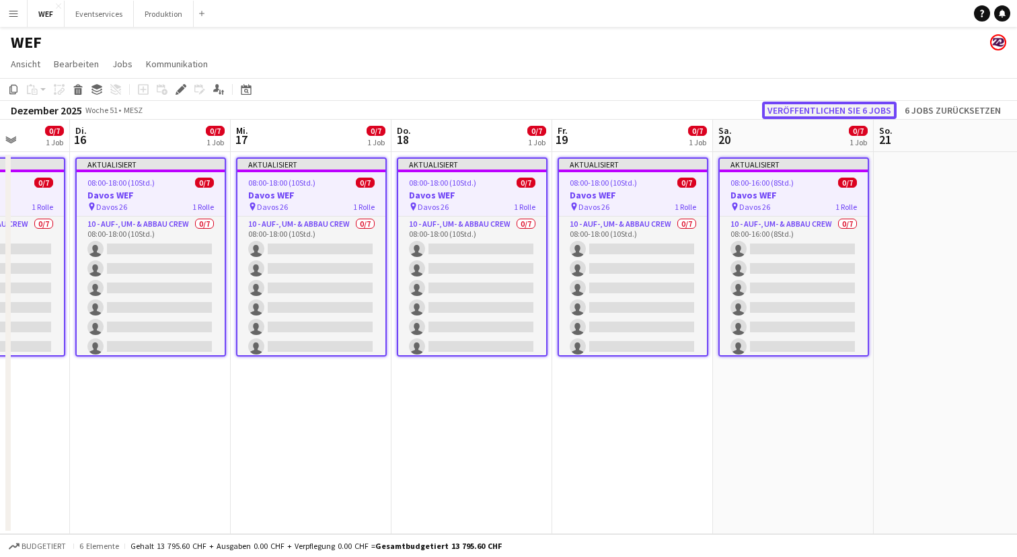
click at [835, 104] on button "Veröffentlichen Sie 6 Jobs" at bounding box center [829, 110] width 134 height 17
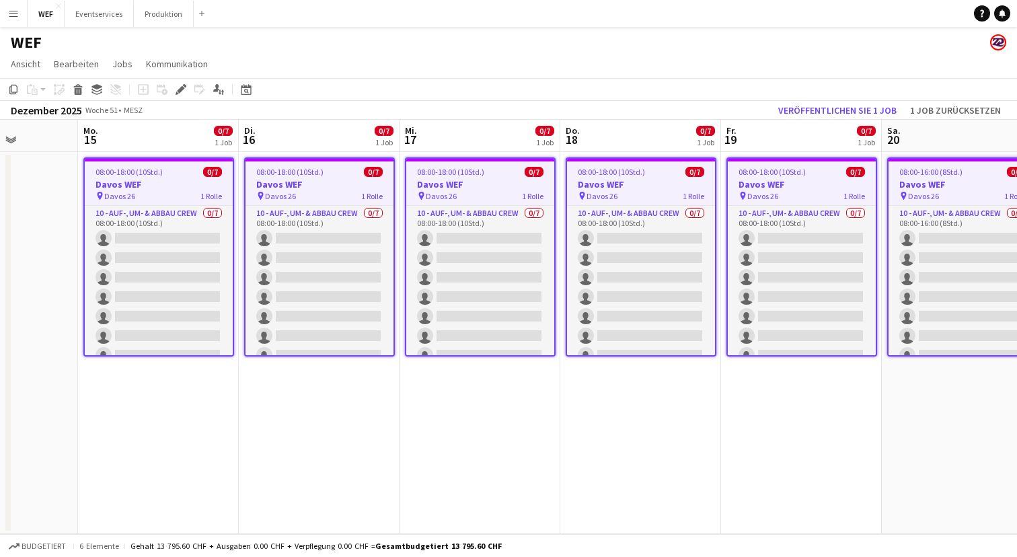
scroll to position [0, 400]
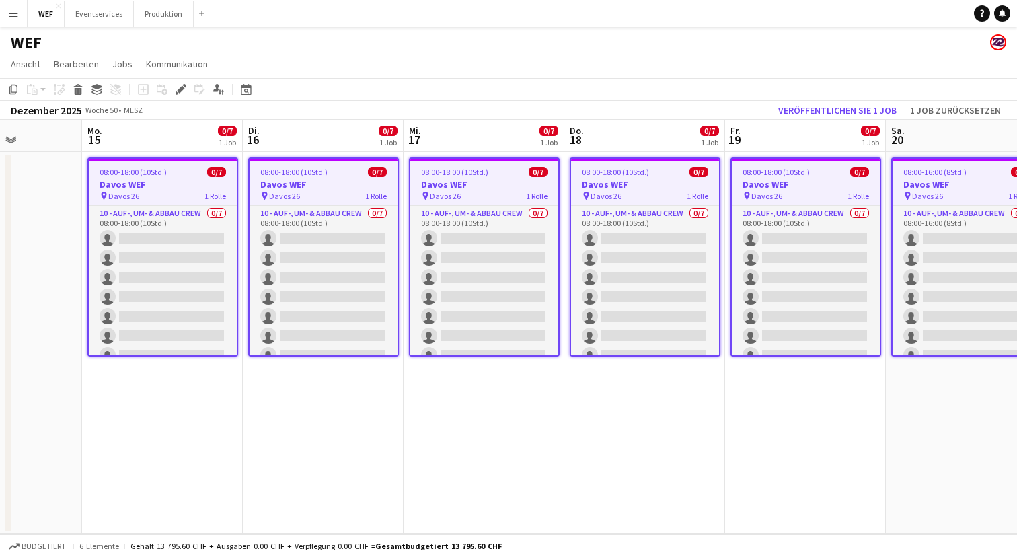
click at [688, 427] on app-date-cell "08:00-18:00 (10Std.) 0/7 Davos WEF pin Davos 26 1 Rolle 10 - Auf-, Um- & Abbau …" at bounding box center [644, 343] width 161 height 382
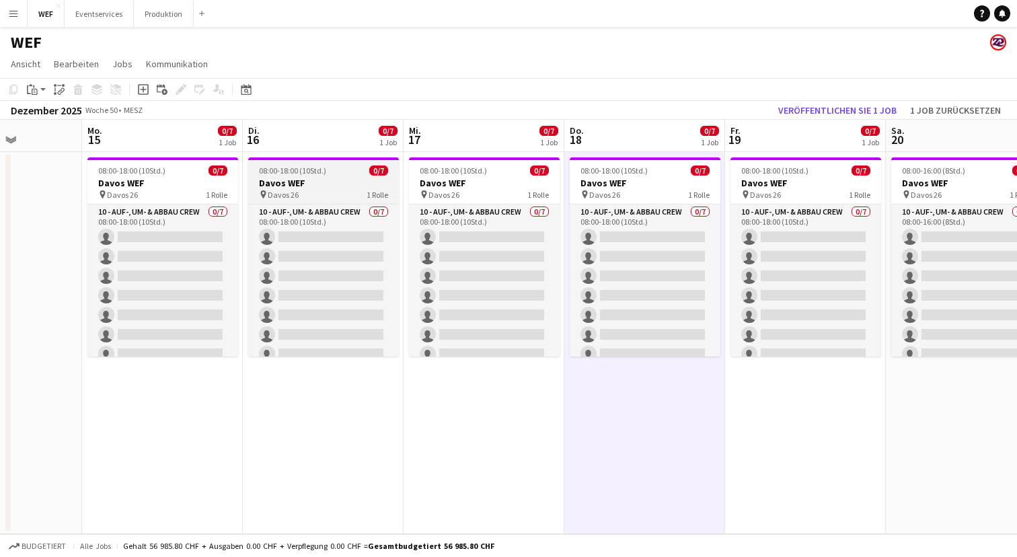
click at [301, 187] on h3 "Davos WEF" at bounding box center [323, 183] width 151 height 12
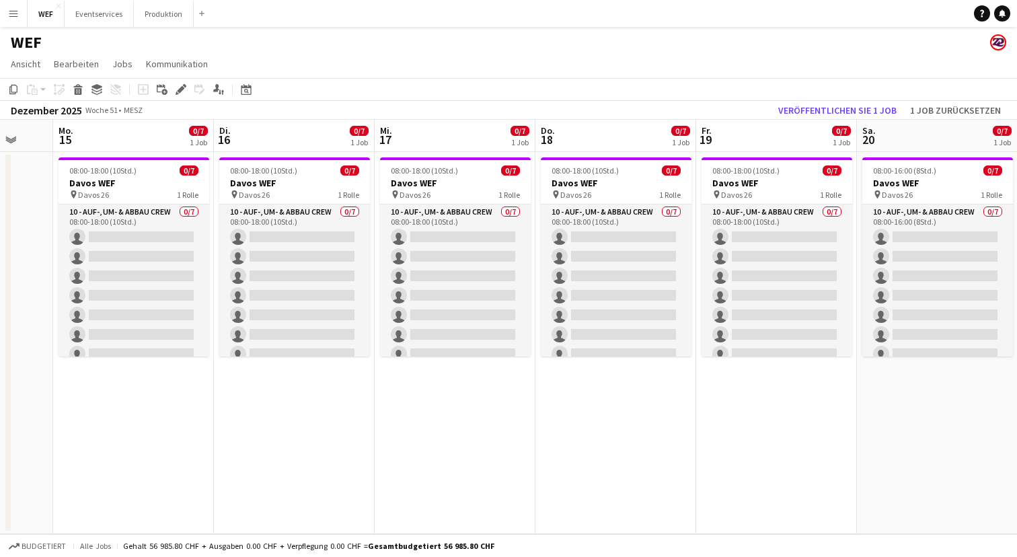
scroll to position [0, 429]
click at [354, 51] on div "WEF" at bounding box center [508, 40] width 1017 height 26
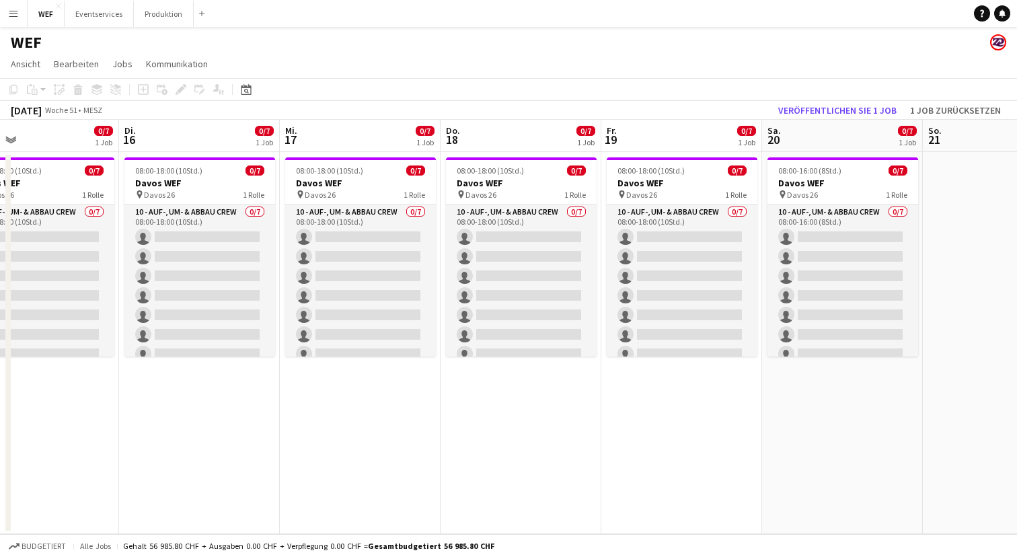
scroll to position [0, 341]
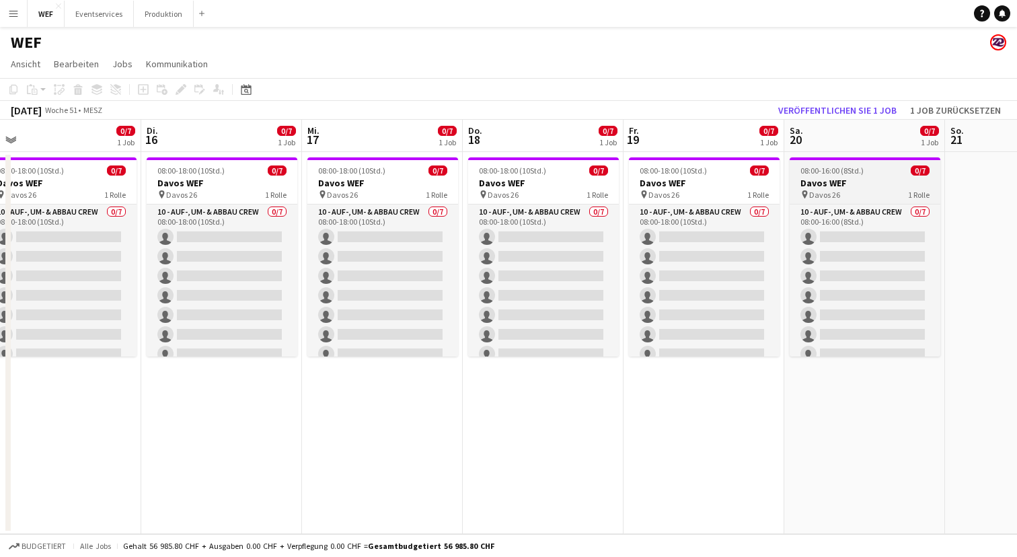
click at [847, 198] on div "pin Davos 26 1 Rolle" at bounding box center [864, 194] width 151 height 11
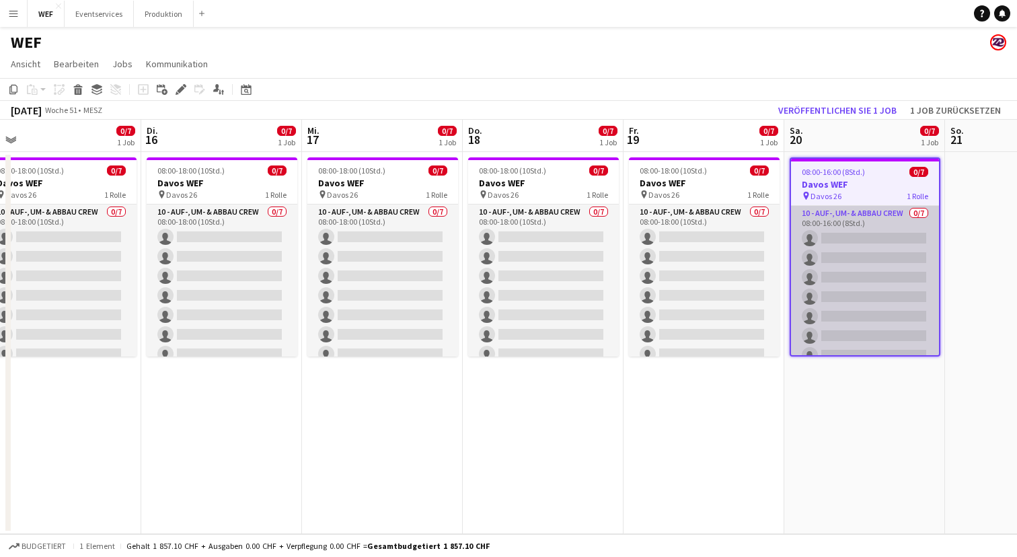
click at [843, 284] on app-card-role "10 - Auf-, Um- & Abbau Crew 0/7 08:00-16:00 (8Std.) single-neutral-actions sing…" at bounding box center [865, 287] width 148 height 163
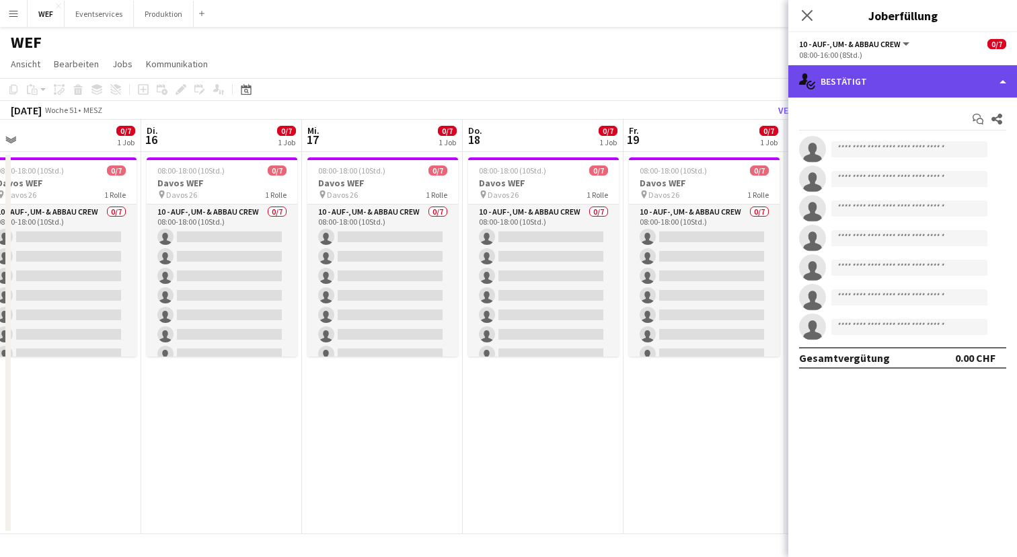
click at [904, 78] on div "single-neutral-actions-check-2 Bestätigt" at bounding box center [902, 81] width 229 height 32
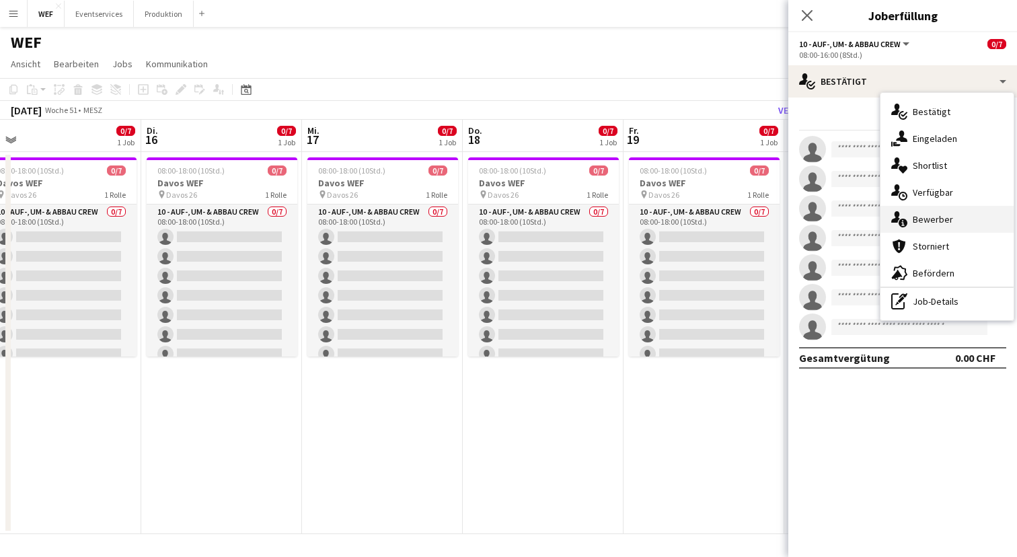
click at [931, 206] on div "single-neutral-actions-information Bewerber" at bounding box center [946, 219] width 133 height 27
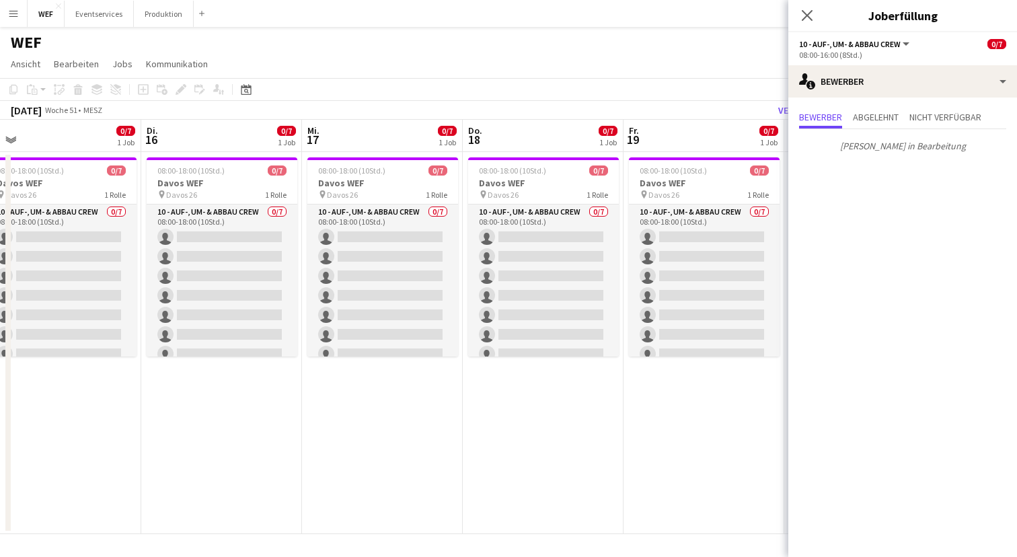
click at [634, 448] on app-date-cell "08:00-18:00 (10Std.) 0/7 Davos WEF pin Davos 26 1 Rolle 10 - Auf-, Um- & Abbau …" at bounding box center [703, 343] width 161 height 382
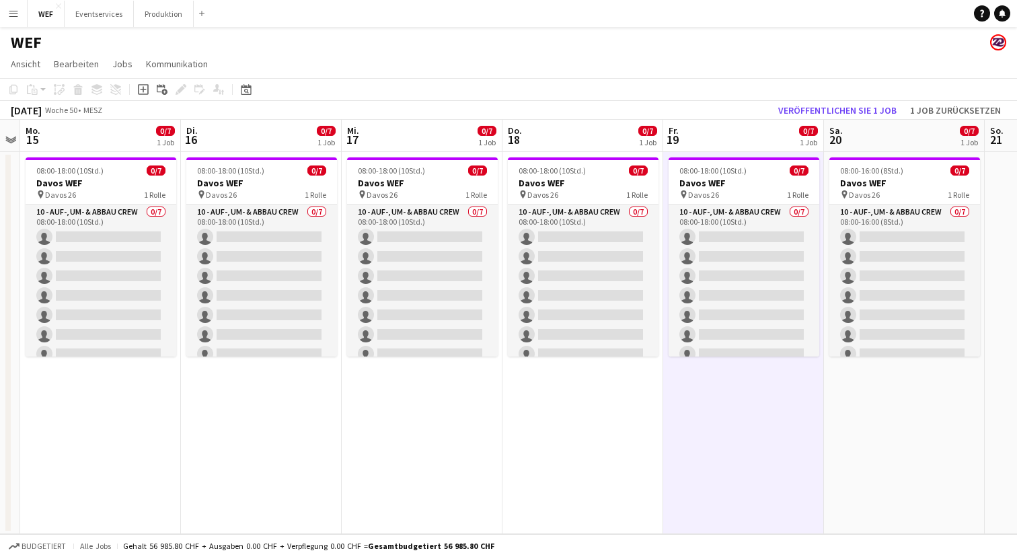
scroll to position [0, 430]
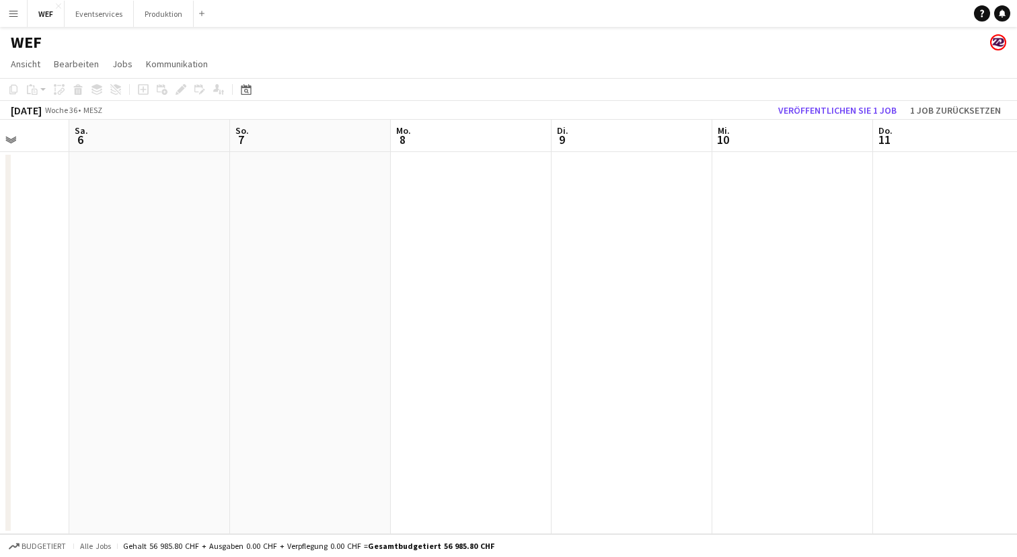
scroll to position [0, 375]
click at [95, 13] on button "Eventservices Schließen" at bounding box center [99, 14] width 69 height 26
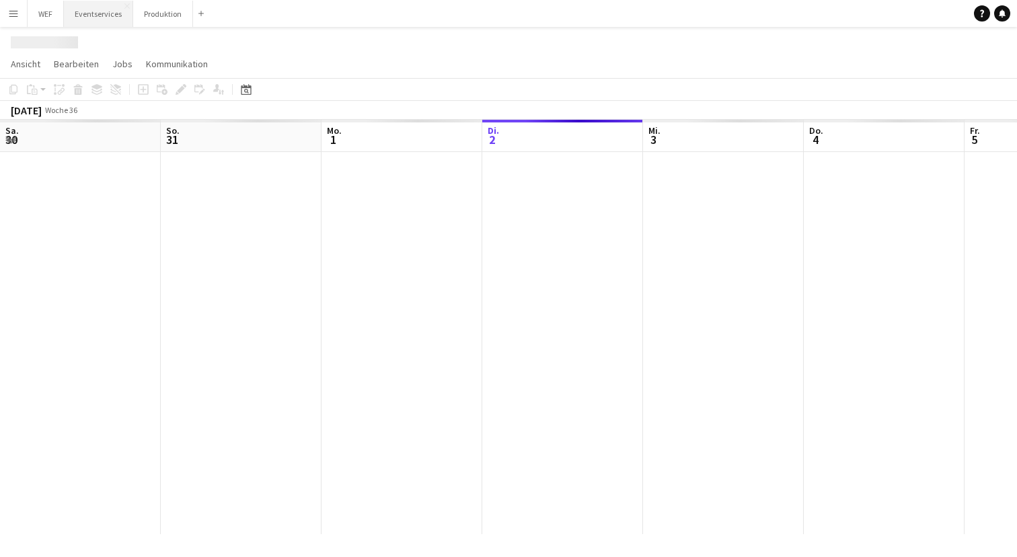
scroll to position [0, 321]
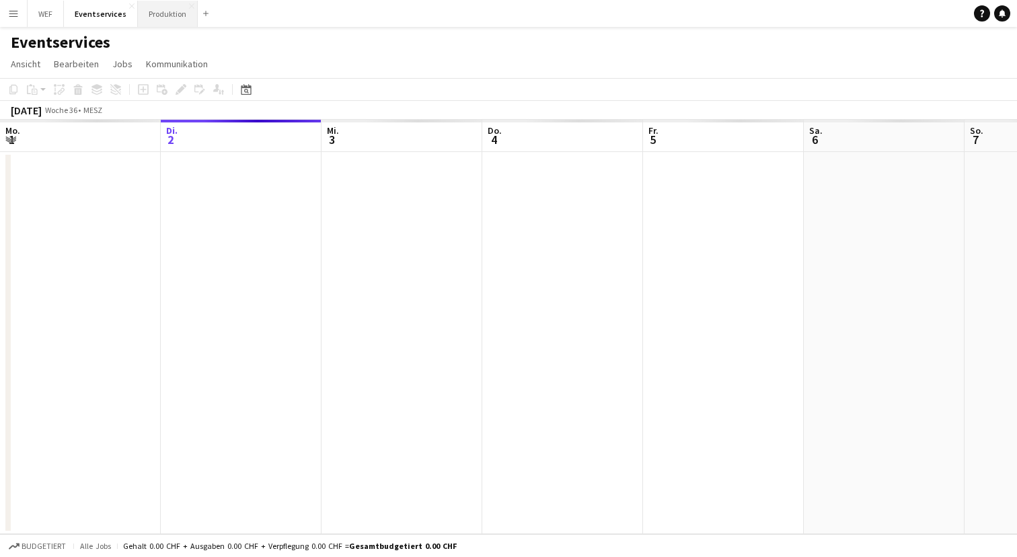
click at [155, 3] on button "Produktion Schließen" at bounding box center [168, 14] width 60 height 26
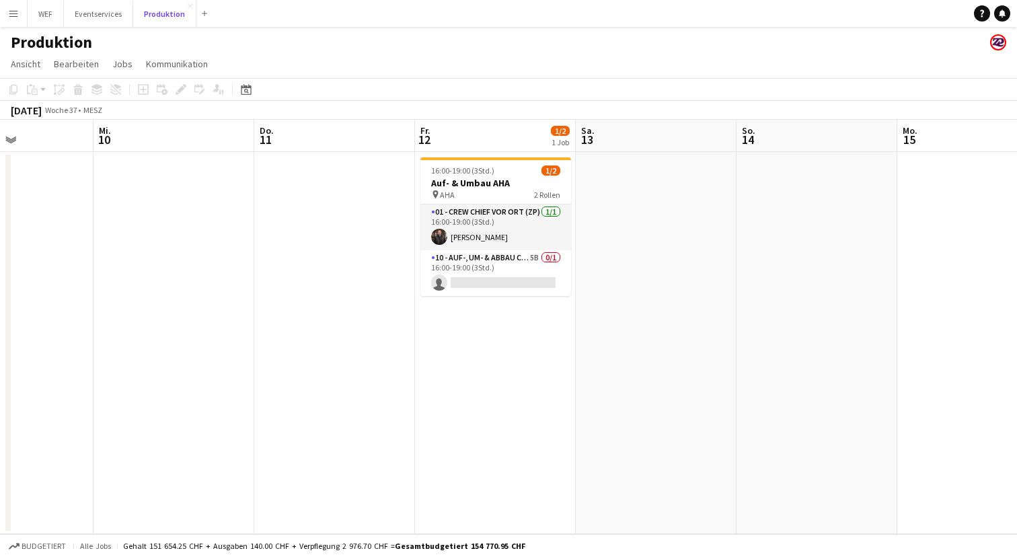
scroll to position [0, 390]
click at [533, 270] on app-card-role "10 - Auf-, Um- & Abbau Crew 5B 0/1 16:00-19:00 (3Std.) single-neutral-actions" at bounding box center [494, 273] width 151 height 46
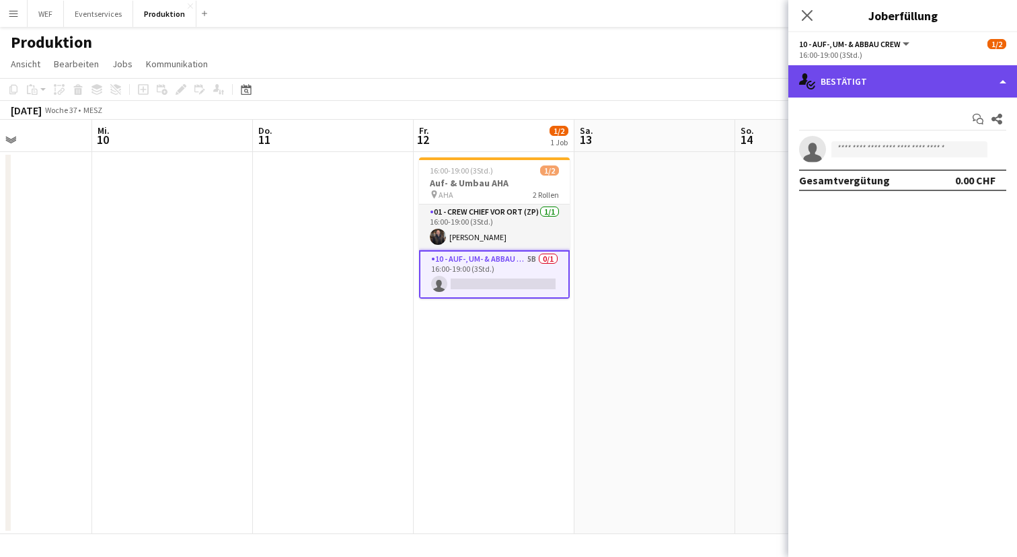
click at [878, 89] on div "single-neutral-actions-check-2 Bestätigt" at bounding box center [902, 81] width 229 height 32
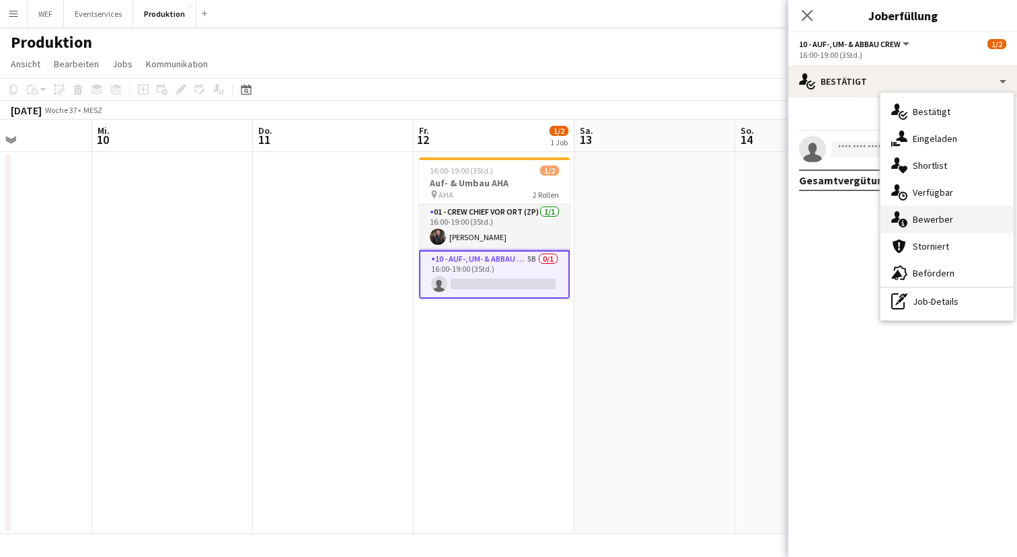
click at [911, 218] on div "single-neutral-actions-information Bewerber" at bounding box center [946, 219] width 133 height 27
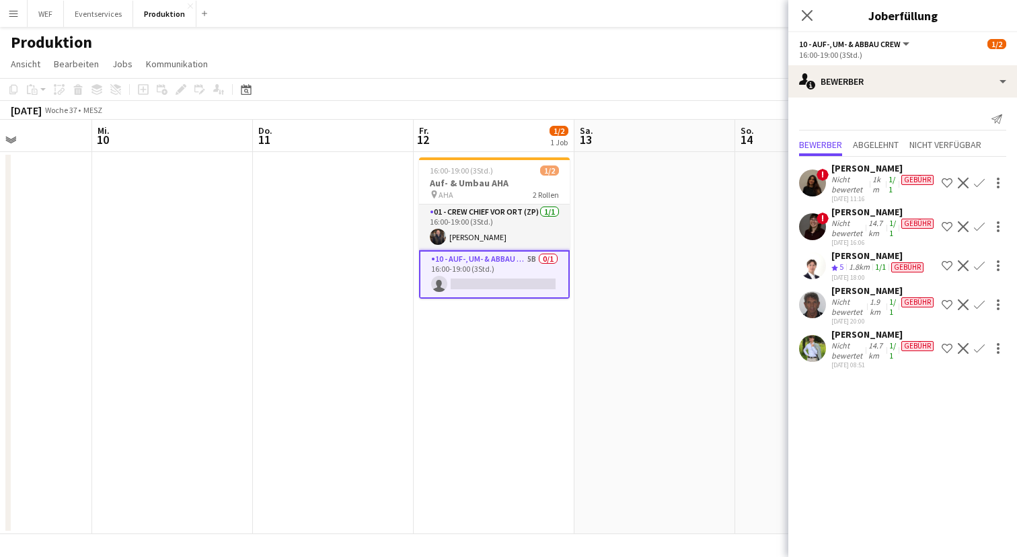
click at [640, 336] on app-date-cell at bounding box center [654, 343] width 161 height 382
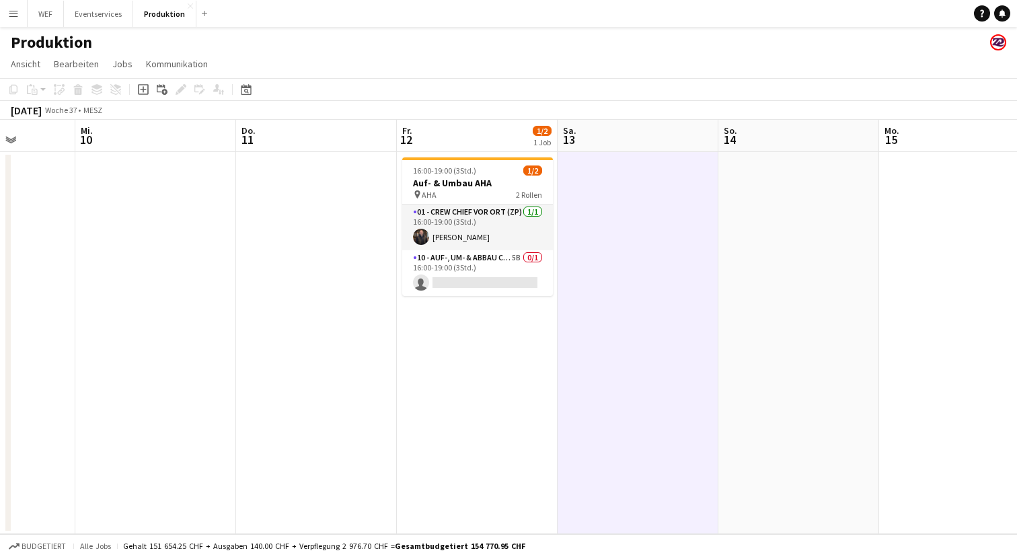
scroll to position [0, 375]
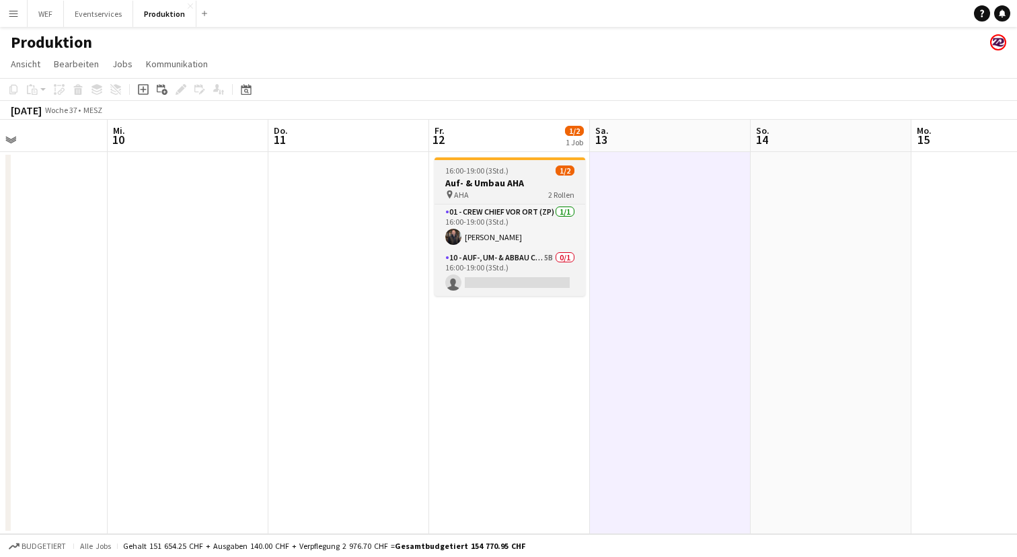
click at [513, 190] on div "pin AHA 2 Rollen" at bounding box center [509, 194] width 151 height 11
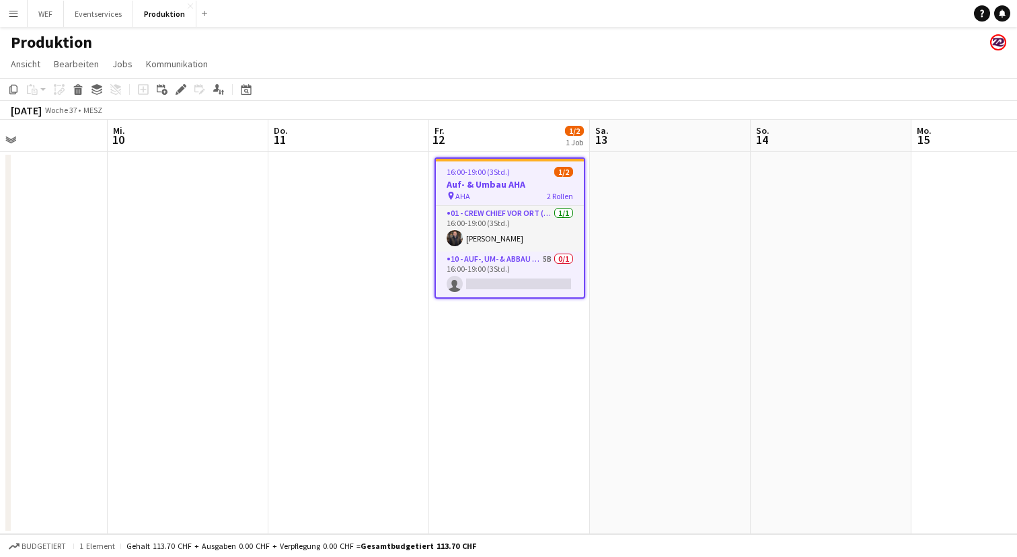
click at [680, 278] on app-date-cell at bounding box center [670, 343] width 161 height 382
